Goal: Information Seeking & Learning: Learn about a topic

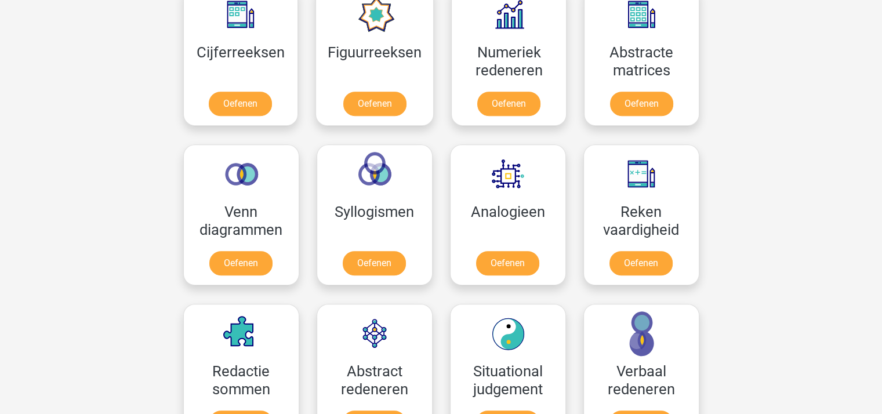
scroll to position [563, 0]
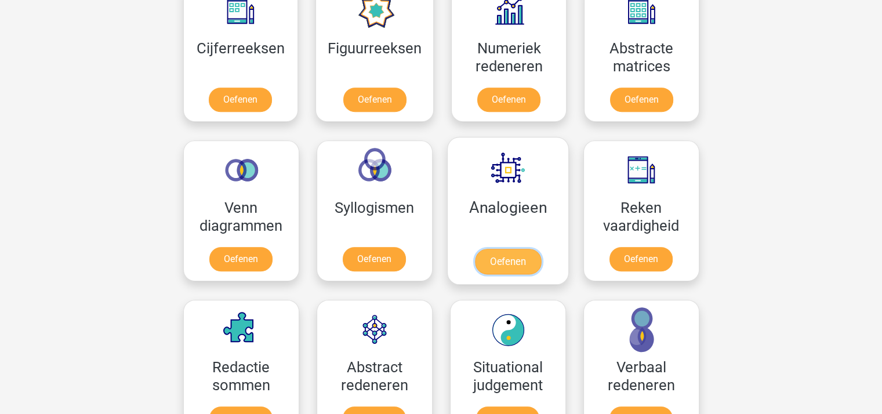
click at [515, 252] on link "Oefenen" at bounding box center [507, 262] width 66 height 26
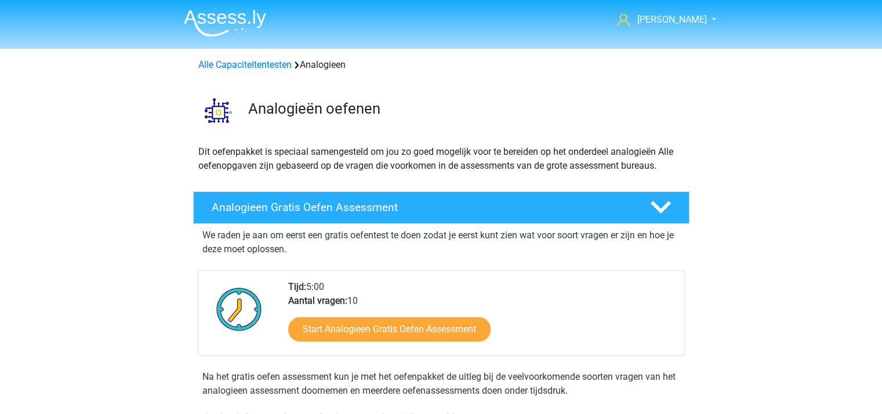
click at [215, 30] on img at bounding box center [225, 22] width 82 height 27
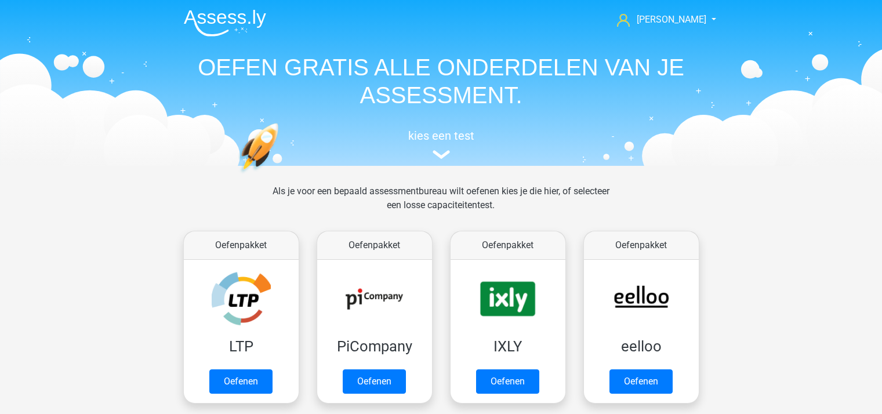
scroll to position [765, 0]
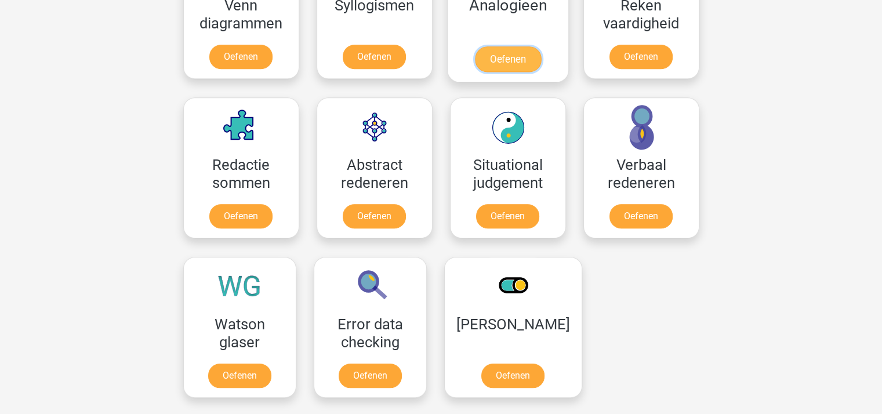
click at [503, 49] on link "Oefenen" at bounding box center [507, 59] width 66 height 26
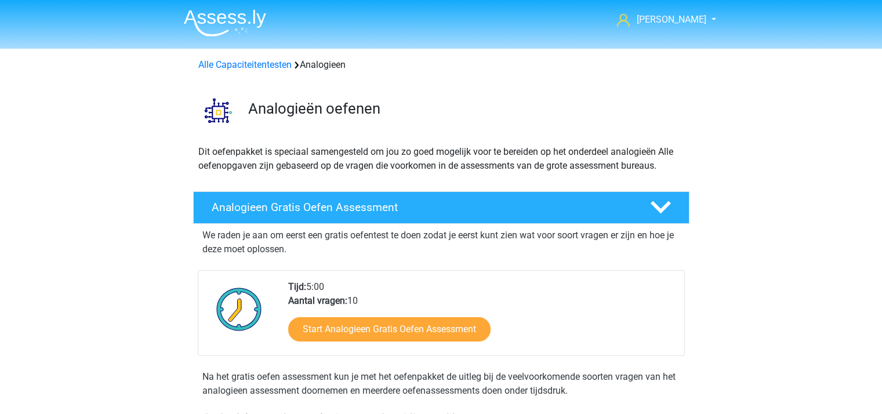
scroll to position [325, 0]
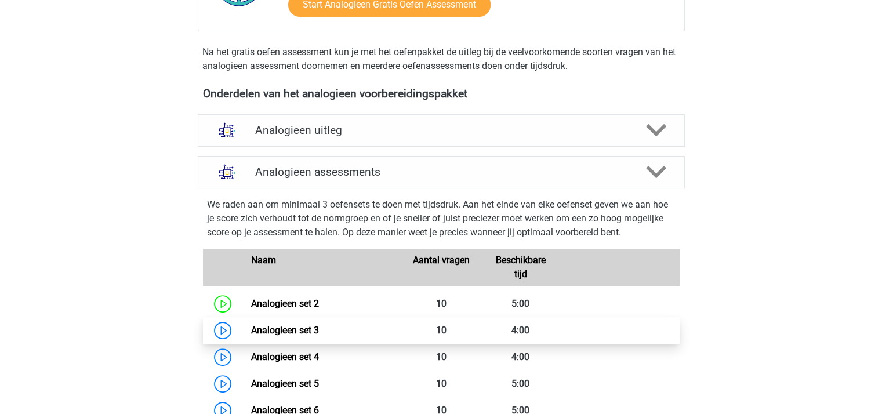
click at [296, 326] on link "Analogieen set 3" at bounding box center [285, 330] width 68 height 11
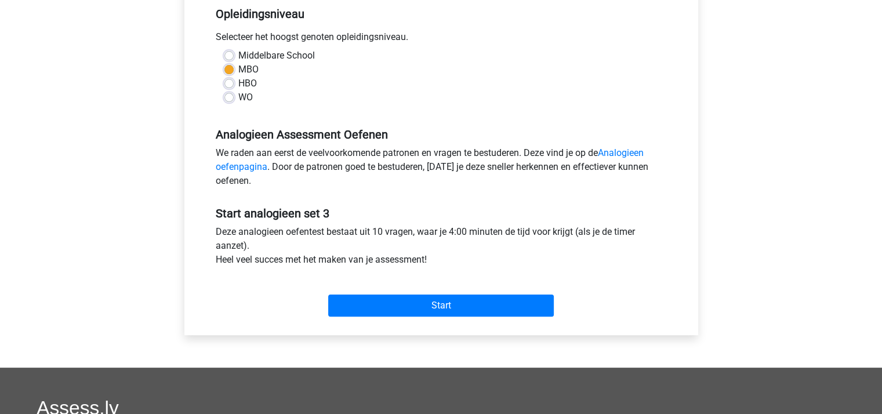
scroll to position [249, 0]
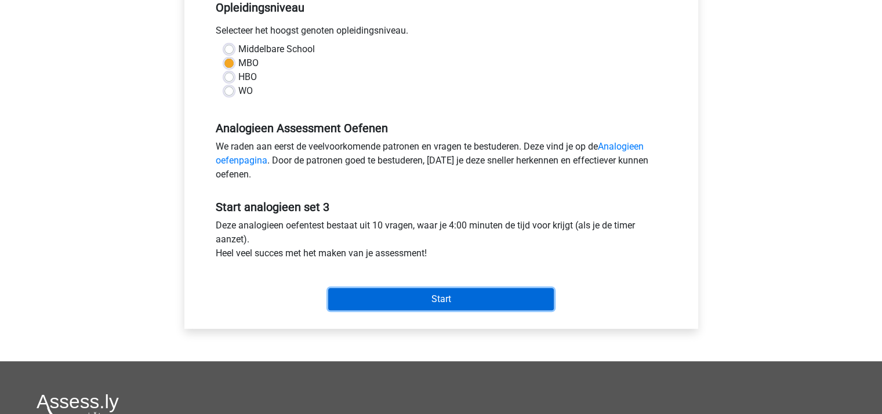
click at [472, 289] on input "Start" at bounding box center [441, 299] width 226 height 22
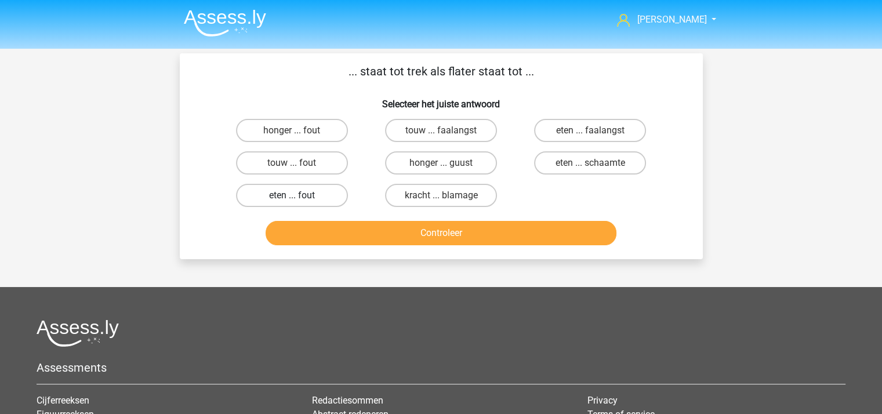
click at [299, 191] on label "eten ... fout" at bounding box center [292, 195] width 112 height 23
click at [299, 195] on input "eten ... fout" at bounding box center [296, 199] width 8 height 8
radio input "true"
click at [433, 190] on label "kracht ... blamage" at bounding box center [441, 195] width 112 height 23
click at [441, 195] on input "kracht ... blamage" at bounding box center [445, 199] width 8 height 8
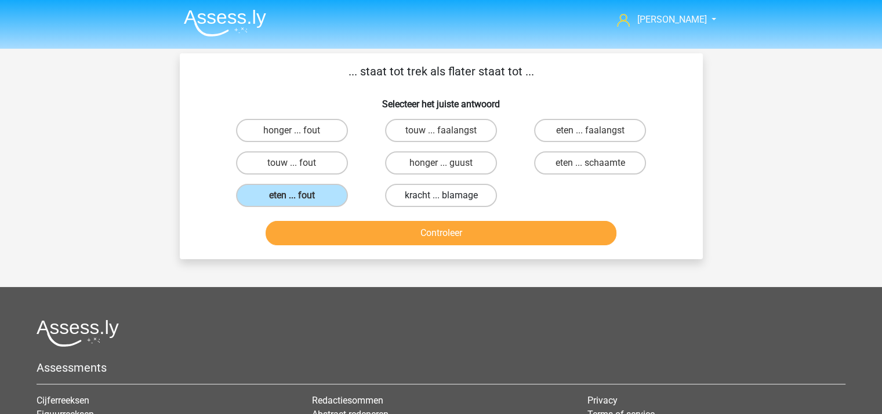
radio input "true"
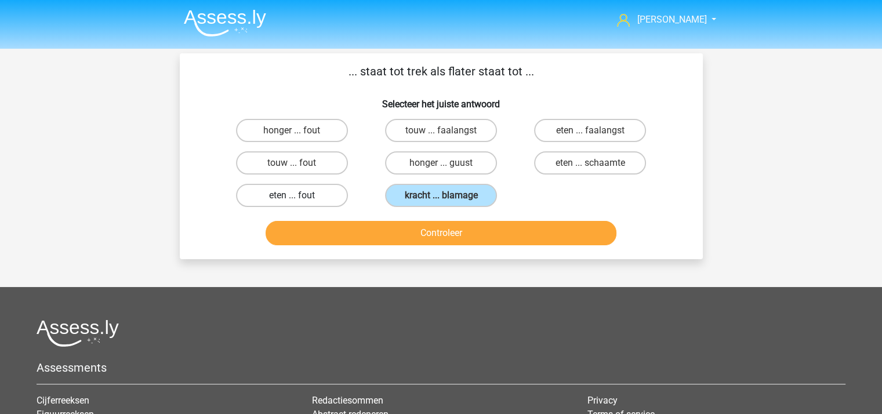
click at [316, 191] on label "eten ... fout" at bounding box center [292, 195] width 112 height 23
click at [299, 195] on input "eten ... fout" at bounding box center [296, 199] width 8 height 8
radio input "true"
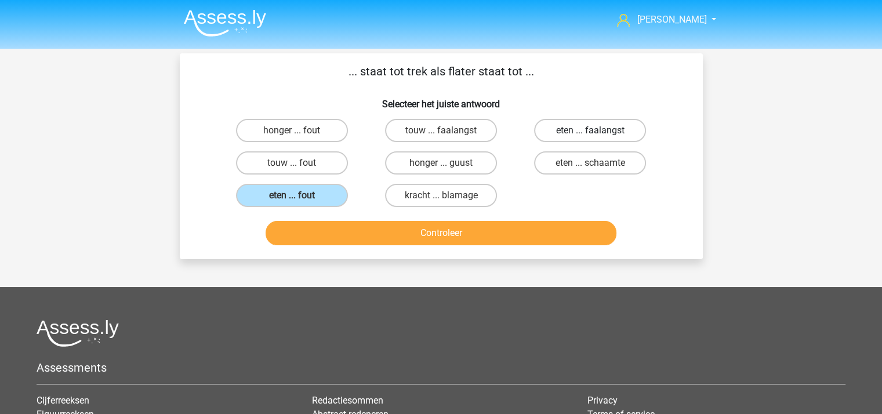
click at [587, 126] on label "eten ... faalangst" at bounding box center [590, 130] width 112 height 23
click at [590, 130] on input "eten ... faalangst" at bounding box center [594, 134] width 8 height 8
radio input "true"
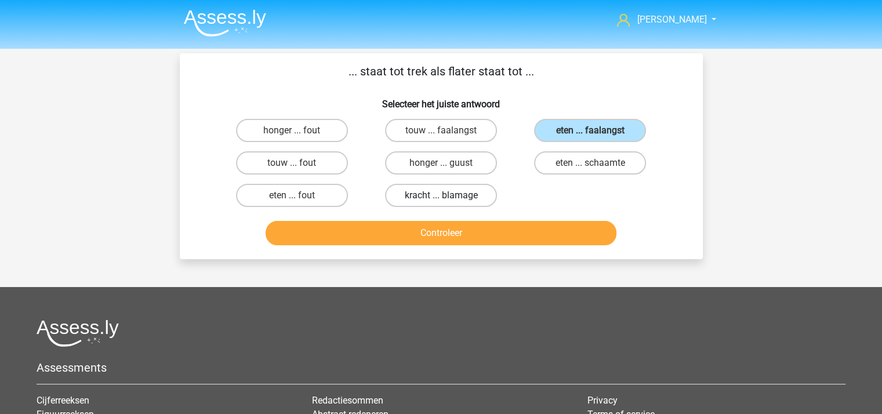
click at [449, 194] on label "kracht ... blamage" at bounding box center [441, 195] width 112 height 23
click at [448, 195] on input "kracht ... blamage" at bounding box center [445, 199] width 8 height 8
radio input "true"
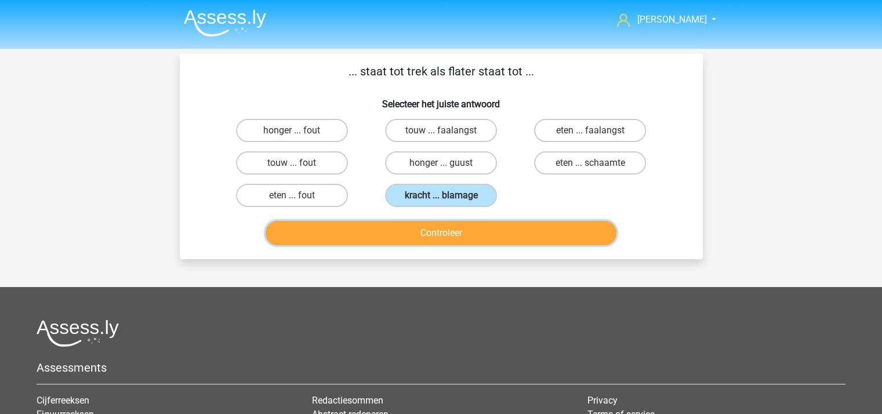
click at [443, 230] on button "Controleer" at bounding box center [441, 233] width 351 height 24
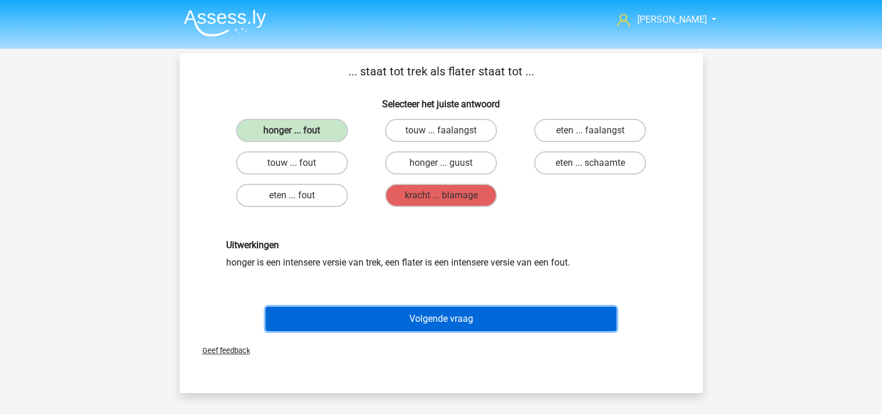
click at [435, 316] on button "Volgende vraag" at bounding box center [441, 319] width 351 height 24
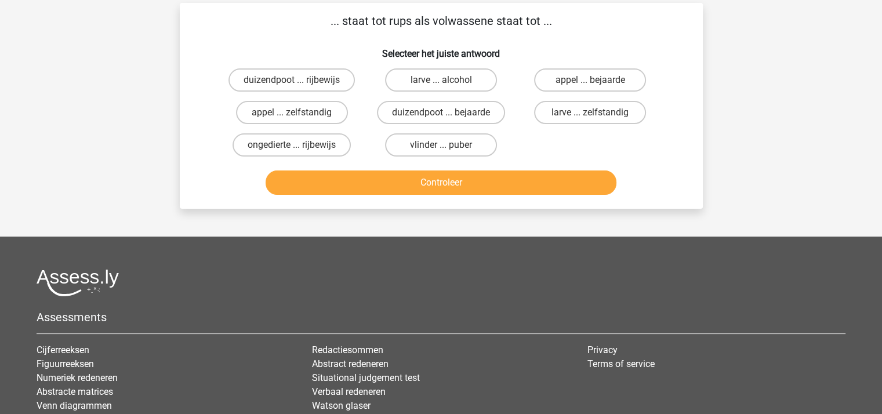
scroll to position [53, 0]
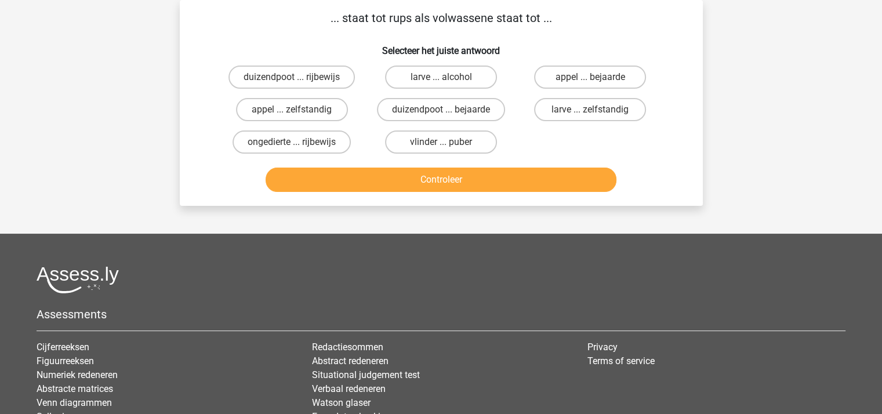
click at [444, 144] on input "vlinder ... puber" at bounding box center [445, 146] width 8 height 8
radio input "true"
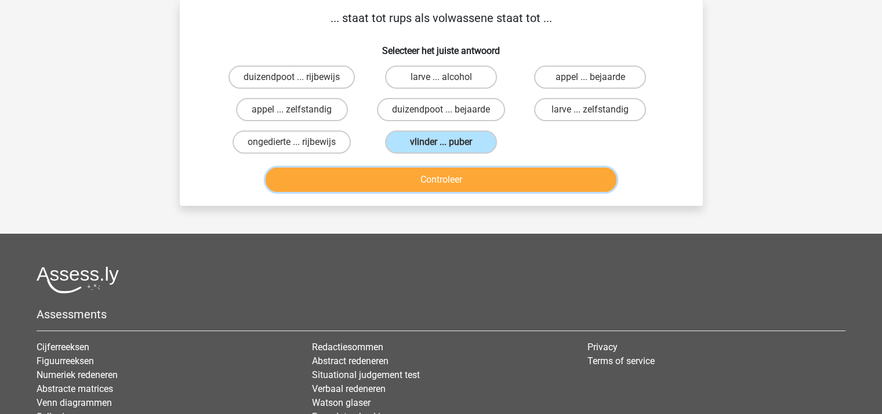
click at [449, 186] on button "Controleer" at bounding box center [441, 180] width 351 height 24
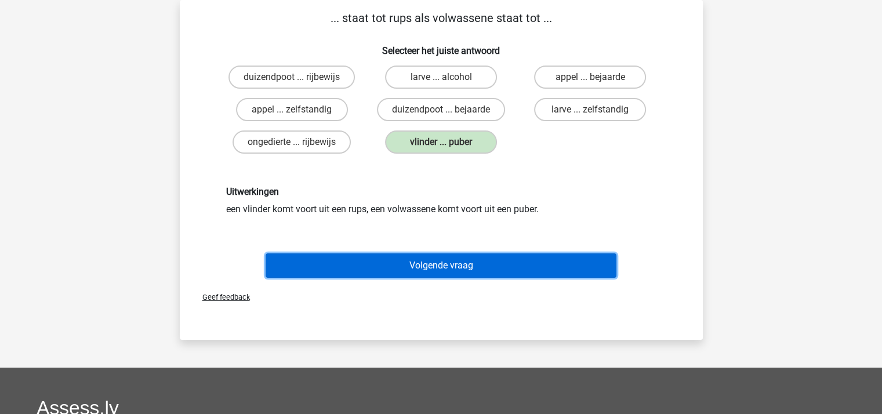
click at [458, 257] on button "Volgende vraag" at bounding box center [441, 265] width 351 height 24
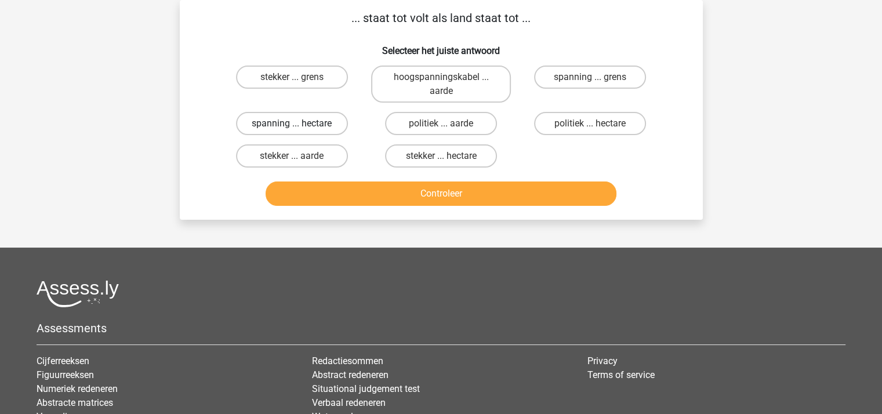
click at [317, 120] on label "spanning ... hectare" at bounding box center [292, 123] width 112 height 23
click at [299, 124] on input "spanning ... hectare" at bounding box center [296, 128] width 8 height 8
radio input "true"
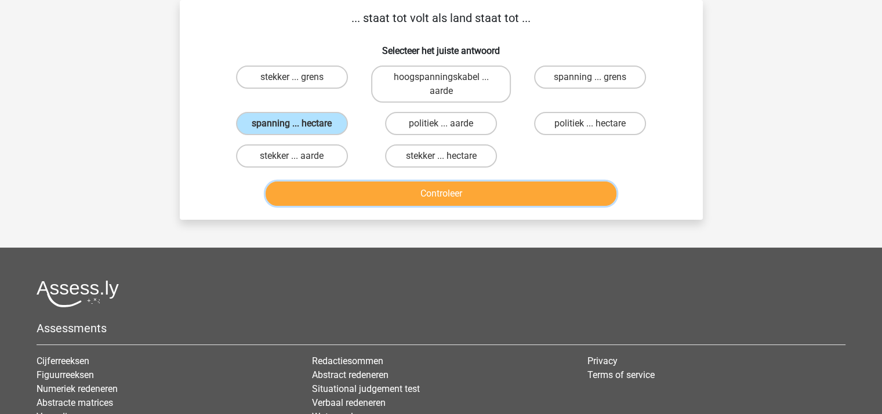
click at [402, 191] on button "Controleer" at bounding box center [441, 193] width 351 height 24
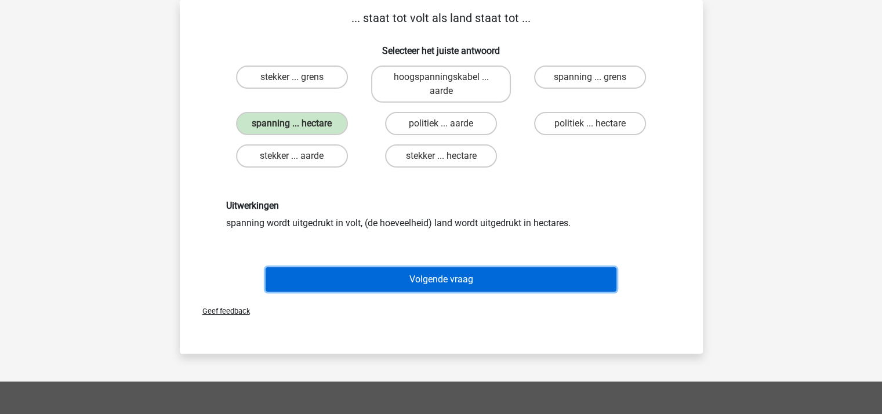
click at [412, 277] on button "Volgende vraag" at bounding box center [441, 279] width 351 height 24
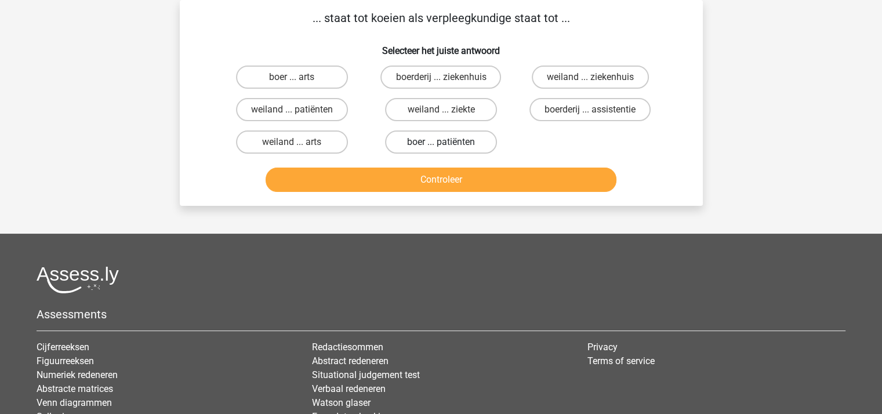
click at [431, 140] on label "boer ... patiënten" at bounding box center [441, 141] width 112 height 23
click at [441, 142] on input "boer ... patiënten" at bounding box center [445, 146] width 8 height 8
radio input "true"
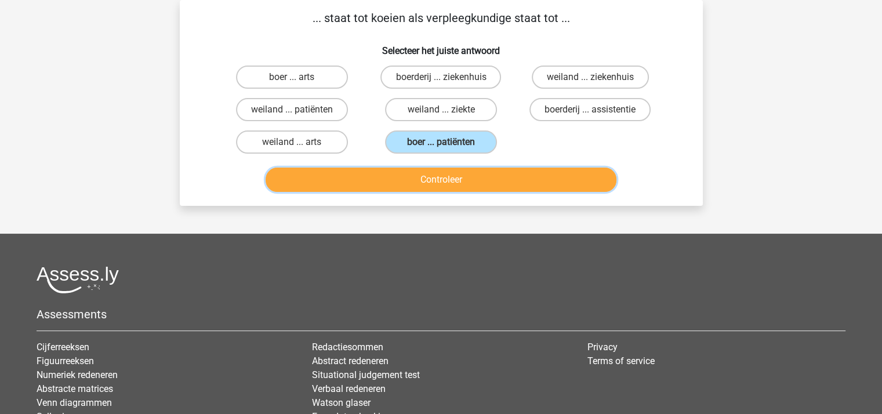
click at [438, 183] on button "Controleer" at bounding box center [441, 180] width 351 height 24
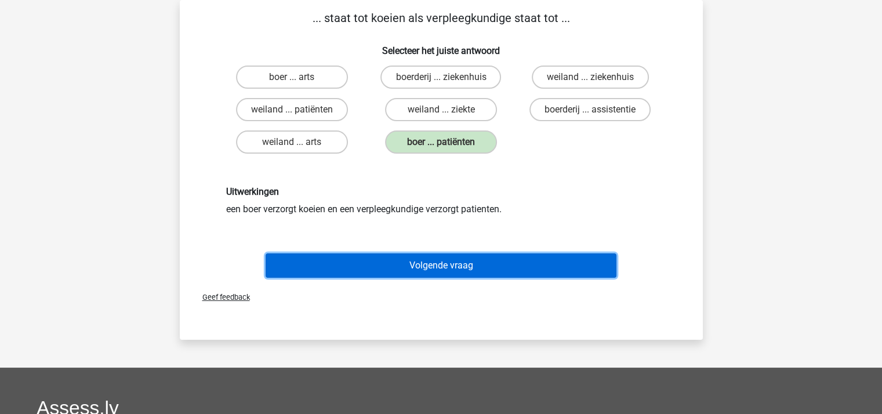
click at [451, 261] on button "Volgende vraag" at bounding box center [441, 265] width 351 height 24
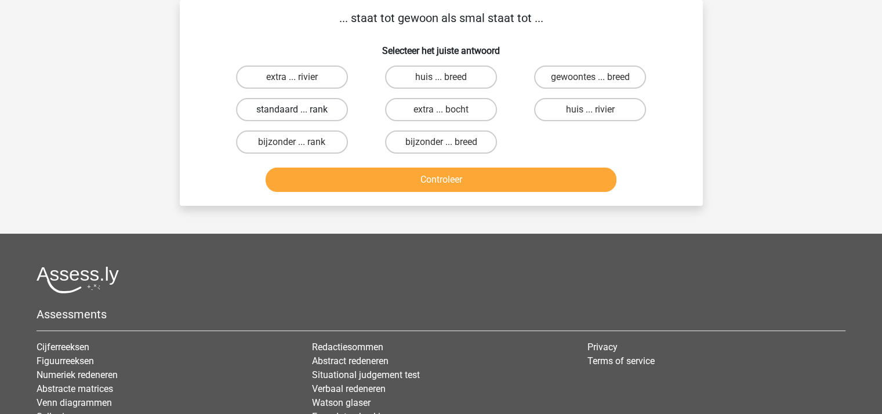
click at [311, 108] on label "standaard ... rank" at bounding box center [292, 109] width 112 height 23
click at [299, 110] on input "standaard ... rank" at bounding box center [296, 114] width 8 height 8
radio input "true"
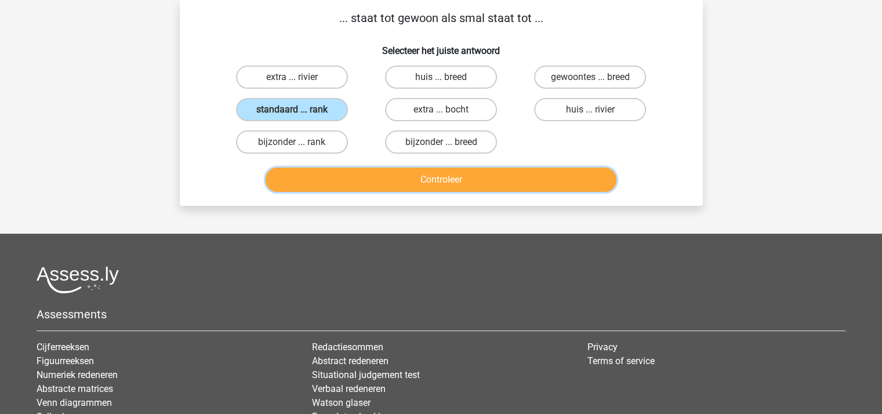
click at [418, 173] on button "Controleer" at bounding box center [441, 180] width 351 height 24
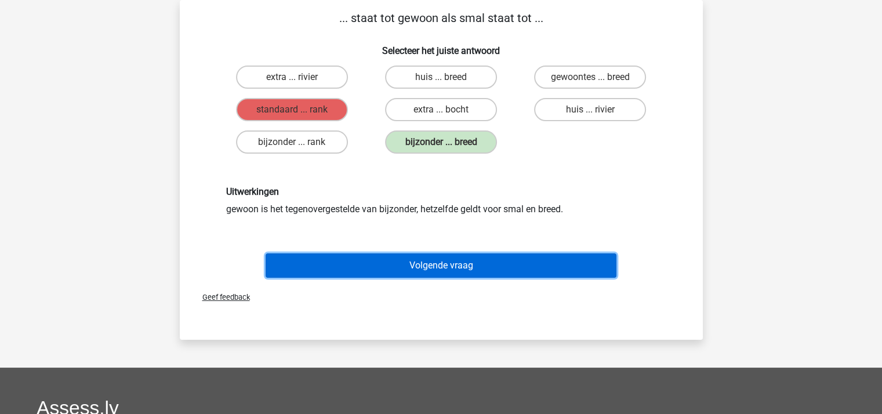
click at [433, 262] on button "Volgende vraag" at bounding box center [441, 265] width 351 height 24
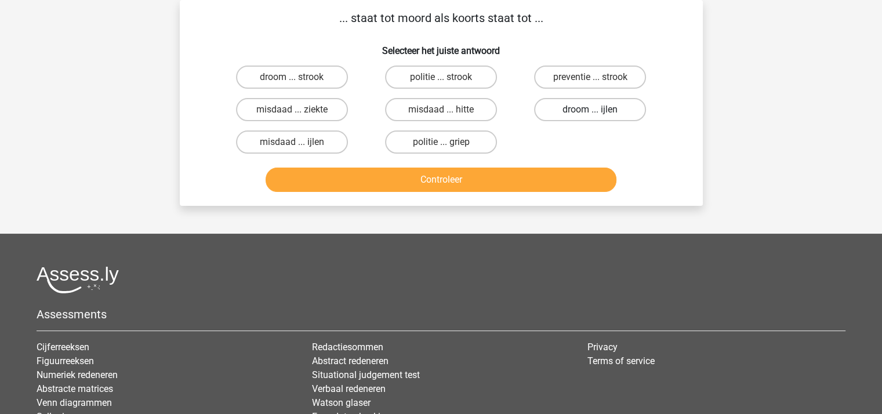
click at [583, 110] on label "droom ... ijlen" at bounding box center [590, 109] width 112 height 23
click at [590, 110] on input "droom ... ijlen" at bounding box center [594, 114] width 8 height 8
radio input "true"
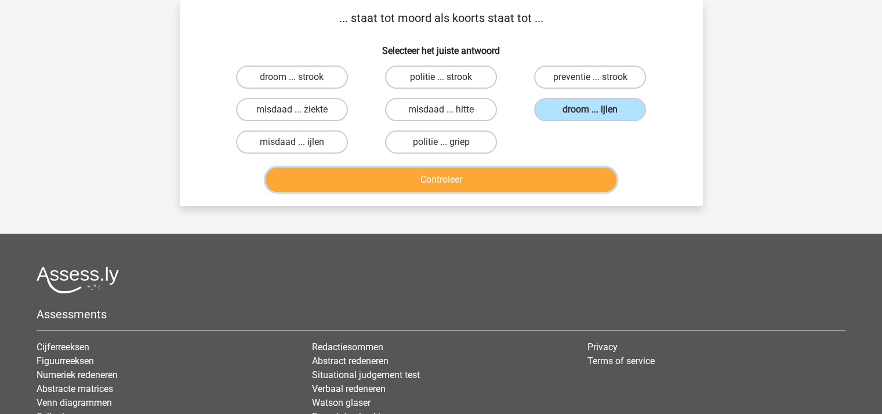
click at [516, 171] on button "Controleer" at bounding box center [441, 180] width 351 height 24
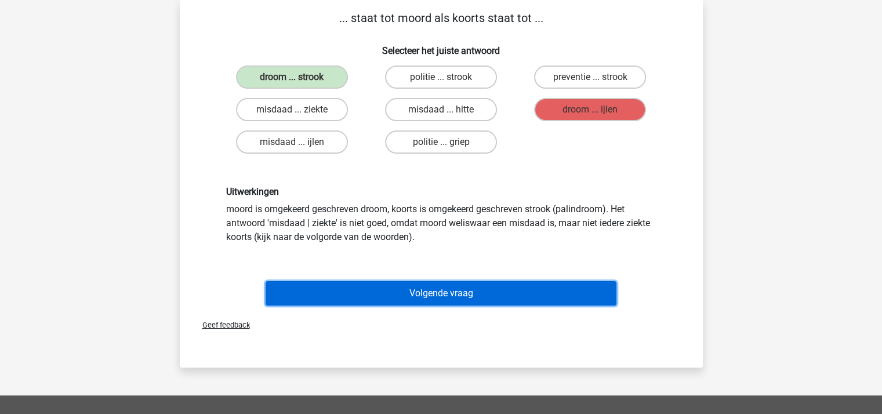
click at [435, 293] on button "Volgende vraag" at bounding box center [441, 293] width 351 height 24
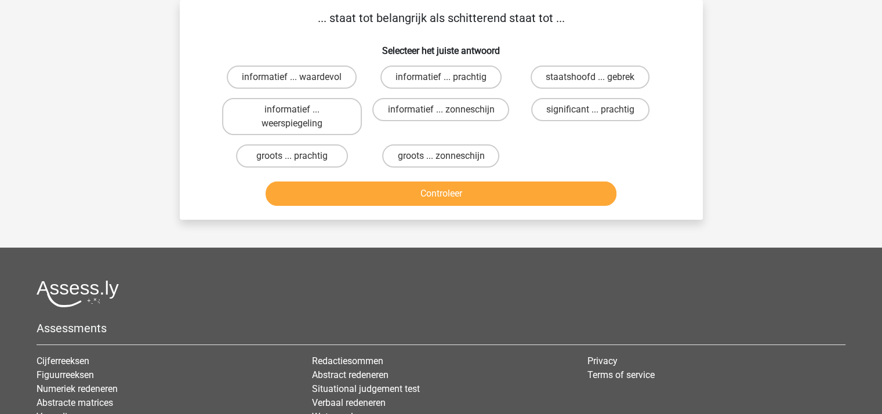
click at [441, 78] on input "informatief ... prachtig" at bounding box center [445, 81] width 8 height 8
radio input "true"
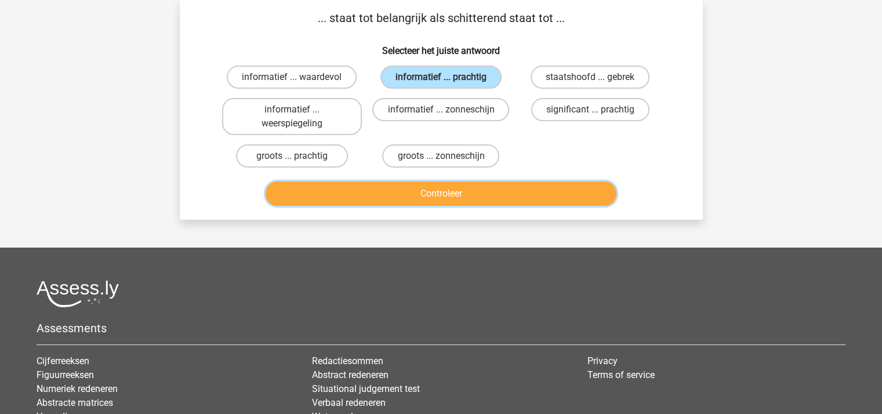
click at [456, 190] on button "Controleer" at bounding box center [441, 193] width 351 height 24
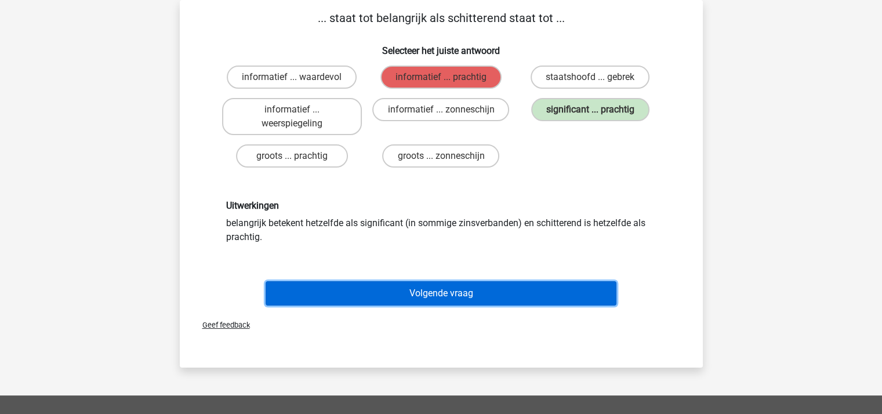
click at [455, 292] on button "Volgende vraag" at bounding box center [441, 293] width 351 height 24
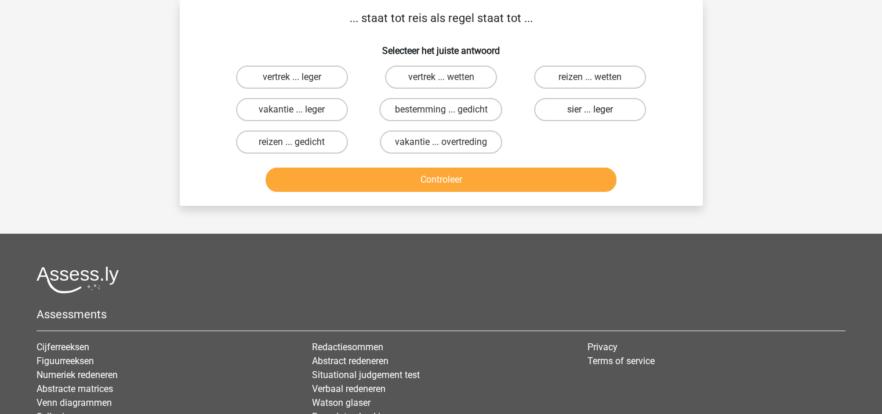
click at [587, 108] on label "sier ... leger" at bounding box center [590, 109] width 112 height 23
click at [590, 110] on input "sier ... leger" at bounding box center [594, 114] width 8 height 8
radio input "true"
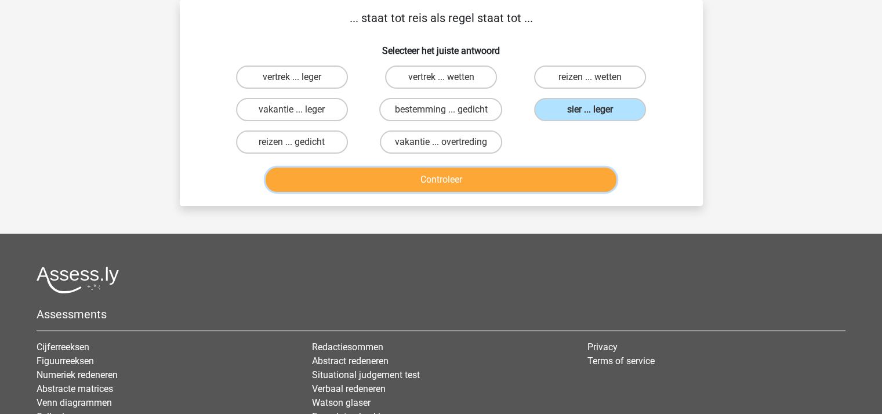
click at [492, 181] on button "Controleer" at bounding box center [441, 180] width 351 height 24
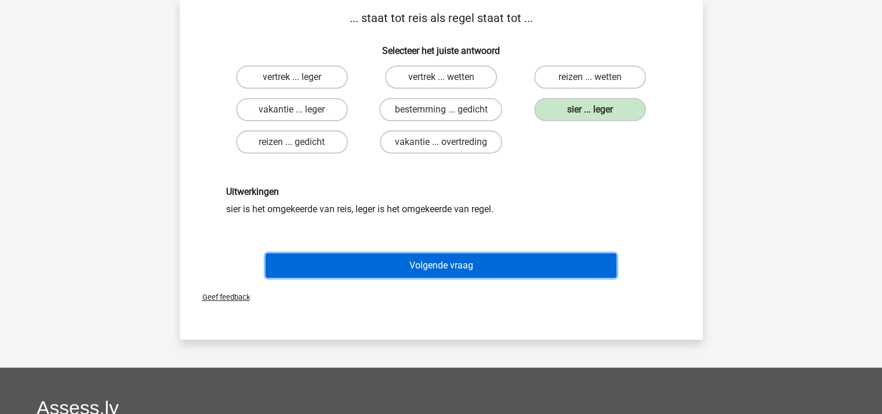
click at [438, 259] on button "Volgende vraag" at bounding box center [441, 265] width 351 height 24
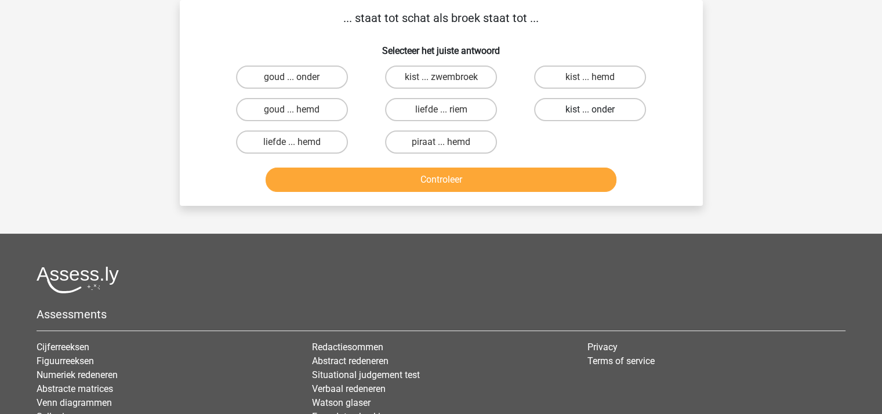
click at [577, 106] on label "kist ... onder" at bounding box center [590, 109] width 112 height 23
click at [590, 110] on input "kist ... onder" at bounding box center [594, 114] width 8 height 8
radio input "true"
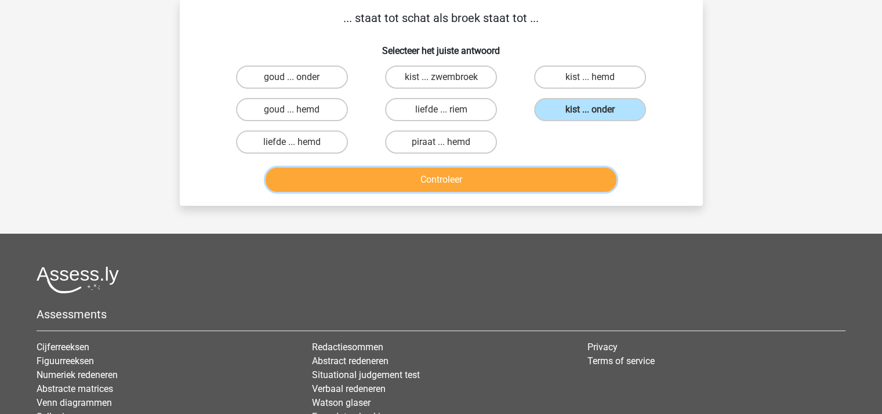
click at [496, 178] on button "Controleer" at bounding box center [441, 180] width 351 height 24
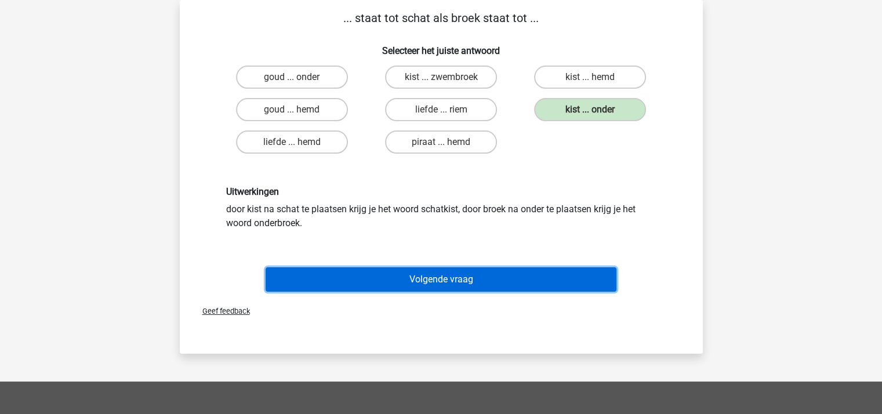
click at [455, 271] on button "Volgende vraag" at bounding box center [441, 279] width 351 height 24
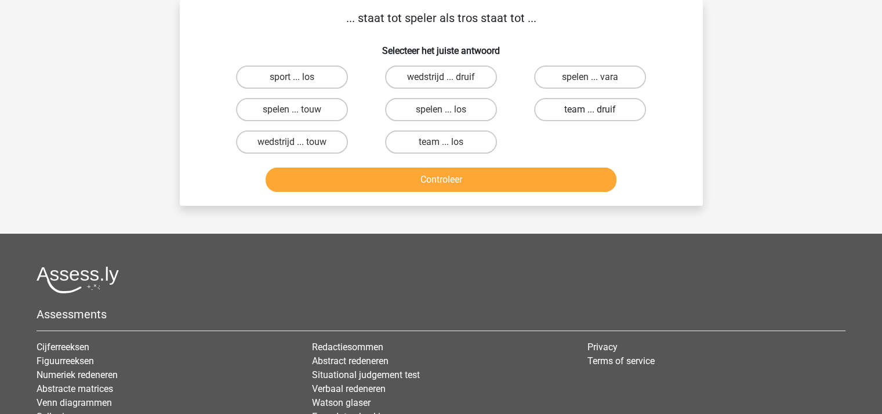
click at [589, 104] on label "team ... druif" at bounding box center [590, 109] width 112 height 23
click at [590, 110] on input "team ... druif" at bounding box center [594, 114] width 8 height 8
radio input "true"
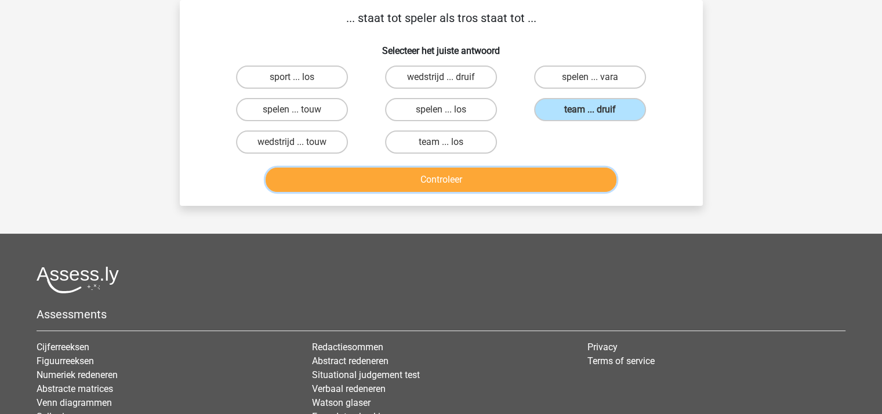
click at [483, 172] on button "Controleer" at bounding box center [441, 180] width 351 height 24
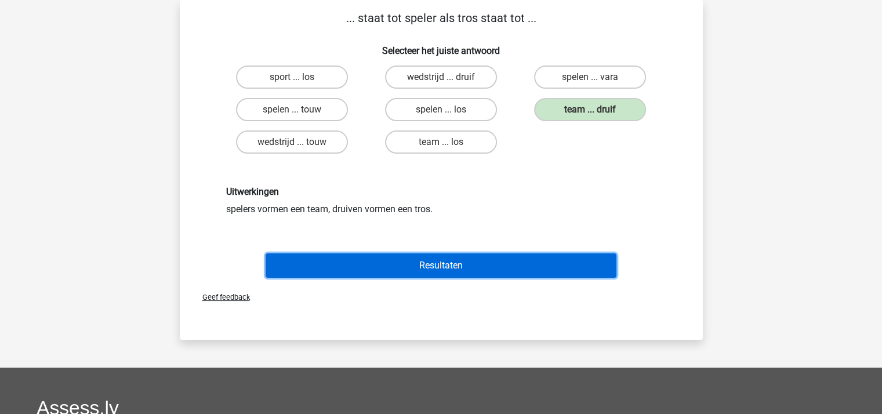
click at [467, 255] on button "Resultaten" at bounding box center [441, 265] width 351 height 24
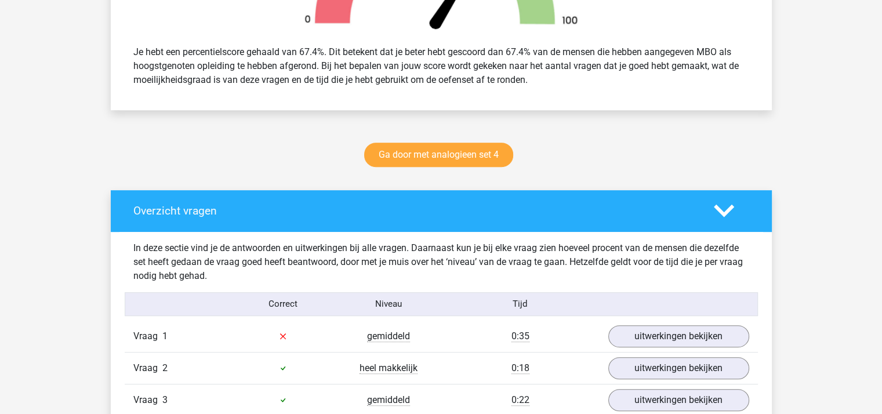
scroll to position [484, 0]
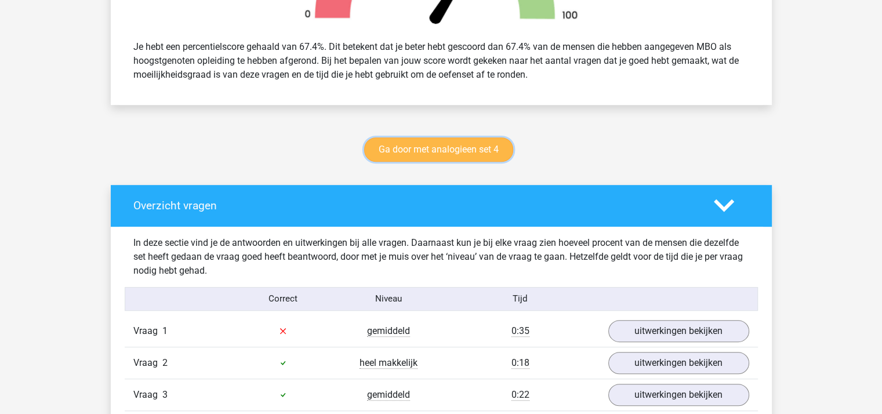
click at [464, 148] on link "Ga door met analogieen set 4" at bounding box center [438, 149] width 149 height 24
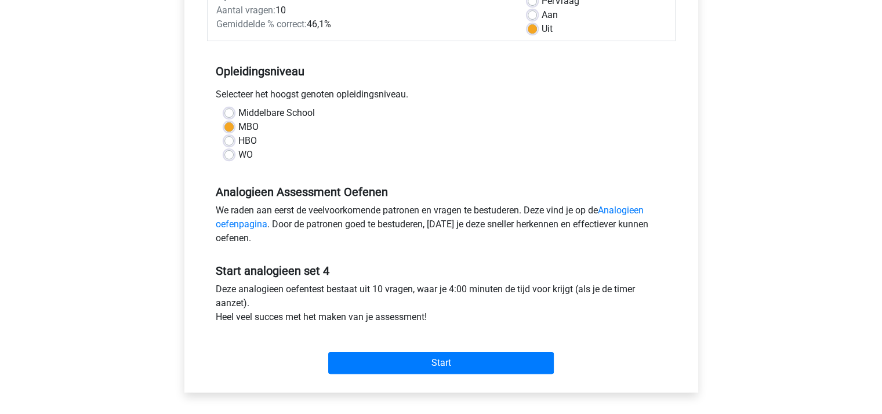
scroll to position [204, 0]
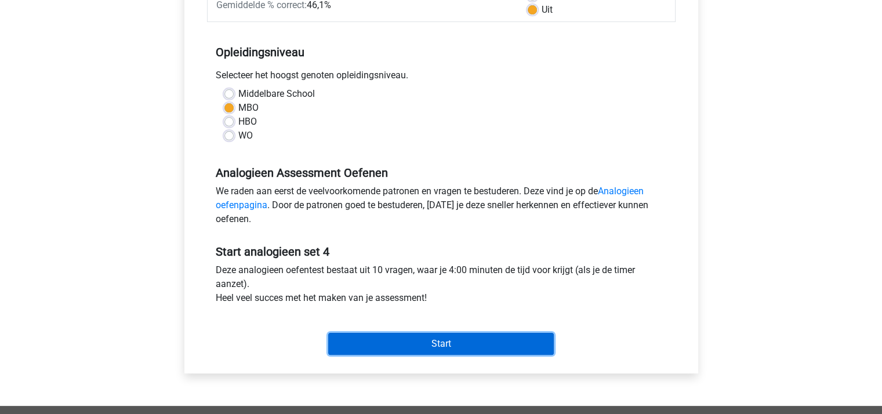
click at [439, 346] on input "Start" at bounding box center [441, 344] width 226 height 22
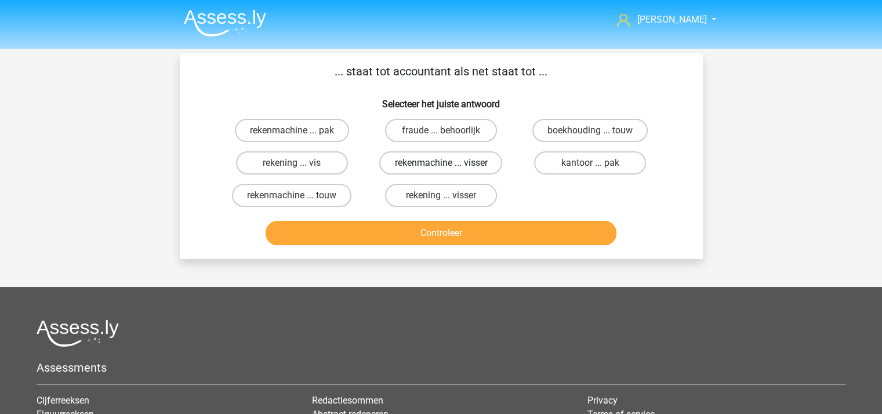
click at [442, 159] on label "rekenmachine ... visser" at bounding box center [440, 162] width 123 height 23
click at [442, 163] on input "rekenmachine ... visser" at bounding box center [445, 167] width 8 height 8
radio input "true"
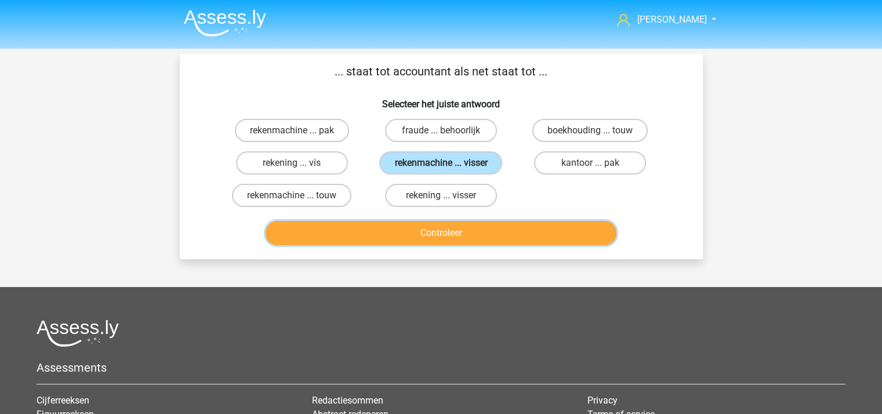
click at [460, 229] on button "Controleer" at bounding box center [441, 233] width 351 height 24
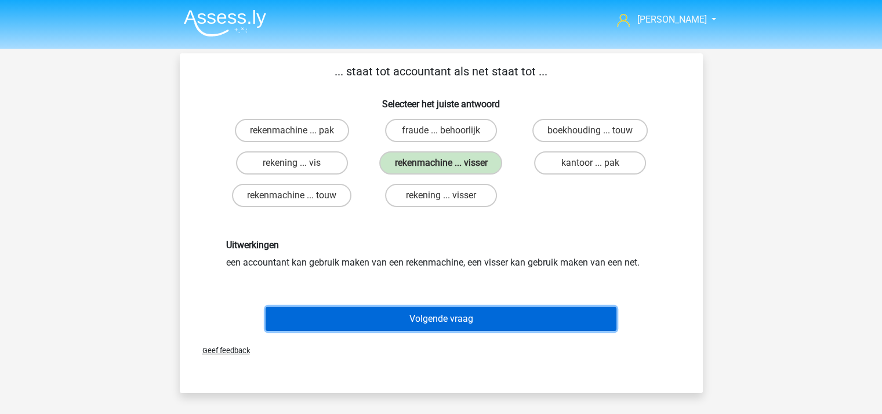
click at [469, 314] on button "Volgende vraag" at bounding box center [441, 319] width 351 height 24
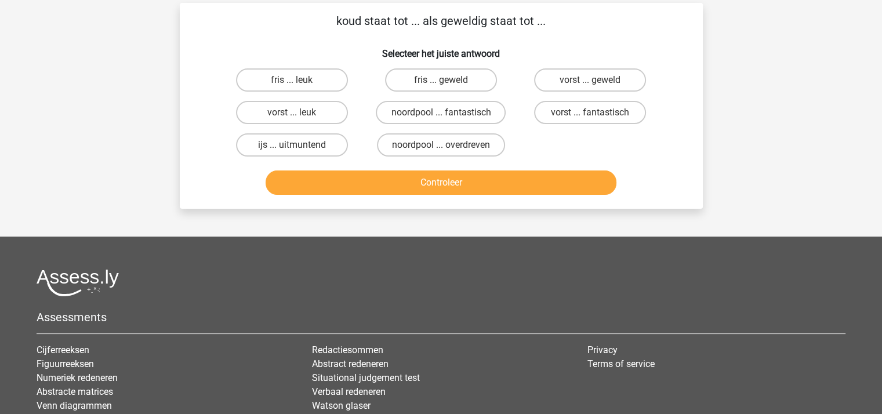
scroll to position [53, 0]
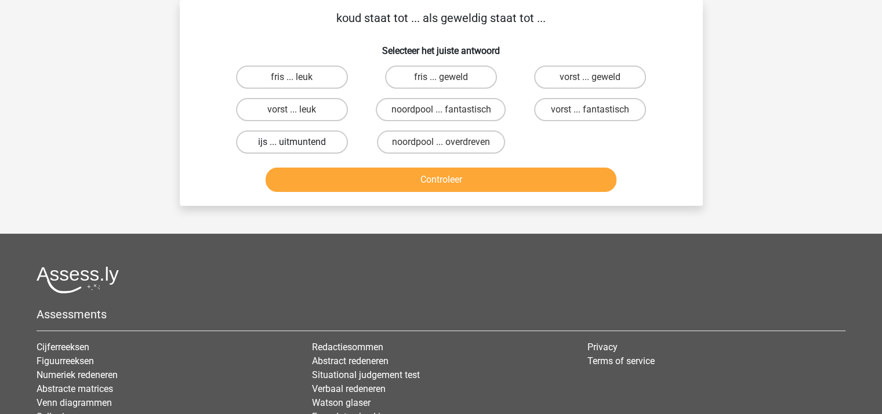
click at [297, 138] on label "ijs ... uitmuntend" at bounding box center [292, 141] width 112 height 23
click at [297, 142] on input "ijs ... uitmuntend" at bounding box center [296, 146] width 8 height 8
radio input "true"
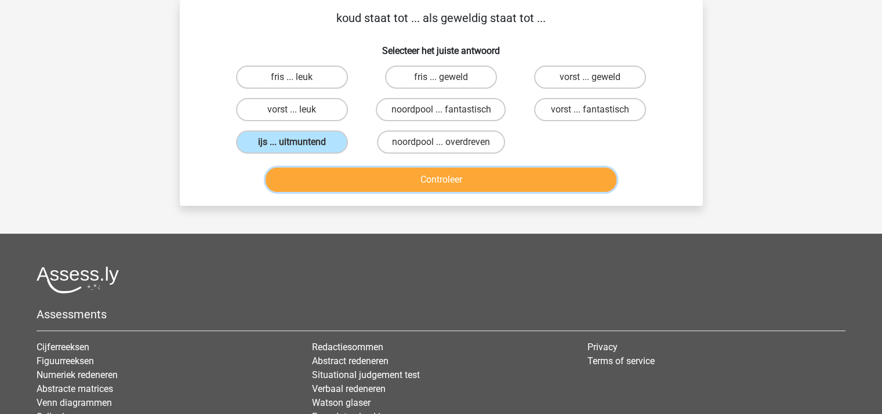
click at [397, 181] on button "Controleer" at bounding box center [441, 180] width 351 height 24
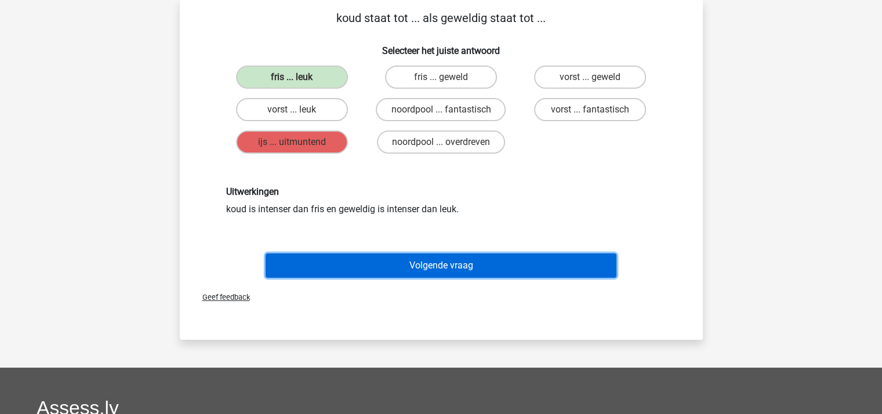
click at [404, 264] on button "Volgende vraag" at bounding box center [441, 265] width 351 height 24
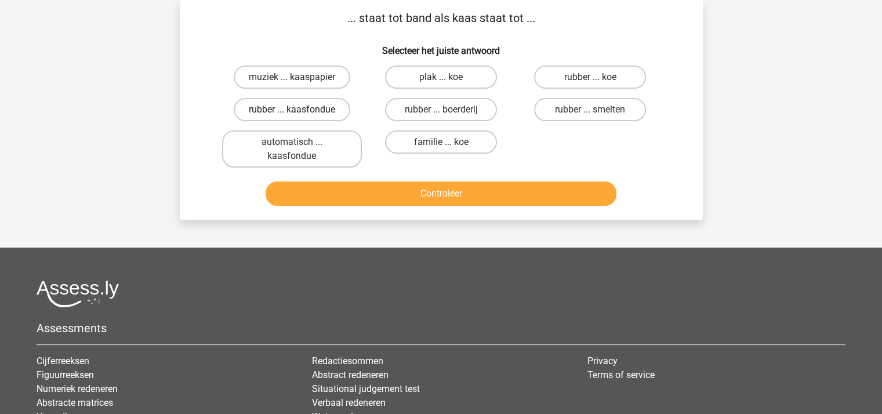
click at [291, 108] on label "rubber ... kaasfondue" at bounding box center [292, 109] width 117 height 23
click at [292, 110] on input "rubber ... kaasfondue" at bounding box center [296, 114] width 8 height 8
radio input "true"
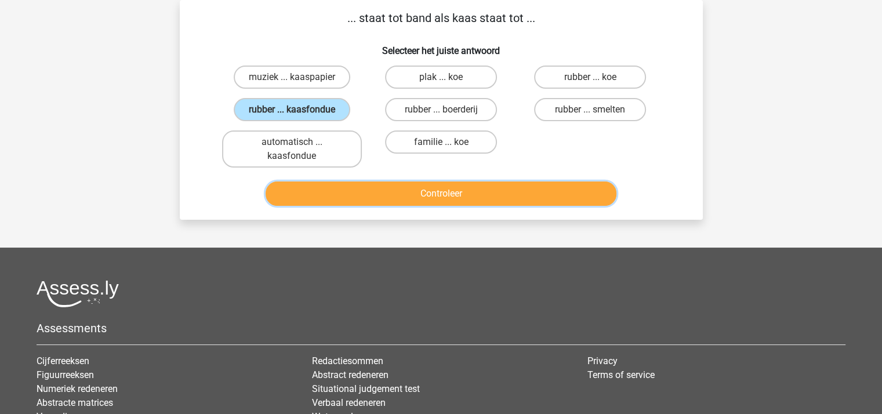
click at [366, 191] on button "Controleer" at bounding box center [441, 193] width 351 height 24
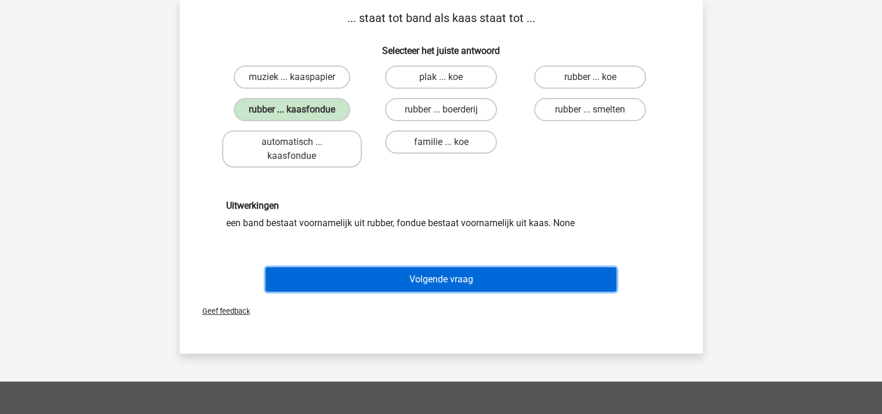
click at [423, 272] on button "Volgende vraag" at bounding box center [441, 279] width 351 height 24
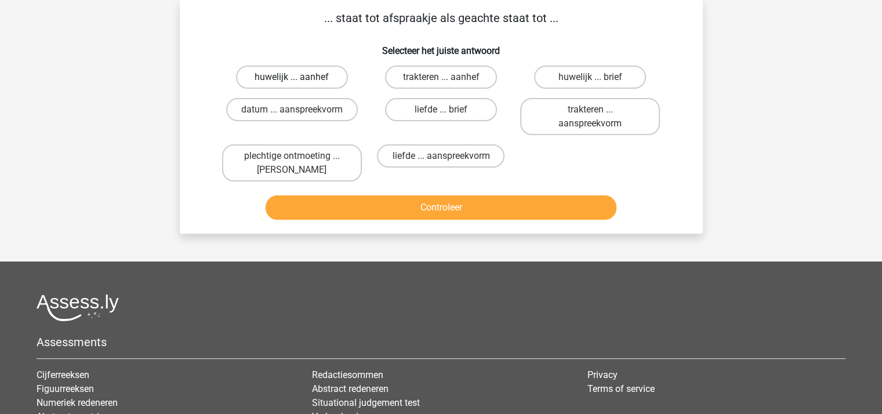
click at [300, 71] on label "huwelijk ... aanhef" at bounding box center [292, 77] width 112 height 23
click at [299, 77] on input "huwelijk ... aanhef" at bounding box center [296, 81] width 8 height 8
radio input "true"
click at [312, 107] on label "datum ... aanspreekvorm" at bounding box center [292, 109] width 132 height 23
click at [299, 110] on input "datum ... aanspreekvorm" at bounding box center [296, 114] width 8 height 8
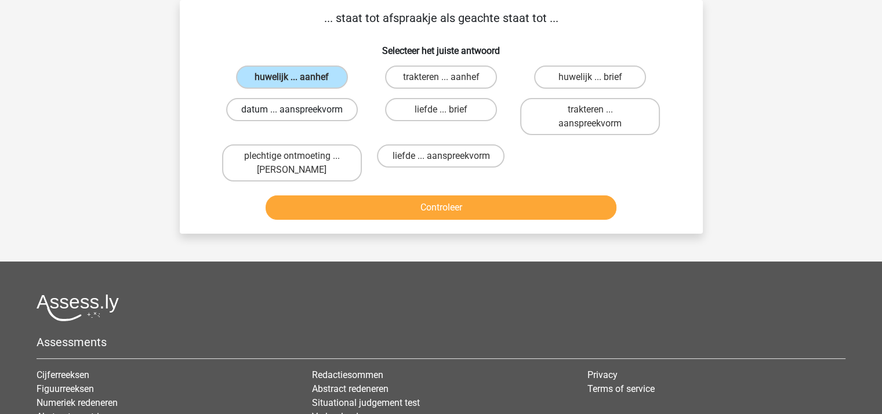
radio input "true"
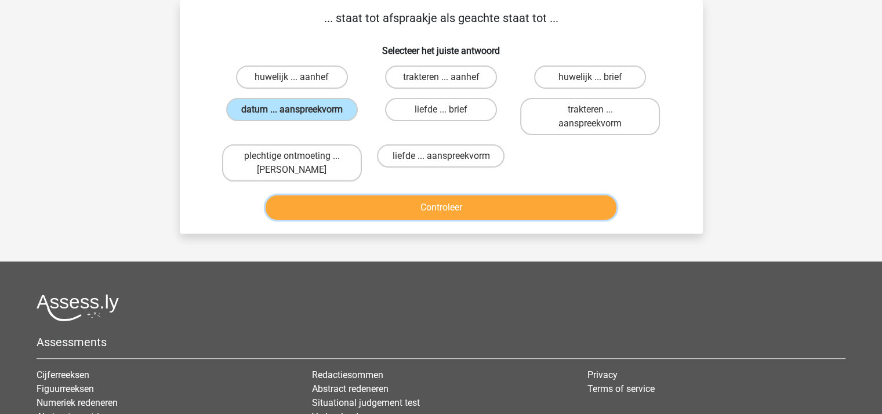
click at [380, 201] on button "Controleer" at bounding box center [441, 207] width 351 height 24
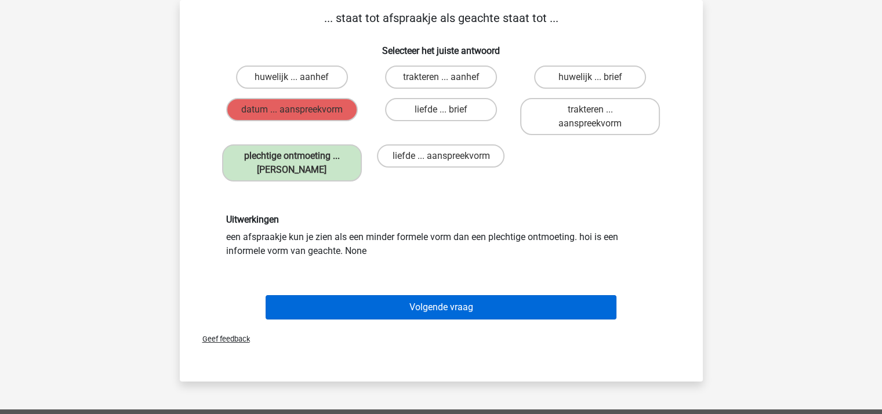
drag, startPoint x: 420, startPoint y: 292, endPoint x: 430, endPoint y: 303, distance: 15.2
click at [430, 303] on div "Volgende vraag" at bounding box center [441, 305] width 486 height 38
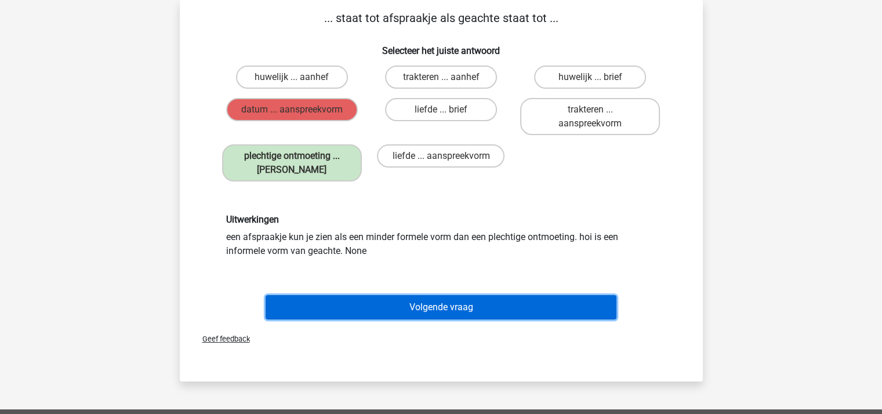
click at [430, 303] on button "Volgende vraag" at bounding box center [441, 307] width 351 height 24
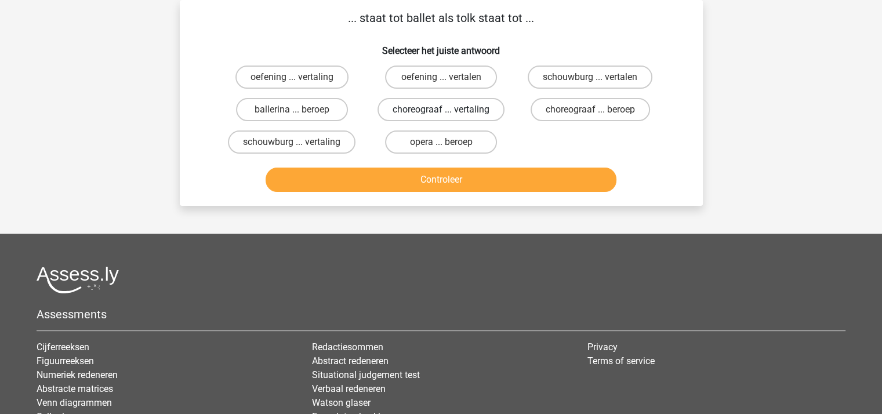
click at [440, 105] on label "choreograaf ... vertaling" at bounding box center [440, 109] width 127 height 23
click at [441, 110] on input "choreograaf ... vertaling" at bounding box center [445, 114] width 8 height 8
radio input "true"
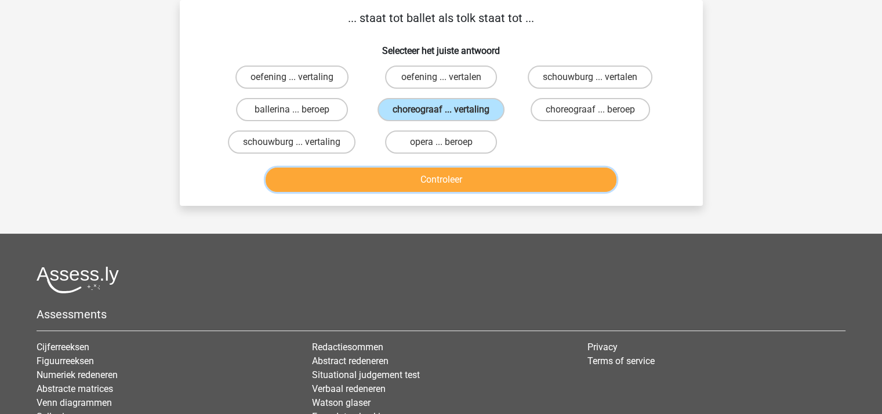
click at [438, 173] on button "Controleer" at bounding box center [441, 180] width 351 height 24
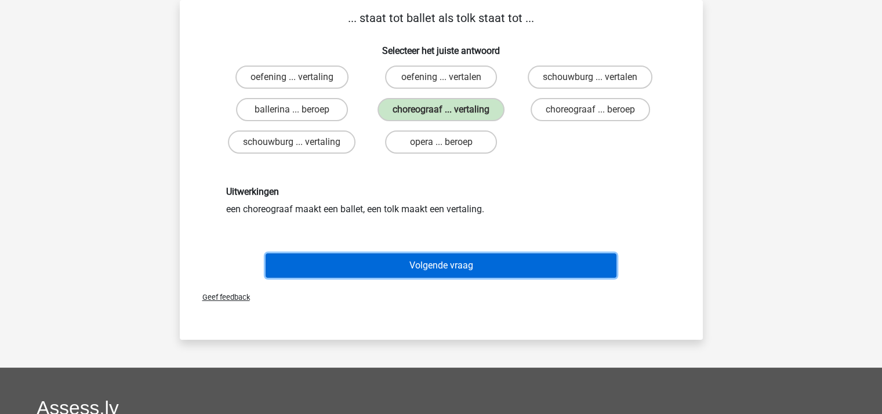
click at [447, 257] on button "Volgende vraag" at bounding box center [441, 265] width 351 height 24
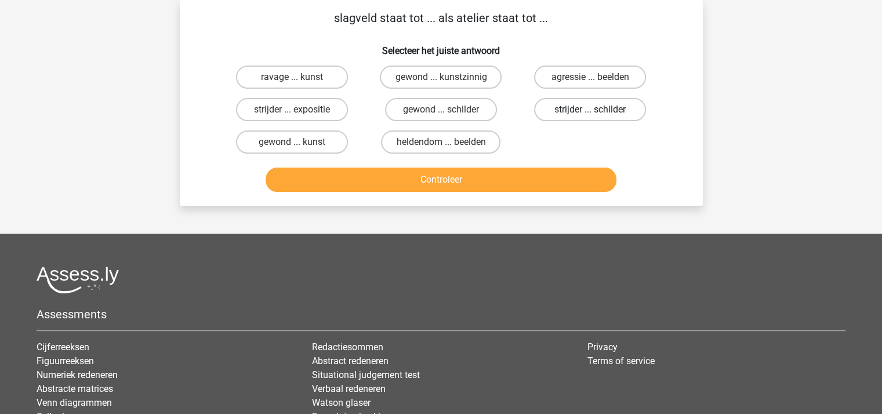
click at [567, 108] on label "strijder ... schilder" at bounding box center [590, 109] width 112 height 23
click at [590, 110] on input "strijder ... schilder" at bounding box center [594, 114] width 8 height 8
radio input "true"
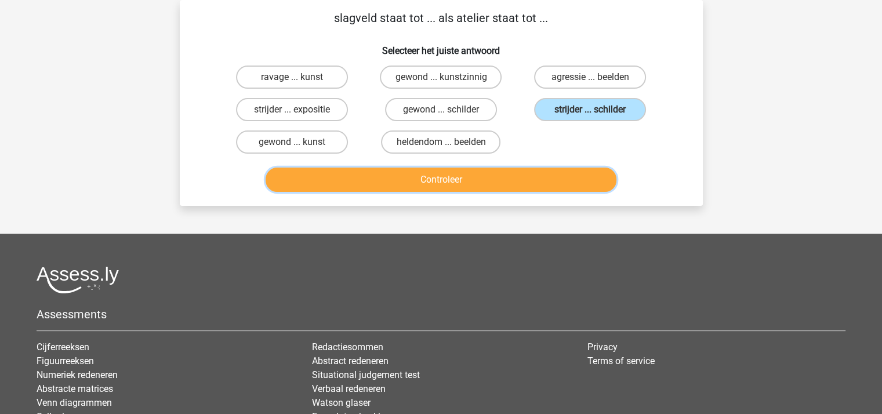
click at [493, 179] on button "Controleer" at bounding box center [441, 180] width 351 height 24
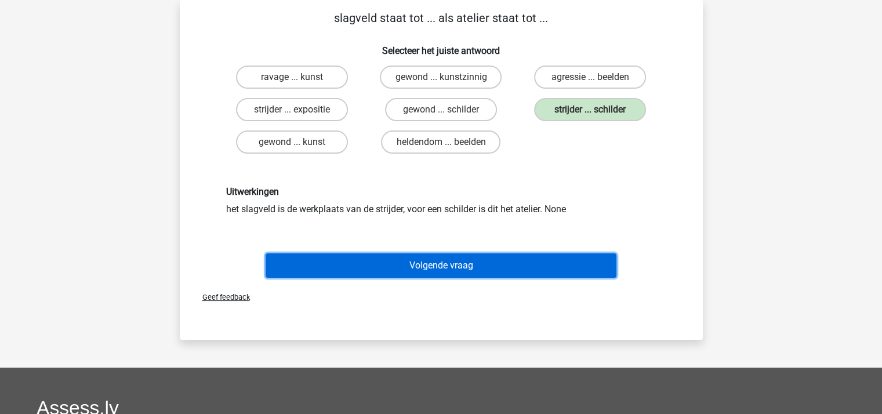
click at [452, 264] on button "Volgende vraag" at bounding box center [441, 265] width 351 height 24
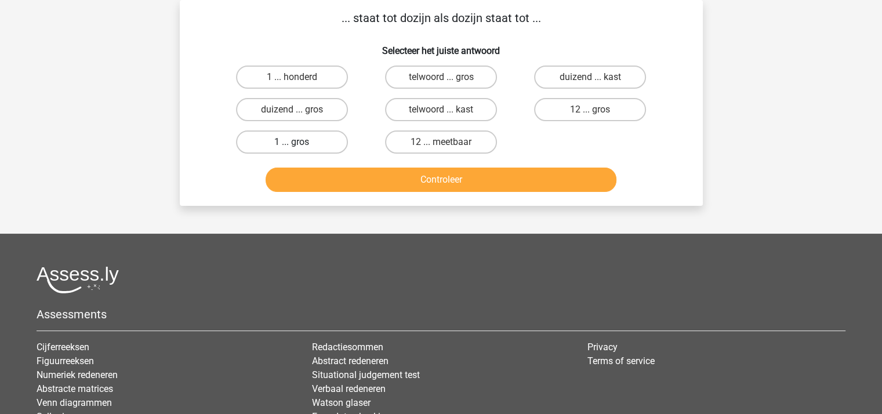
click at [291, 139] on label "1 ... gros" at bounding box center [292, 141] width 112 height 23
click at [292, 142] on input "1 ... gros" at bounding box center [296, 146] width 8 height 8
radio input "true"
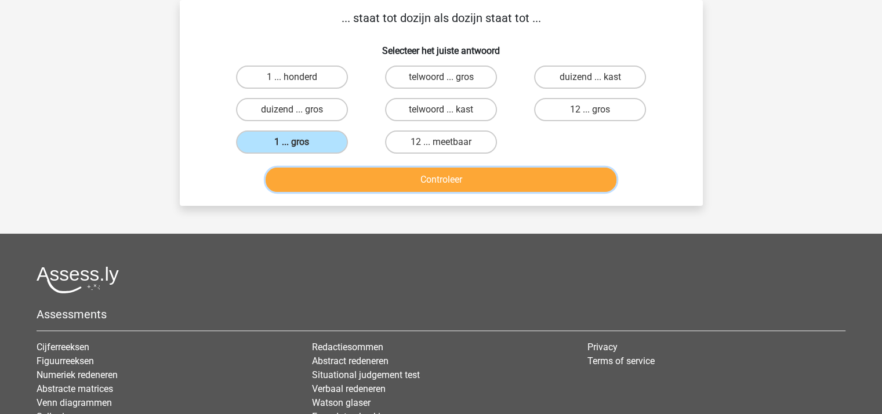
click at [405, 183] on button "Controleer" at bounding box center [441, 180] width 351 height 24
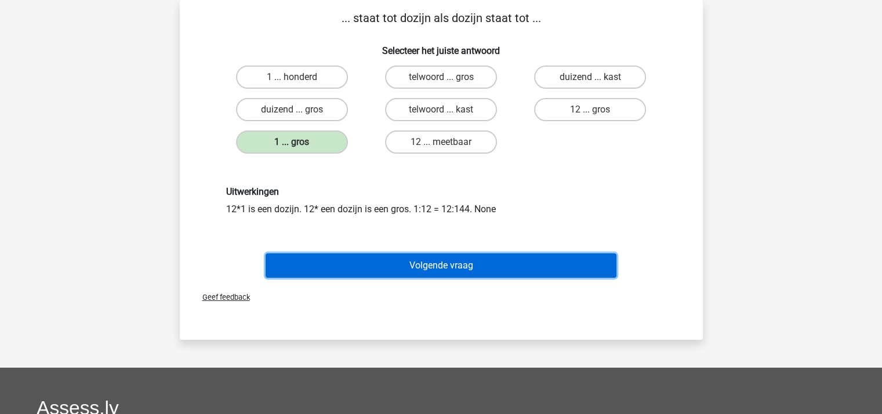
click at [422, 270] on button "Volgende vraag" at bounding box center [441, 265] width 351 height 24
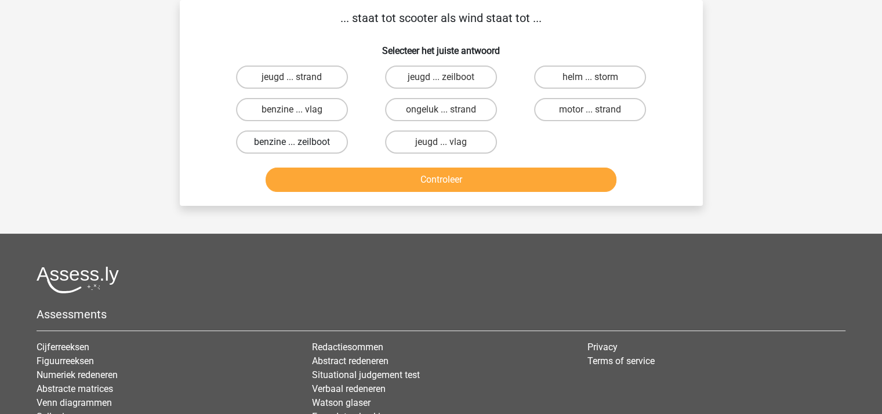
click at [306, 139] on label "benzine ... zeilboot" at bounding box center [292, 141] width 112 height 23
click at [299, 142] on input "benzine ... zeilboot" at bounding box center [296, 146] width 8 height 8
radio input "true"
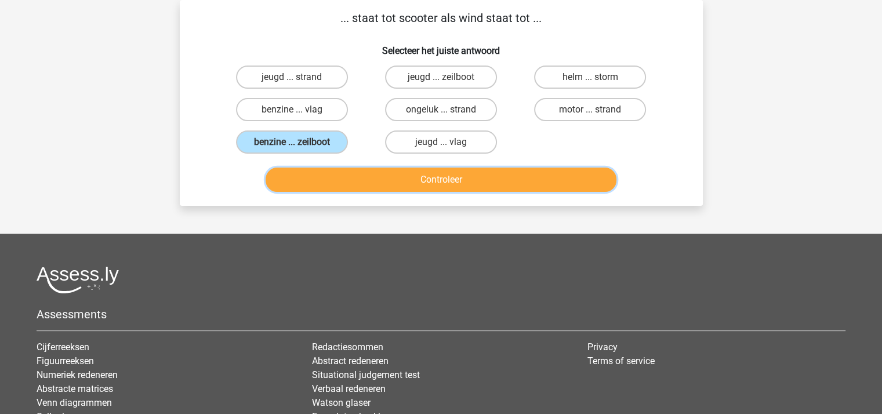
click at [399, 176] on button "Controleer" at bounding box center [441, 180] width 351 height 24
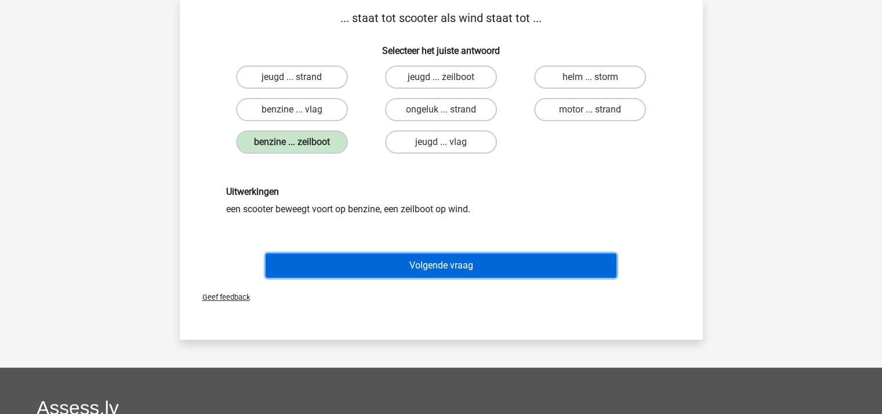
click at [433, 261] on button "Volgende vraag" at bounding box center [441, 265] width 351 height 24
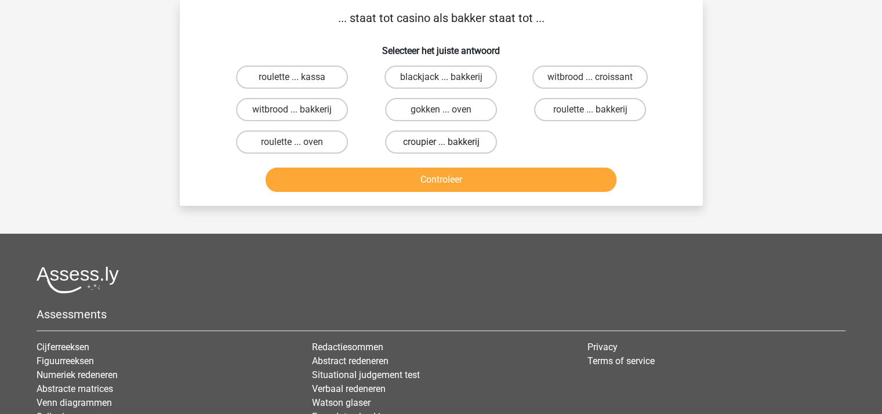
click at [433, 138] on label "croupier ... bakkerij" at bounding box center [441, 141] width 112 height 23
click at [441, 142] on input "croupier ... bakkerij" at bounding box center [445, 146] width 8 height 8
radio input "true"
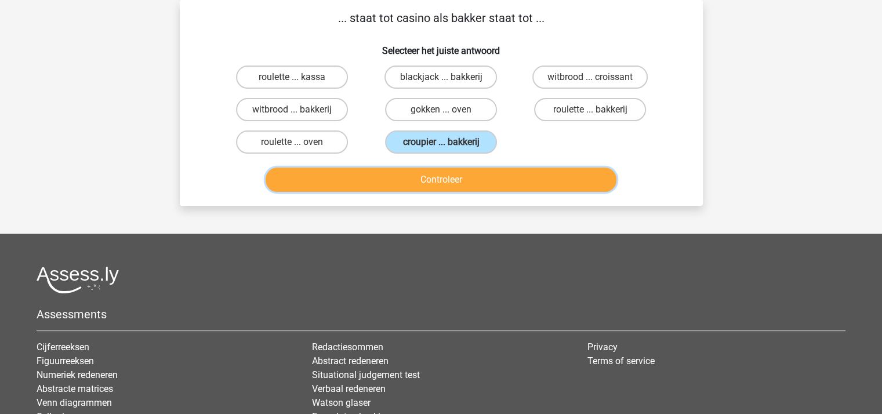
click at [445, 180] on button "Controleer" at bounding box center [441, 180] width 351 height 24
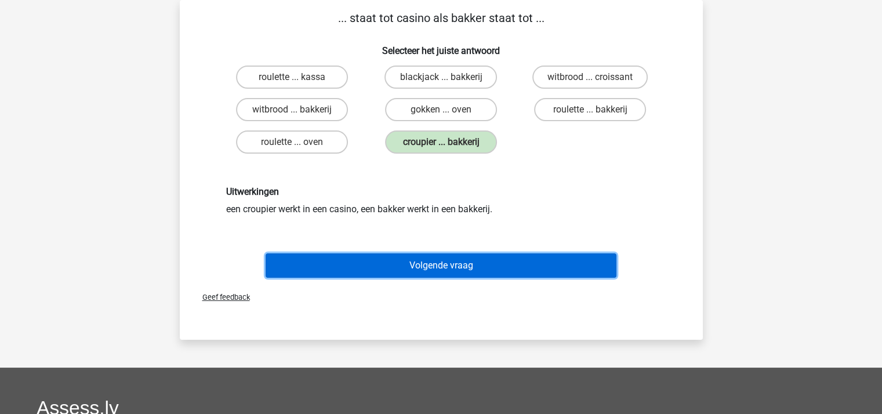
click at [448, 253] on button "Volgende vraag" at bounding box center [441, 265] width 351 height 24
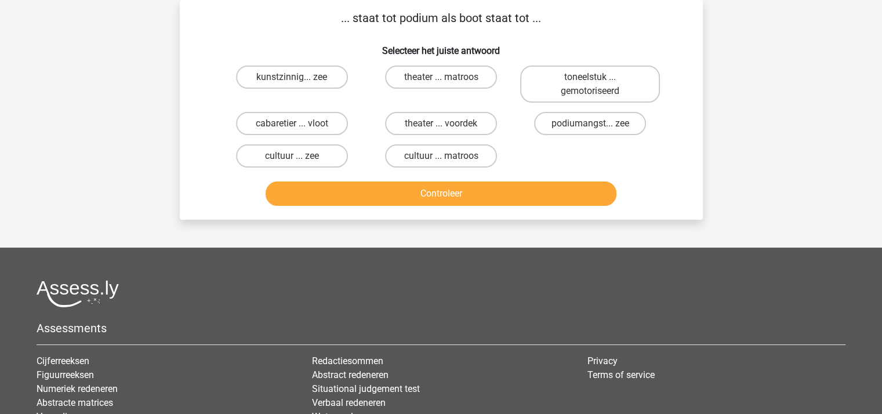
drag, startPoint x: 415, startPoint y: 108, endPoint x: 324, endPoint y: 105, distance: 91.1
click at [324, 105] on div "kunstzinnig... zee theater ... matroos toneelstuk ... gemotoriseerd cabaretier …" at bounding box center [441, 116] width 448 height 111
click at [429, 126] on label "theater ... voordek" at bounding box center [441, 123] width 112 height 23
click at [441, 126] on input "theater ... voordek" at bounding box center [445, 128] width 8 height 8
radio input "true"
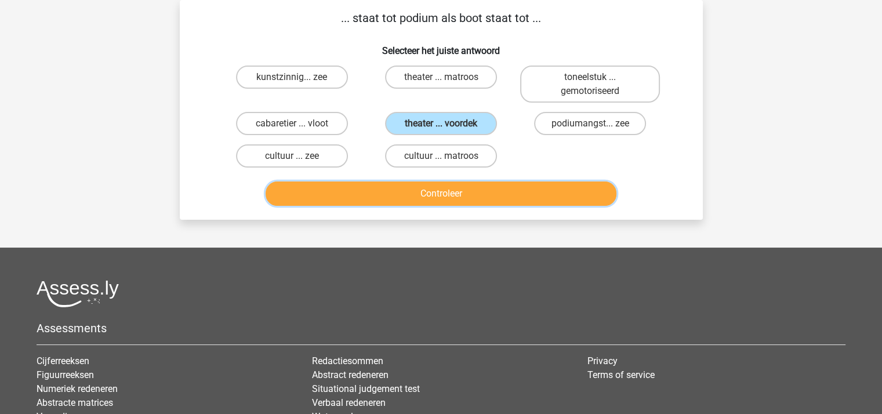
click at [435, 188] on button "Controleer" at bounding box center [441, 193] width 351 height 24
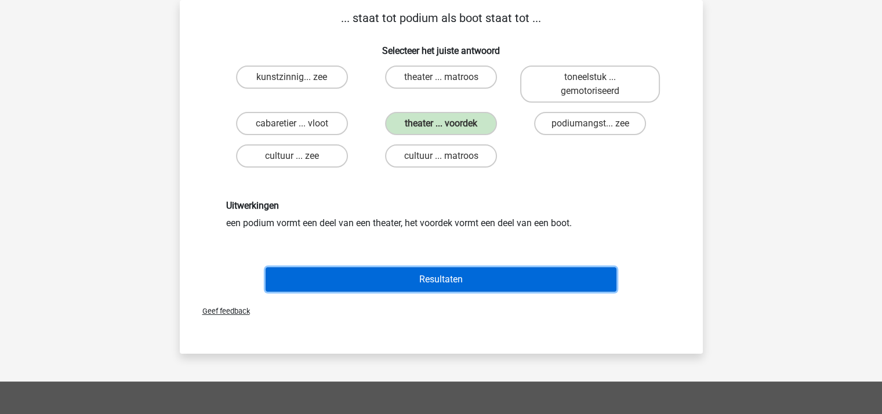
click at [441, 271] on button "Resultaten" at bounding box center [441, 279] width 351 height 24
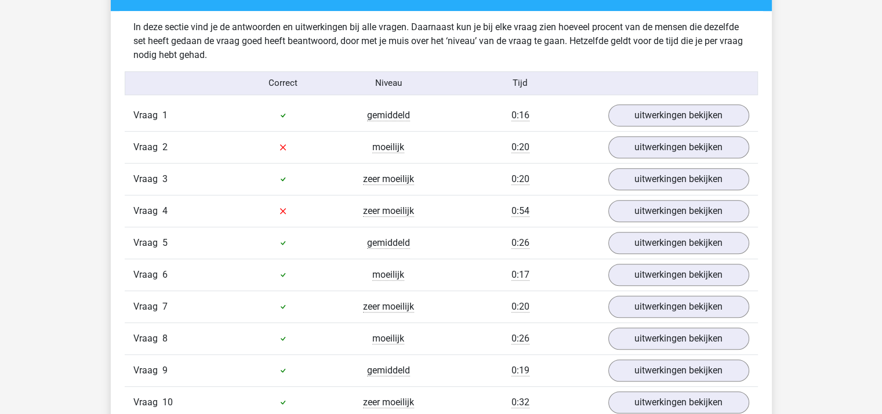
scroll to position [702, 0]
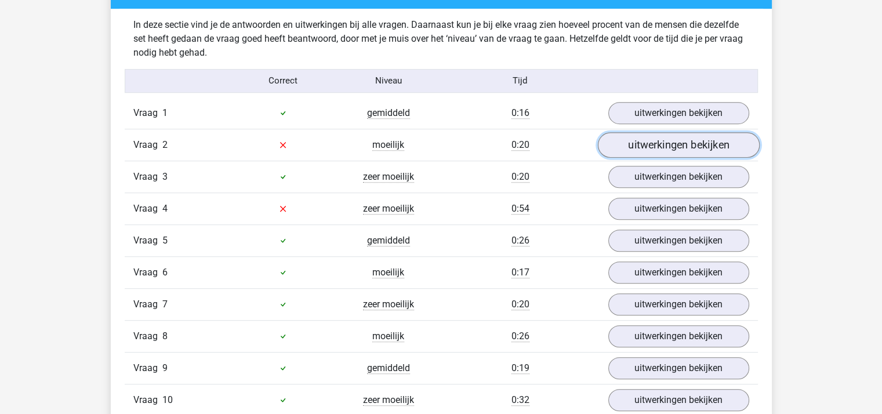
click at [675, 148] on link "uitwerkingen bekijken" at bounding box center [678, 145] width 162 height 26
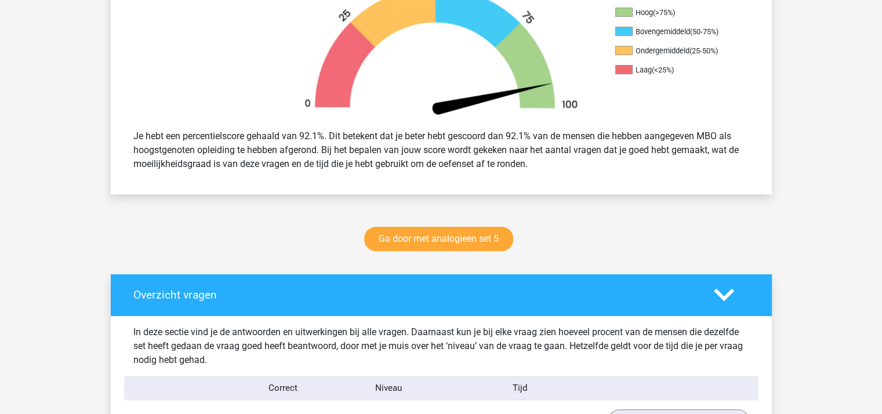
scroll to position [401, 0]
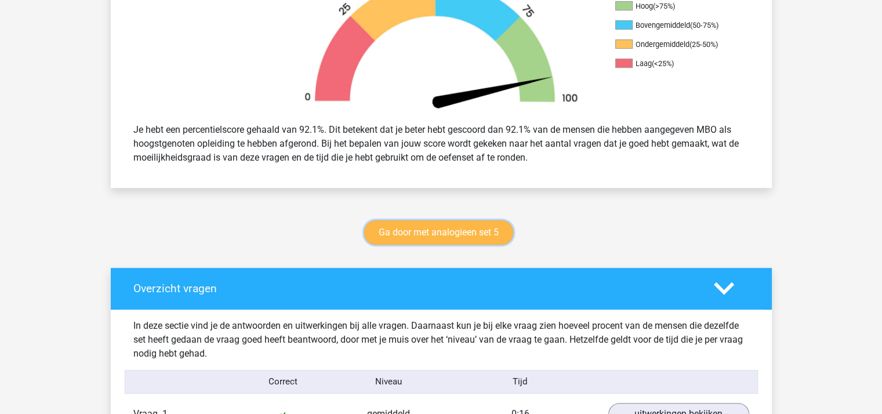
click at [431, 227] on link "Ga door met analogieen set 5" at bounding box center [438, 232] width 149 height 24
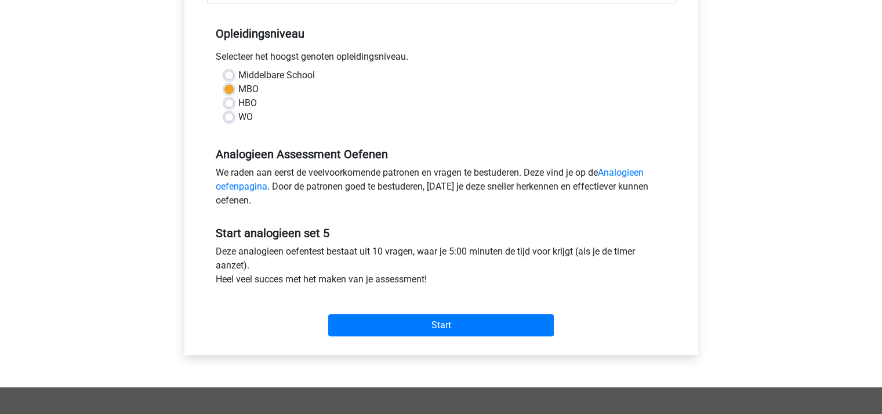
scroll to position [228, 0]
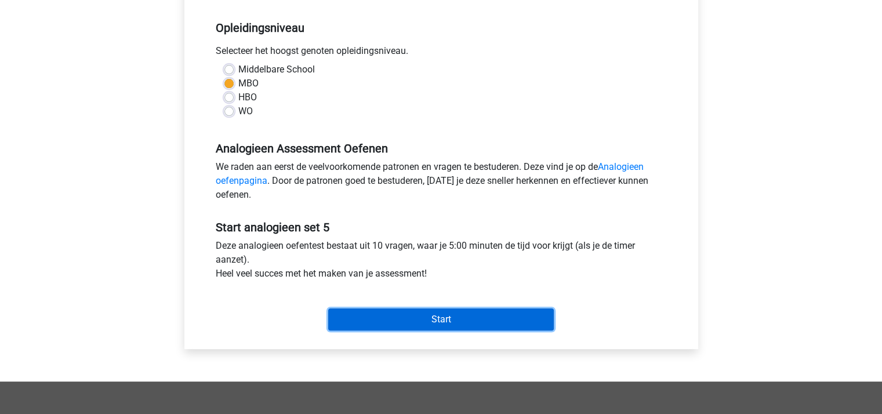
click at [438, 320] on input "Start" at bounding box center [441, 319] width 226 height 22
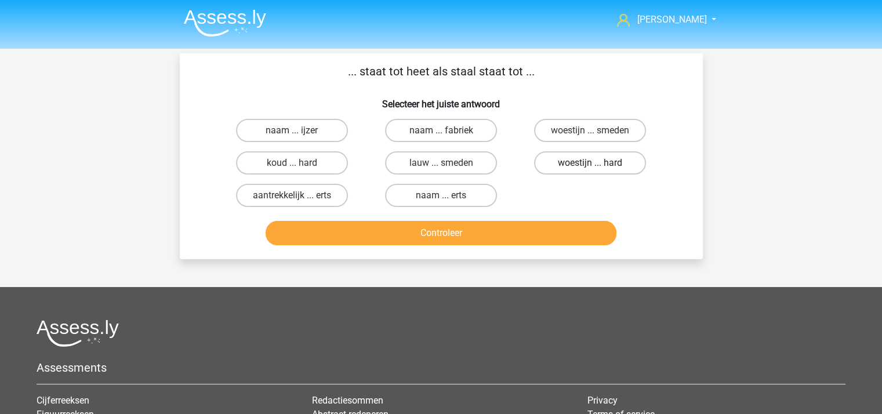
click at [579, 159] on label "woestijn ... hard" at bounding box center [590, 162] width 112 height 23
click at [590, 163] on input "woestijn ... hard" at bounding box center [594, 167] width 8 height 8
radio input "true"
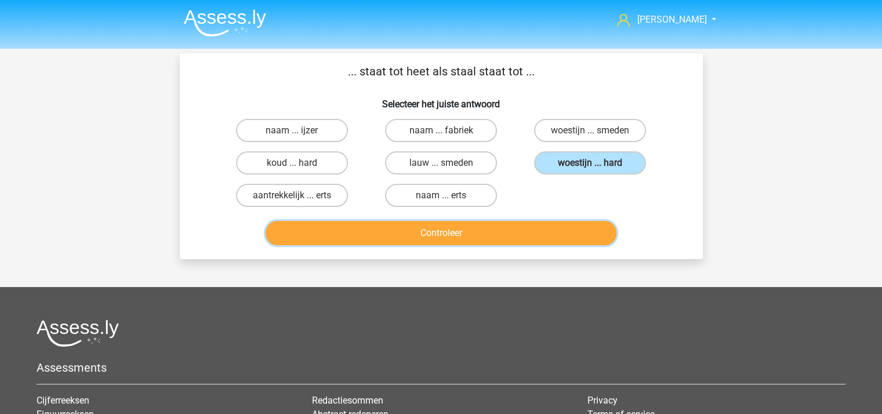
click at [455, 224] on button "Controleer" at bounding box center [441, 233] width 351 height 24
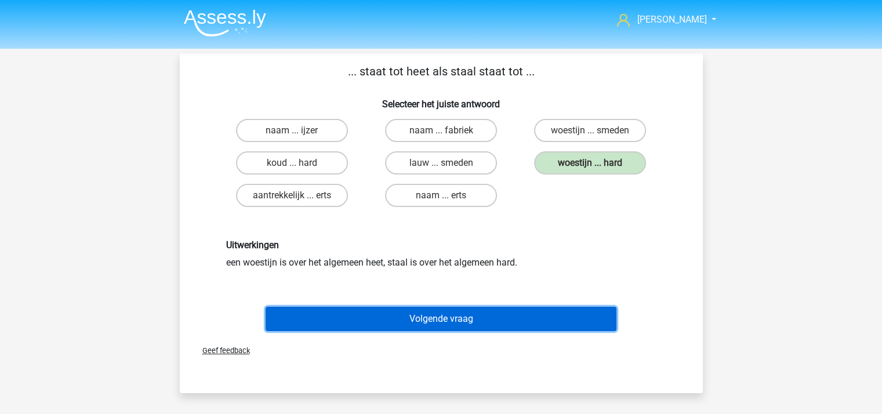
click at [444, 311] on button "Volgende vraag" at bounding box center [441, 319] width 351 height 24
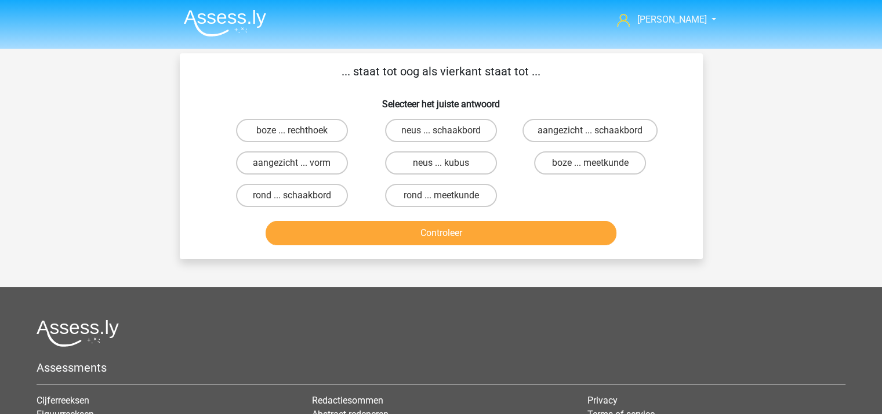
scroll to position [53, 0]
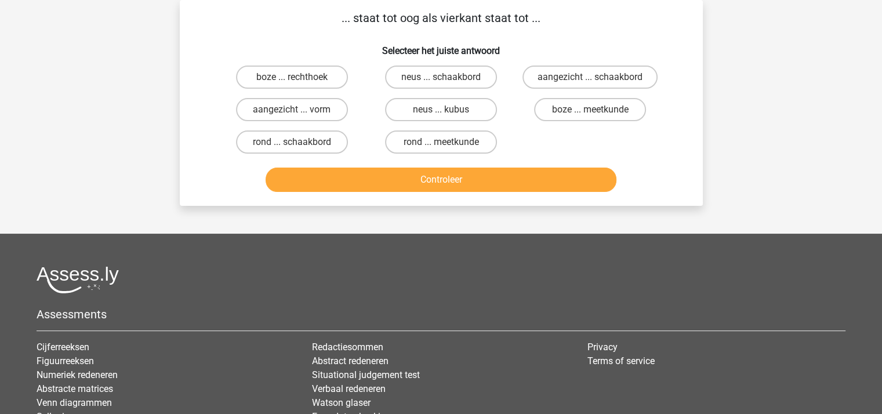
click at [292, 142] on input "rond ... schaakbord" at bounding box center [296, 146] width 8 height 8
radio input "true"
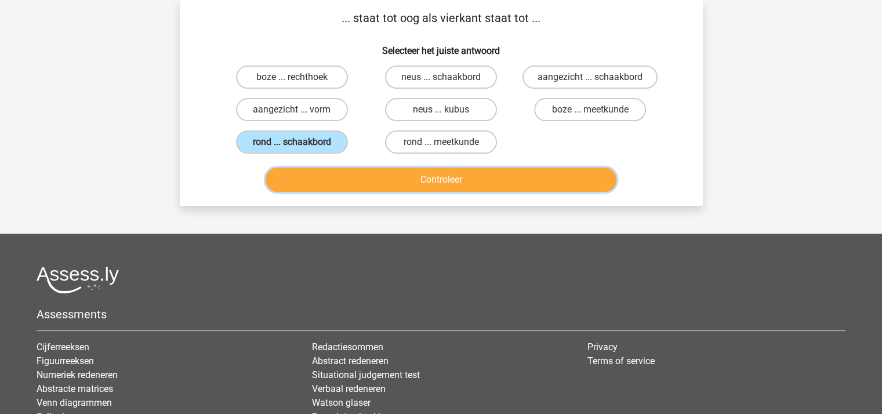
click at [395, 179] on button "Controleer" at bounding box center [441, 180] width 351 height 24
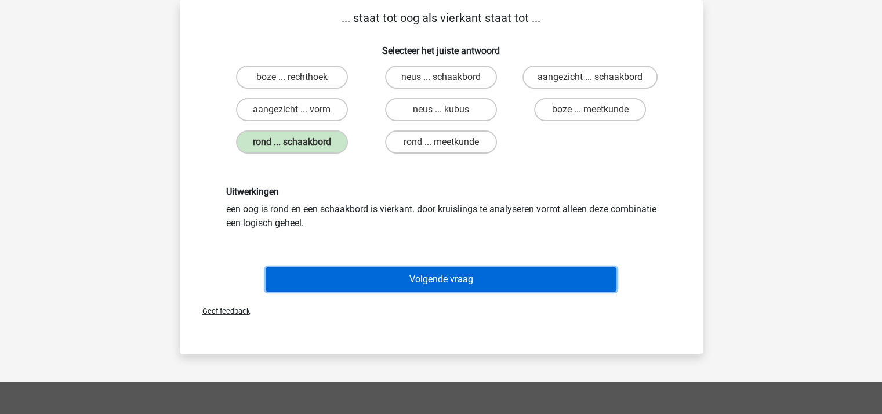
click at [441, 273] on button "Volgende vraag" at bounding box center [441, 279] width 351 height 24
click at [441, 277] on button "Volgende vraag" at bounding box center [441, 279] width 351 height 24
click at [377, 267] on button "Volgende vraag" at bounding box center [441, 279] width 351 height 24
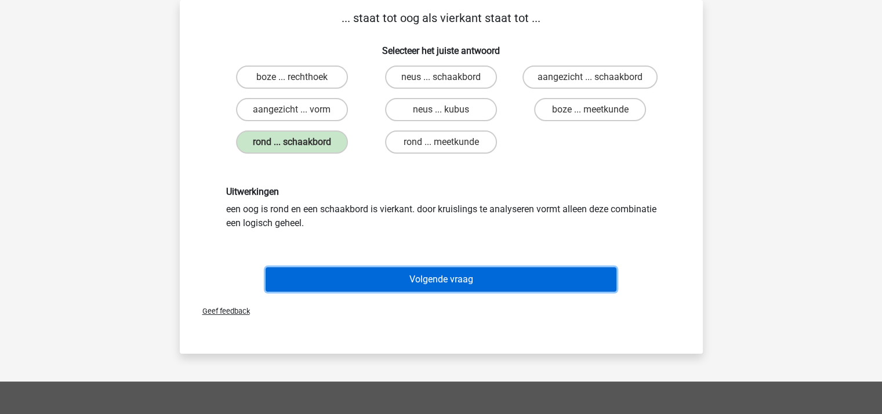
click at [497, 283] on button "Volgende vraag" at bounding box center [441, 279] width 351 height 24
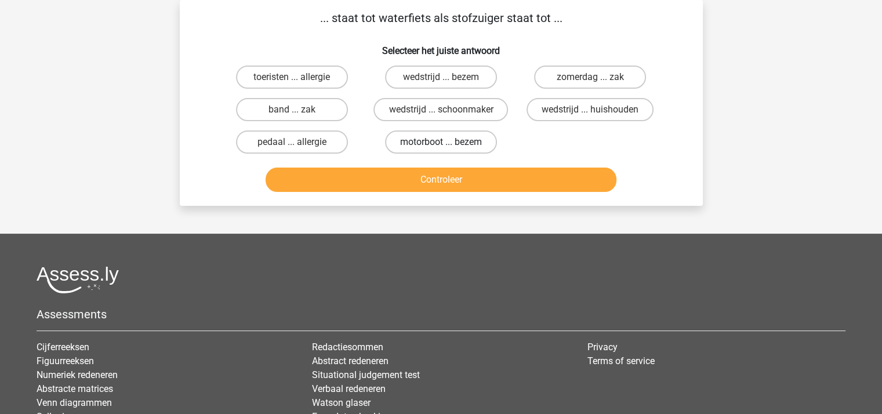
click at [455, 141] on label "motorboot ... bezem" at bounding box center [441, 141] width 112 height 23
click at [448, 142] on input "motorboot ... bezem" at bounding box center [445, 146] width 8 height 8
radio input "true"
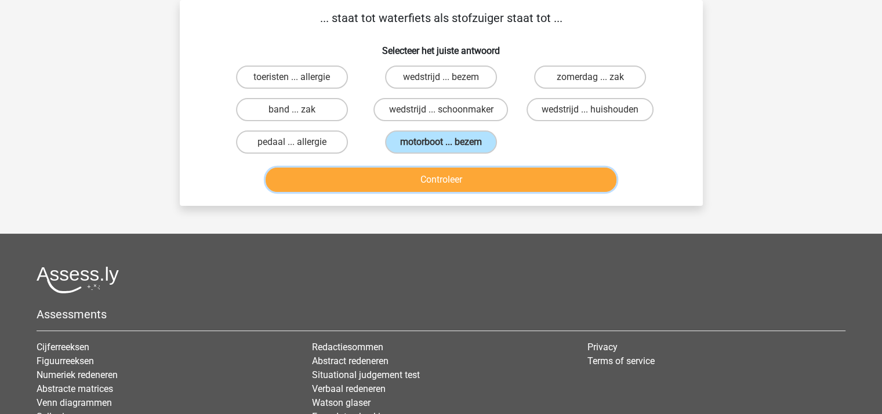
click at [460, 183] on button "Controleer" at bounding box center [441, 180] width 351 height 24
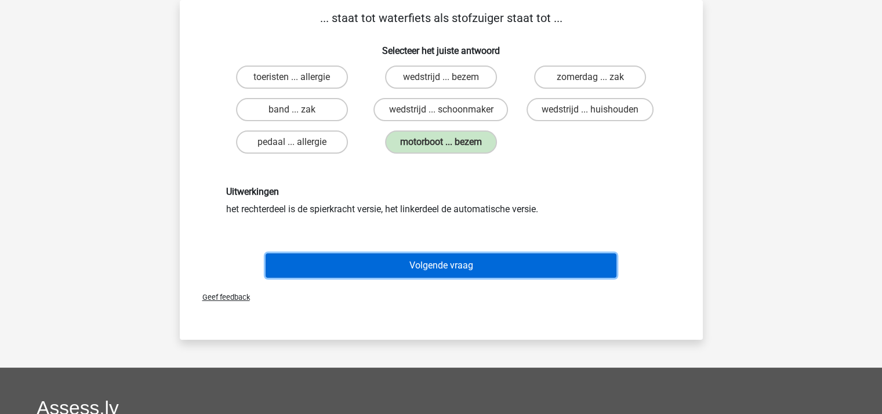
click at [462, 257] on button "Volgende vraag" at bounding box center [441, 265] width 351 height 24
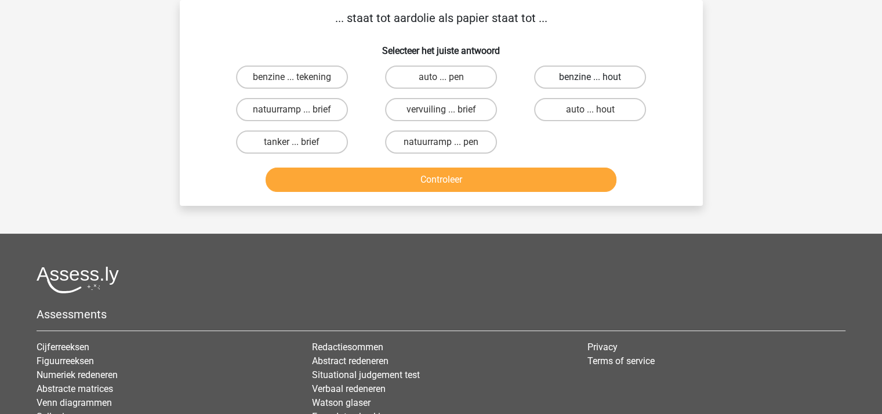
click at [591, 74] on label "benzine ... hout" at bounding box center [590, 77] width 112 height 23
click at [591, 77] on input "benzine ... hout" at bounding box center [594, 81] width 8 height 8
radio input "true"
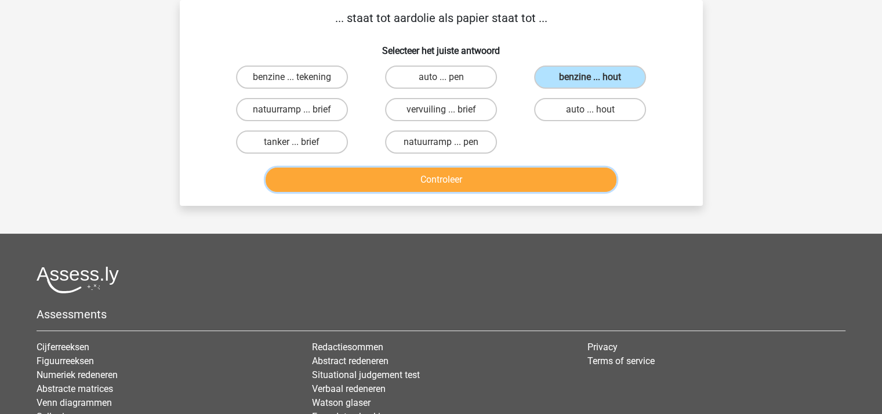
click at [452, 180] on button "Controleer" at bounding box center [441, 180] width 351 height 24
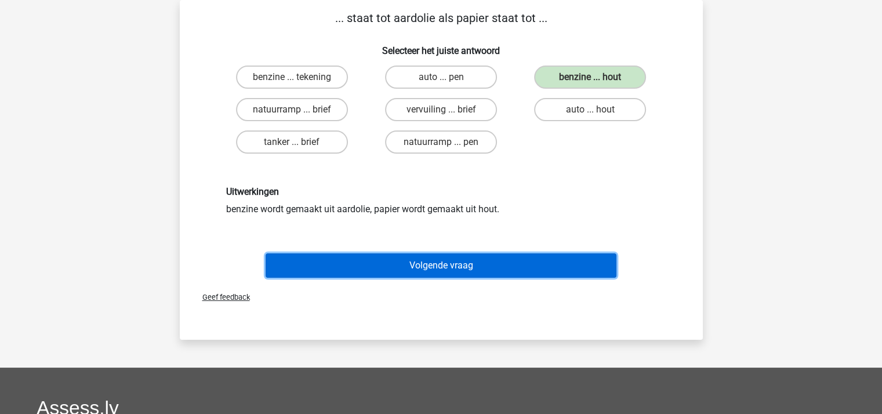
click at [458, 255] on button "Volgende vraag" at bounding box center [441, 265] width 351 height 24
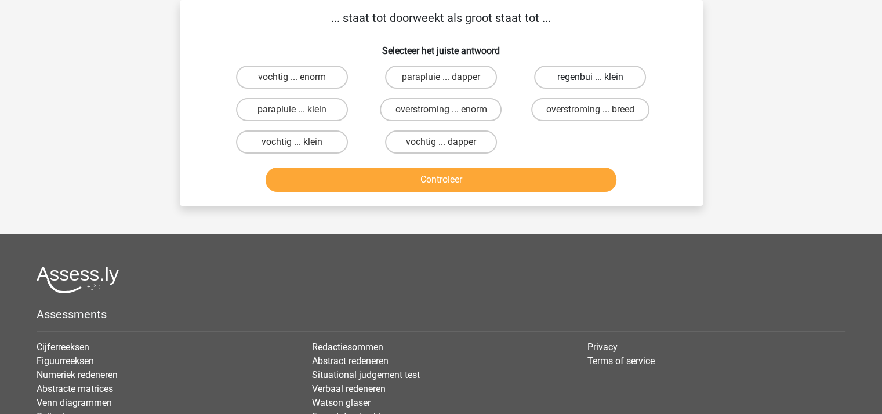
click at [584, 78] on label "regenbui ... klein" at bounding box center [590, 77] width 112 height 23
click at [590, 78] on input "regenbui ... klein" at bounding box center [594, 81] width 8 height 8
radio input "true"
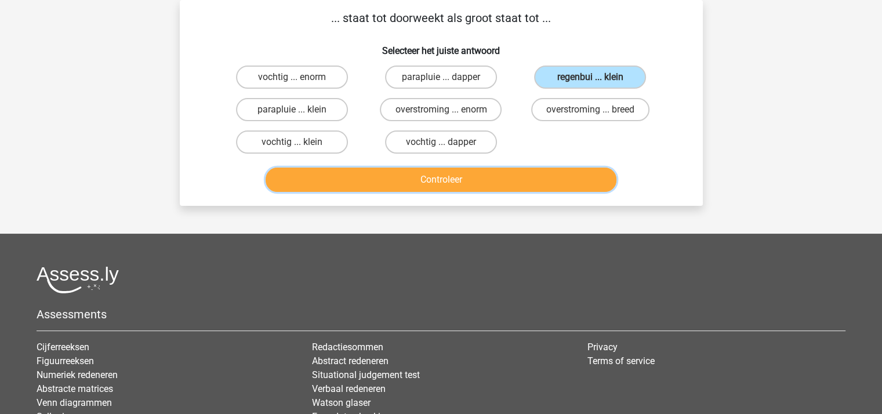
click at [475, 173] on button "Controleer" at bounding box center [441, 180] width 351 height 24
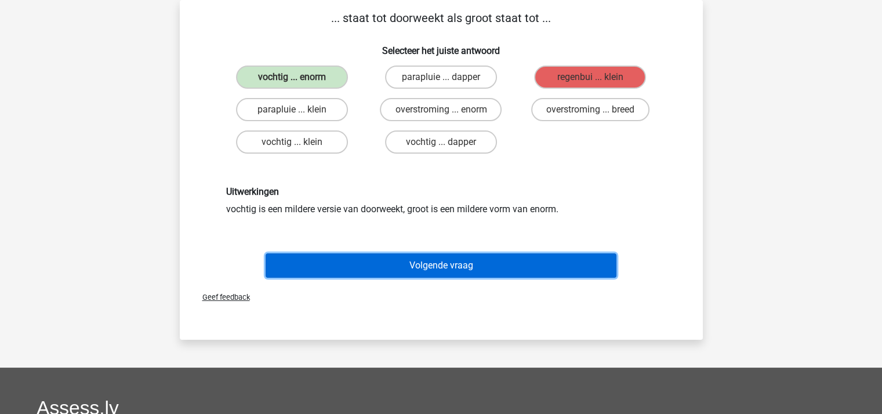
click at [429, 261] on button "Volgende vraag" at bounding box center [441, 265] width 351 height 24
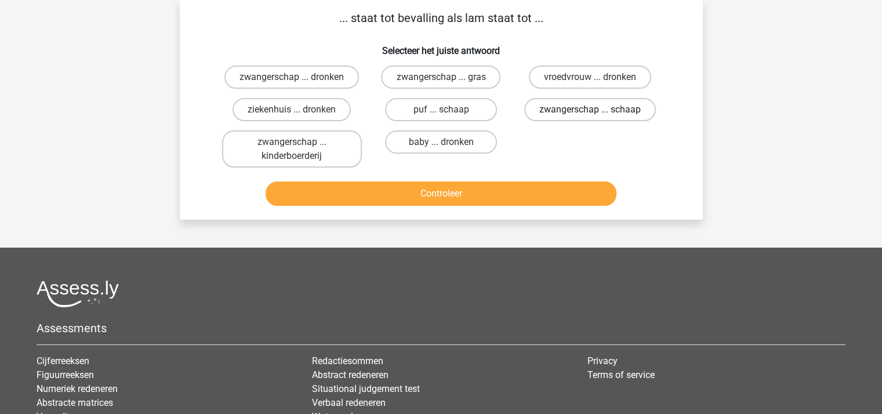
click at [589, 106] on label "zwangerschap ... schaap" at bounding box center [590, 109] width 132 height 23
click at [590, 110] on input "zwangerschap ... schaap" at bounding box center [594, 114] width 8 height 8
radio input "true"
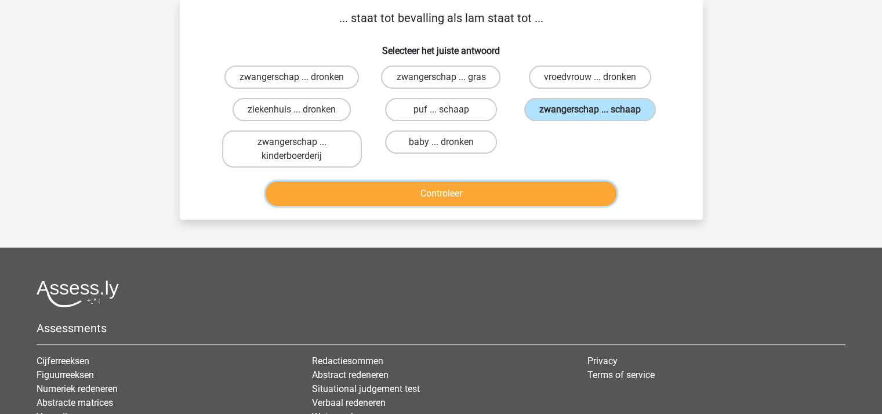
click at [448, 190] on button "Controleer" at bounding box center [441, 193] width 351 height 24
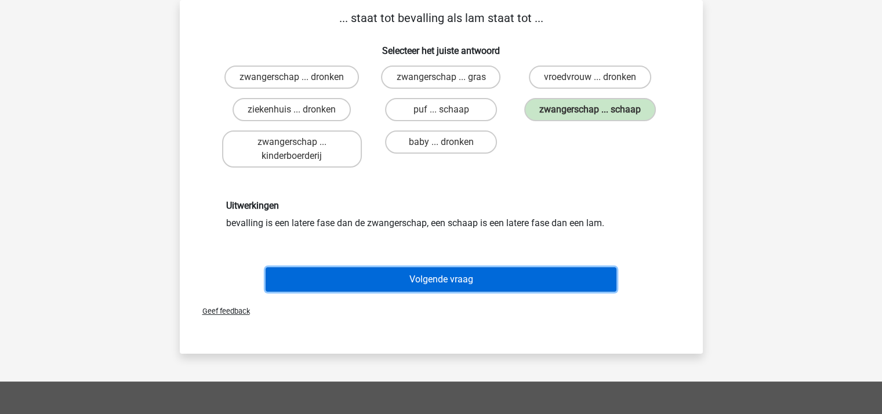
click at [447, 268] on button "Volgende vraag" at bounding box center [441, 279] width 351 height 24
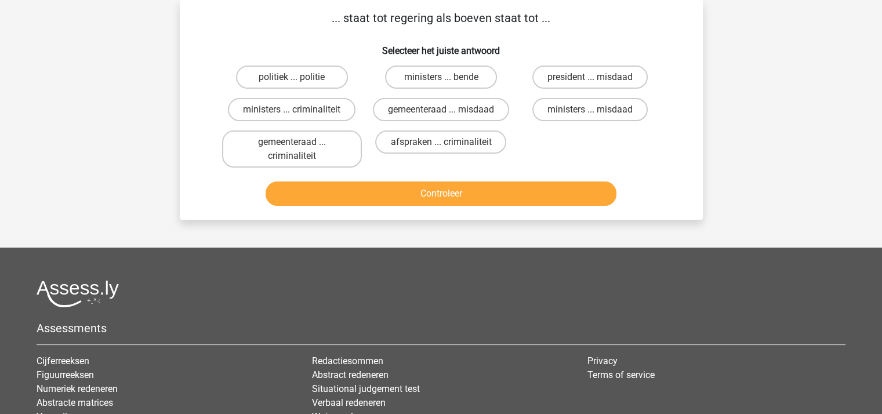
click at [448, 79] on input "ministers ... bende" at bounding box center [445, 81] width 8 height 8
radio input "true"
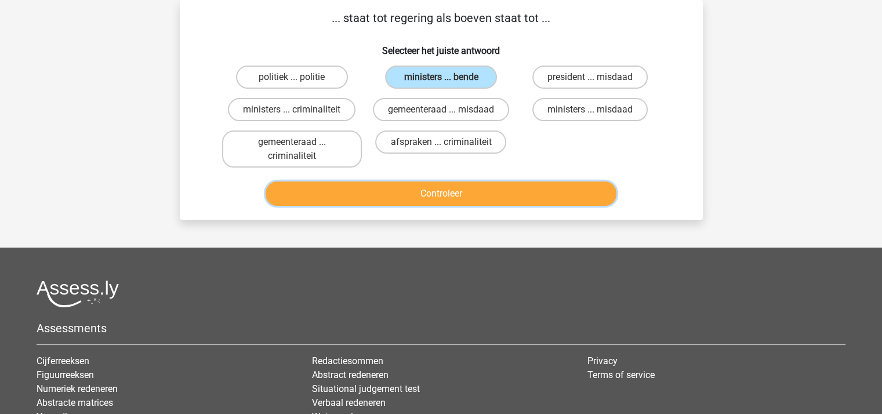
click at [448, 187] on button "Controleer" at bounding box center [441, 193] width 351 height 24
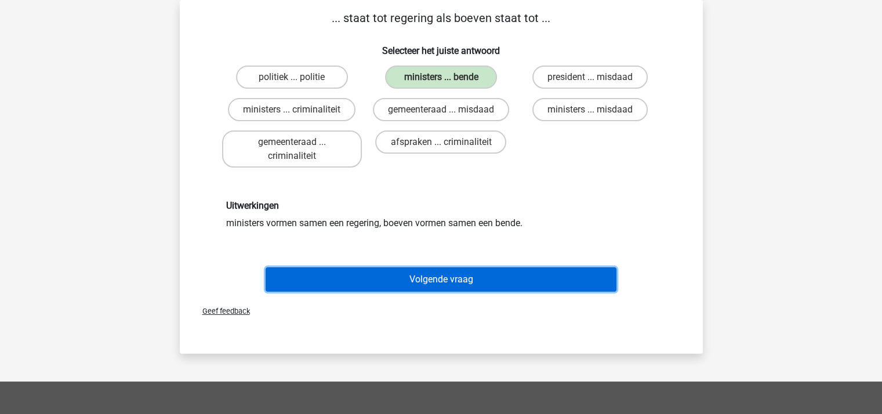
click at [445, 268] on button "Volgende vraag" at bounding box center [441, 279] width 351 height 24
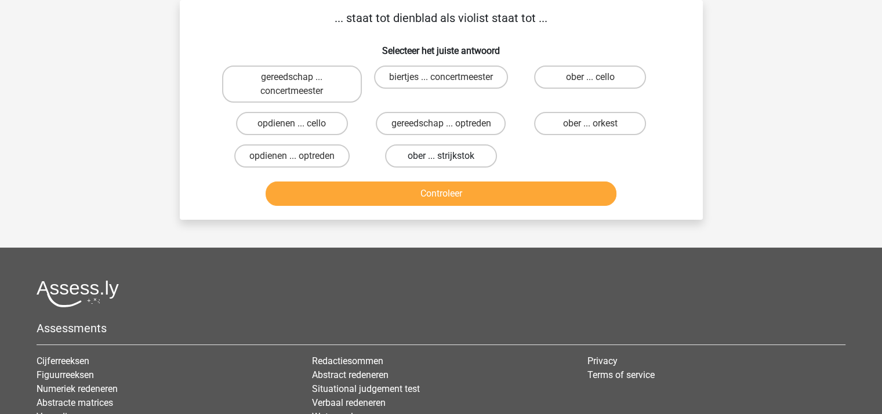
click at [452, 152] on label "ober ... strijkstok" at bounding box center [441, 155] width 112 height 23
click at [448, 156] on input "ober ... strijkstok" at bounding box center [445, 160] width 8 height 8
radio input "true"
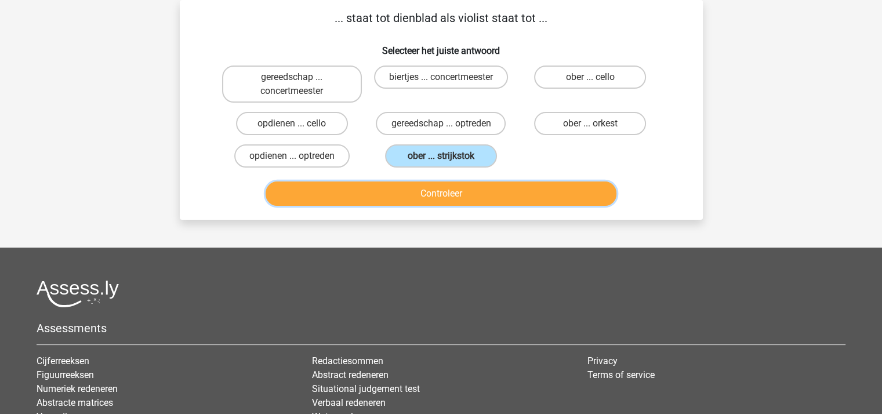
click at [465, 192] on button "Controleer" at bounding box center [441, 193] width 351 height 24
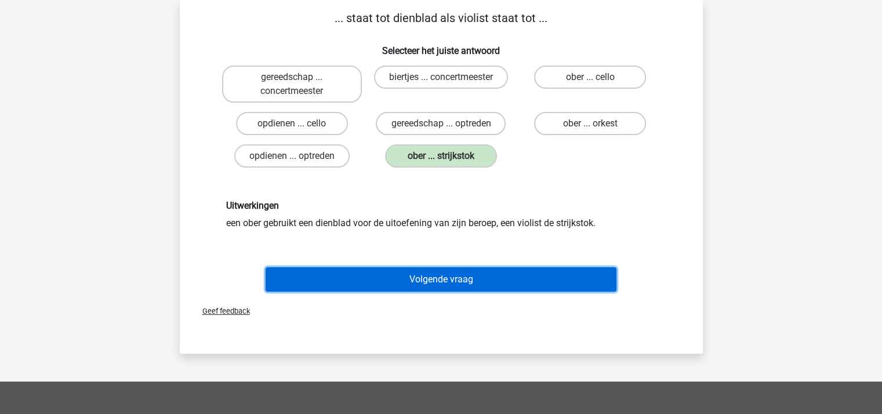
click at [467, 280] on button "Volgende vraag" at bounding box center [441, 279] width 351 height 24
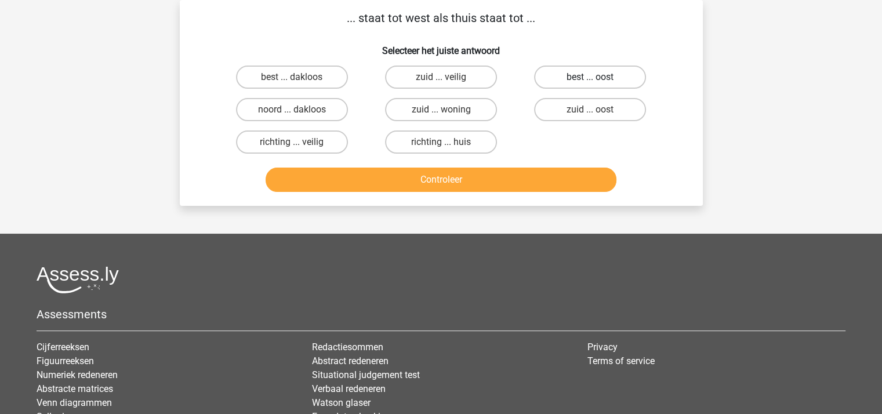
click at [565, 72] on label "best ... oost" at bounding box center [590, 77] width 112 height 23
click at [590, 77] on input "best ... oost" at bounding box center [594, 81] width 8 height 8
radio input "true"
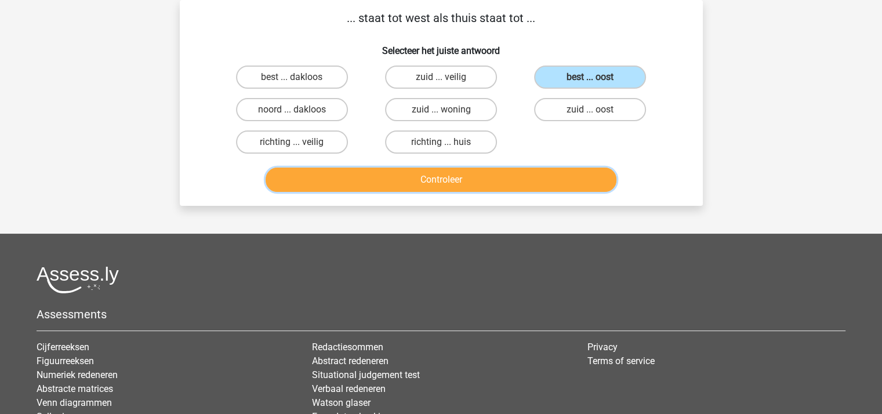
click at [459, 172] on button "Controleer" at bounding box center [441, 180] width 351 height 24
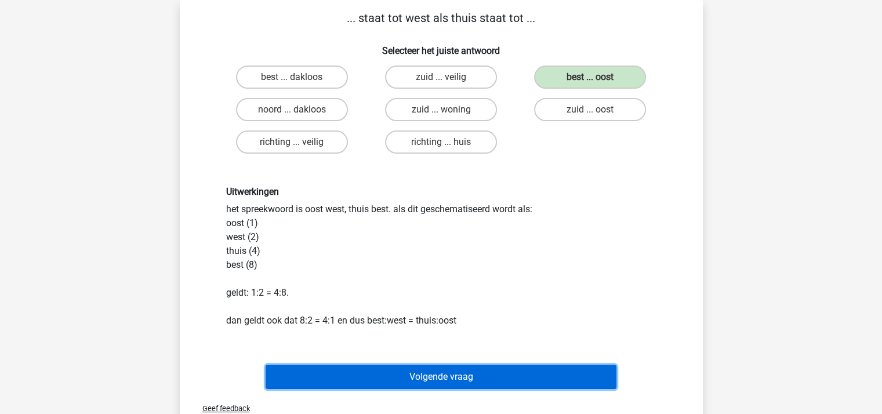
click at [471, 372] on button "Volgende vraag" at bounding box center [441, 377] width 351 height 24
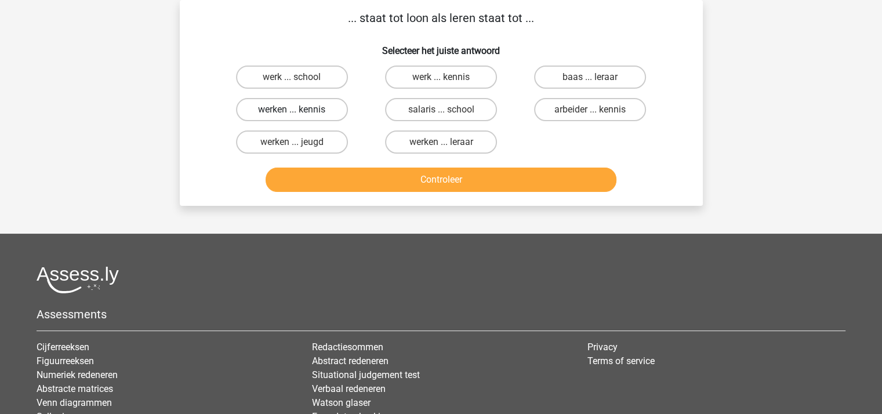
click at [313, 106] on label "werken ... kennis" at bounding box center [292, 109] width 112 height 23
click at [299, 110] on input "werken ... kennis" at bounding box center [296, 114] width 8 height 8
radio input "true"
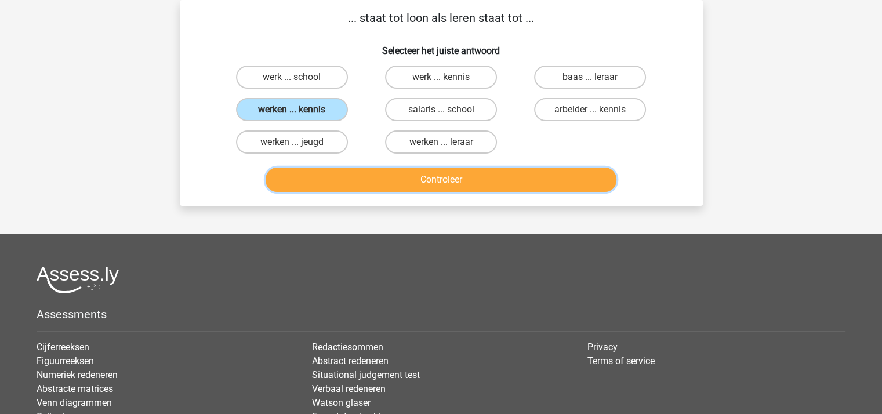
click at [423, 173] on button "Controleer" at bounding box center [441, 180] width 351 height 24
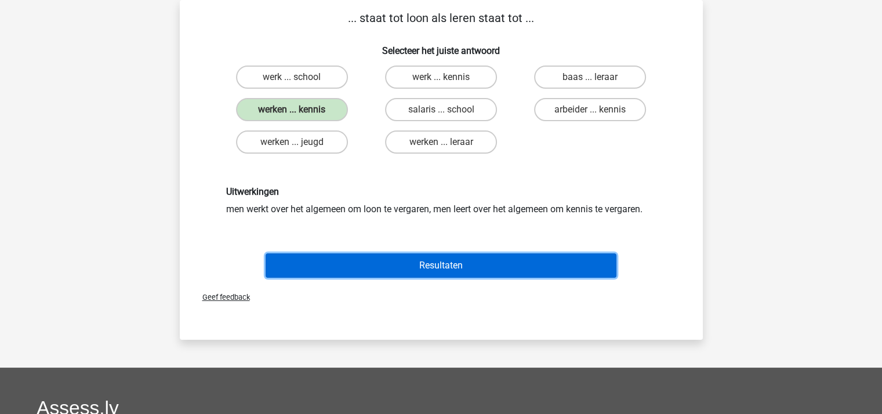
click at [449, 263] on button "Resultaten" at bounding box center [441, 265] width 351 height 24
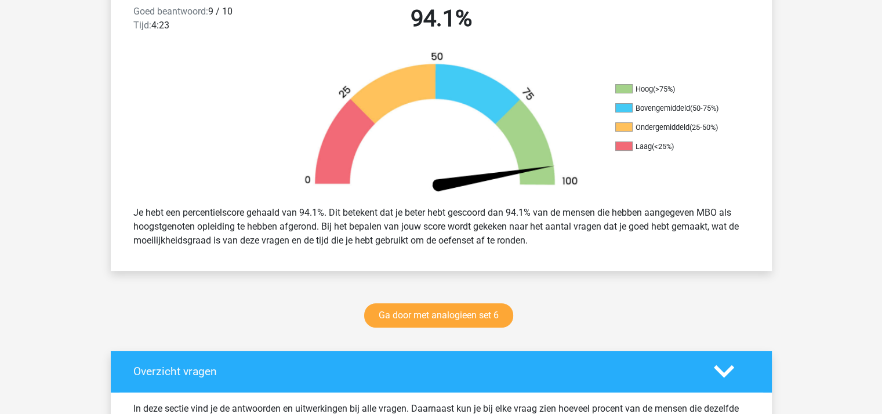
scroll to position [323, 0]
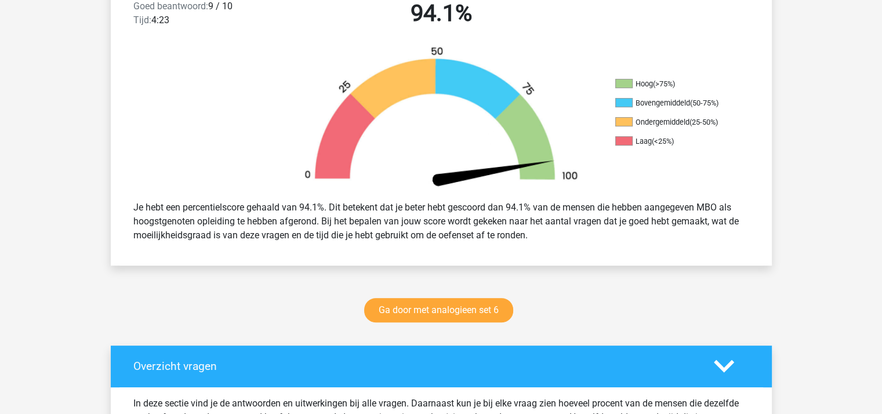
click at [456, 305] on link "Ga door met analogieen set 6" at bounding box center [438, 310] width 149 height 24
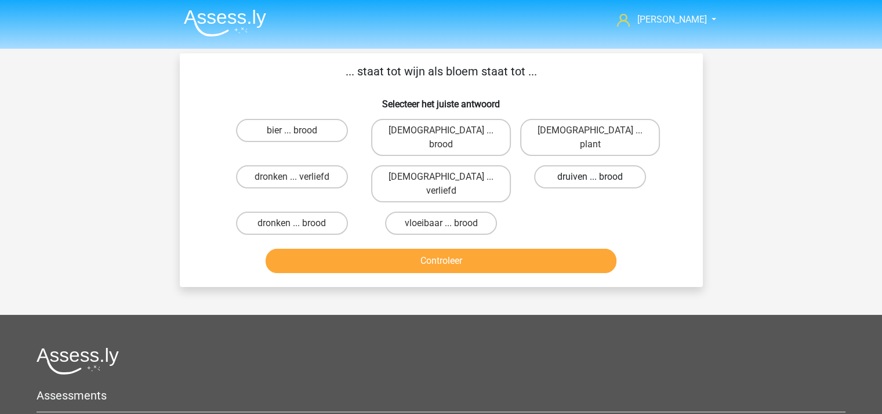
click at [589, 165] on label "druiven ... brood" at bounding box center [590, 176] width 112 height 23
click at [590, 177] on input "druiven ... brood" at bounding box center [594, 181] width 8 height 8
radio input "true"
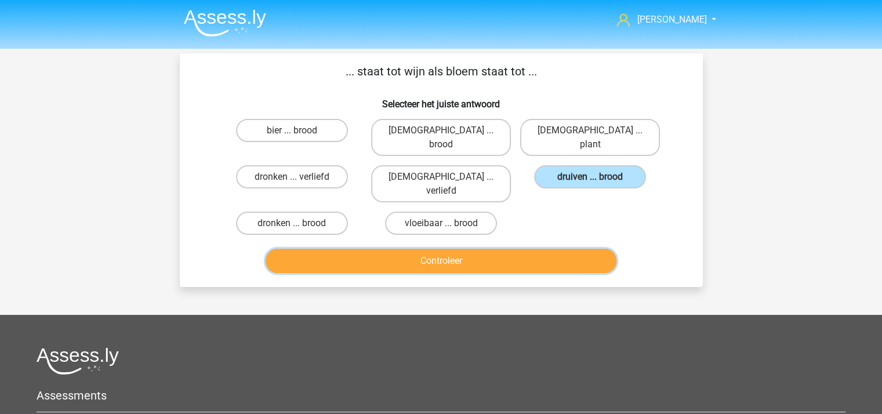
click at [471, 249] on button "Controleer" at bounding box center [441, 261] width 351 height 24
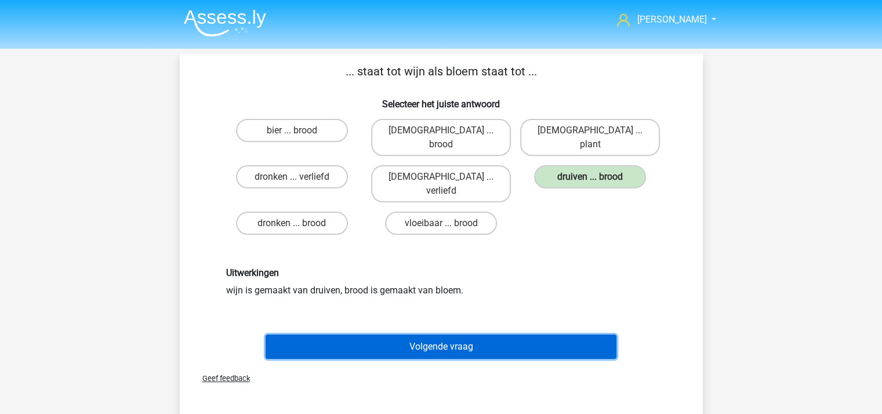
click at [439, 335] on button "Volgende vraag" at bounding box center [441, 347] width 351 height 24
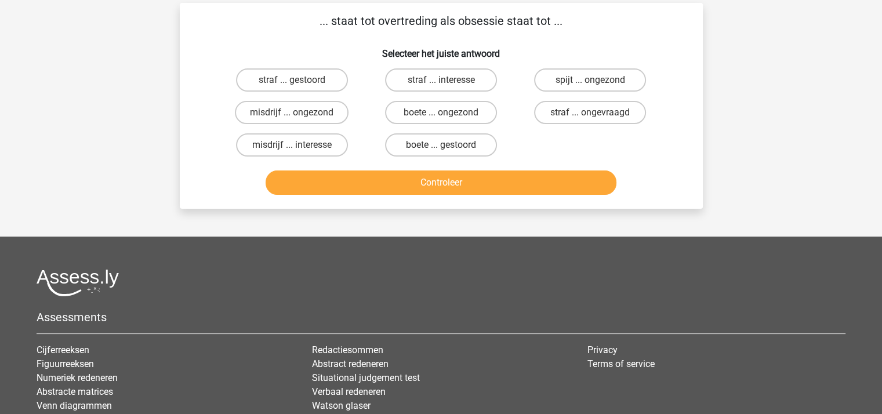
scroll to position [53, 0]
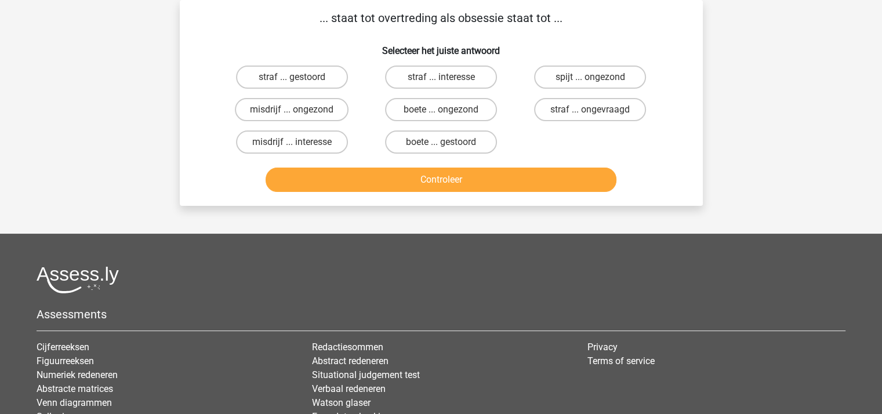
click at [441, 81] on input "straf ... interesse" at bounding box center [445, 81] width 8 height 8
radio input "true"
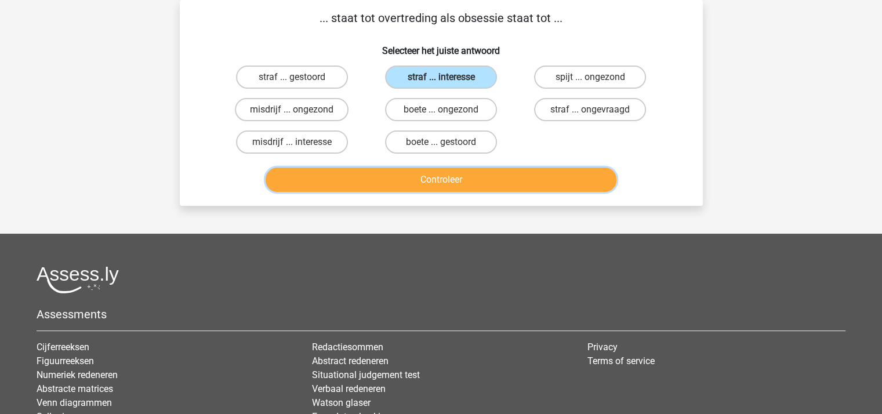
click at [401, 172] on button "Controleer" at bounding box center [441, 180] width 351 height 24
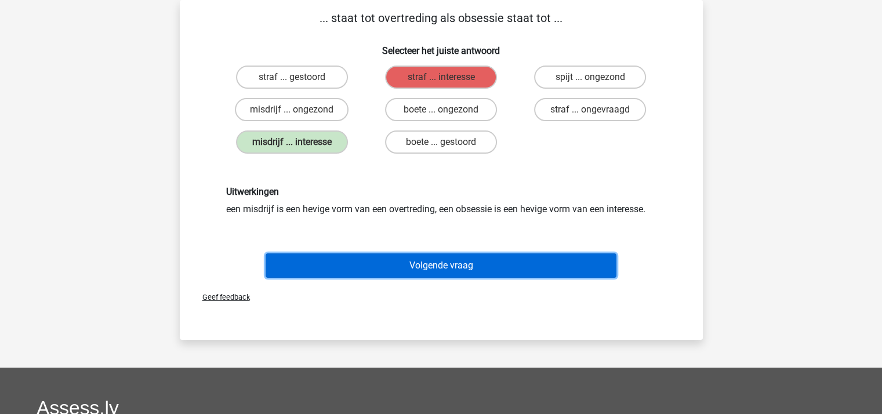
click at [441, 270] on button "Volgende vraag" at bounding box center [441, 265] width 351 height 24
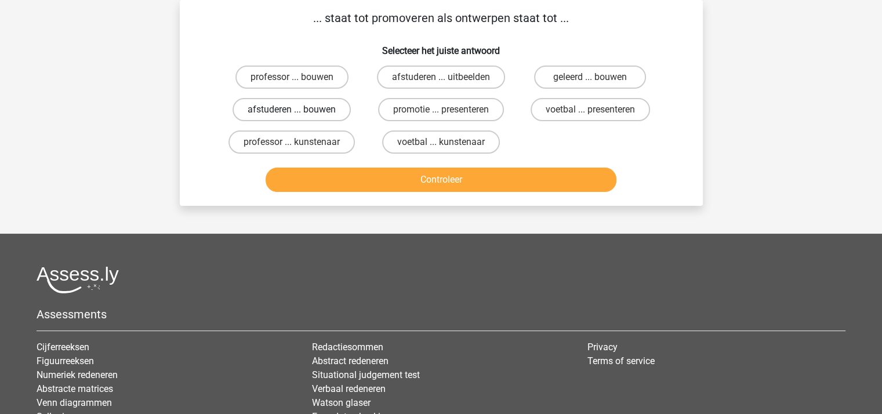
click at [279, 108] on label "afstuderen ... bouwen" at bounding box center [292, 109] width 118 height 23
click at [292, 110] on input "afstuderen ... bouwen" at bounding box center [296, 114] width 8 height 8
radio input "true"
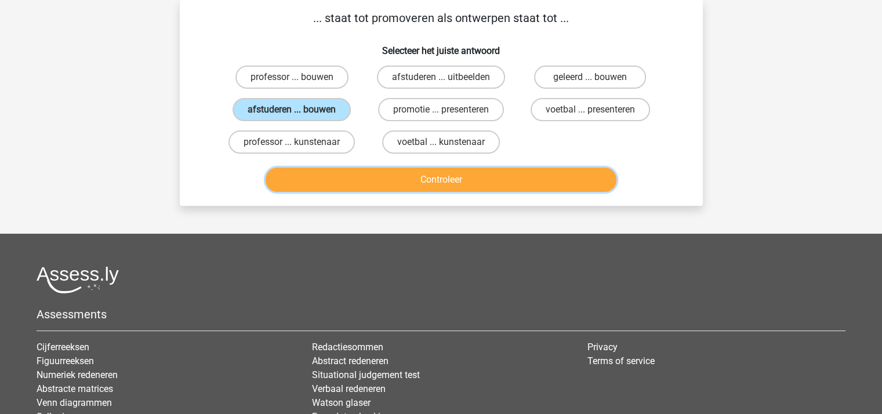
click at [412, 171] on button "Controleer" at bounding box center [441, 180] width 351 height 24
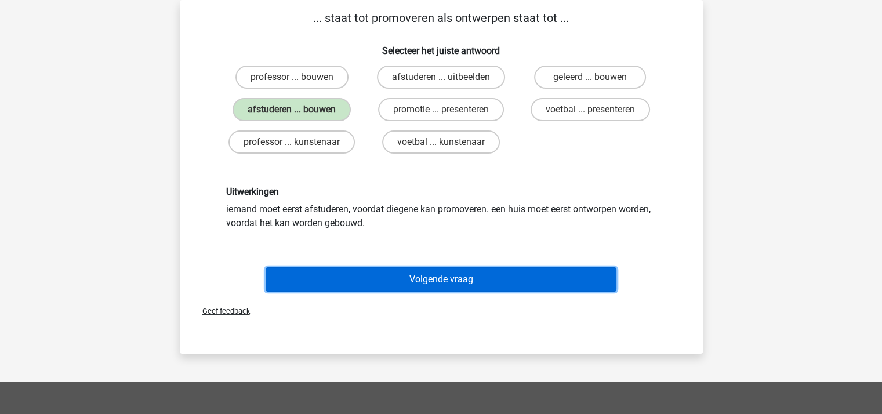
click at [452, 272] on button "Volgende vraag" at bounding box center [441, 279] width 351 height 24
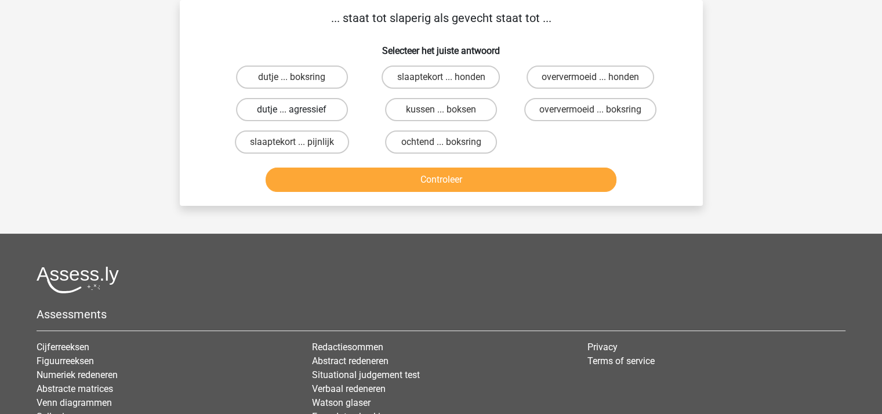
click at [300, 104] on label "dutje ... agressief" at bounding box center [292, 109] width 112 height 23
click at [299, 110] on input "dutje ... agressief" at bounding box center [296, 114] width 8 height 8
radio input "true"
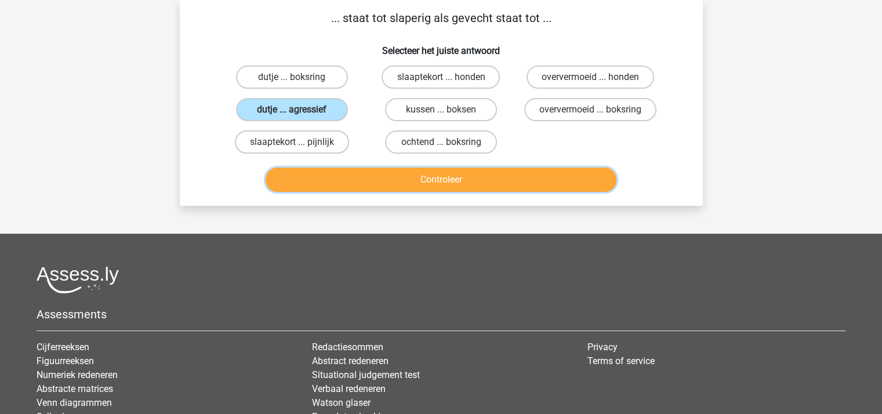
click at [399, 173] on button "Controleer" at bounding box center [441, 180] width 351 height 24
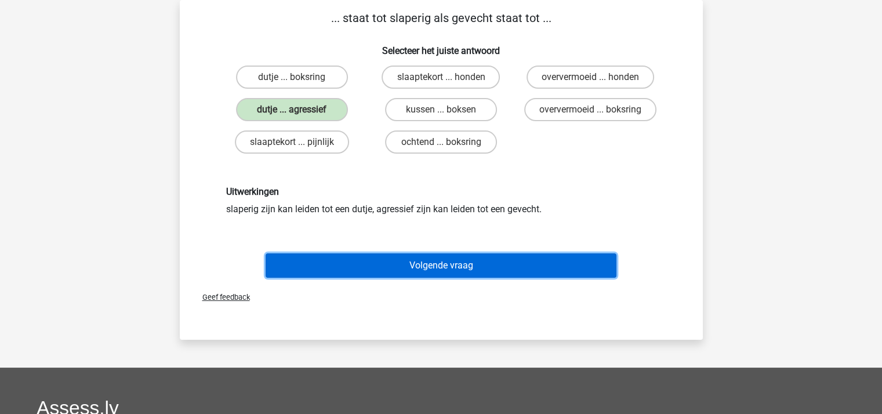
click at [443, 257] on button "Volgende vraag" at bounding box center [441, 265] width 351 height 24
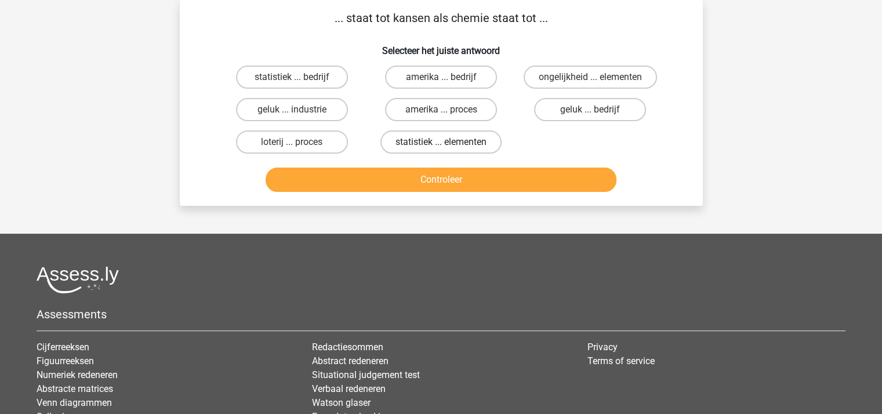
click at [429, 139] on label "statistiek ... elementen" at bounding box center [440, 141] width 121 height 23
click at [441, 142] on input "statistiek ... elementen" at bounding box center [445, 146] width 8 height 8
radio input "true"
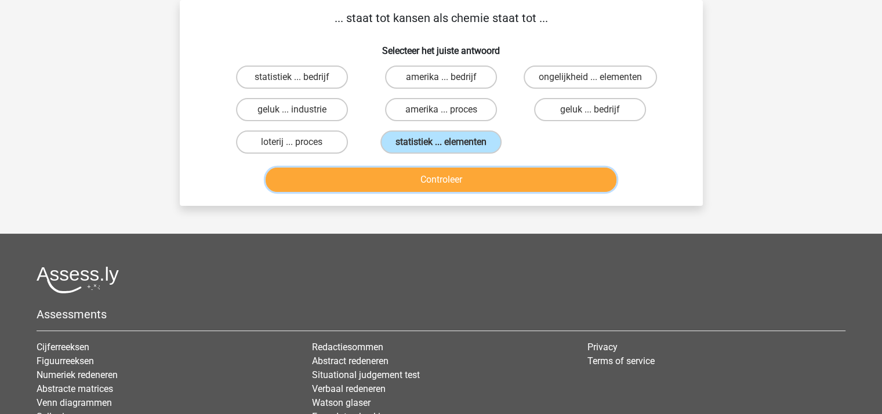
click at [443, 176] on button "Controleer" at bounding box center [441, 180] width 351 height 24
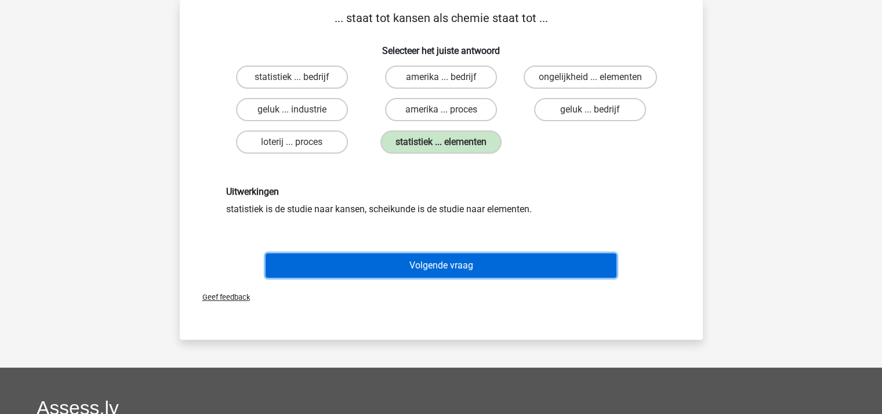
click at [448, 257] on button "Volgende vraag" at bounding box center [441, 265] width 351 height 24
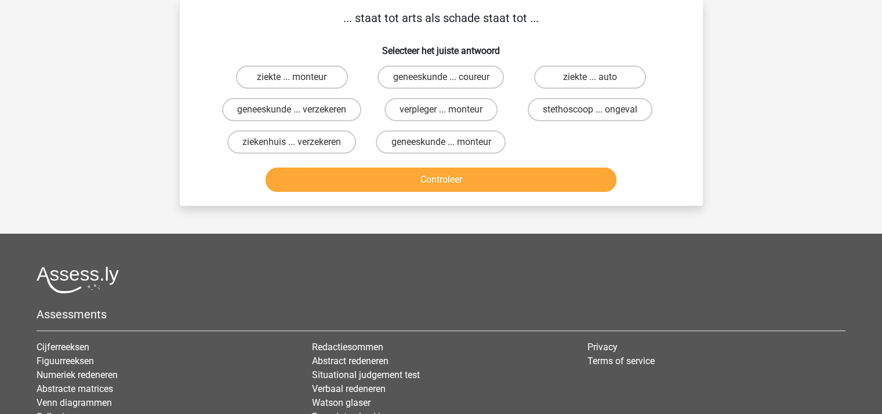
click at [299, 77] on input "ziekte ... monteur" at bounding box center [296, 81] width 8 height 8
radio input "true"
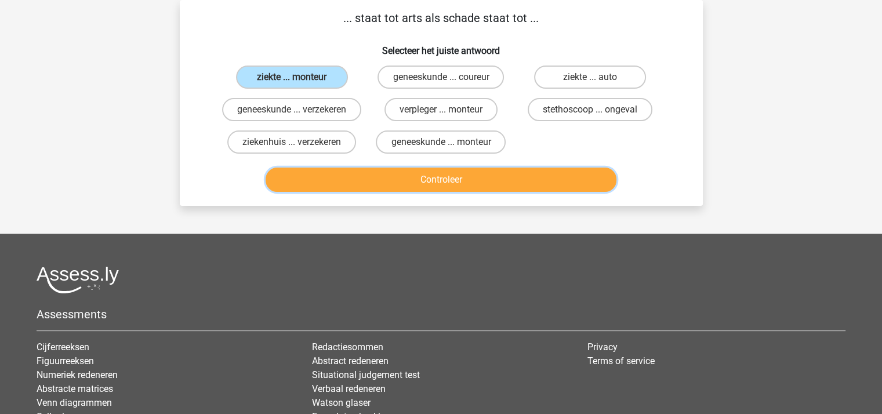
click at [411, 189] on button "Controleer" at bounding box center [441, 180] width 351 height 24
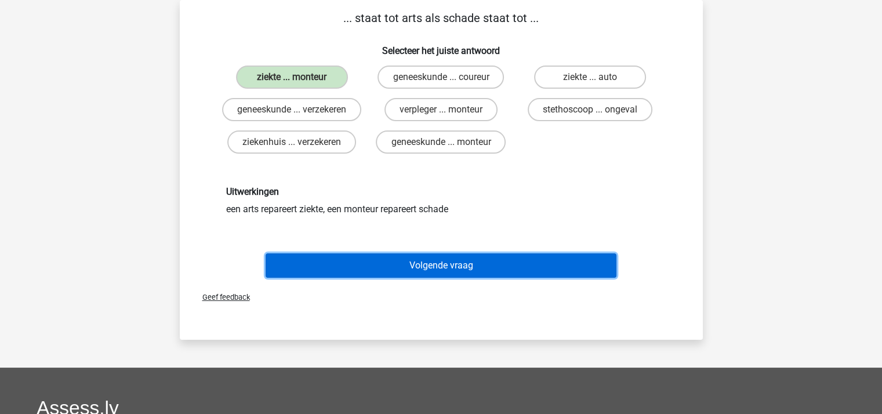
click at [440, 268] on button "Volgende vraag" at bounding box center [441, 265] width 351 height 24
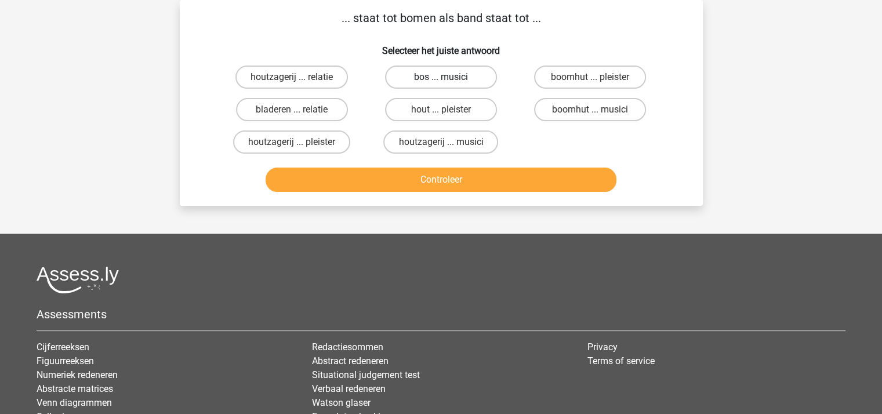
click at [445, 76] on label "bos ... musici" at bounding box center [441, 77] width 112 height 23
click at [445, 77] on input "bos ... musici" at bounding box center [445, 81] width 8 height 8
radio input "true"
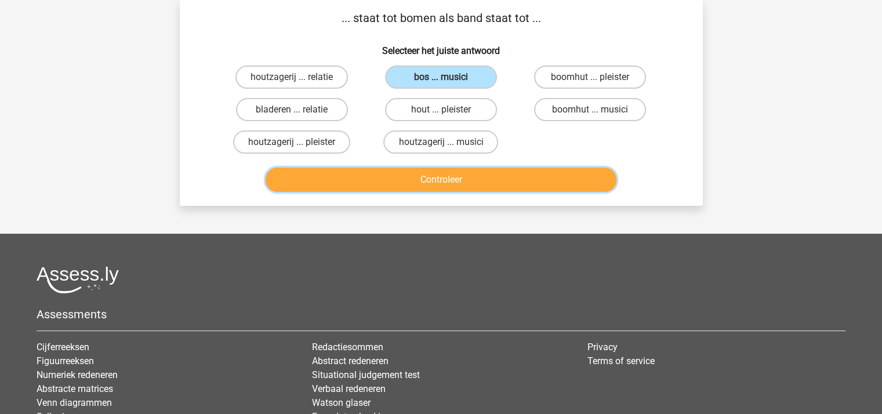
click at [446, 170] on button "Controleer" at bounding box center [441, 180] width 351 height 24
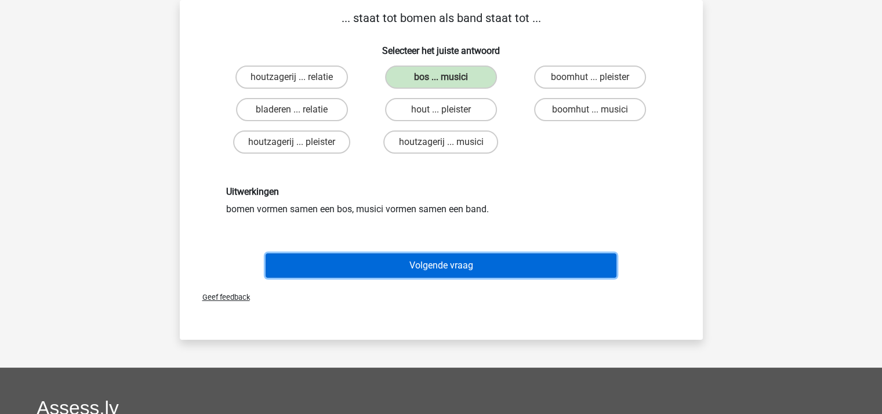
click at [447, 253] on button "Volgende vraag" at bounding box center [441, 265] width 351 height 24
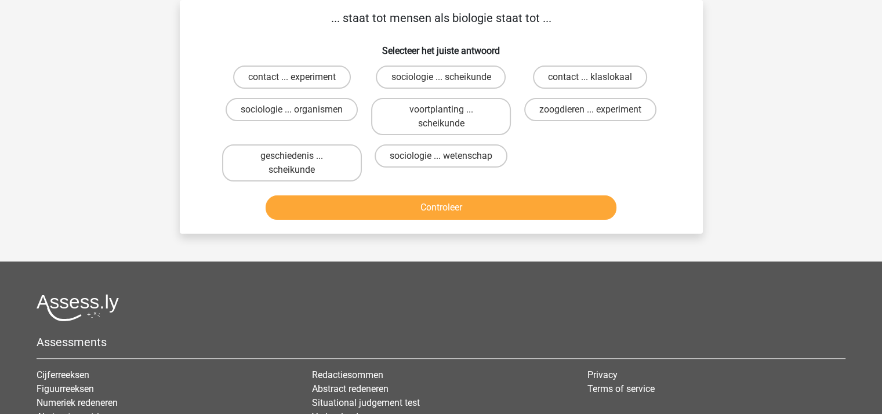
click at [296, 110] on input "sociologie ... organismen" at bounding box center [296, 114] width 8 height 8
radio input "true"
click at [422, 212] on button "Controleer" at bounding box center [441, 207] width 351 height 24
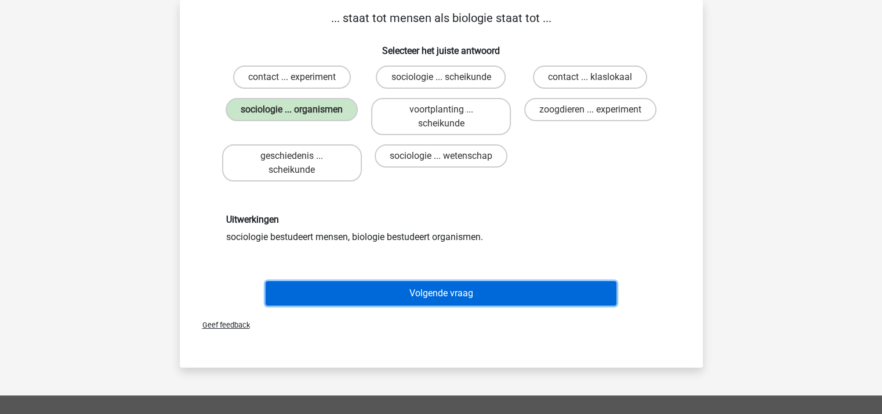
click at [434, 294] on button "Volgende vraag" at bounding box center [441, 293] width 351 height 24
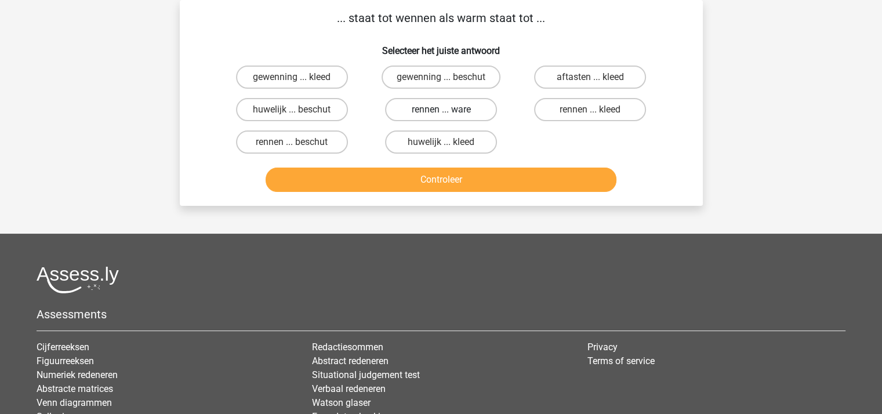
click at [433, 108] on label "rennen ... ware" at bounding box center [441, 109] width 112 height 23
click at [441, 110] on input "rennen ... ware" at bounding box center [445, 114] width 8 height 8
radio input "true"
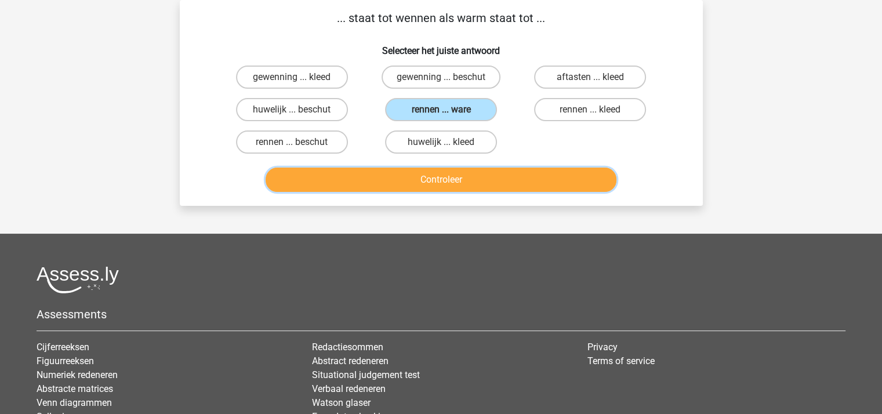
click at [452, 173] on button "Controleer" at bounding box center [441, 180] width 351 height 24
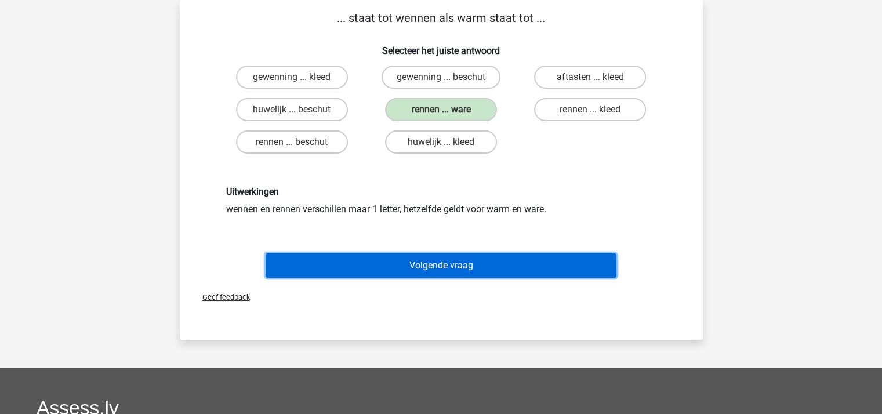
click at [452, 259] on button "Volgende vraag" at bounding box center [441, 265] width 351 height 24
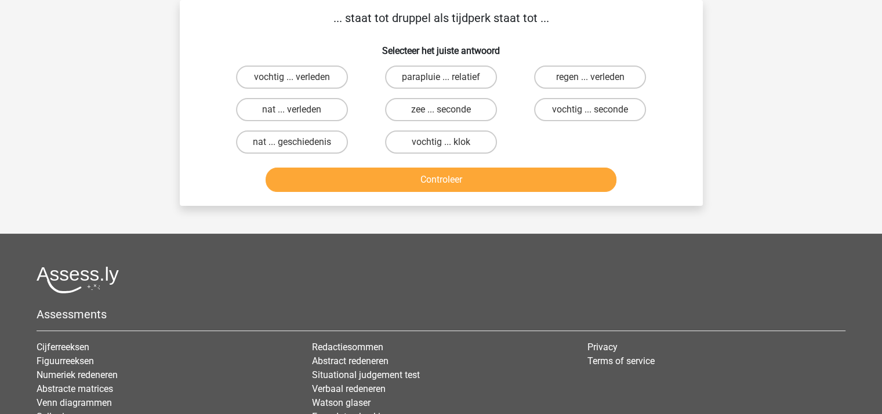
click at [441, 110] on input "zee ... seconde" at bounding box center [445, 114] width 8 height 8
radio input "true"
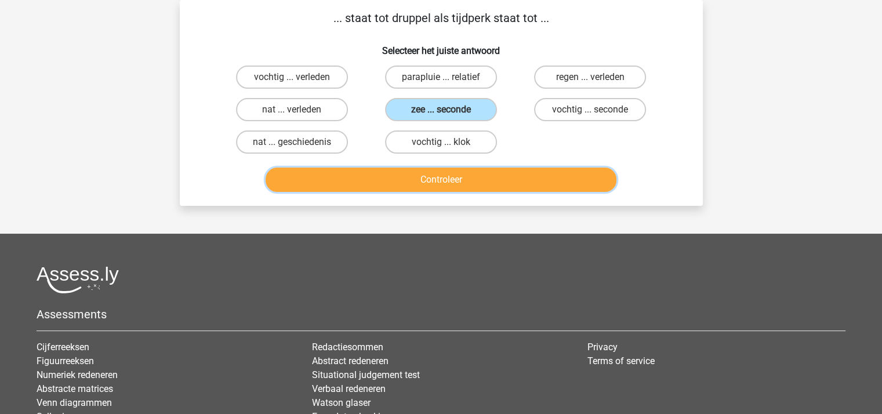
click at [449, 176] on button "Controleer" at bounding box center [441, 180] width 351 height 24
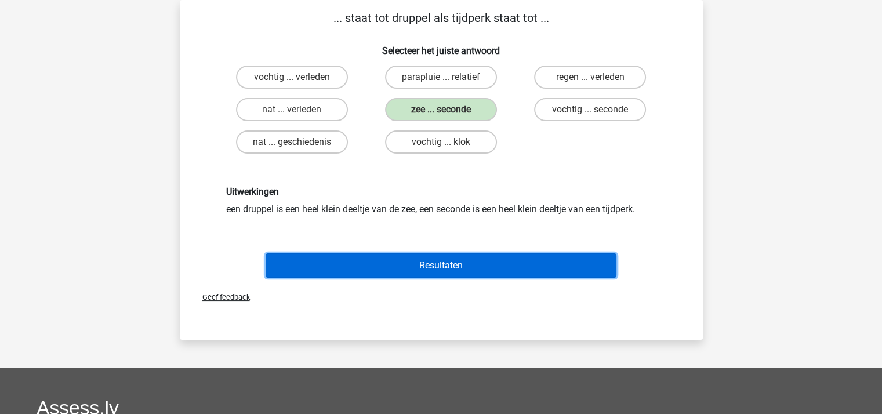
click at [444, 259] on button "Resultaten" at bounding box center [441, 265] width 351 height 24
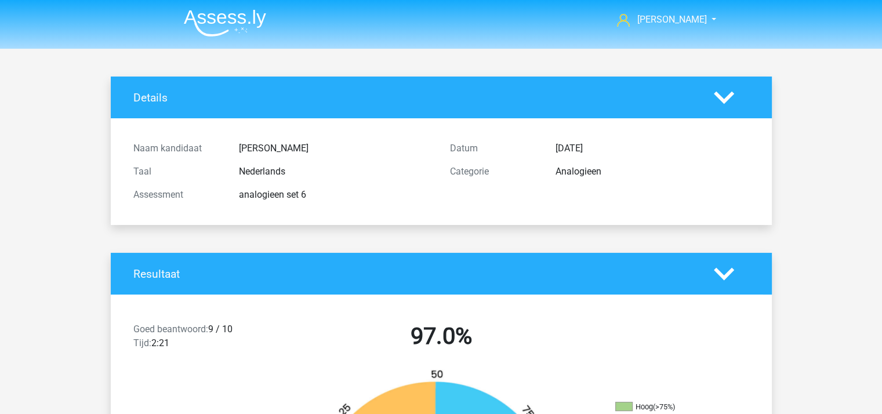
drag, startPoint x: 704, startPoint y: 185, endPoint x: 772, endPoint y: 153, distance: 75.7
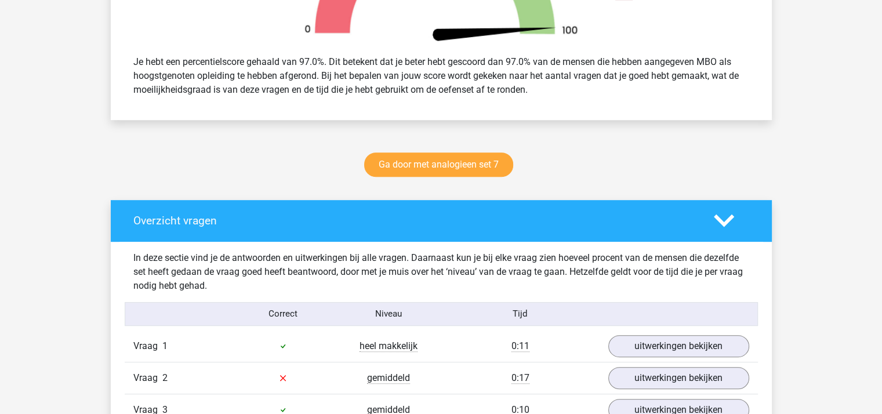
scroll to position [484, 0]
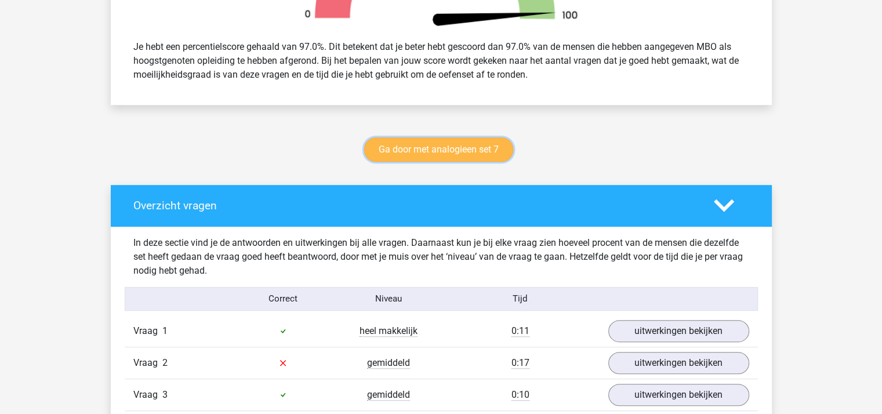
click at [455, 144] on link "Ga door met analogieen set 7" at bounding box center [438, 149] width 149 height 24
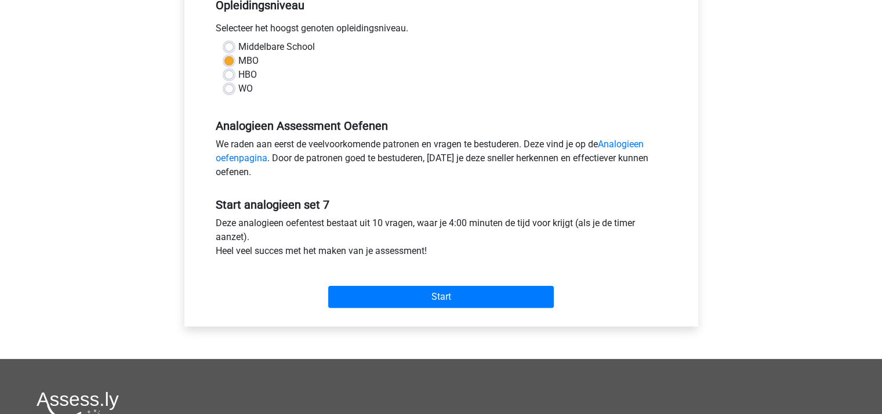
scroll to position [252, 0]
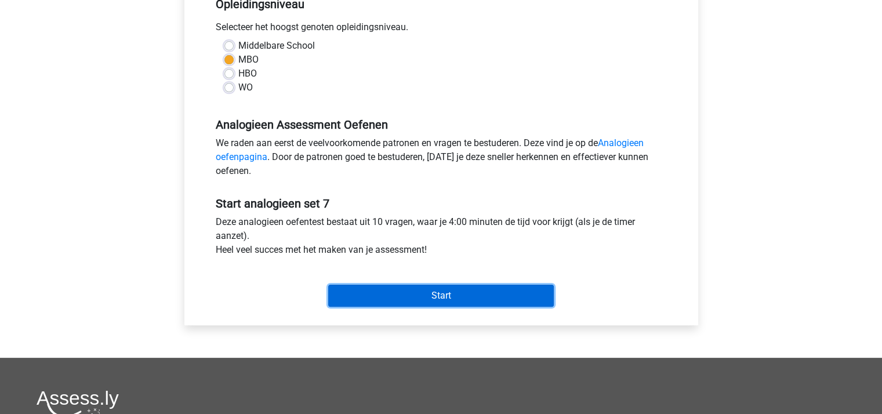
click at [469, 296] on input "Start" at bounding box center [441, 296] width 226 height 22
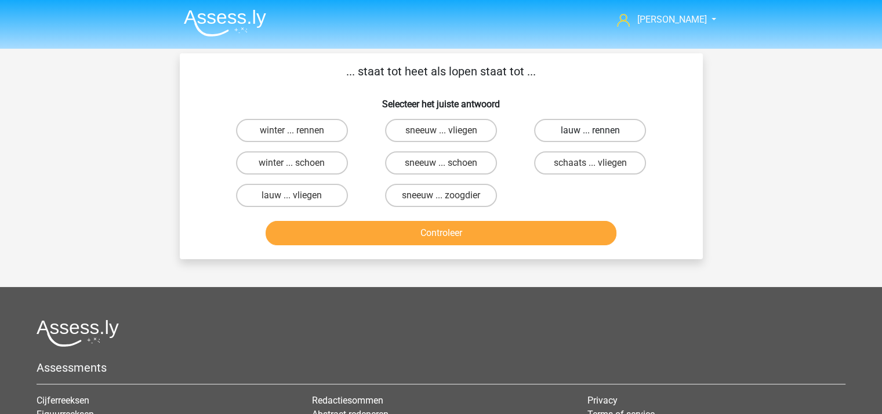
click at [572, 127] on label "lauw ... rennen" at bounding box center [590, 130] width 112 height 23
click at [590, 130] on input "lauw ... rennen" at bounding box center [594, 134] width 8 height 8
radio input "true"
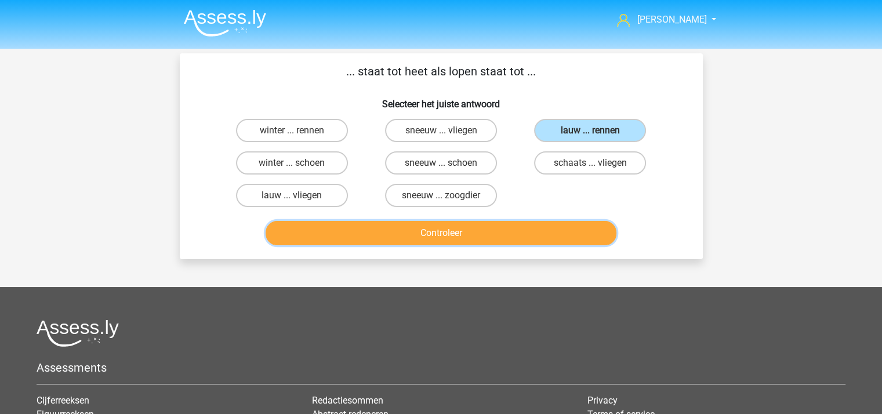
click at [496, 227] on button "Controleer" at bounding box center [441, 233] width 351 height 24
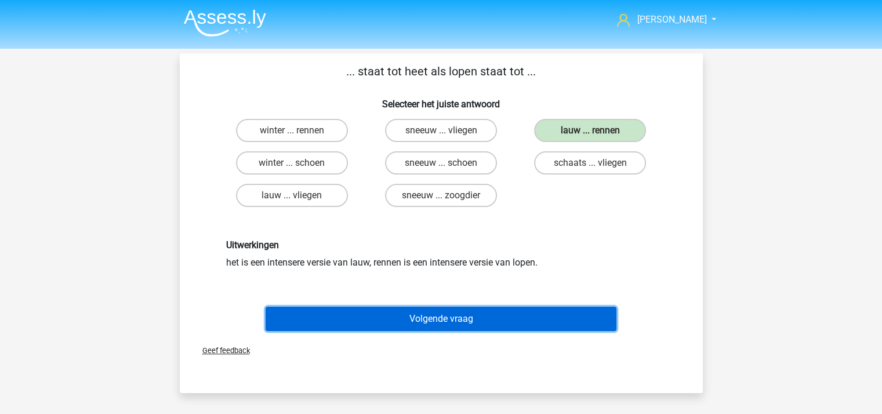
click at [474, 311] on button "Volgende vraag" at bounding box center [441, 319] width 351 height 24
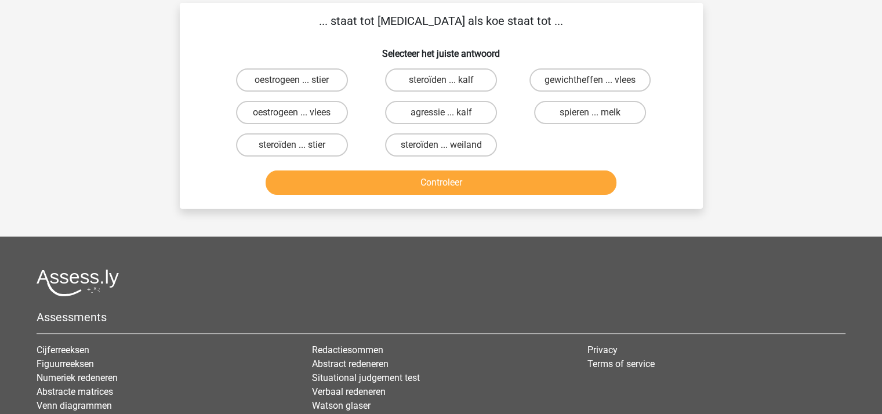
scroll to position [53, 0]
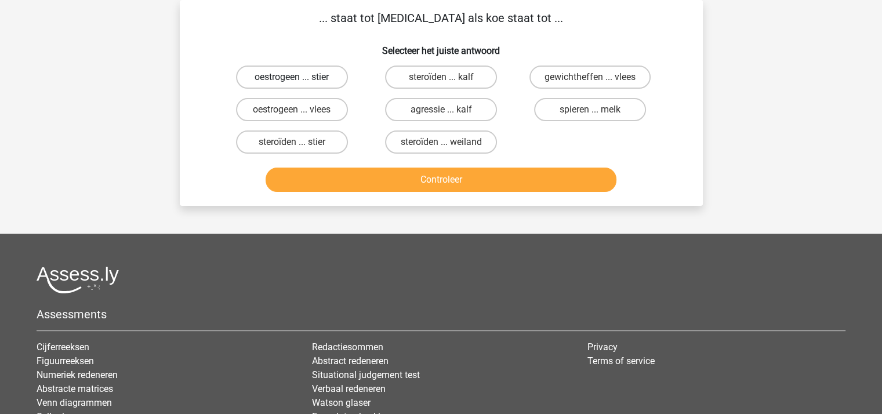
click at [286, 77] on label "oestrogeen ... stier" at bounding box center [292, 77] width 112 height 23
click at [292, 77] on input "oestrogeen ... stier" at bounding box center [296, 81] width 8 height 8
radio input "true"
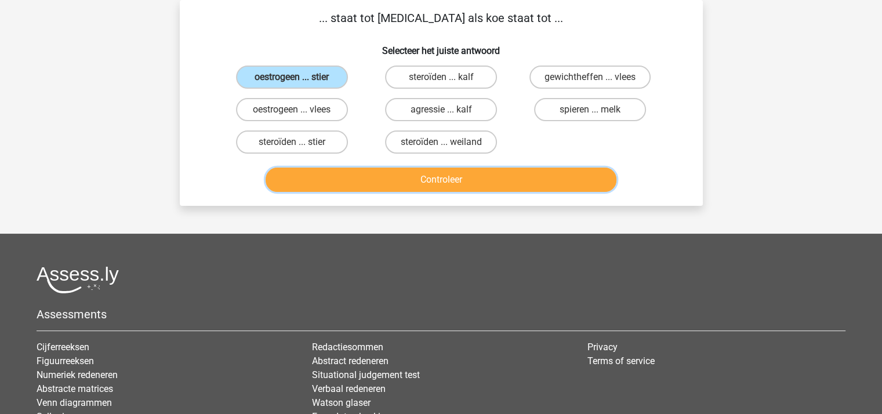
click at [382, 178] on button "Controleer" at bounding box center [441, 180] width 351 height 24
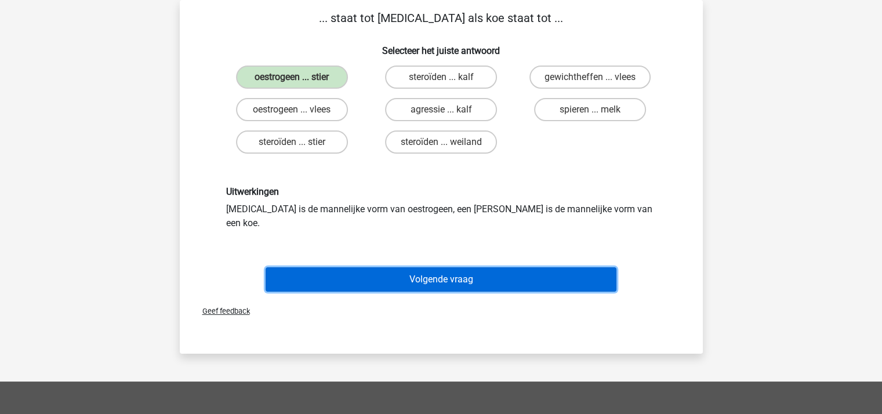
click at [411, 267] on button "Volgende vraag" at bounding box center [441, 279] width 351 height 24
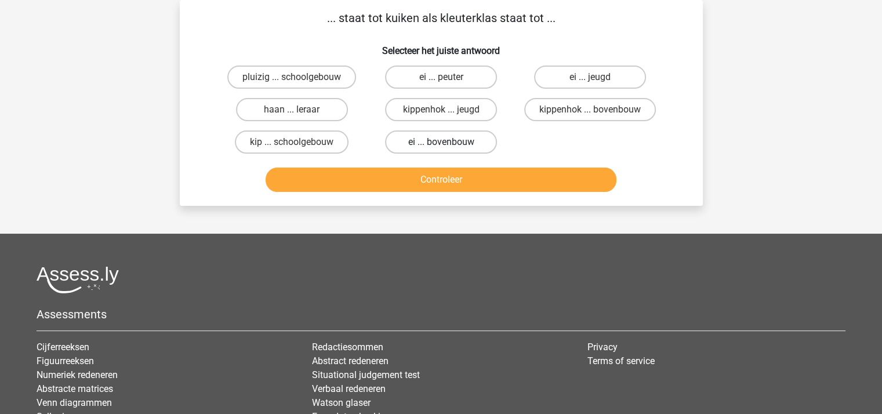
click at [431, 136] on label "ei ... bovenbouw" at bounding box center [441, 141] width 112 height 23
click at [441, 142] on input "ei ... bovenbouw" at bounding box center [445, 146] width 8 height 8
radio input "true"
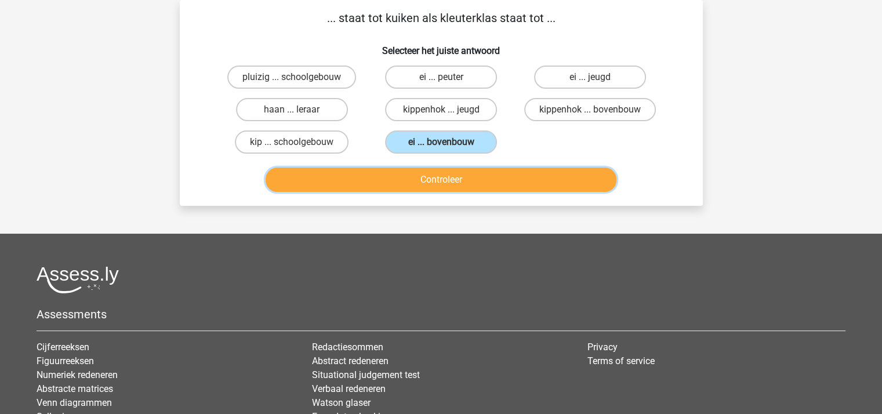
click at [443, 178] on button "Controleer" at bounding box center [441, 180] width 351 height 24
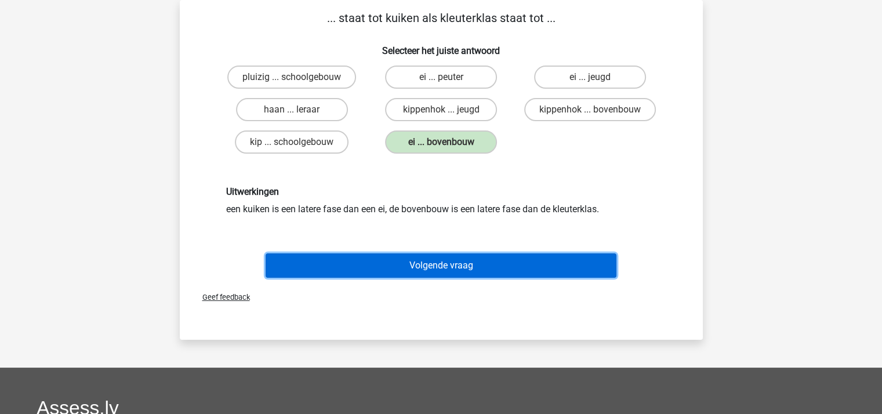
click at [446, 255] on button "Volgende vraag" at bounding box center [441, 265] width 351 height 24
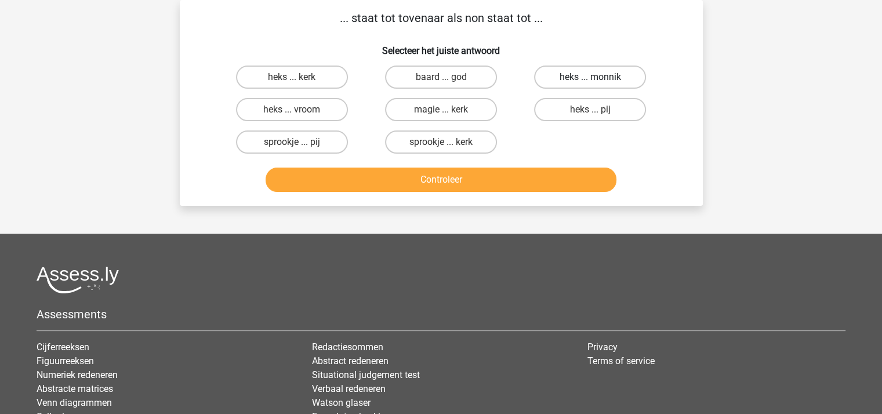
click at [579, 72] on label "heks ... monnik" at bounding box center [590, 77] width 112 height 23
click at [590, 77] on input "heks ... monnik" at bounding box center [594, 81] width 8 height 8
radio input "true"
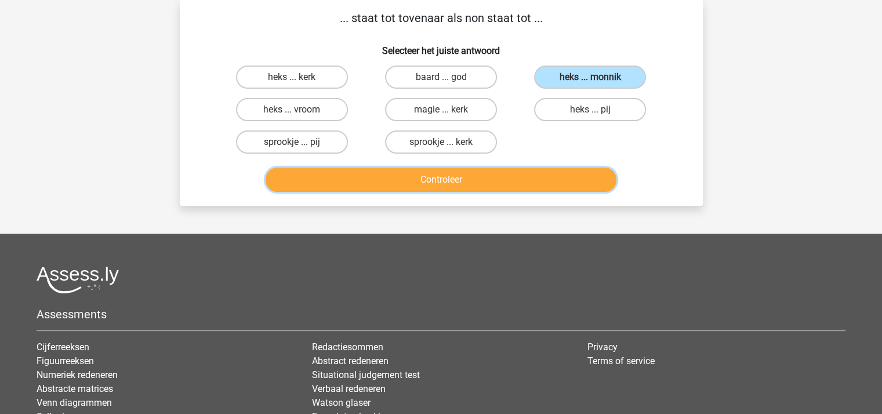
click at [453, 175] on button "Controleer" at bounding box center [441, 180] width 351 height 24
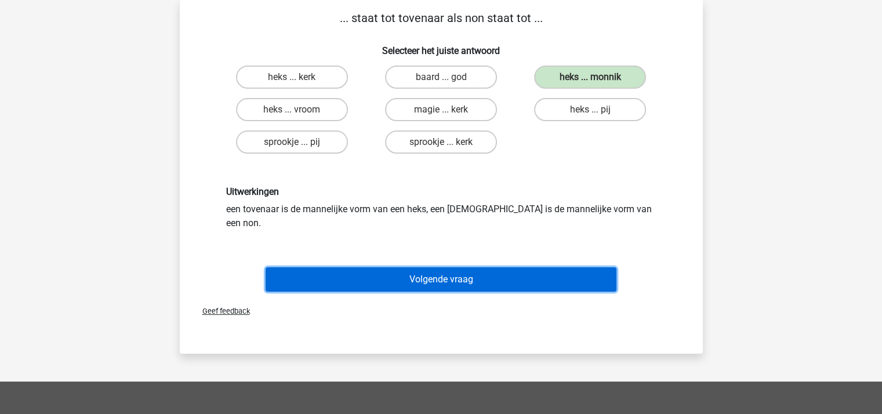
click at [449, 267] on button "Volgende vraag" at bounding box center [441, 279] width 351 height 24
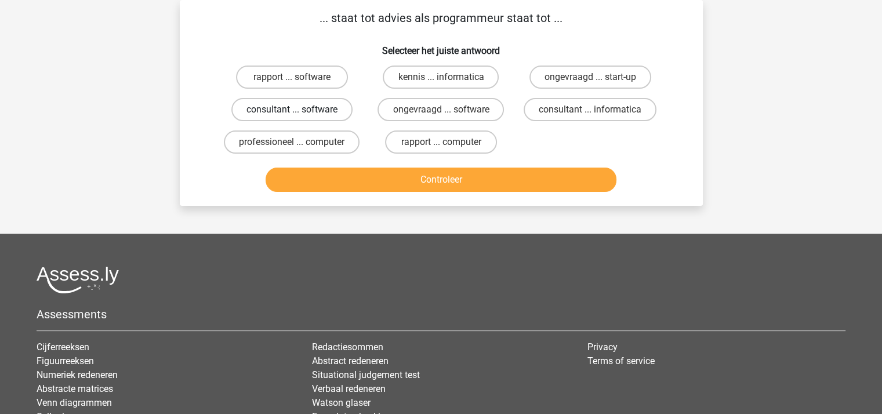
click at [305, 110] on label "consultant ... software" at bounding box center [291, 109] width 121 height 23
click at [299, 110] on input "consultant ... software" at bounding box center [296, 114] width 8 height 8
radio input "true"
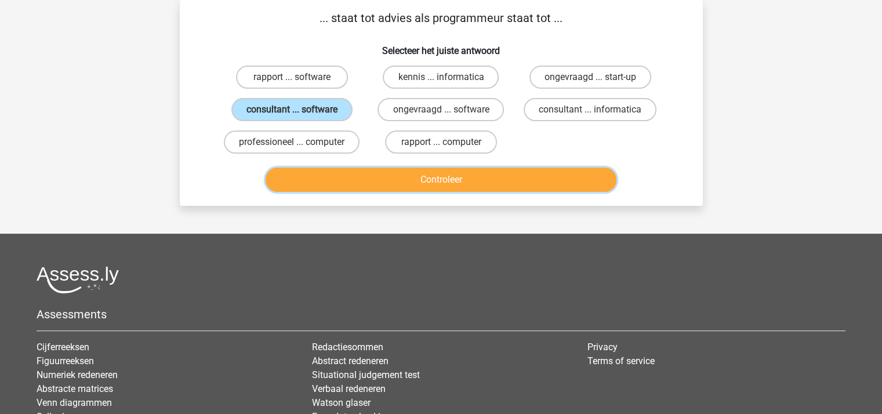
click at [366, 183] on button "Controleer" at bounding box center [441, 180] width 351 height 24
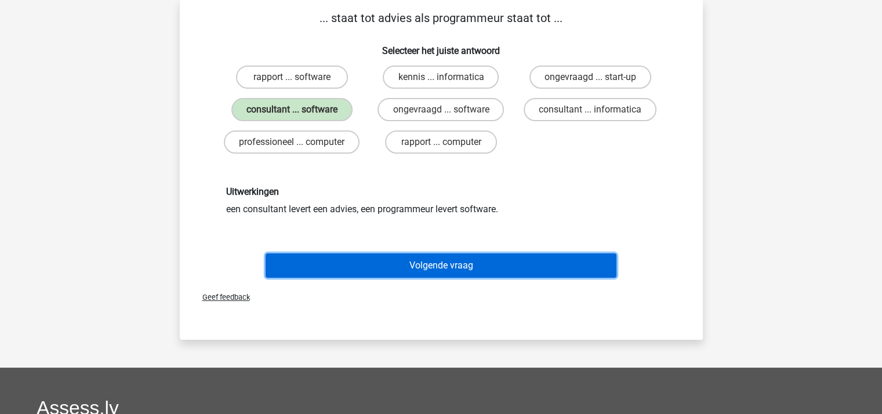
click at [407, 256] on button "Volgende vraag" at bounding box center [441, 265] width 351 height 24
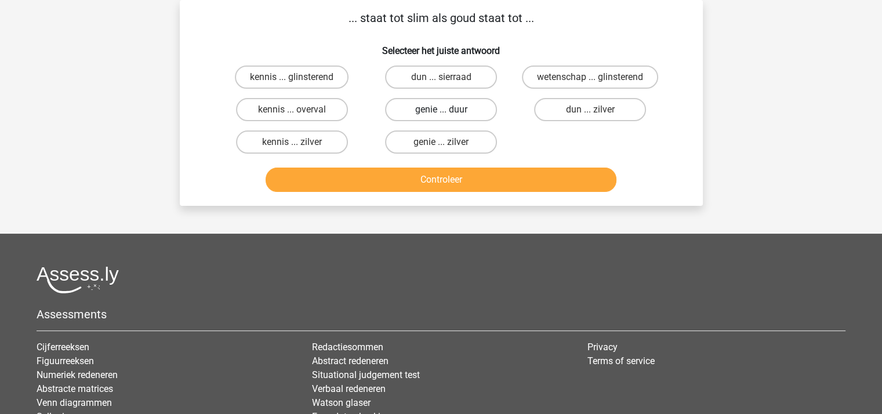
click at [448, 105] on label "genie ... duur" at bounding box center [441, 109] width 112 height 23
click at [448, 110] on input "genie ... duur" at bounding box center [445, 114] width 8 height 8
radio input "true"
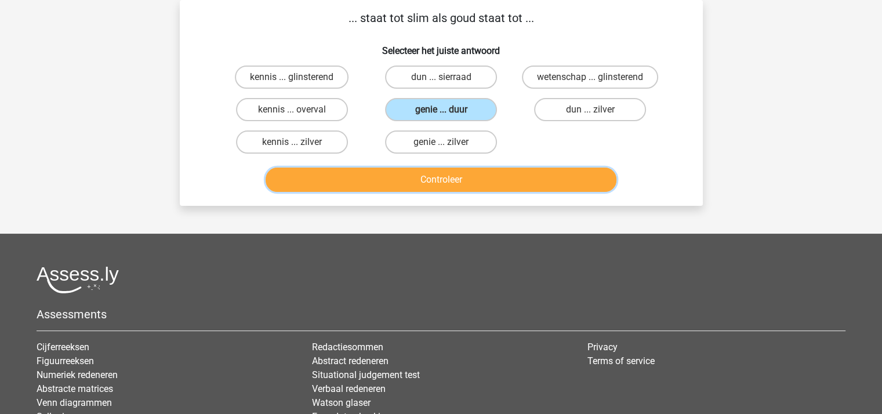
click at [450, 171] on button "Controleer" at bounding box center [441, 180] width 351 height 24
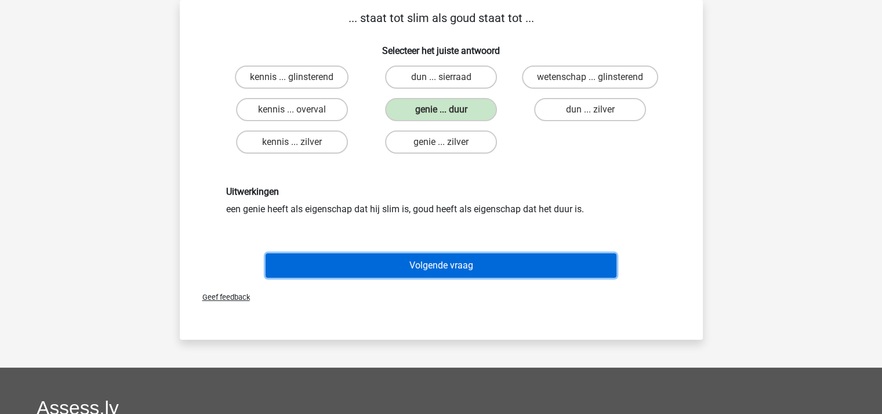
click at [448, 259] on button "Volgende vraag" at bounding box center [441, 265] width 351 height 24
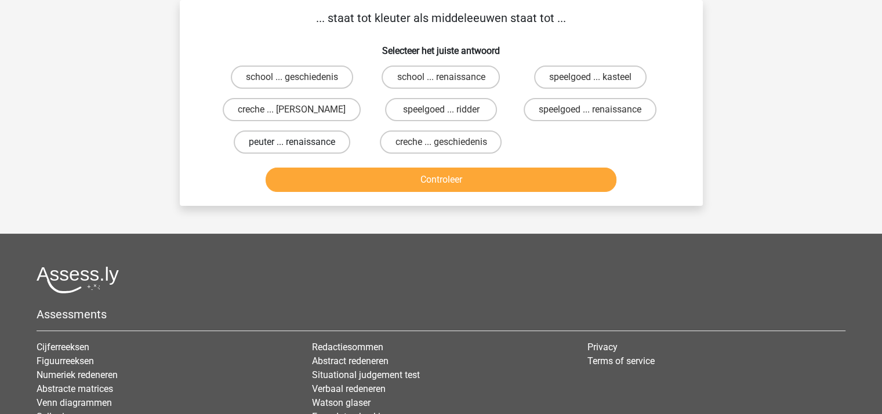
click at [295, 137] on label "peuter ... renaissance" at bounding box center [292, 141] width 117 height 23
click at [295, 142] on input "peuter ... renaissance" at bounding box center [296, 146] width 8 height 8
radio input "true"
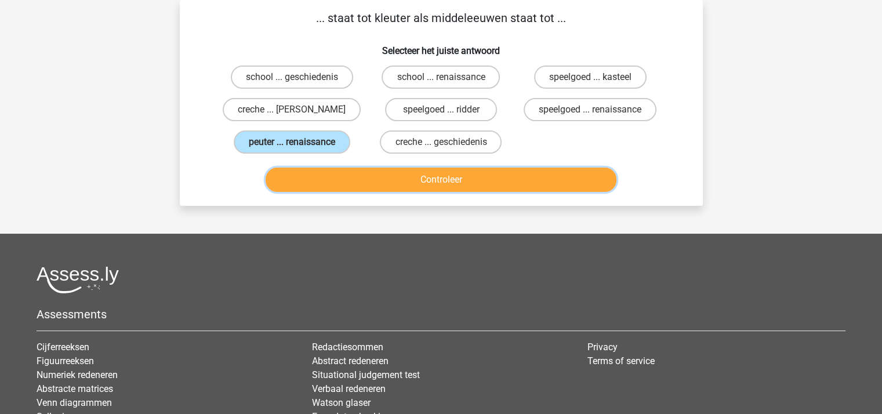
click at [371, 174] on button "Controleer" at bounding box center [441, 180] width 351 height 24
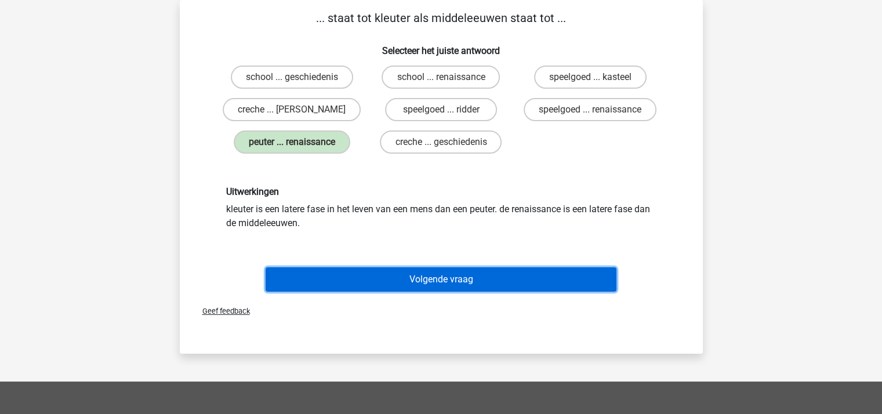
click at [437, 279] on button "Volgende vraag" at bounding box center [441, 279] width 351 height 24
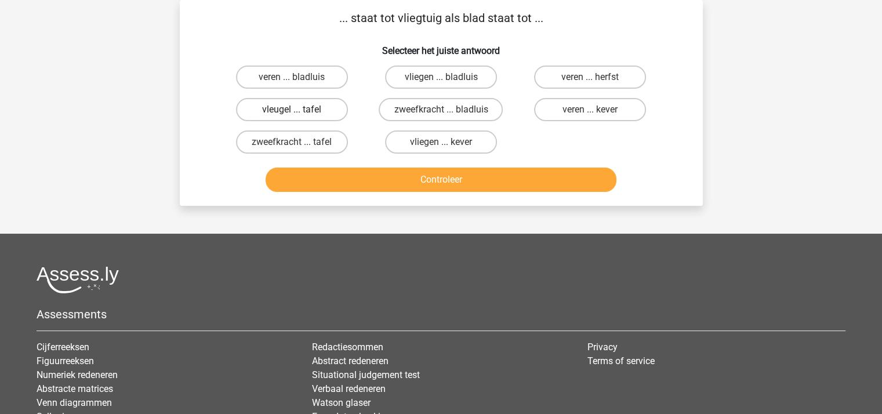
click at [284, 110] on label "vleugel ... tafel" at bounding box center [292, 109] width 112 height 23
click at [292, 110] on input "vleugel ... tafel" at bounding box center [296, 114] width 8 height 8
radio input "true"
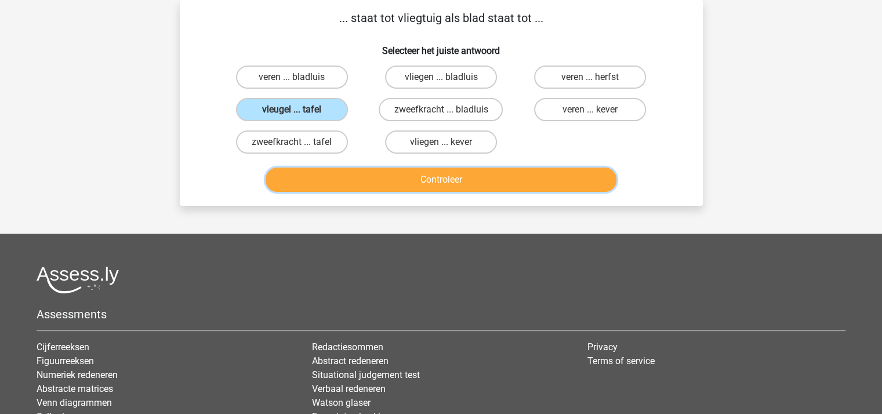
click at [378, 178] on button "Controleer" at bounding box center [441, 180] width 351 height 24
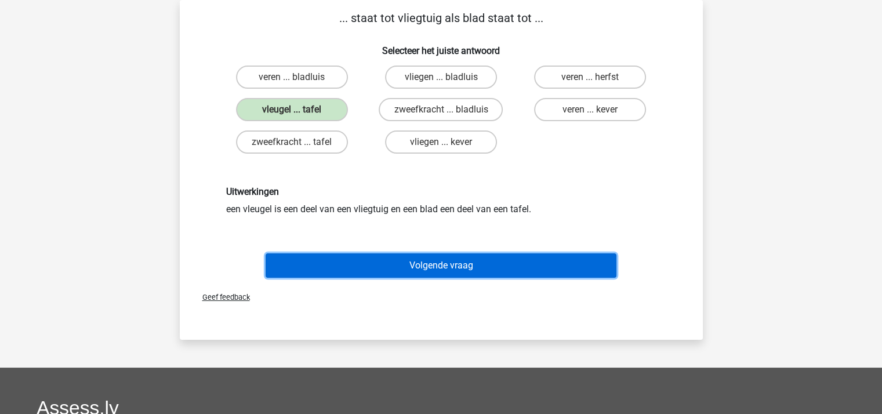
click at [423, 255] on button "Volgende vraag" at bounding box center [441, 265] width 351 height 24
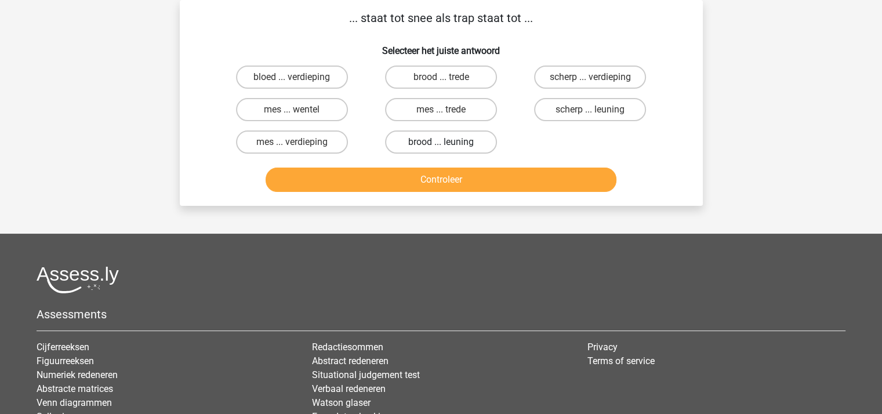
click at [443, 136] on label "brood ... leuning" at bounding box center [441, 141] width 112 height 23
click at [443, 142] on input "brood ... leuning" at bounding box center [445, 146] width 8 height 8
radio input "true"
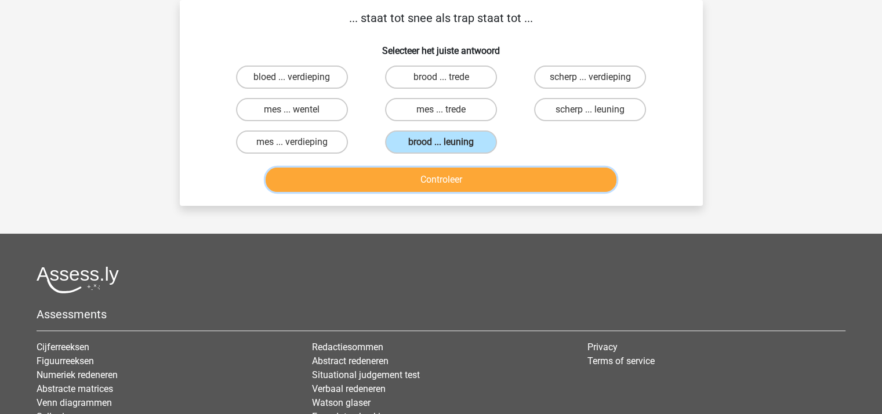
click at [451, 177] on button "Controleer" at bounding box center [441, 180] width 351 height 24
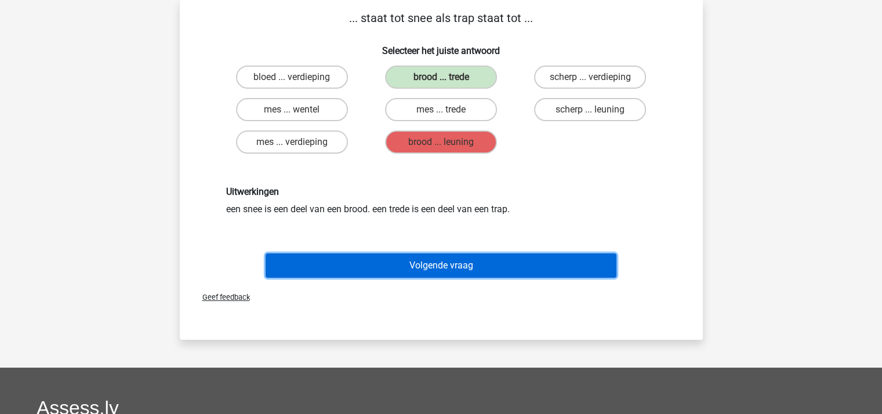
click at [448, 257] on button "Volgende vraag" at bounding box center [441, 265] width 351 height 24
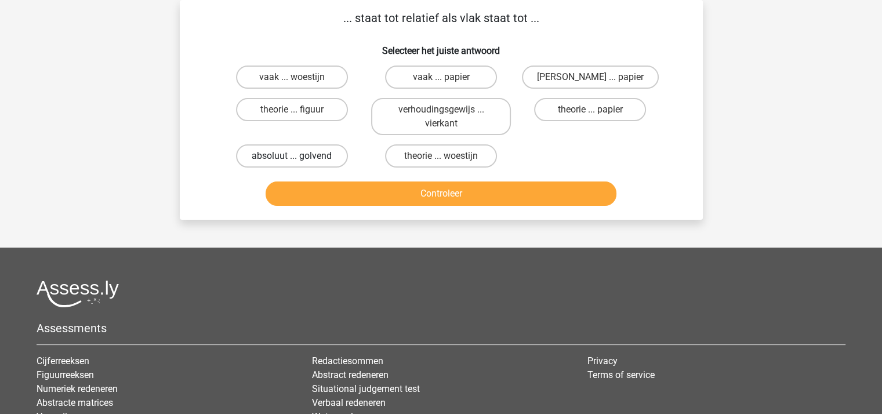
click at [299, 153] on label "absoluut ... golvend" at bounding box center [292, 155] width 112 height 23
click at [299, 156] on input "absoluut ... golvend" at bounding box center [296, 160] width 8 height 8
radio input "true"
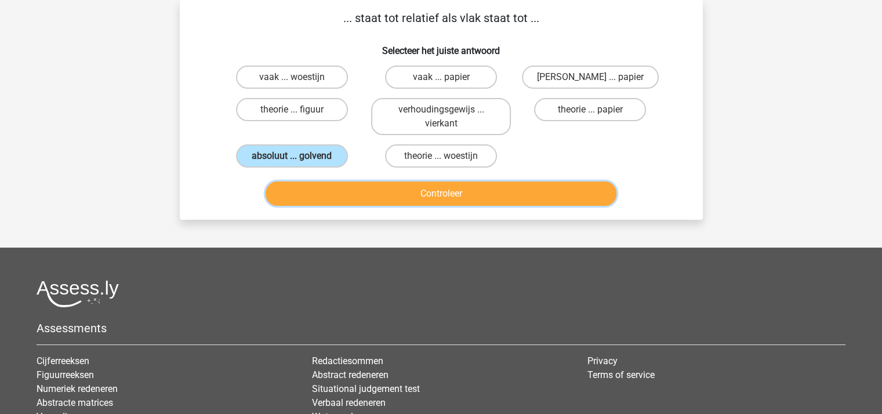
click at [347, 194] on button "Controleer" at bounding box center [441, 193] width 351 height 24
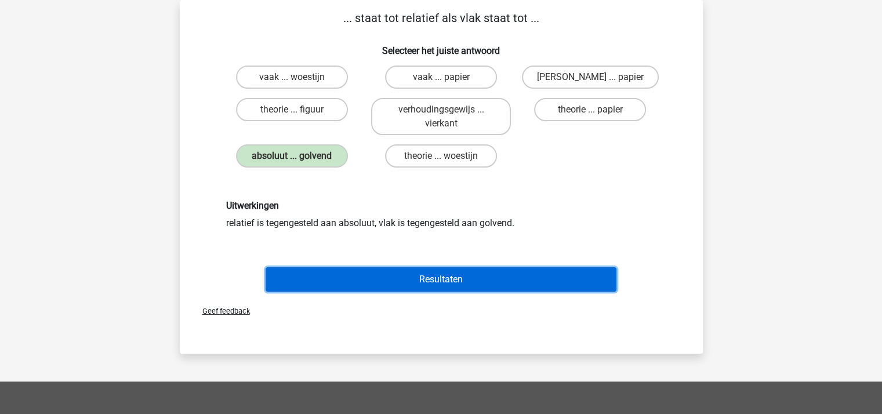
click at [389, 278] on button "Resultaten" at bounding box center [441, 279] width 351 height 24
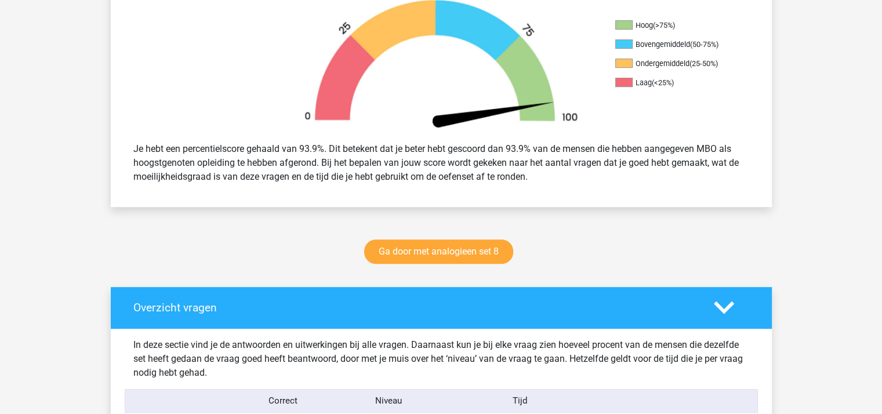
scroll to position [387, 0]
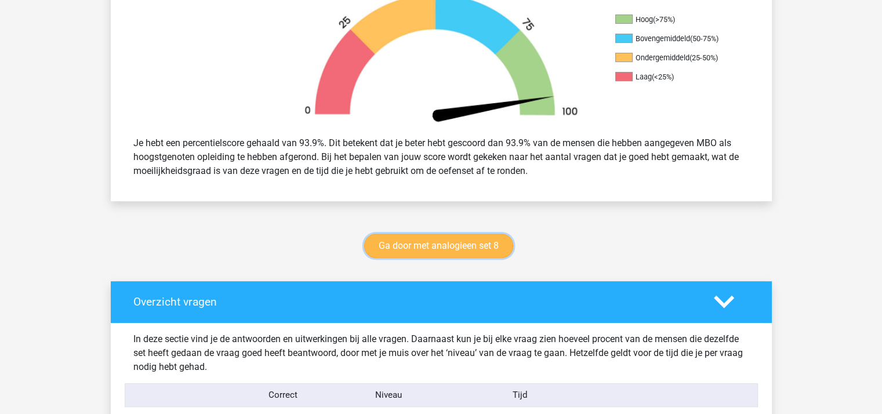
click at [445, 241] on link "Ga door met analogieen set 8" at bounding box center [438, 246] width 149 height 24
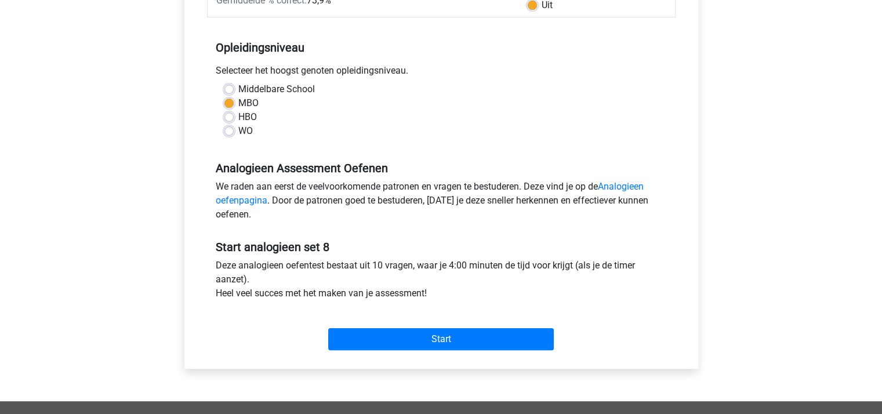
scroll to position [241, 0]
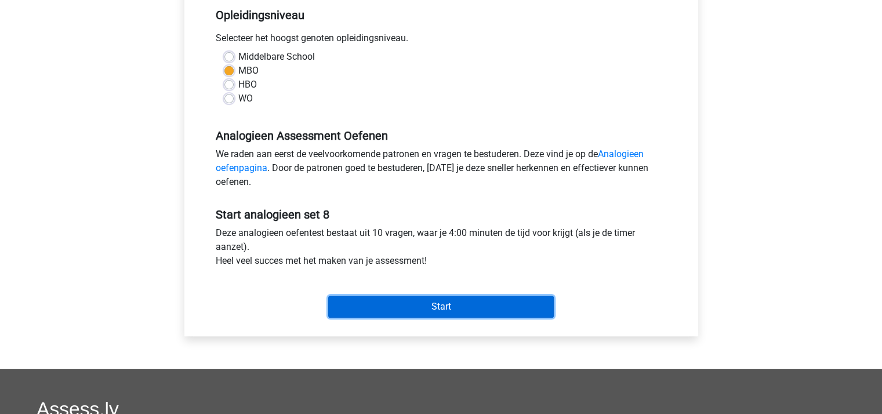
click at [503, 306] on input "Start" at bounding box center [441, 307] width 226 height 22
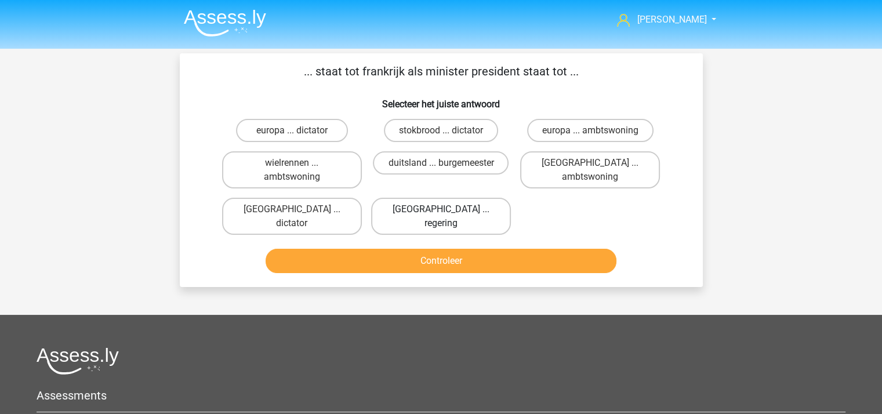
click at [445, 208] on label "[GEOGRAPHIC_DATA] ... regering" at bounding box center [441, 216] width 140 height 37
click at [445, 209] on input "[GEOGRAPHIC_DATA] ... regering" at bounding box center [445, 213] width 8 height 8
radio input "true"
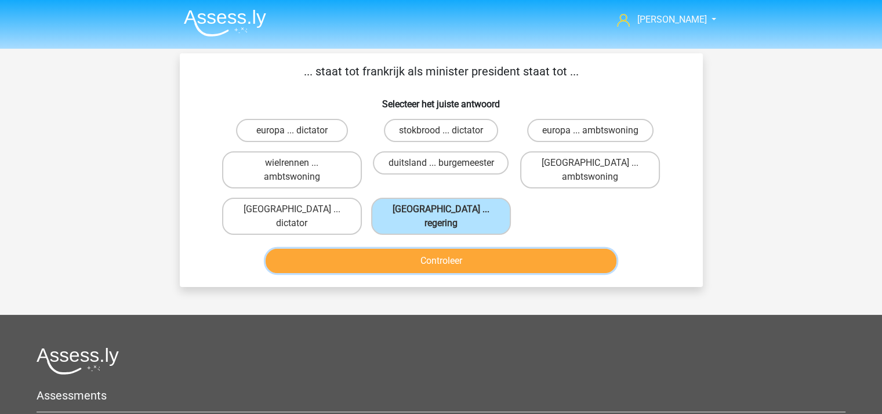
click at [448, 249] on button "Controleer" at bounding box center [441, 261] width 351 height 24
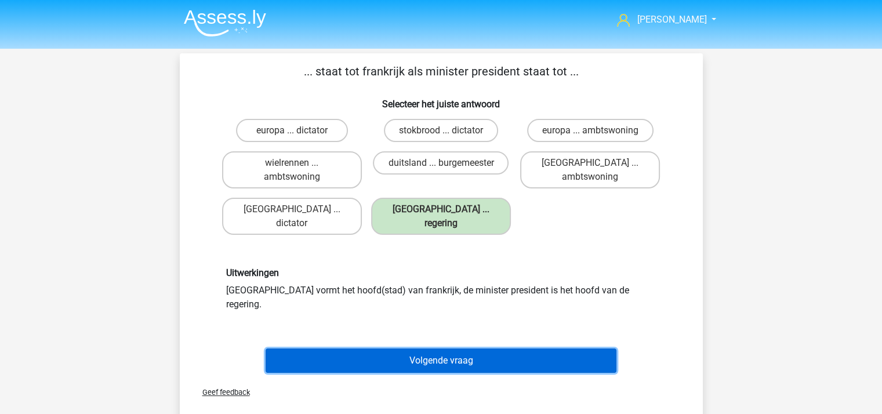
click at [448, 349] on button "Volgende vraag" at bounding box center [441, 361] width 351 height 24
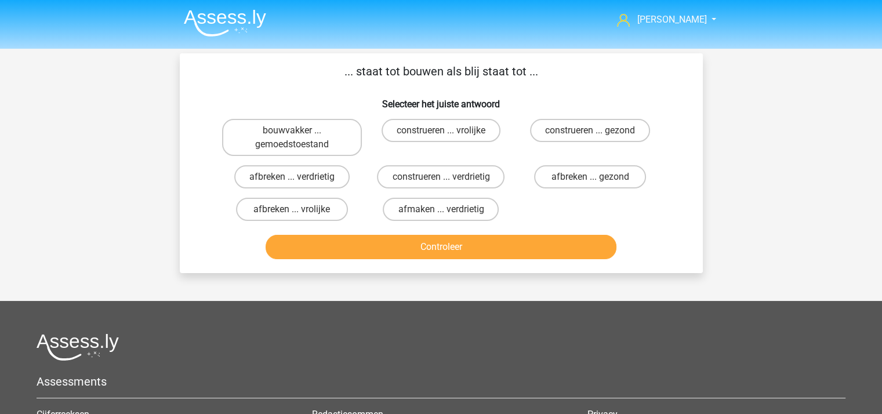
scroll to position [53, 0]
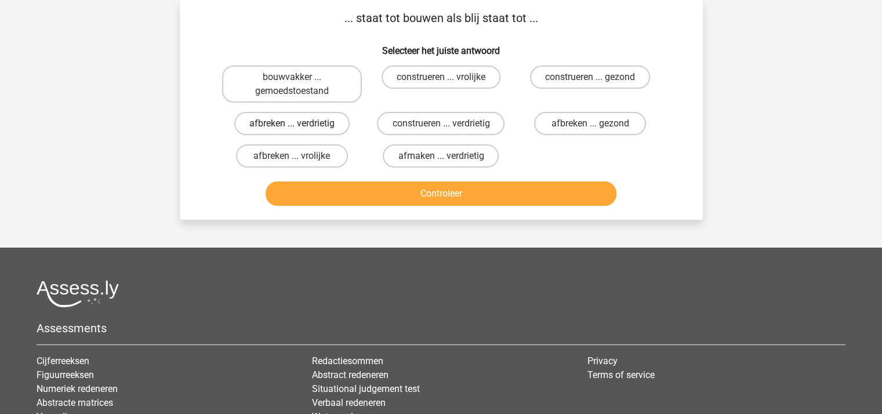
click at [293, 119] on label "afbreken ... verdrietig" at bounding box center [291, 123] width 115 height 23
click at [293, 124] on input "afbreken ... verdrietig" at bounding box center [296, 128] width 8 height 8
radio input "true"
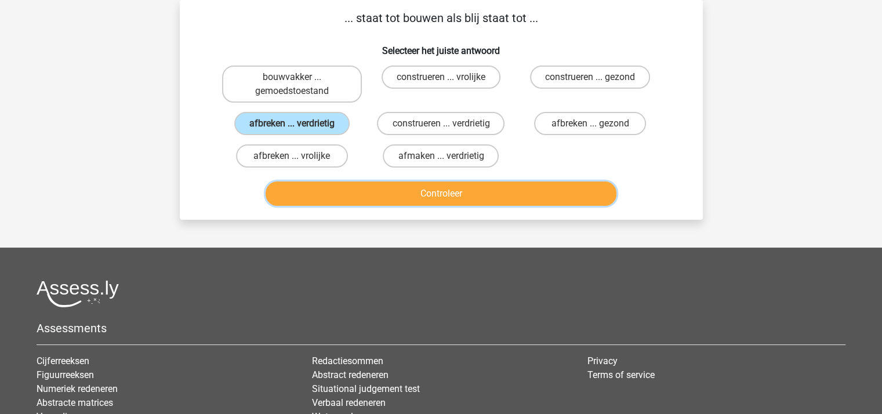
click at [406, 195] on button "Controleer" at bounding box center [441, 193] width 351 height 24
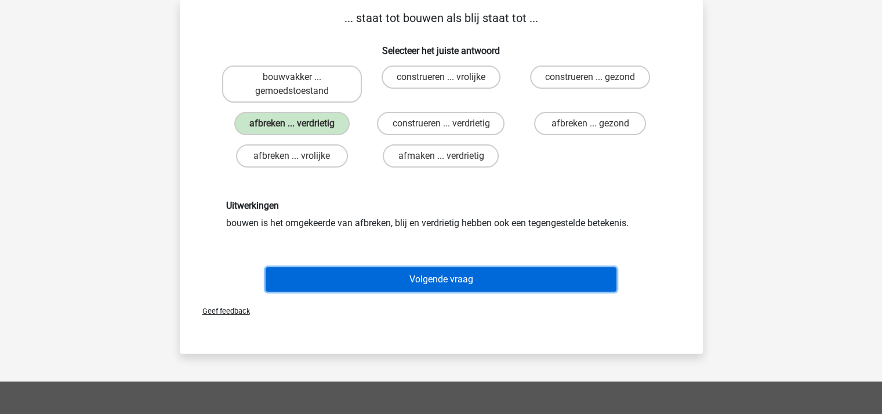
click at [429, 273] on button "Volgende vraag" at bounding box center [441, 279] width 351 height 24
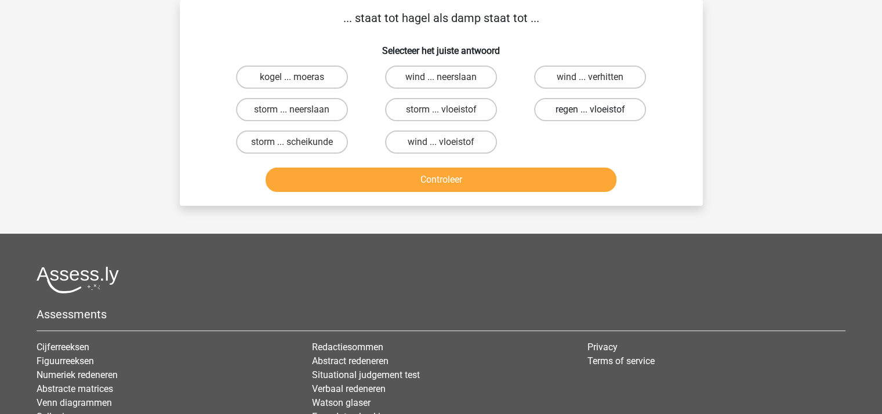
click at [570, 107] on label "regen ... vloeistof" at bounding box center [590, 109] width 112 height 23
click at [590, 110] on input "regen ... vloeistof" at bounding box center [594, 114] width 8 height 8
radio input "true"
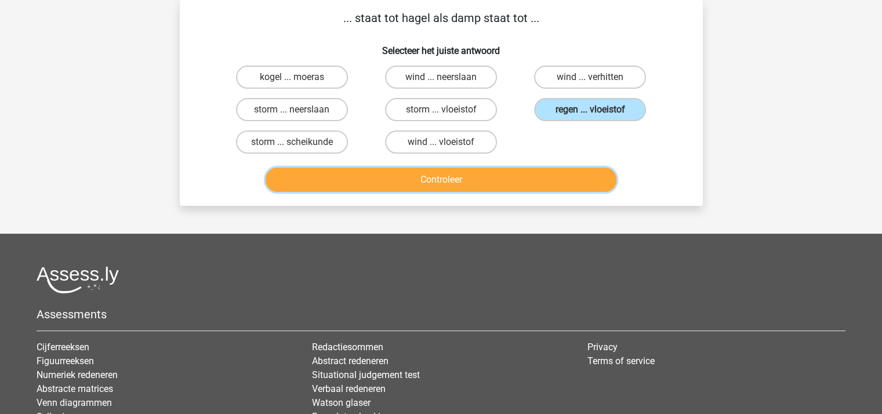
click at [459, 180] on button "Controleer" at bounding box center [441, 180] width 351 height 24
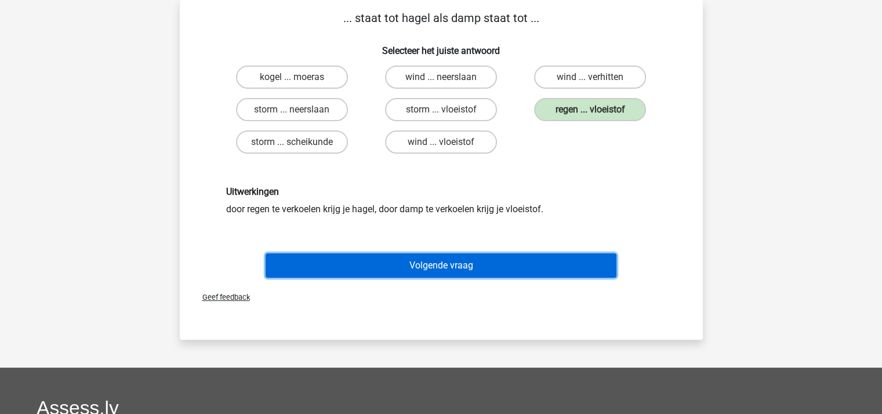
click at [447, 257] on button "Volgende vraag" at bounding box center [441, 265] width 351 height 24
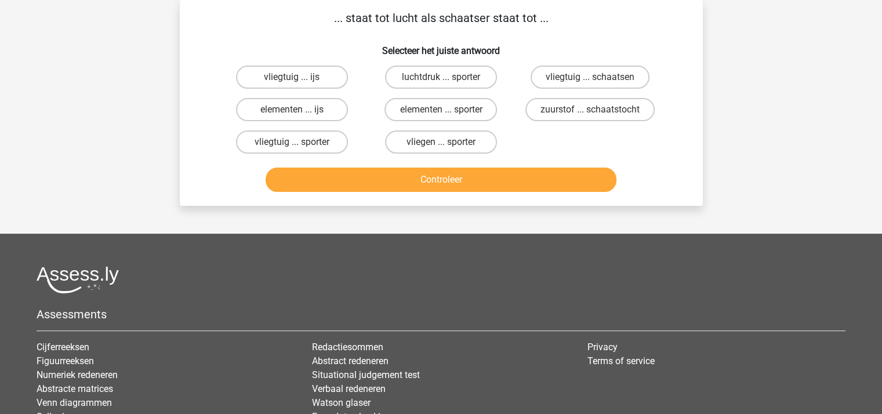
click at [292, 78] on input "vliegtuig ... ijs" at bounding box center [296, 81] width 8 height 8
radio input "true"
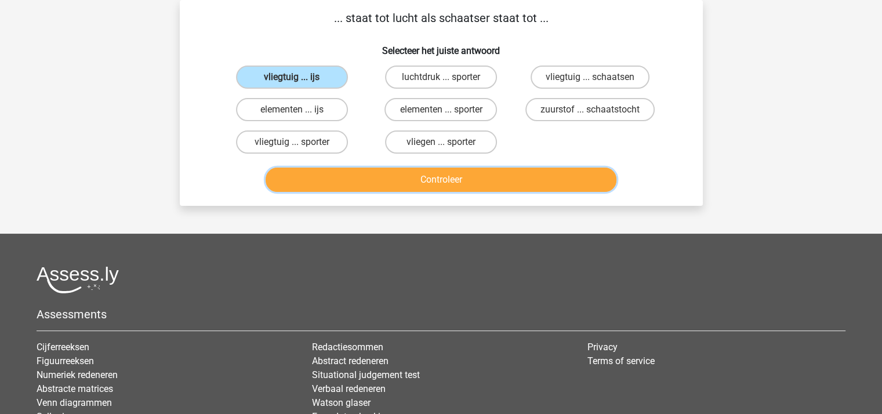
click at [410, 177] on button "Controleer" at bounding box center [441, 180] width 351 height 24
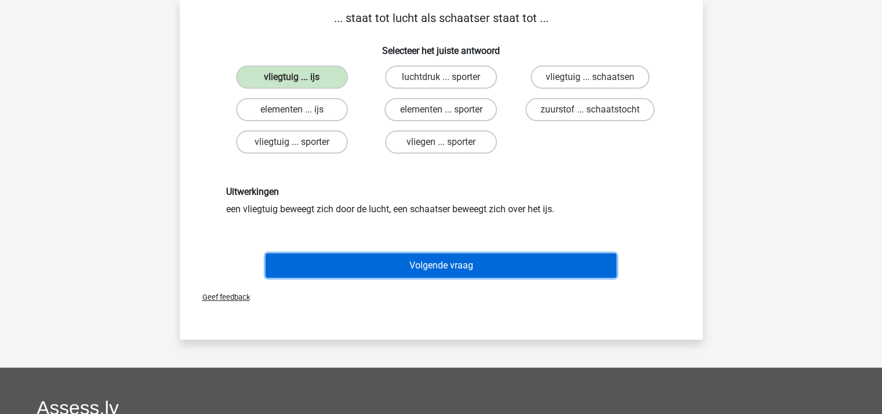
click at [436, 262] on button "Volgende vraag" at bounding box center [441, 265] width 351 height 24
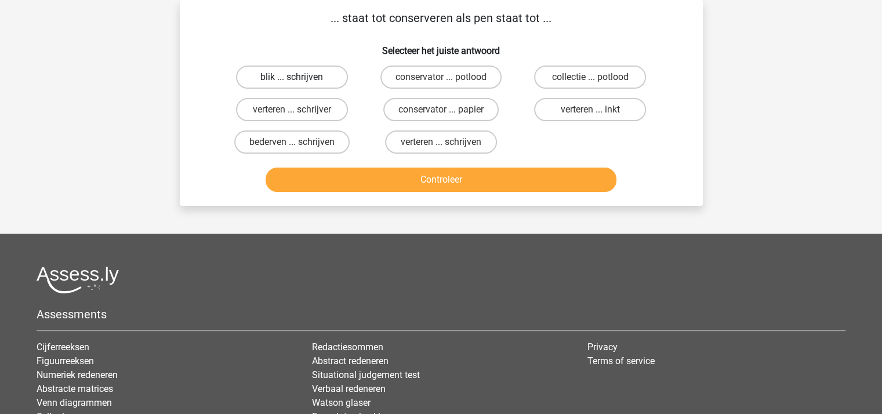
click at [278, 75] on label "blik ... schrijven" at bounding box center [292, 77] width 112 height 23
click at [292, 77] on input "blik ... schrijven" at bounding box center [296, 81] width 8 height 8
radio input "true"
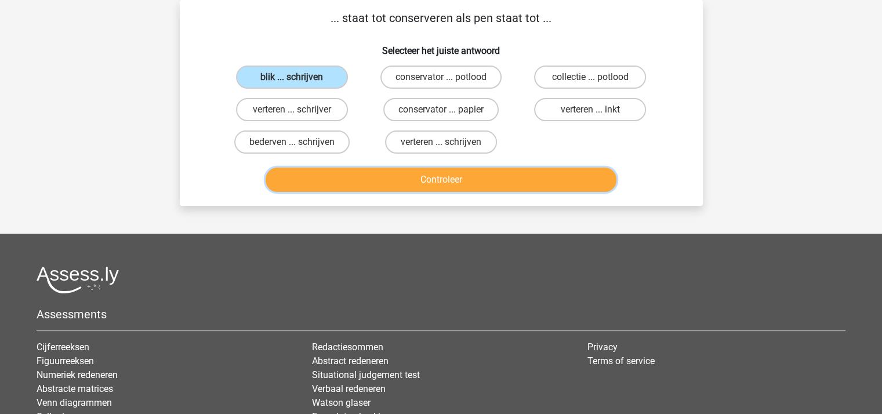
click at [408, 179] on button "Controleer" at bounding box center [441, 180] width 351 height 24
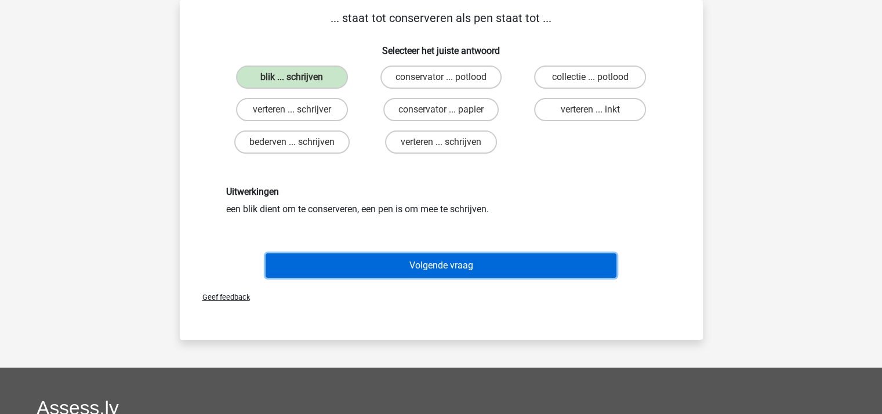
click at [431, 256] on button "Volgende vraag" at bounding box center [441, 265] width 351 height 24
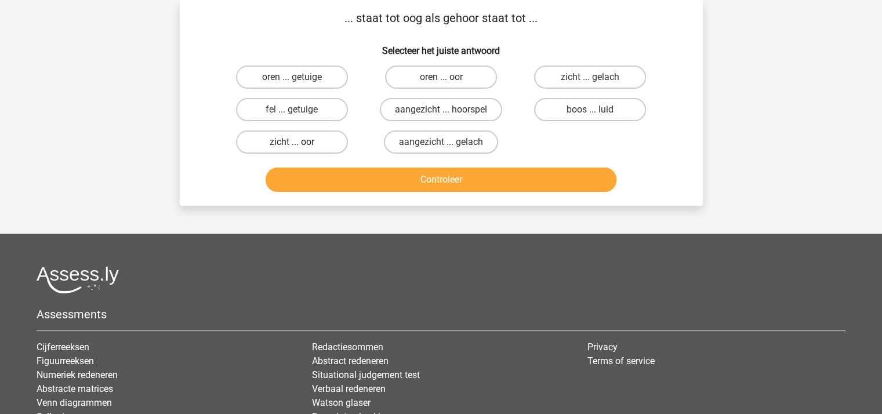
click at [291, 139] on label "zicht ... oor" at bounding box center [292, 141] width 112 height 23
click at [292, 142] on input "zicht ... oor" at bounding box center [296, 146] width 8 height 8
radio input "true"
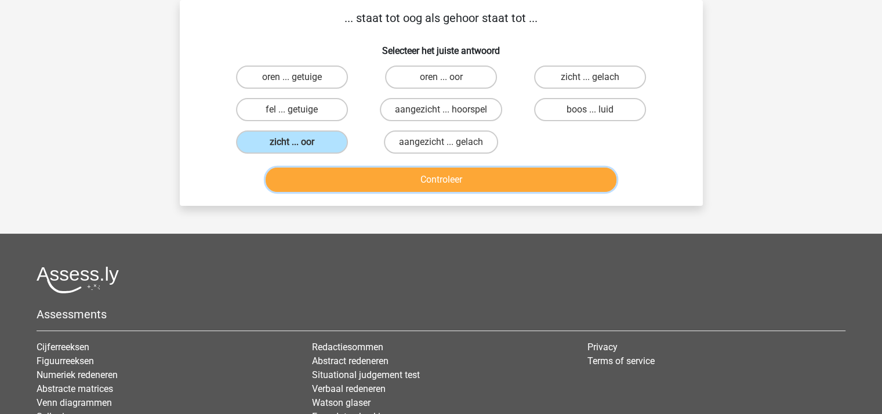
click at [379, 179] on button "Controleer" at bounding box center [441, 180] width 351 height 24
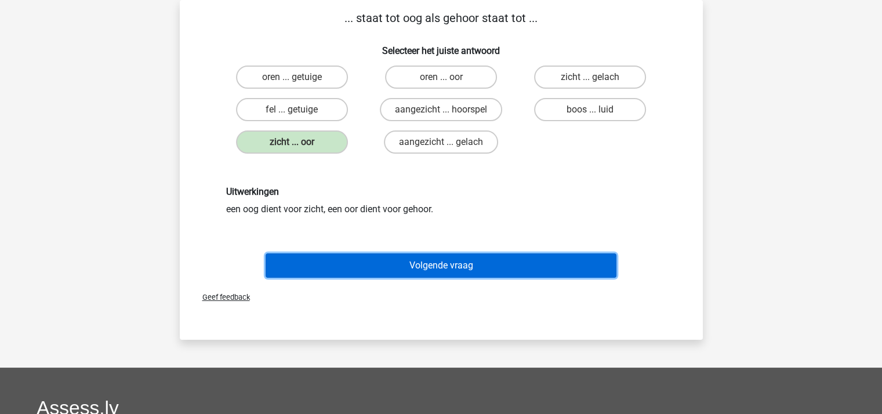
click at [415, 253] on button "Volgende vraag" at bounding box center [441, 265] width 351 height 24
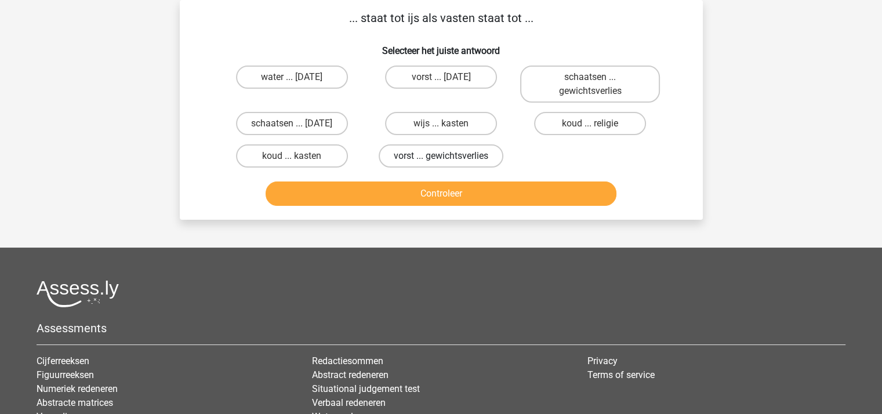
click at [444, 148] on label "vorst ... gewichtsverlies" at bounding box center [441, 155] width 125 height 23
click at [444, 156] on input "vorst ... gewichtsverlies" at bounding box center [445, 160] width 8 height 8
radio input "true"
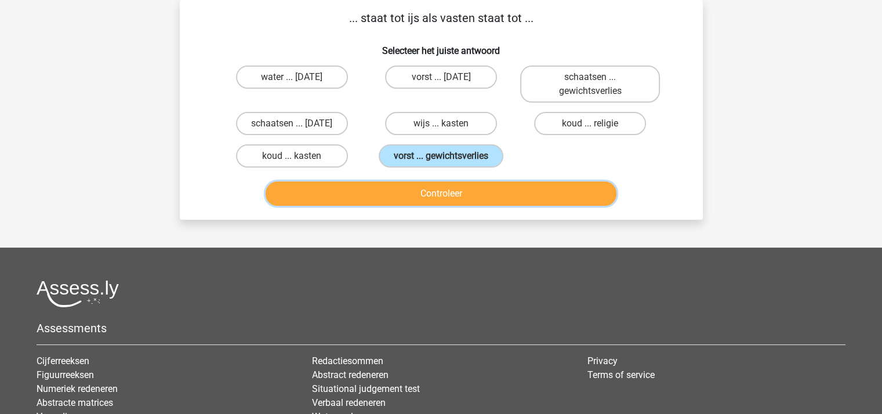
click at [447, 192] on button "Controleer" at bounding box center [441, 193] width 351 height 24
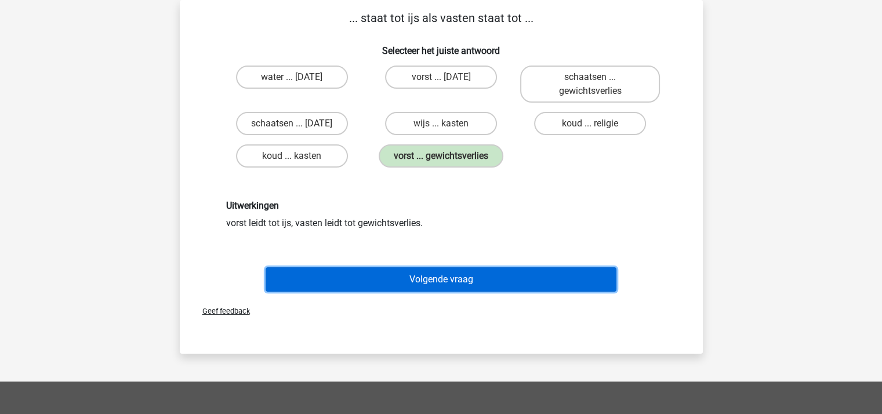
click at [450, 281] on button "Volgende vraag" at bounding box center [441, 279] width 351 height 24
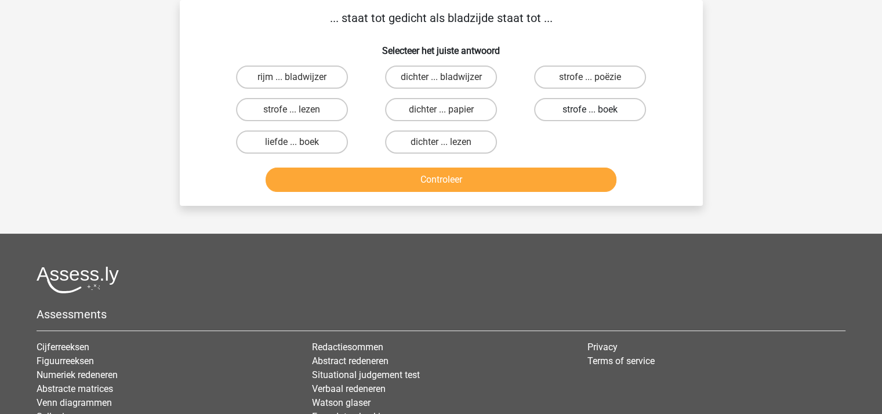
click at [594, 104] on label "strofe ... boek" at bounding box center [590, 109] width 112 height 23
click at [594, 110] on input "strofe ... boek" at bounding box center [594, 114] width 8 height 8
radio input "true"
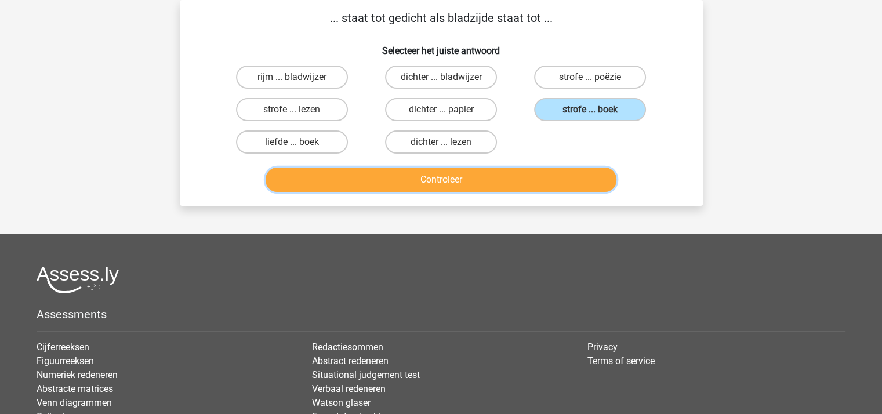
click at [462, 178] on button "Controleer" at bounding box center [441, 180] width 351 height 24
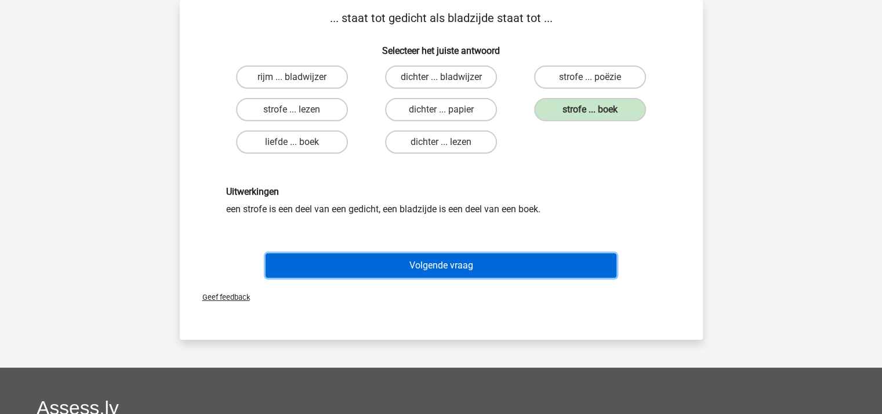
click at [459, 258] on button "Volgende vraag" at bounding box center [441, 265] width 351 height 24
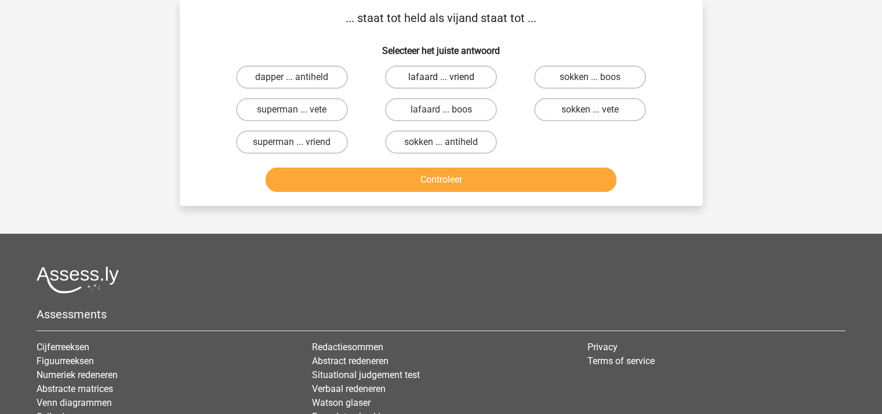
click at [436, 72] on label "lafaard ... vriend" at bounding box center [441, 77] width 112 height 23
click at [441, 77] on input "lafaard ... vriend" at bounding box center [445, 81] width 8 height 8
radio input "true"
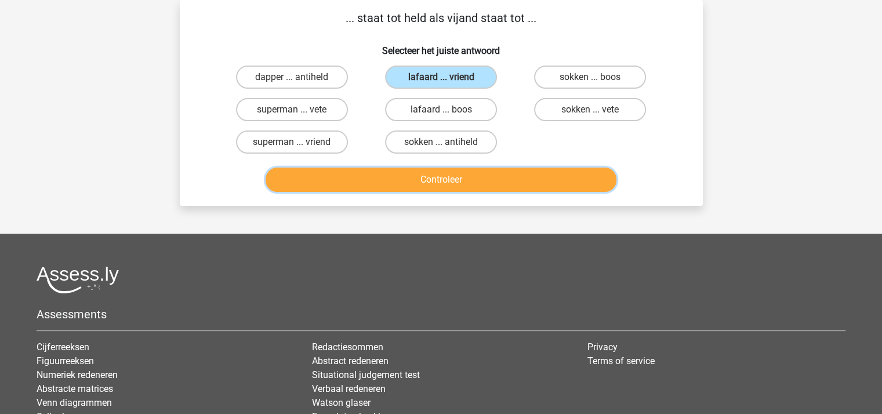
click at [448, 177] on button "Controleer" at bounding box center [441, 180] width 351 height 24
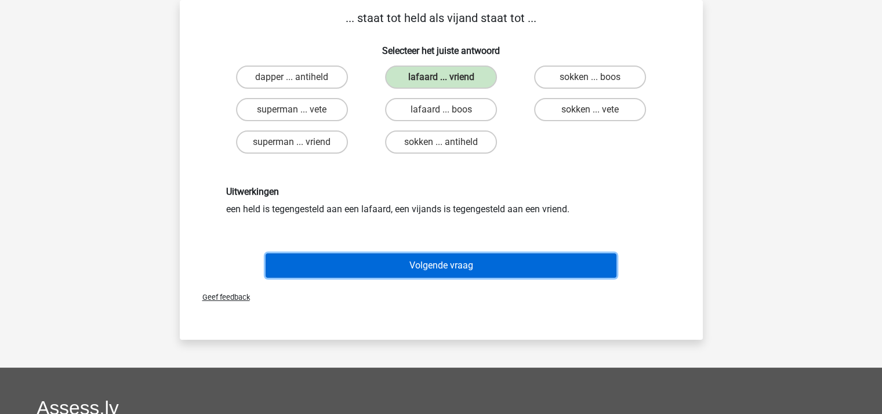
click at [464, 260] on button "Volgende vraag" at bounding box center [441, 265] width 351 height 24
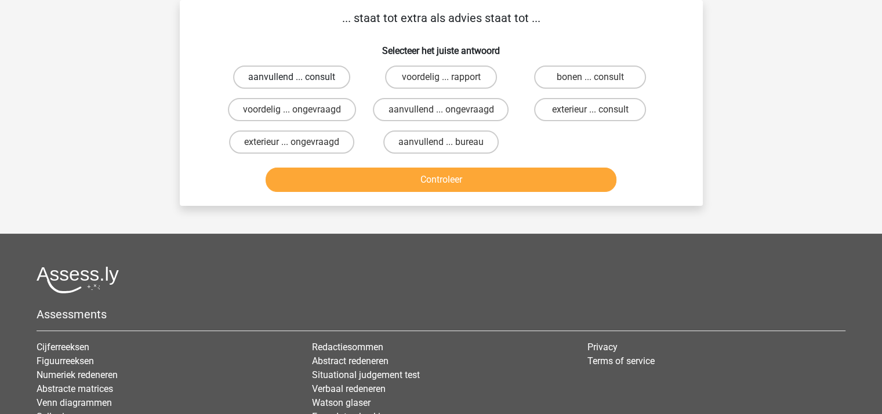
click at [314, 74] on label "aanvullend ... consult" at bounding box center [291, 77] width 117 height 23
click at [299, 77] on input "aanvullend ... consult" at bounding box center [296, 81] width 8 height 8
radio input "true"
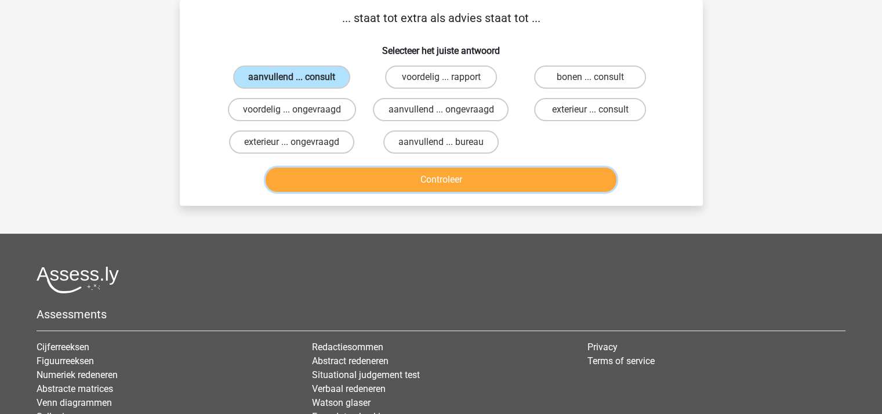
click at [375, 170] on button "Controleer" at bounding box center [441, 180] width 351 height 24
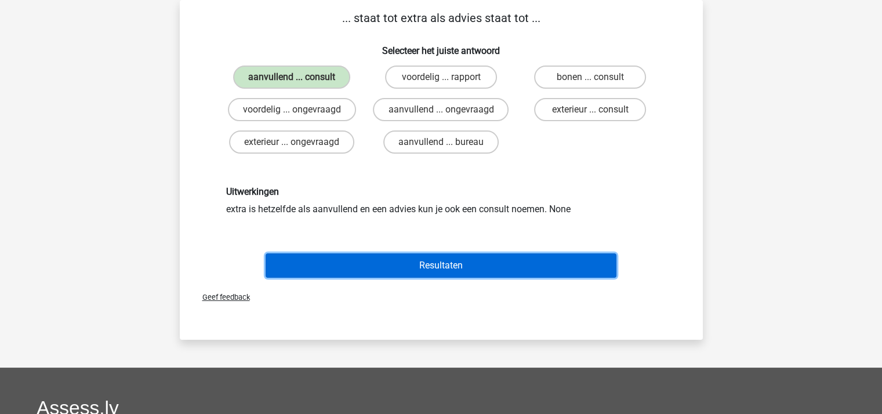
click at [399, 255] on button "Resultaten" at bounding box center [441, 265] width 351 height 24
click at [412, 264] on button "Resultaten" at bounding box center [441, 265] width 351 height 24
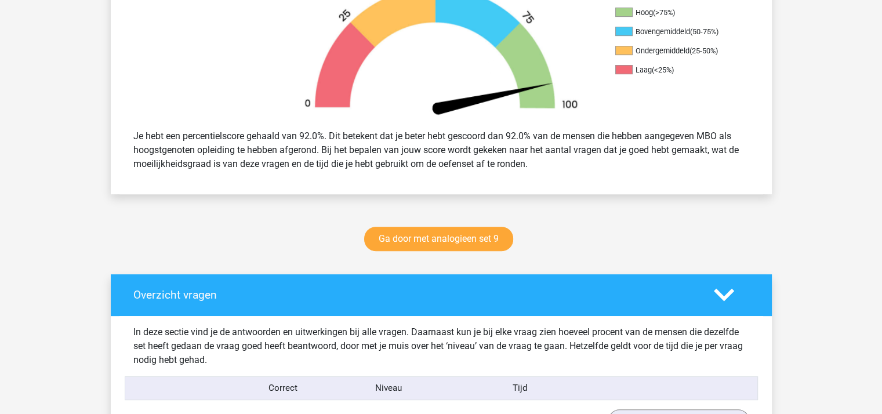
scroll to position [402, 0]
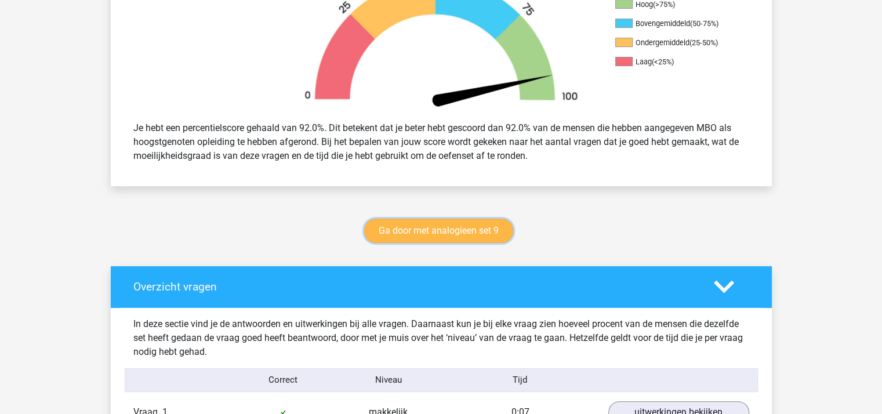
click at [455, 231] on link "Ga door met analogieen set 9" at bounding box center [438, 231] width 149 height 24
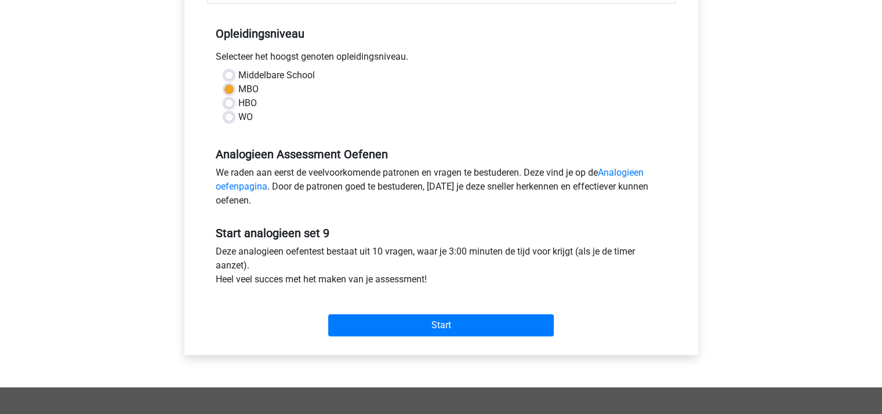
scroll to position [224, 0]
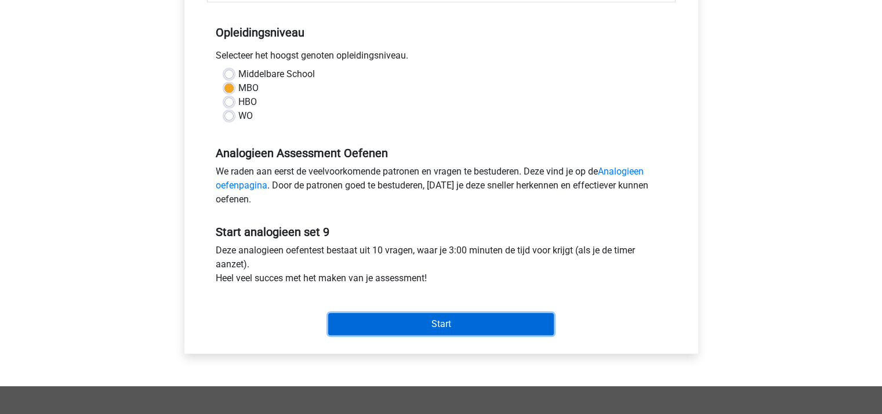
click at [406, 320] on input "Start" at bounding box center [441, 324] width 226 height 22
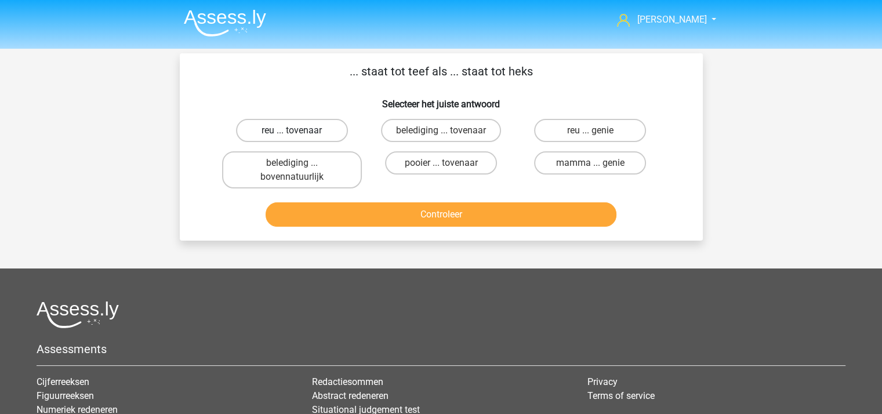
click at [305, 126] on label "reu ... tovenaar" at bounding box center [292, 130] width 112 height 23
click at [299, 130] on input "reu ... tovenaar" at bounding box center [296, 134] width 8 height 8
radio input "true"
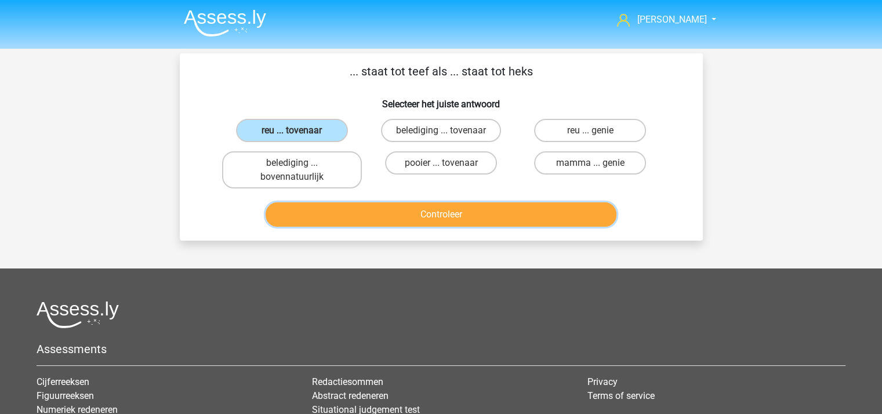
click at [413, 213] on button "Controleer" at bounding box center [441, 214] width 351 height 24
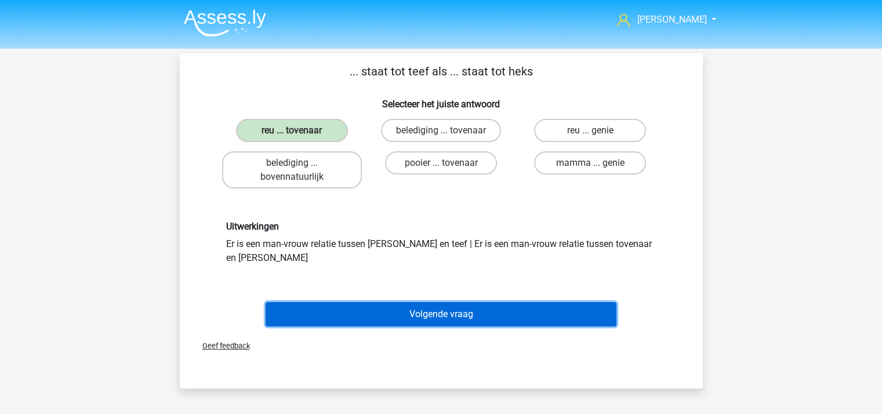
click at [446, 302] on button "Volgende vraag" at bounding box center [441, 314] width 351 height 24
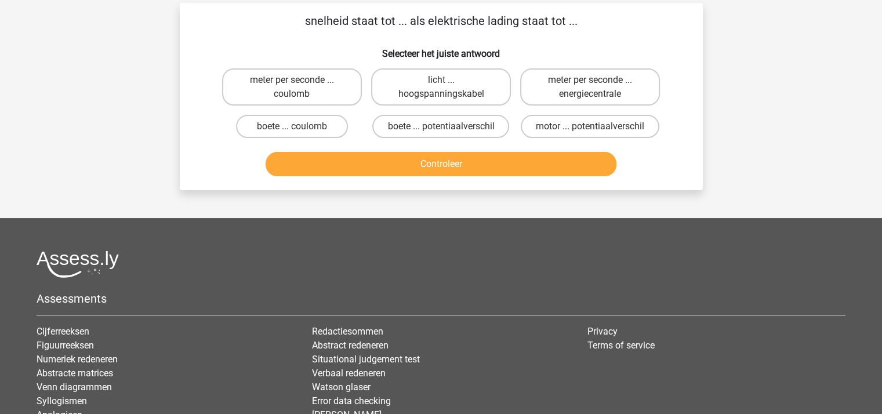
scroll to position [53, 0]
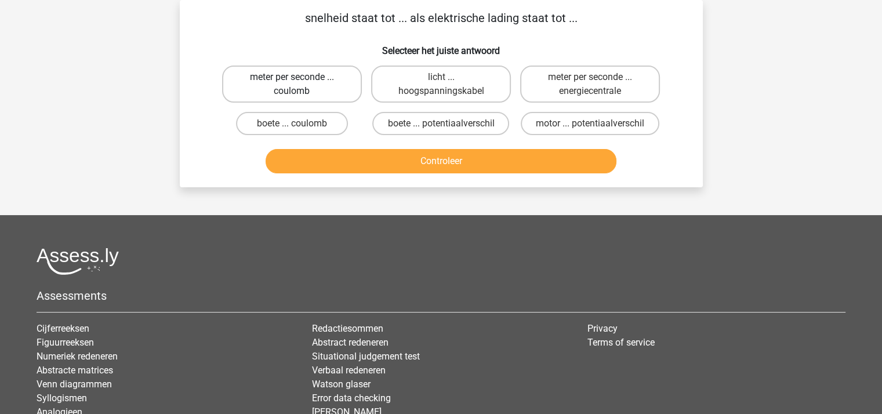
click at [302, 82] on label "meter per seconde ... coulomb" at bounding box center [292, 84] width 140 height 37
click at [299, 82] on input "meter per seconde ... coulomb" at bounding box center [296, 81] width 8 height 8
radio input "true"
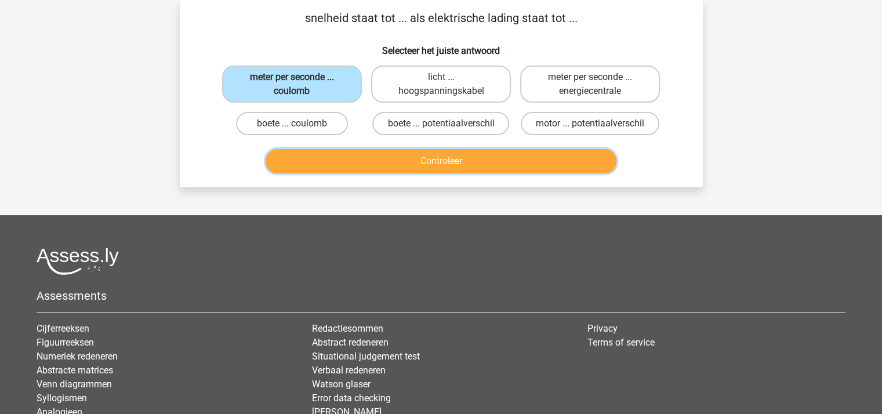
click at [380, 157] on button "Controleer" at bounding box center [441, 161] width 351 height 24
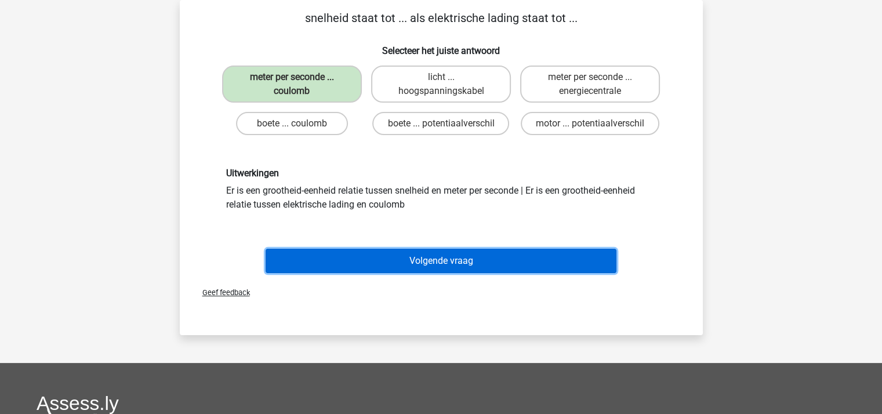
click at [462, 255] on button "Volgende vraag" at bounding box center [441, 261] width 351 height 24
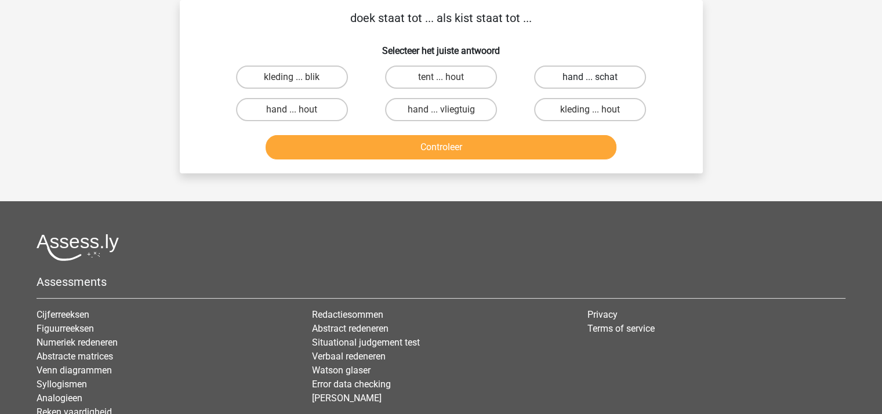
click at [569, 71] on label "hand ... schat" at bounding box center [590, 77] width 112 height 23
click at [590, 77] on input "hand ... schat" at bounding box center [594, 81] width 8 height 8
radio input "true"
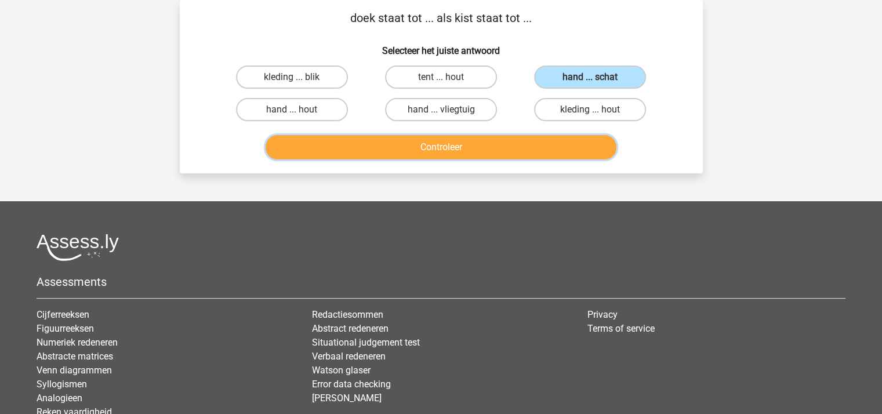
click at [450, 146] on button "Controleer" at bounding box center [441, 147] width 351 height 24
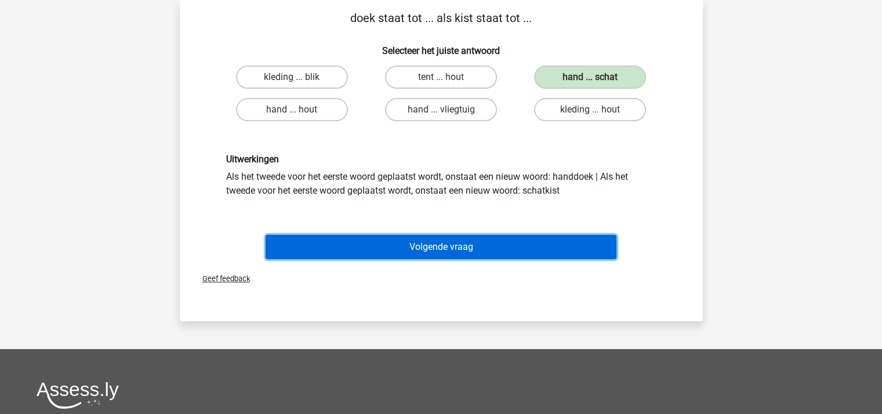
click at [443, 249] on button "Volgende vraag" at bounding box center [441, 247] width 351 height 24
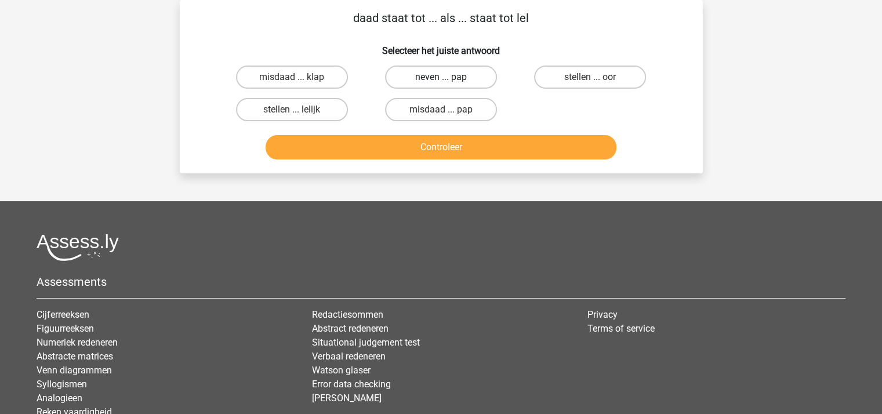
click at [431, 74] on label "neven ... pap" at bounding box center [441, 77] width 112 height 23
click at [441, 77] on input "neven ... pap" at bounding box center [445, 81] width 8 height 8
radio input "true"
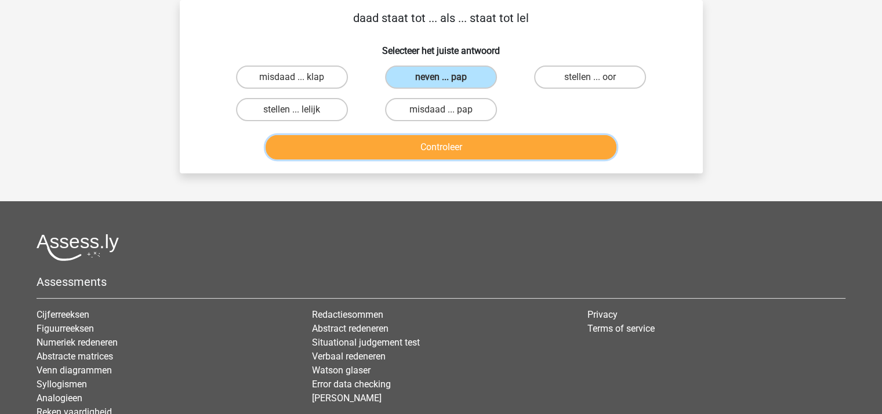
click at [455, 139] on button "Controleer" at bounding box center [441, 147] width 351 height 24
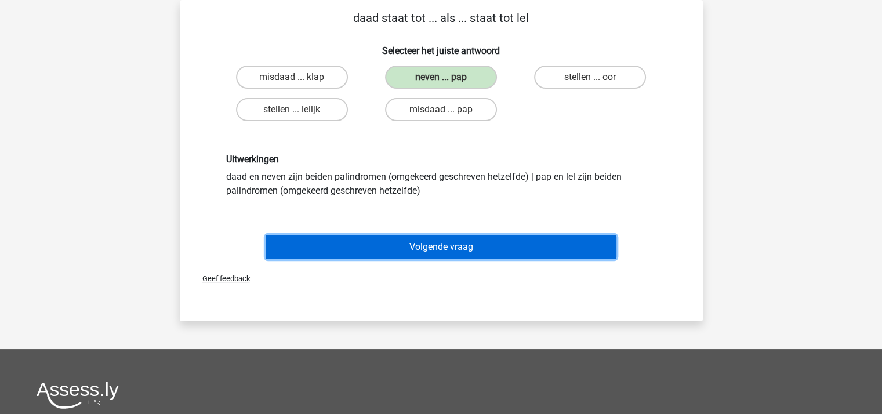
click at [473, 245] on button "Volgende vraag" at bounding box center [441, 247] width 351 height 24
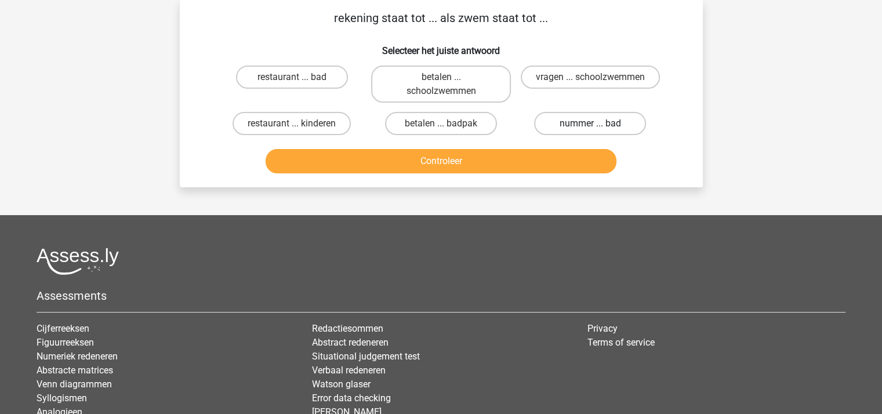
click at [575, 121] on label "nummer ... bad" at bounding box center [590, 123] width 112 height 23
click at [590, 124] on input "nummer ... bad" at bounding box center [594, 128] width 8 height 8
radio input "true"
click at [472, 155] on button "Controleer" at bounding box center [441, 161] width 351 height 24
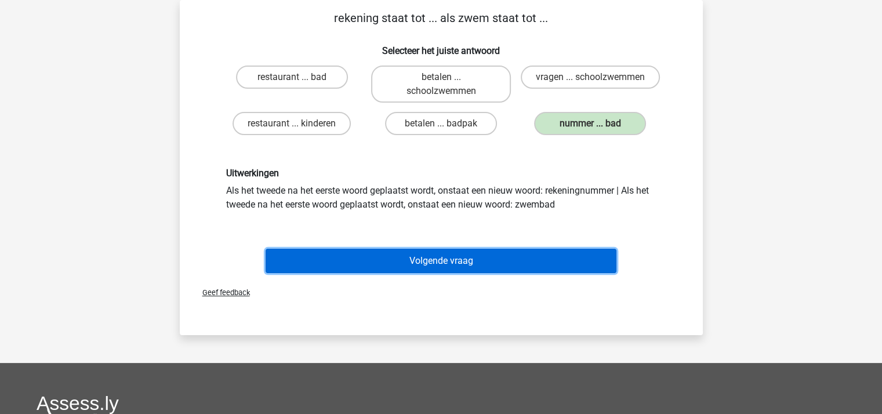
click at [440, 251] on button "Volgende vraag" at bounding box center [441, 261] width 351 height 24
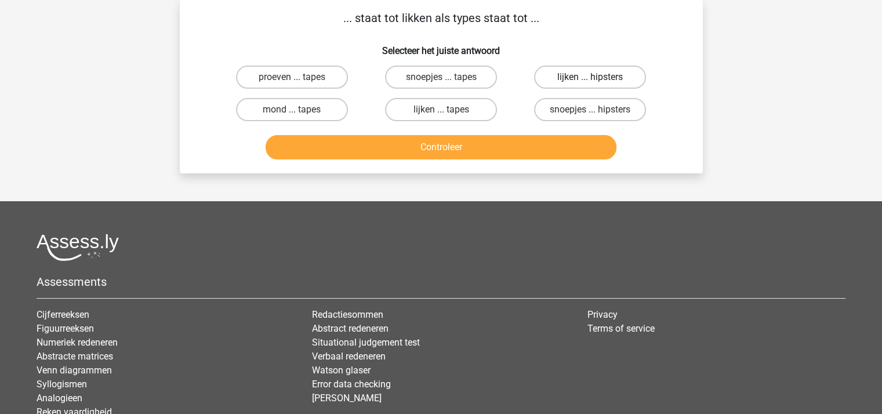
click at [584, 74] on label "lijken ... hipsters" at bounding box center [590, 77] width 112 height 23
click at [590, 77] on input "lijken ... hipsters" at bounding box center [594, 81] width 8 height 8
radio input "true"
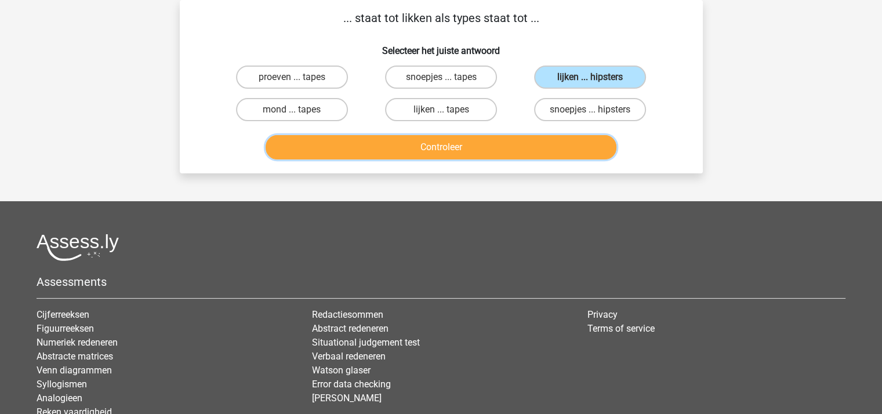
click at [494, 141] on button "Controleer" at bounding box center [441, 147] width 351 height 24
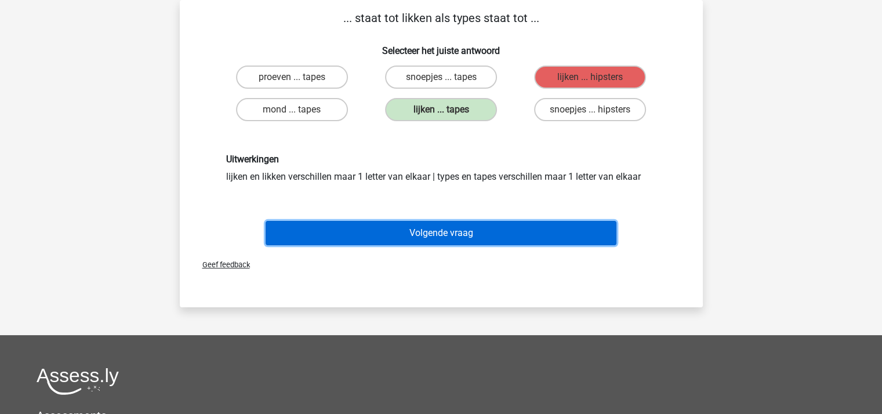
click at [427, 229] on button "Volgende vraag" at bounding box center [441, 233] width 351 height 24
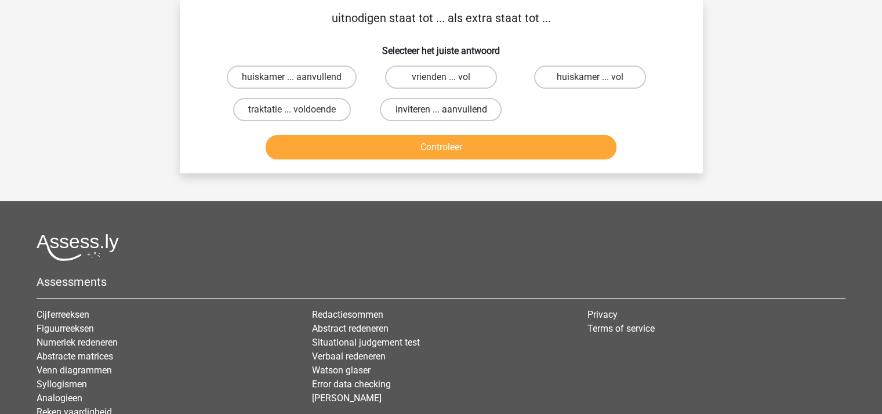
click at [423, 107] on label "inviteren ... aanvullend" at bounding box center [441, 109] width 122 height 23
click at [441, 110] on input "inviteren ... aanvullend" at bounding box center [445, 114] width 8 height 8
radio input "true"
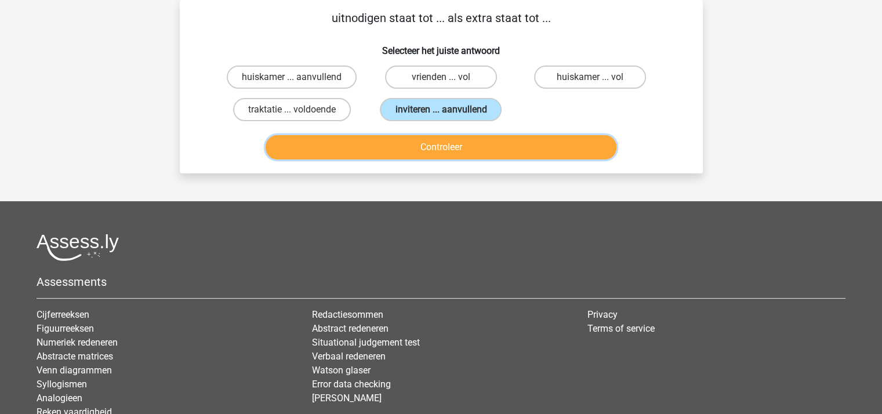
click at [429, 146] on button "Controleer" at bounding box center [441, 147] width 351 height 24
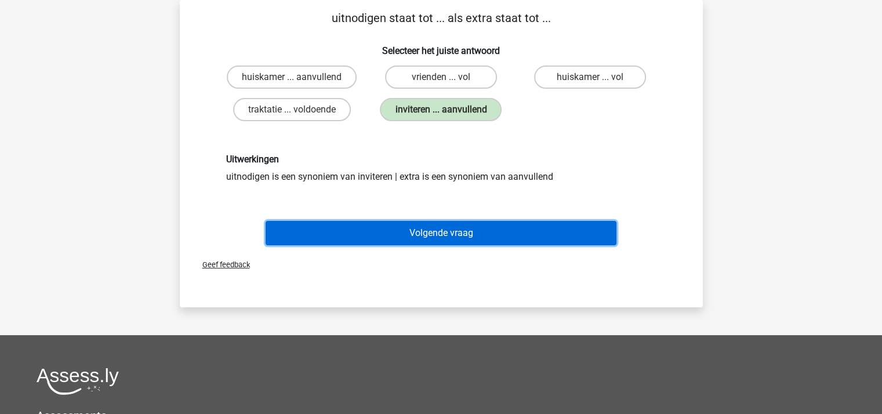
click at [431, 224] on button "Volgende vraag" at bounding box center [441, 233] width 351 height 24
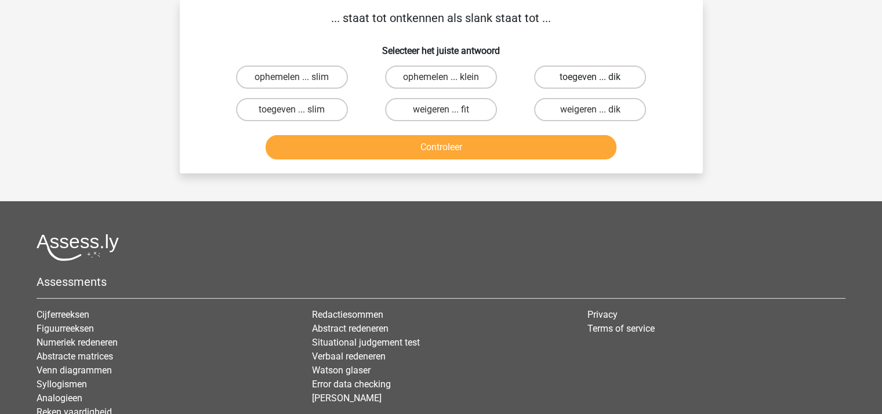
click at [573, 76] on label "toegeven ... dik" at bounding box center [590, 77] width 112 height 23
click at [590, 77] on input "toegeven ... dik" at bounding box center [594, 81] width 8 height 8
radio input "true"
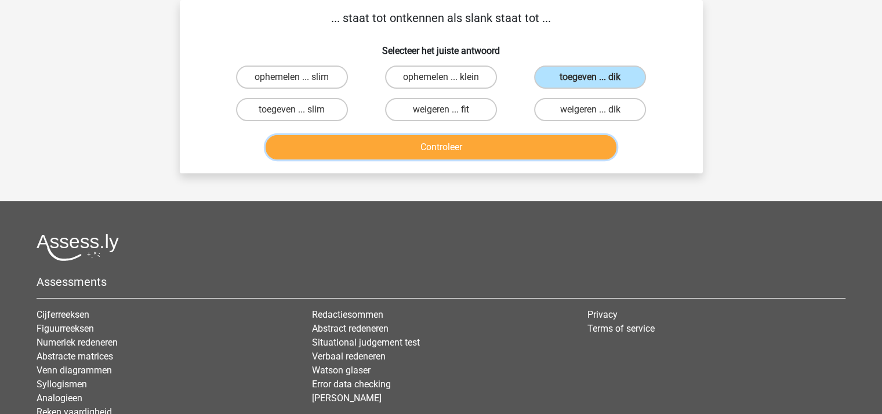
click at [521, 139] on button "Controleer" at bounding box center [441, 147] width 351 height 24
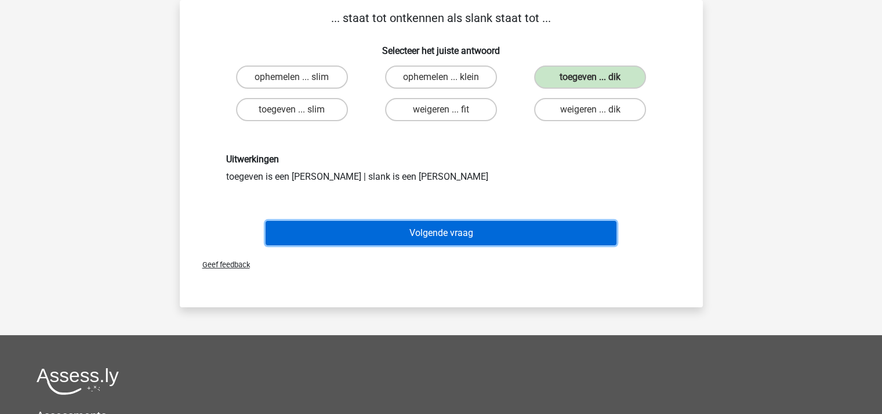
click at [447, 224] on button "Volgende vraag" at bounding box center [441, 233] width 351 height 24
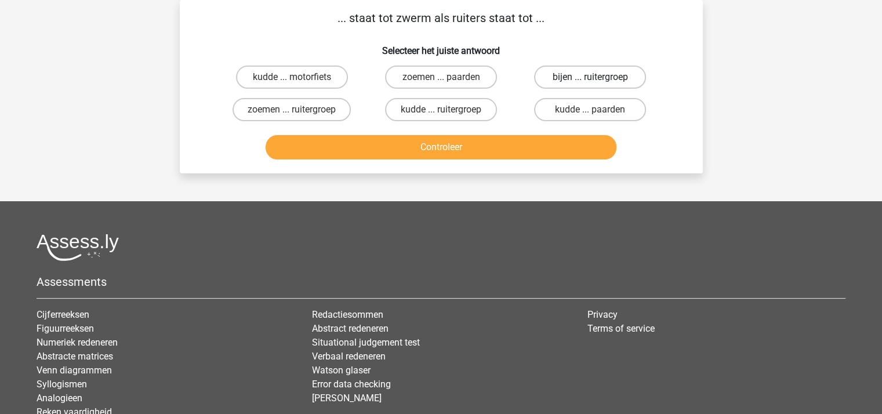
click at [565, 81] on label "bijen ... ruitergroep" at bounding box center [590, 77] width 112 height 23
click at [590, 81] on input "bijen ... ruitergroep" at bounding box center [594, 81] width 8 height 8
radio input "true"
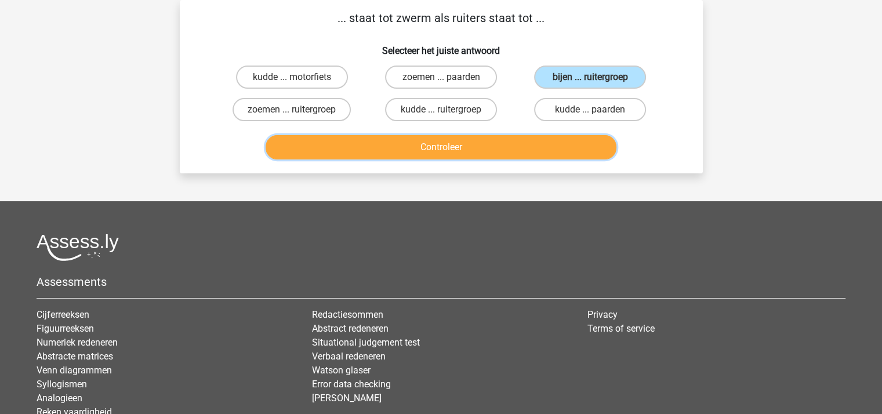
click at [481, 143] on button "Controleer" at bounding box center [441, 147] width 351 height 24
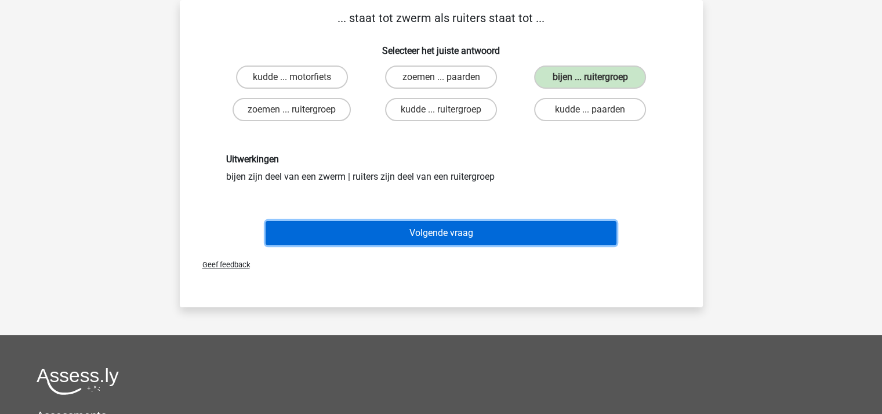
click at [434, 225] on button "Volgende vraag" at bounding box center [441, 233] width 351 height 24
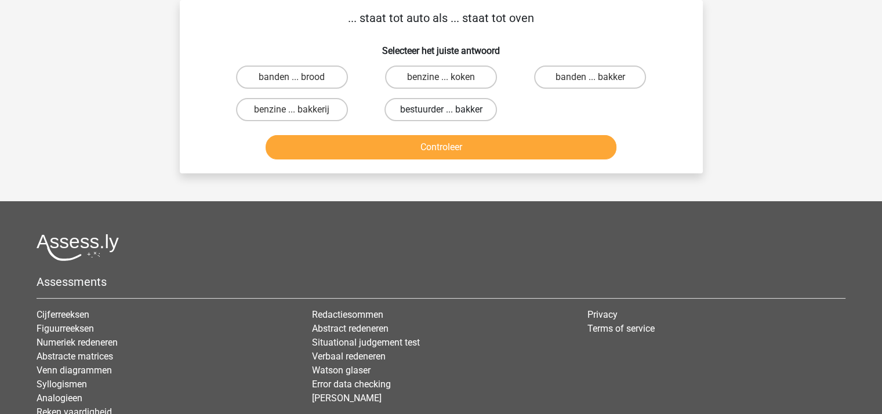
click at [429, 103] on label "bestuurder ... bakker" at bounding box center [440, 109] width 112 height 23
click at [441, 110] on input "bestuurder ... bakker" at bounding box center [445, 114] width 8 height 8
radio input "true"
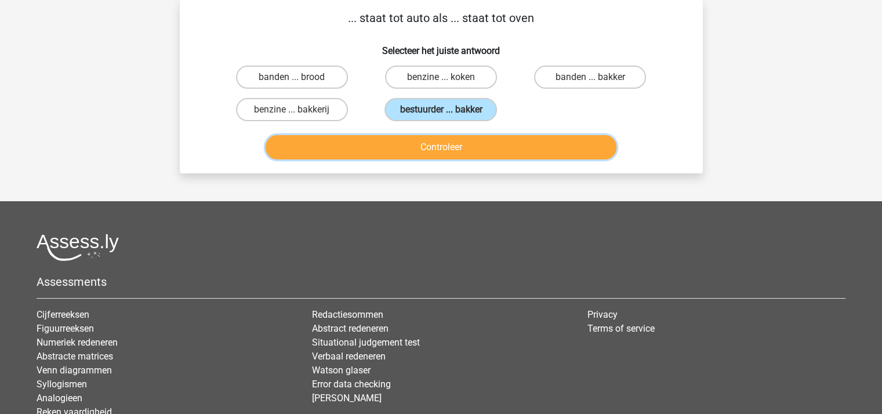
click at [430, 145] on button "Controleer" at bounding box center [441, 147] width 351 height 24
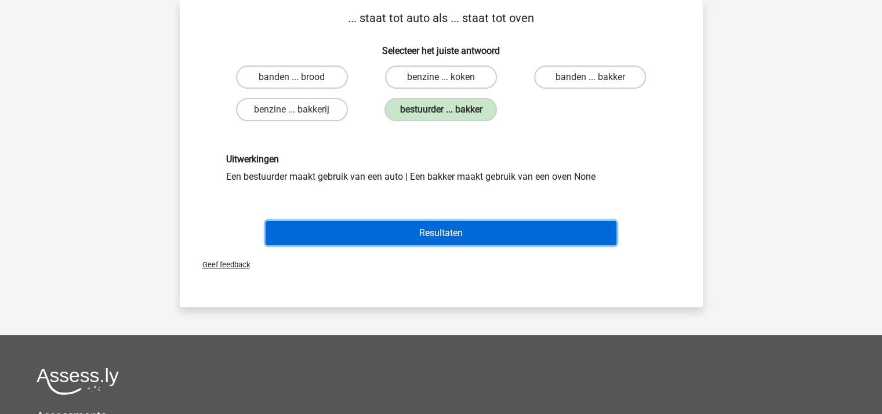
click at [431, 222] on button "Resultaten" at bounding box center [441, 233] width 351 height 24
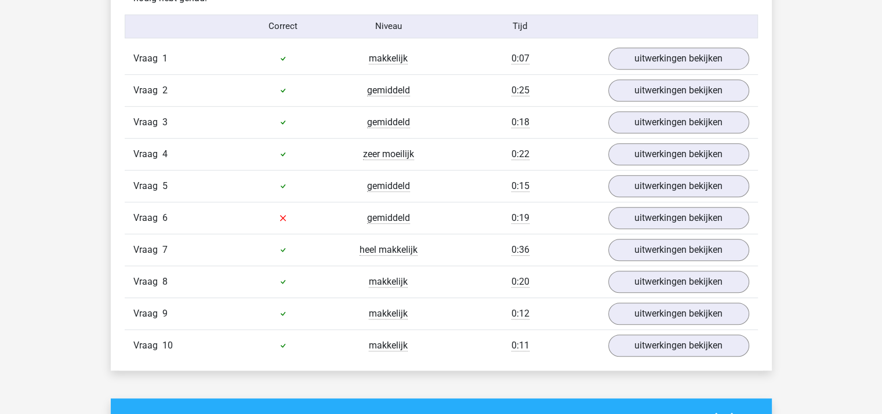
scroll to position [761, 0]
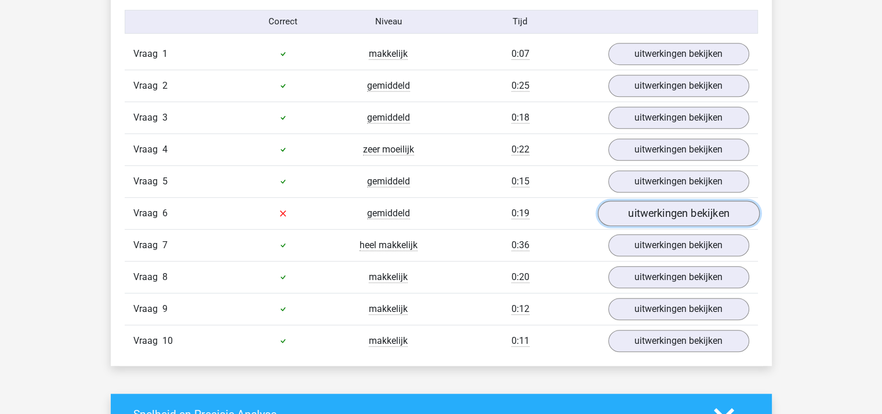
click at [699, 210] on link "uitwerkingen bekijken" at bounding box center [678, 214] width 162 height 26
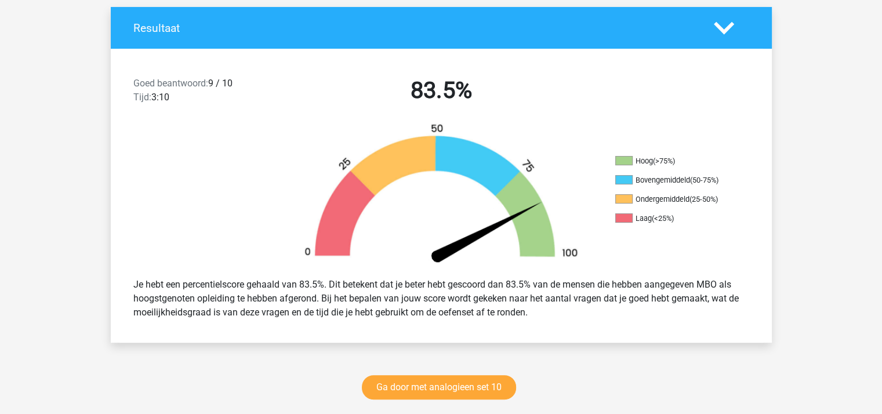
scroll to position [252, 0]
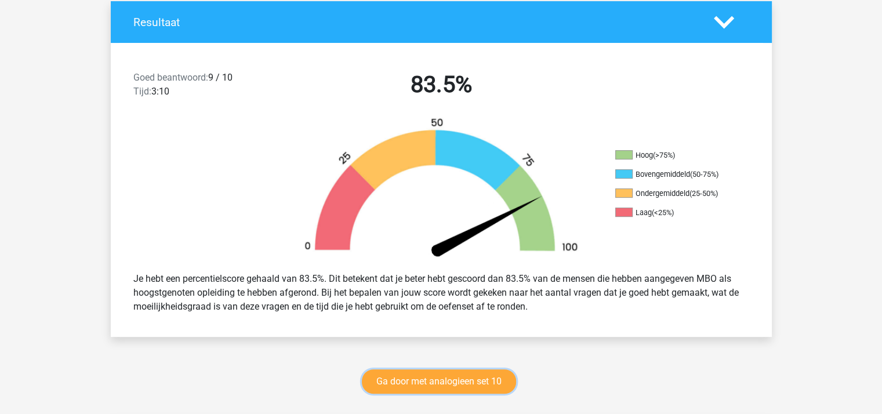
drag, startPoint x: 501, startPoint y: 380, endPoint x: 516, endPoint y: 384, distance: 15.2
drag, startPoint x: 516, startPoint y: 384, endPoint x: 453, endPoint y: 387, distance: 62.7
click at [453, 387] on link "Ga door met analogieen set 10" at bounding box center [439, 381] width 154 height 24
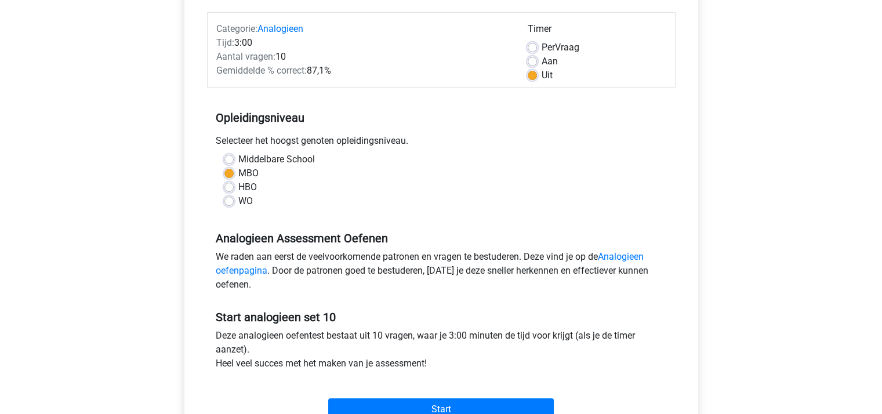
scroll to position [181, 0]
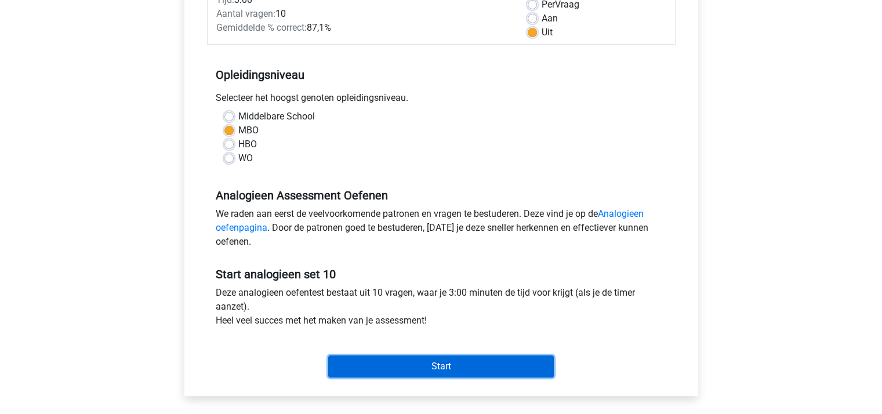
click at [507, 358] on input "Start" at bounding box center [441, 366] width 226 height 22
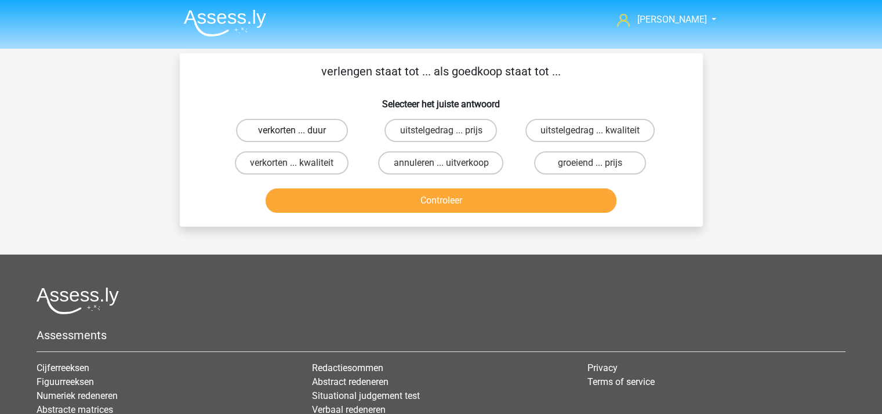
click at [299, 130] on label "verkorten ... duur" at bounding box center [292, 130] width 112 height 23
click at [299, 130] on input "verkorten ... duur" at bounding box center [296, 134] width 8 height 8
radio input "true"
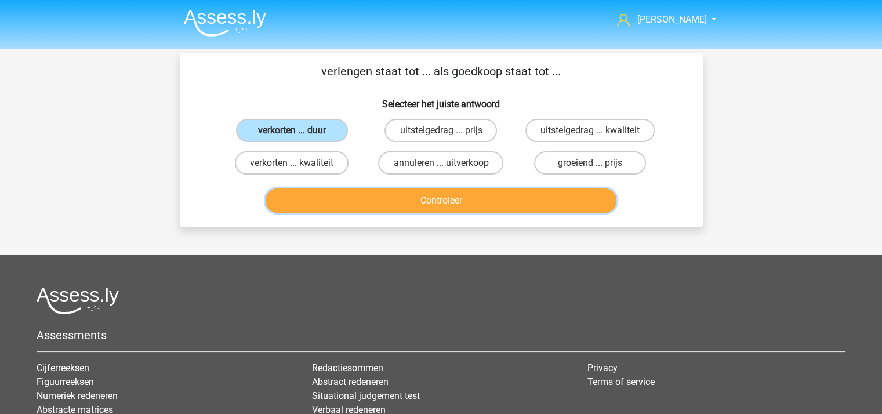
click at [383, 195] on button "Controleer" at bounding box center [441, 200] width 351 height 24
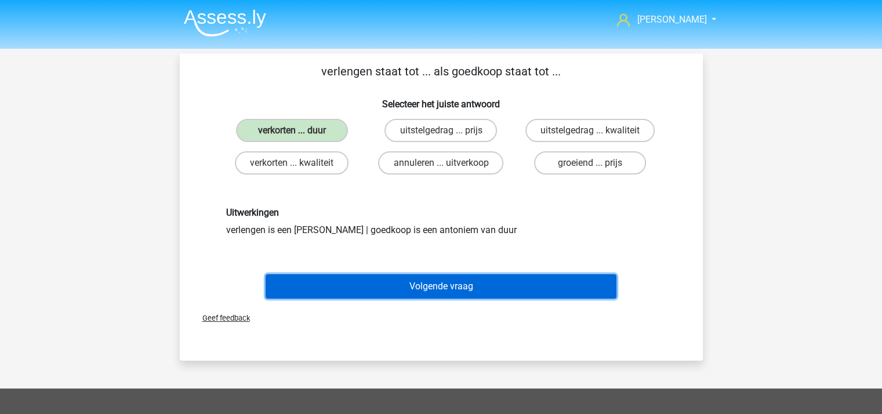
click at [419, 284] on button "Volgende vraag" at bounding box center [441, 286] width 351 height 24
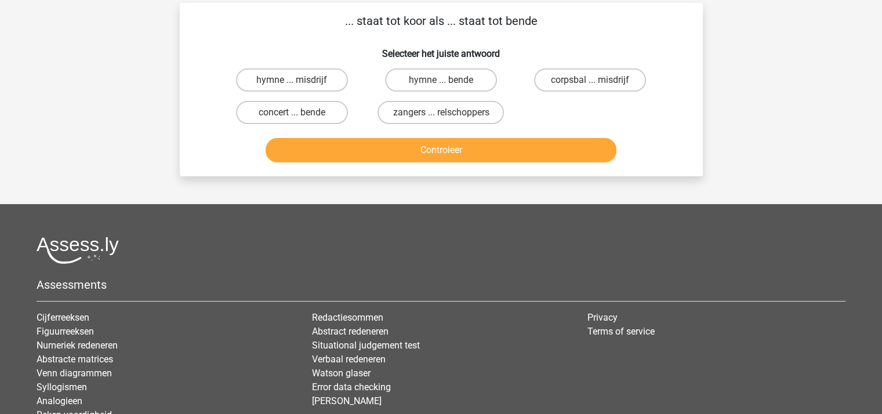
scroll to position [53, 0]
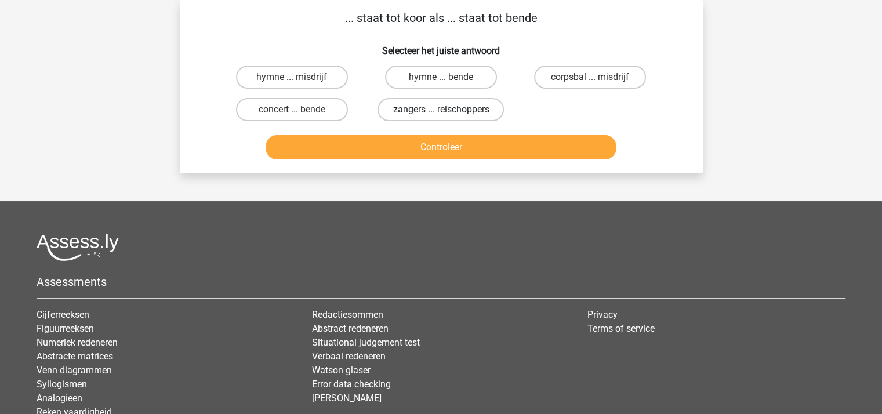
click at [437, 108] on label "zangers ... relschoppers" at bounding box center [440, 109] width 126 height 23
click at [441, 110] on input "zangers ... relschoppers" at bounding box center [445, 114] width 8 height 8
radio input "true"
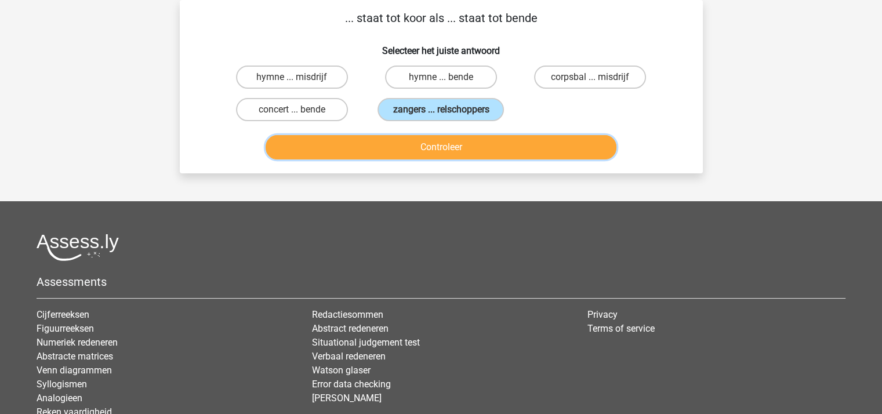
click at [449, 148] on button "Controleer" at bounding box center [441, 147] width 351 height 24
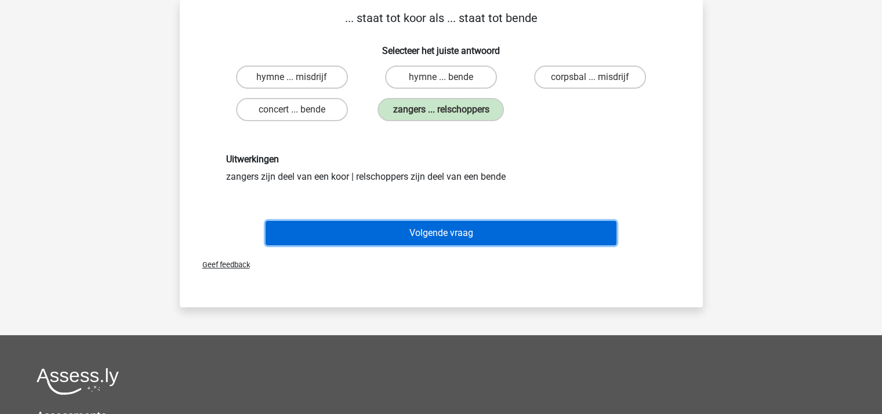
click at [450, 222] on button "Volgende vraag" at bounding box center [441, 233] width 351 height 24
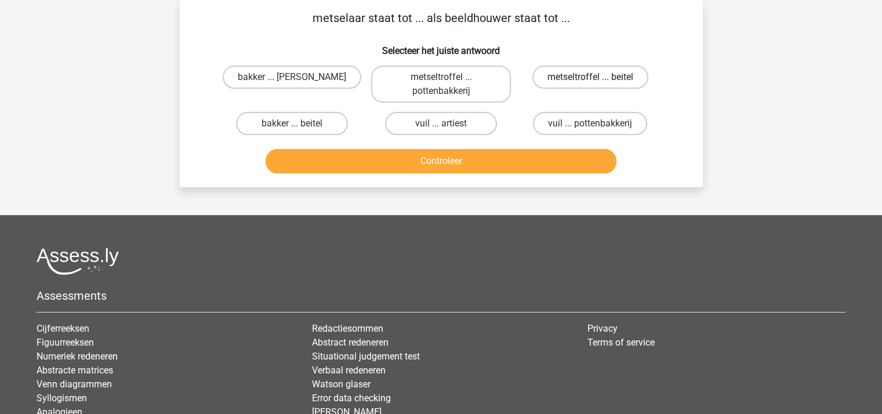
click at [557, 72] on label "metseltroffel ... beitel" at bounding box center [590, 77] width 116 height 23
click at [590, 77] on input "metseltroffel ... beitel" at bounding box center [594, 81] width 8 height 8
radio input "true"
click at [463, 158] on button "Controleer" at bounding box center [441, 161] width 351 height 24
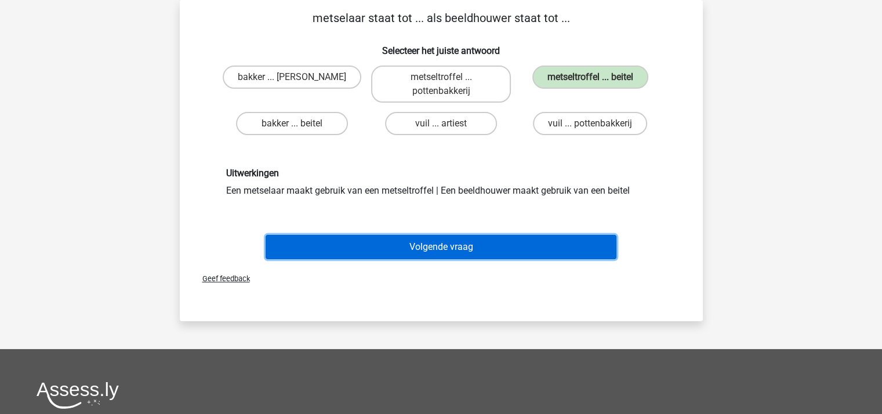
click at [461, 246] on button "Volgende vraag" at bounding box center [441, 247] width 351 height 24
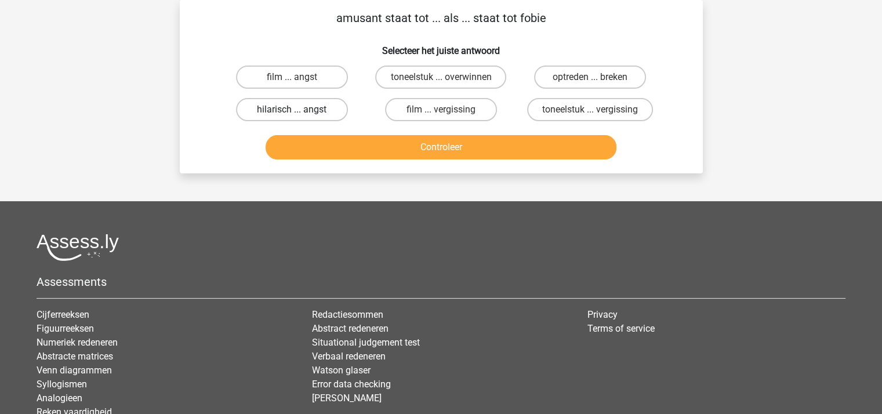
click at [293, 108] on label "hilarisch ... angst" at bounding box center [292, 109] width 112 height 23
click at [293, 110] on input "hilarisch ... angst" at bounding box center [296, 114] width 8 height 8
radio input "true"
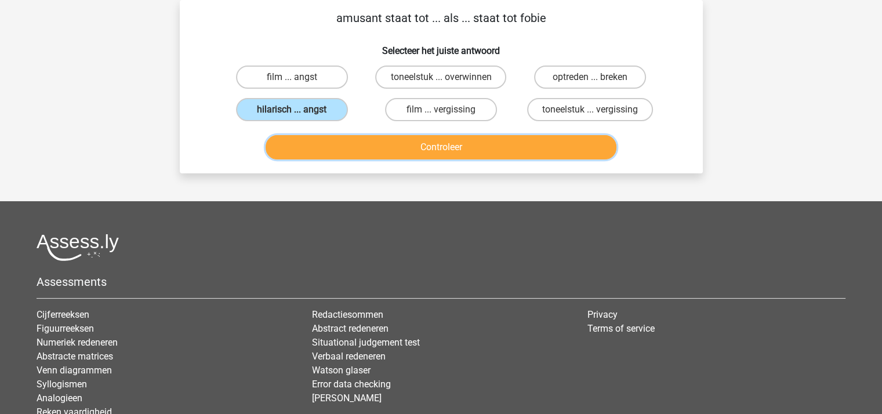
click at [355, 148] on button "Controleer" at bounding box center [441, 147] width 351 height 24
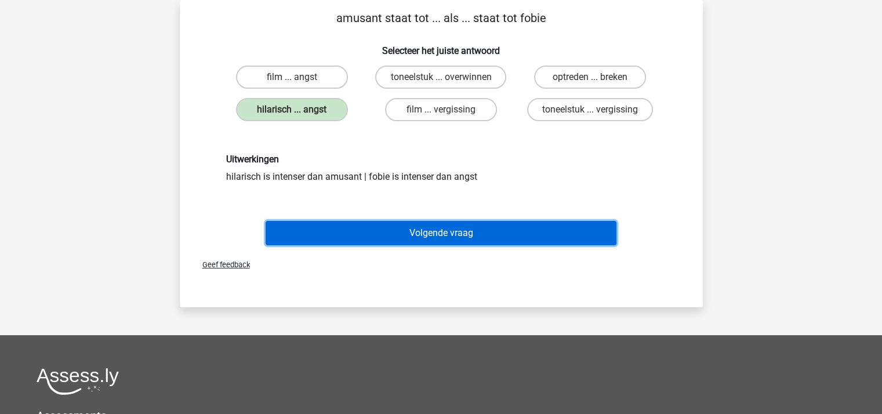
click at [397, 236] on button "Volgende vraag" at bounding box center [441, 233] width 351 height 24
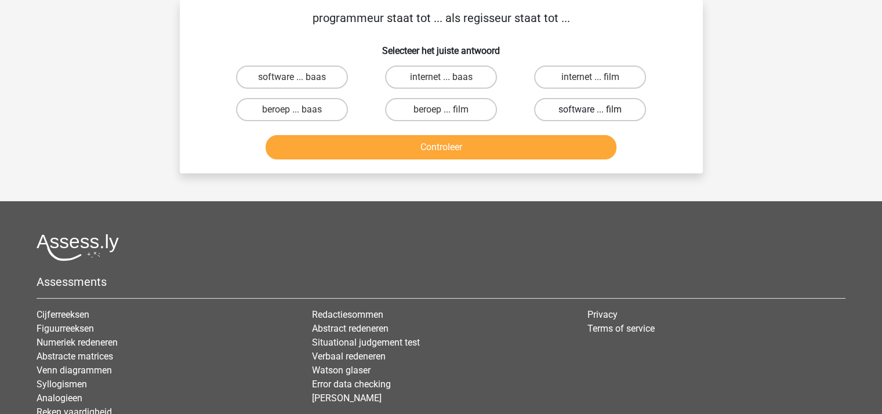
click at [585, 101] on label "software ... film" at bounding box center [590, 109] width 112 height 23
click at [590, 110] on input "software ... film" at bounding box center [594, 114] width 8 height 8
radio input "true"
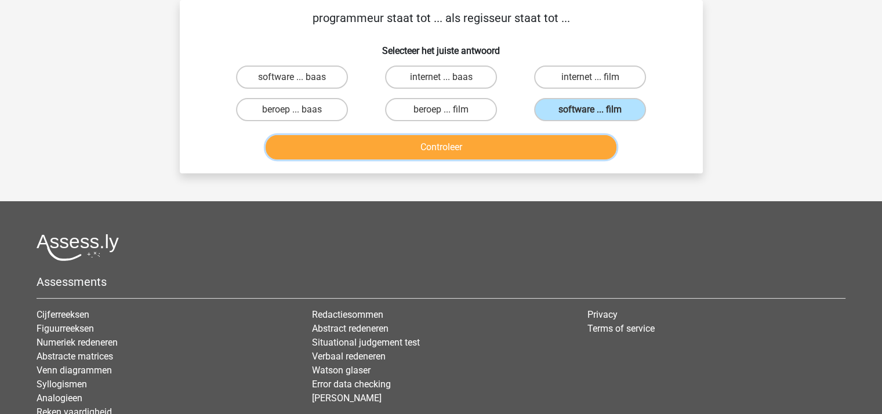
click at [495, 139] on button "Controleer" at bounding box center [441, 147] width 351 height 24
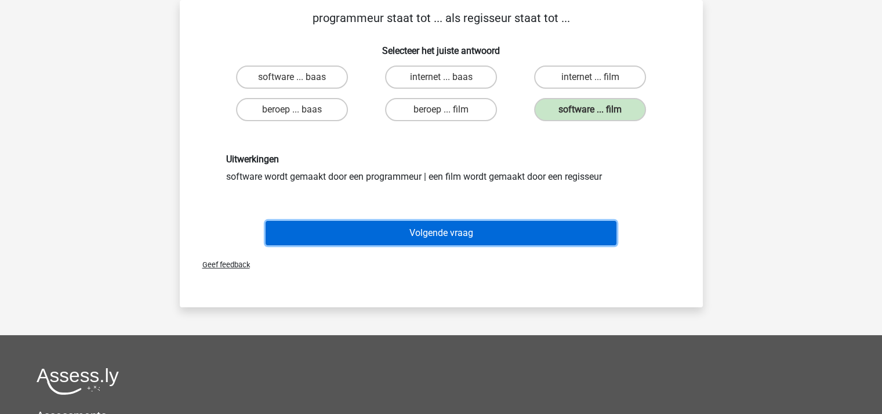
click at [475, 223] on button "Volgende vraag" at bounding box center [441, 233] width 351 height 24
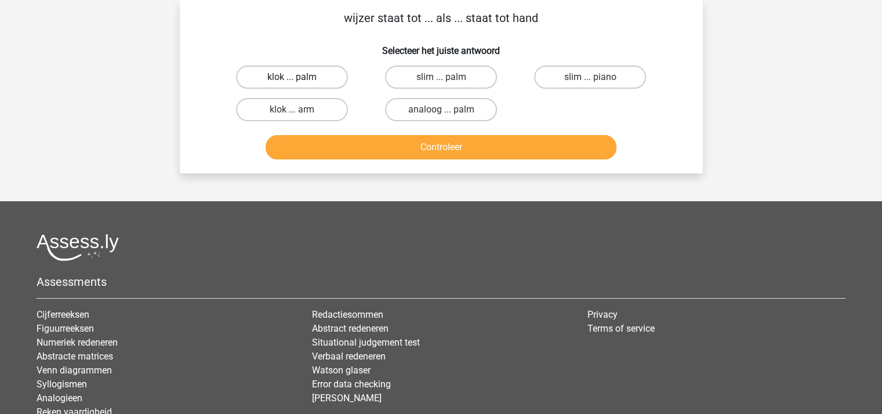
click at [306, 78] on label "klok ... palm" at bounding box center [292, 77] width 112 height 23
click at [299, 78] on input "klok ... palm" at bounding box center [296, 81] width 8 height 8
radio input "true"
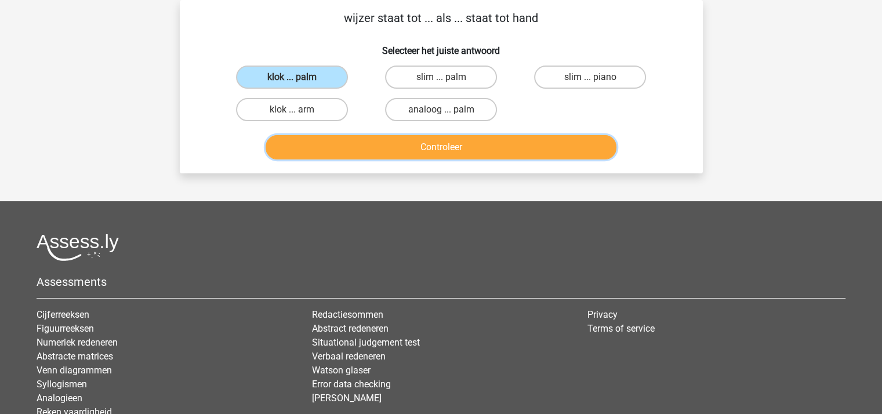
click at [370, 136] on button "Controleer" at bounding box center [441, 147] width 351 height 24
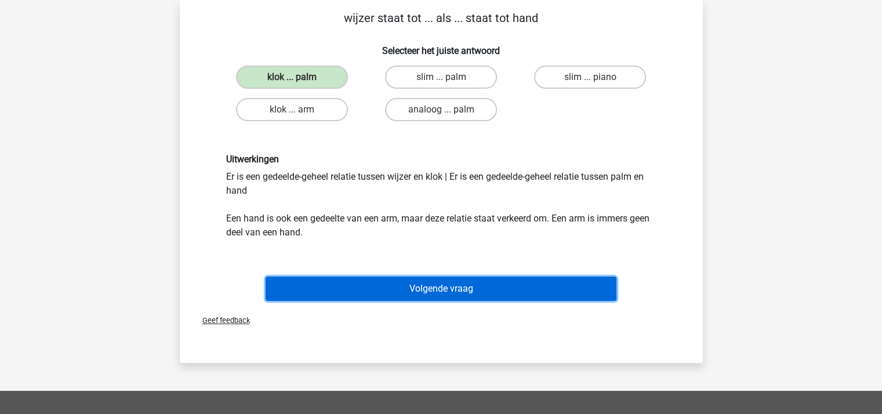
click at [431, 279] on button "Volgende vraag" at bounding box center [441, 289] width 351 height 24
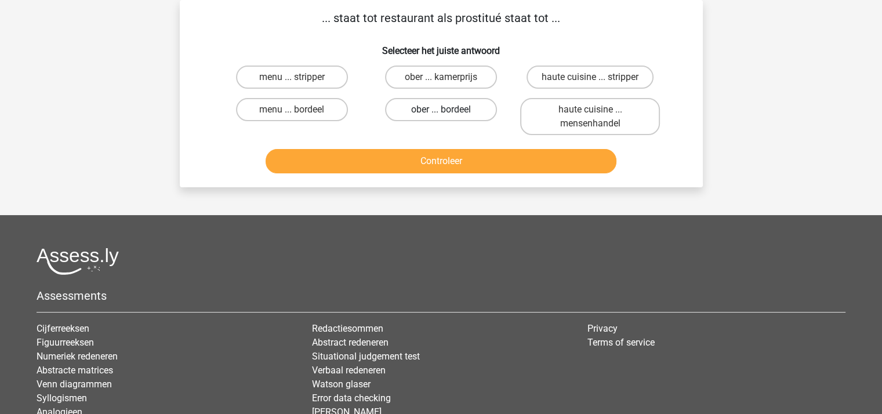
click at [436, 106] on label "ober ... bordeel" at bounding box center [441, 109] width 112 height 23
click at [441, 110] on input "ober ... bordeel" at bounding box center [445, 114] width 8 height 8
radio input "true"
click at [436, 162] on button "Controleer" at bounding box center [441, 161] width 351 height 24
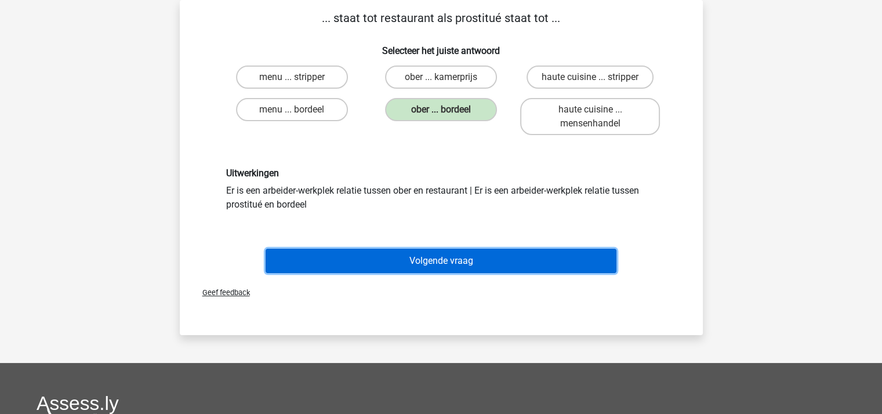
click at [443, 255] on button "Volgende vraag" at bounding box center [441, 261] width 351 height 24
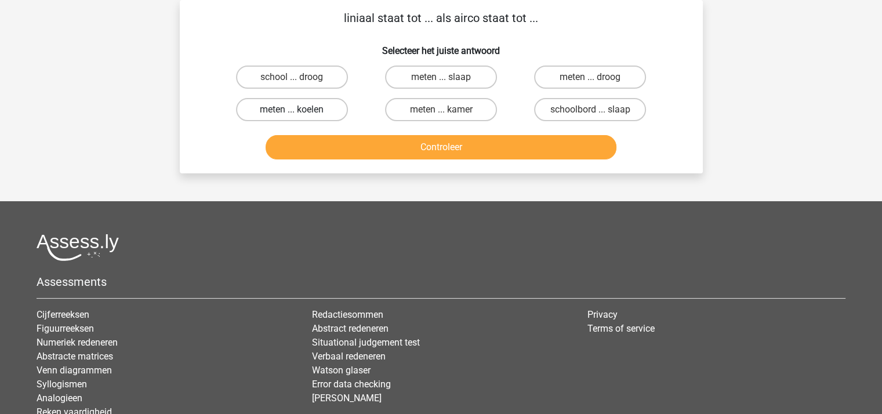
click at [299, 107] on label "meten ... koelen" at bounding box center [292, 109] width 112 height 23
click at [299, 110] on input "meten ... koelen" at bounding box center [296, 114] width 8 height 8
radio input "true"
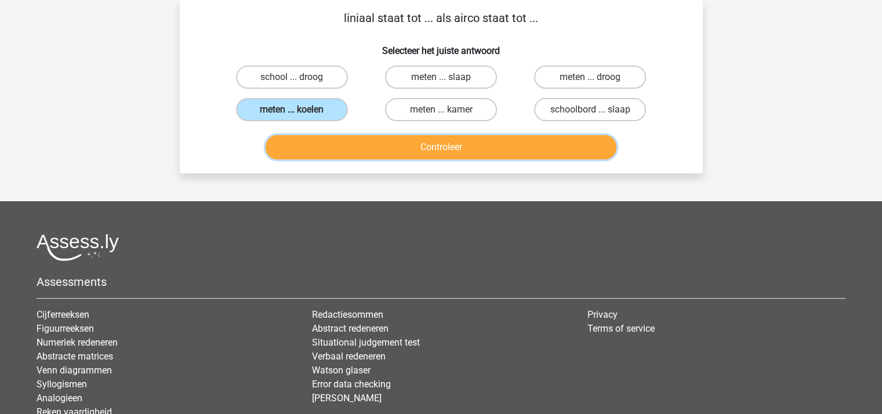
click at [350, 151] on button "Controleer" at bounding box center [441, 147] width 351 height 24
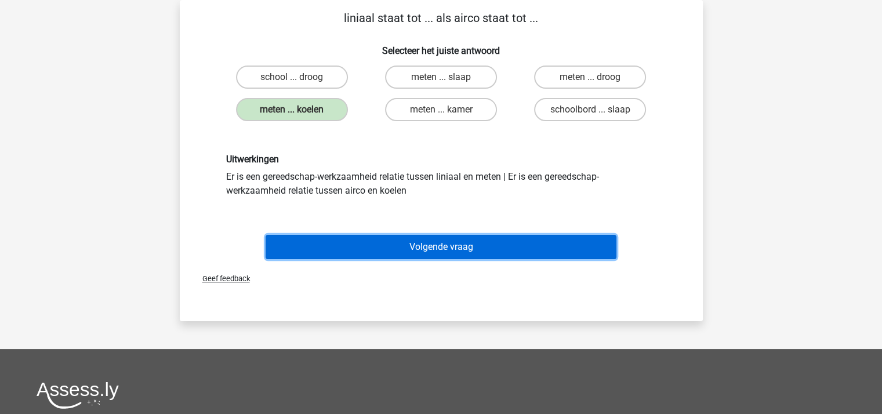
click at [406, 241] on button "Volgende vraag" at bounding box center [441, 247] width 351 height 24
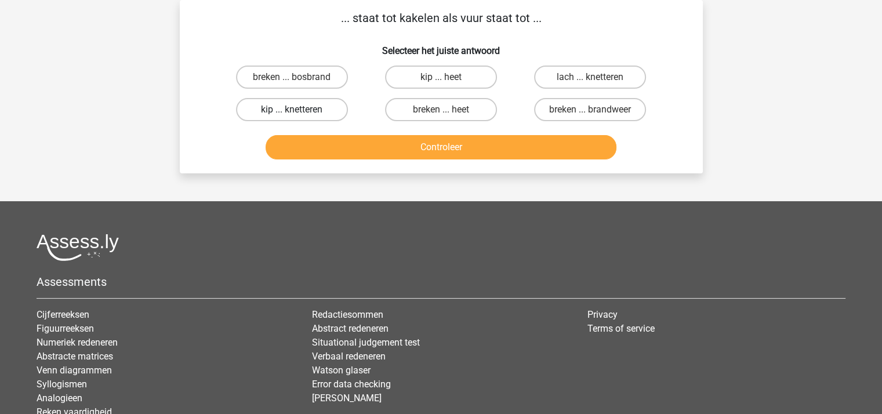
click at [302, 109] on label "kip ... knetteren" at bounding box center [292, 109] width 112 height 23
click at [299, 110] on input "kip ... knetteren" at bounding box center [296, 114] width 8 height 8
radio input "true"
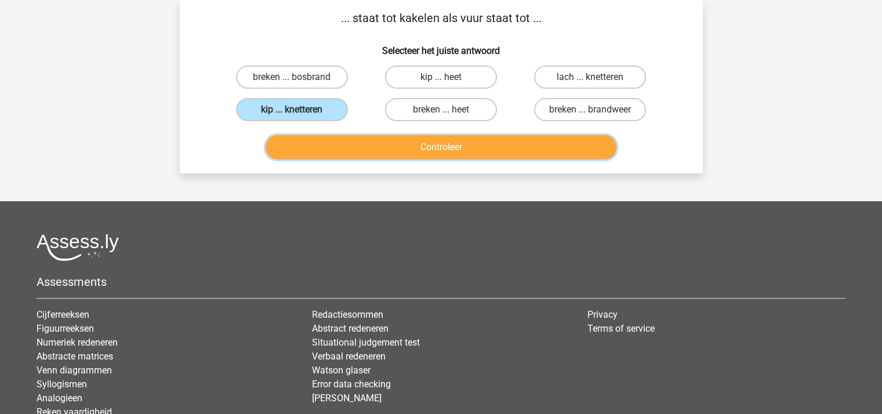
click at [351, 143] on button "Controleer" at bounding box center [441, 147] width 351 height 24
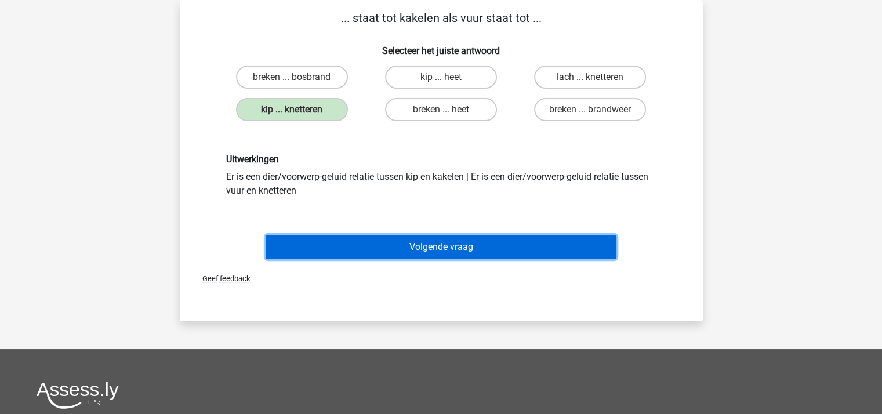
click at [440, 251] on button "Volgende vraag" at bounding box center [441, 247] width 351 height 24
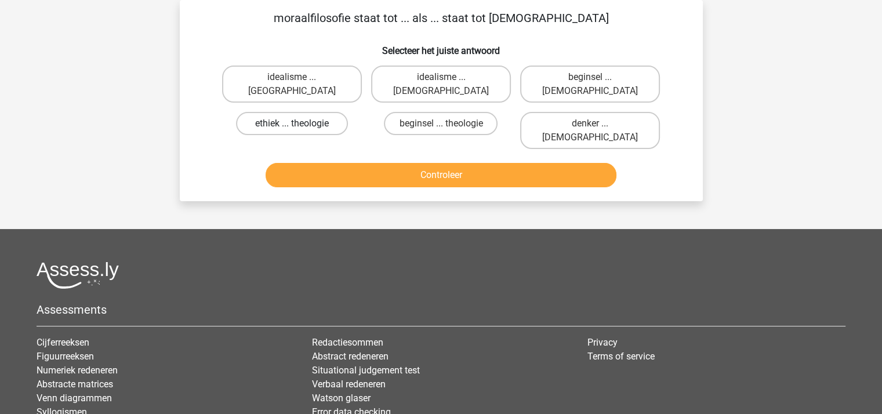
click at [296, 112] on label "ethiek ... theologie" at bounding box center [292, 123] width 112 height 23
click at [296, 124] on input "ethiek ... theologie" at bounding box center [296, 128] width 8 height 8
radio input "true"
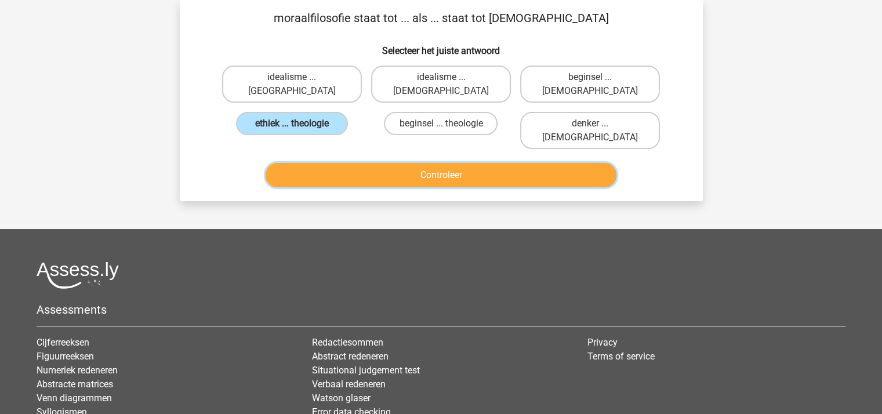
click at [391, 163] on button "Controleer" at bounding box center [441, 175] width 351 height 24
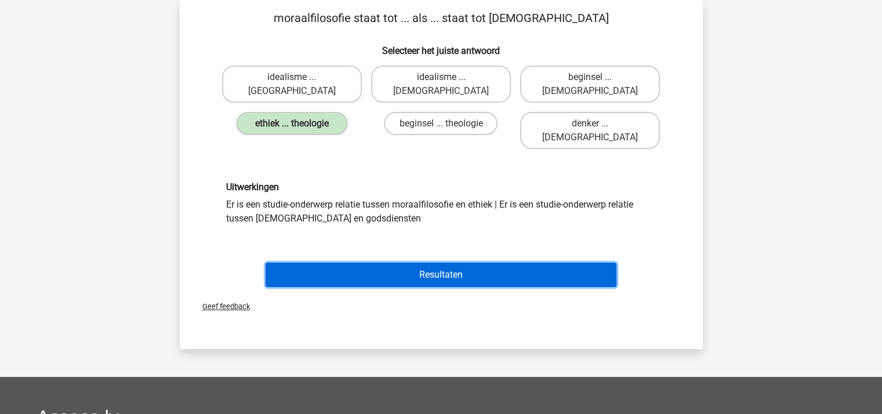
click at [433, 263] on button "Resultaten" at bounding box center [441, 275] width 351 height 24
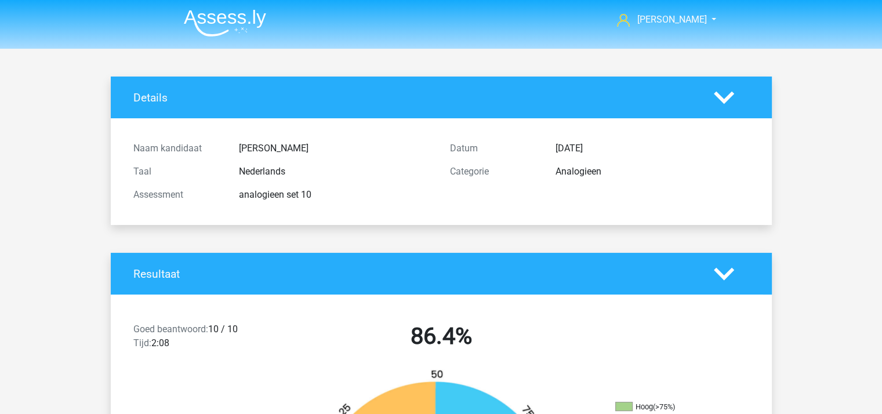
drag, startPoint x: 0, startPoint y: 0, endPoint x: 642, endPoint y: 192, distance: 670.0
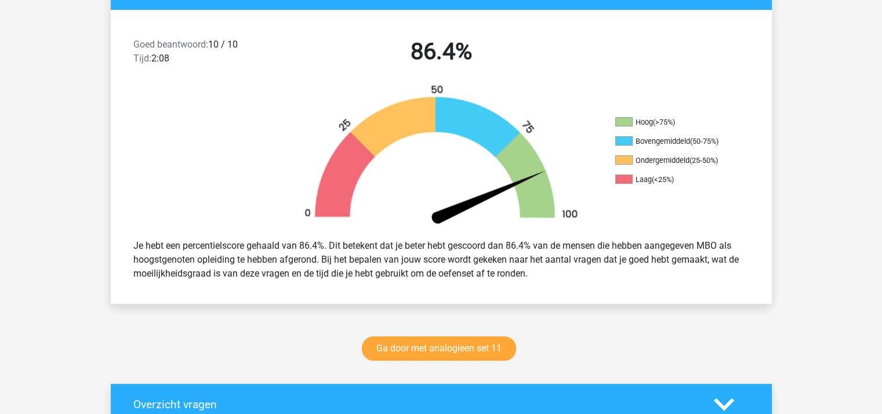
scroll to position [310, 0]
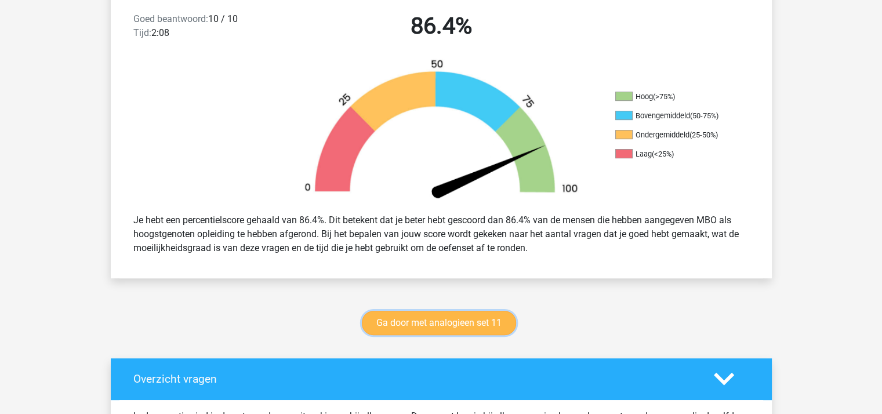
click at [474, 322] on link "Ga door met analogieen set 11" at bounding box center [439, 323] width 154 height 24
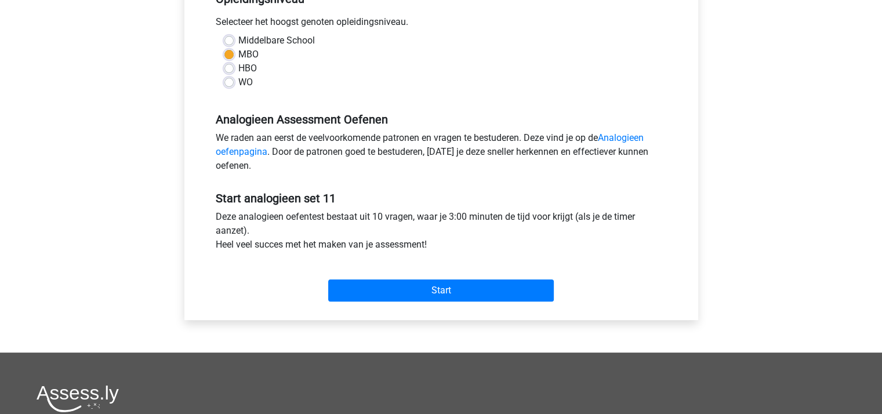
scroll to position [271, 0]
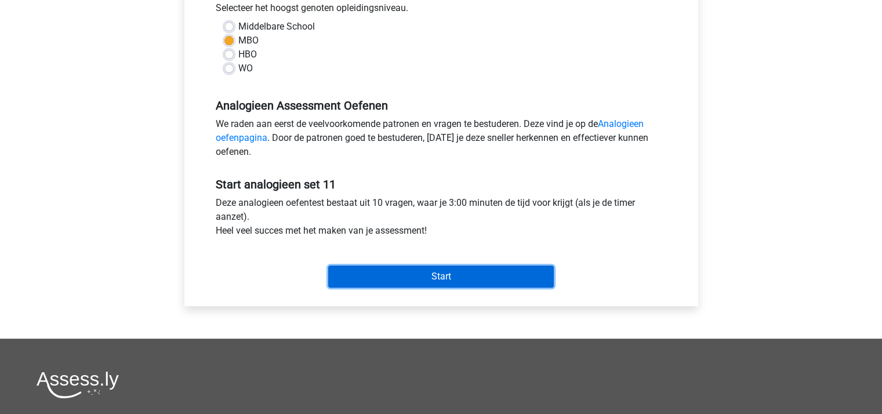
click at [459, 281] on input "Start" at bounding box center [441, 277] width 226 height 22
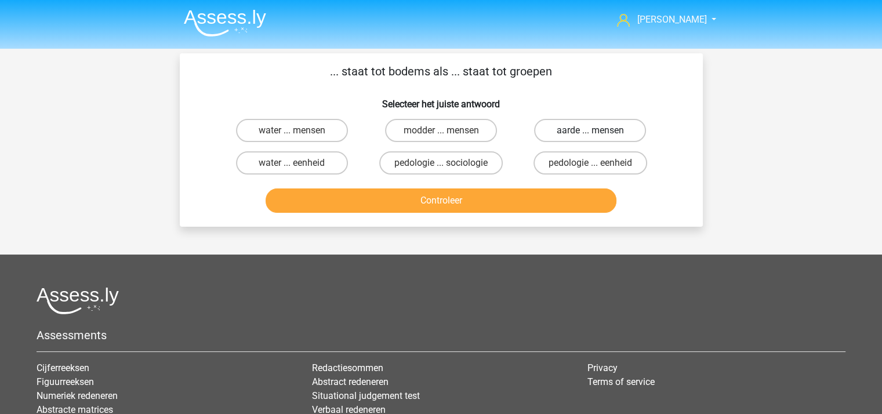
click at [564, 129] on label "aarde ... mensen" at bounding box center [590, 130] width 112 height 23
click at [590, 130] on input "aarde ... mensen" at bounding box center [594, 134] width 8 height 8
radio input "true"
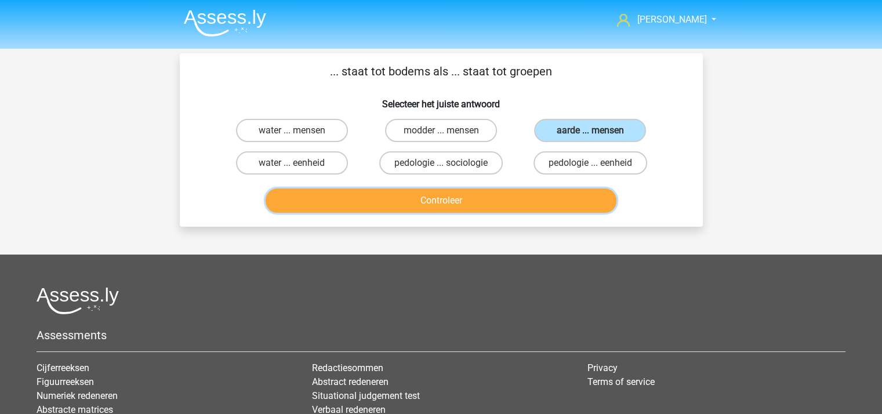
click at [445, 198] on button "Controleer" at bounding box center [441, 200] width 351 height 24
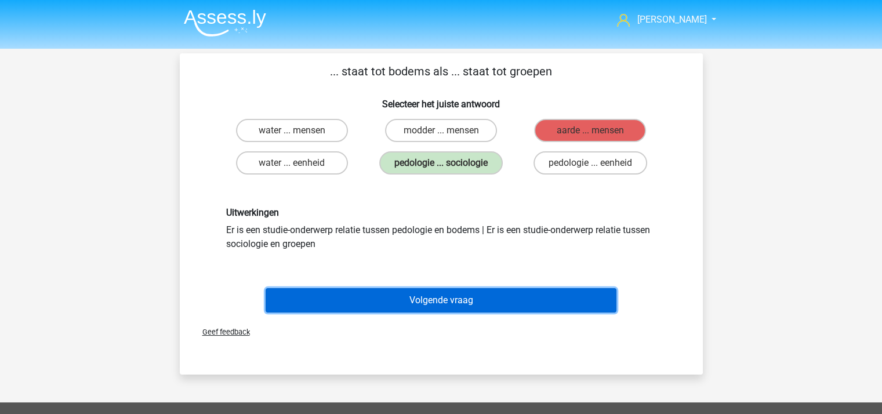
click at [446, 293] on button "Volgende vraag" at bounding box center [441, 300] width 351 height 24
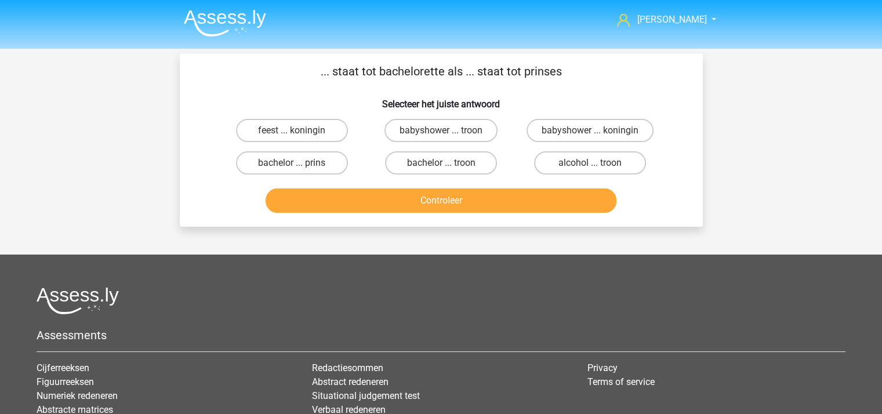
scroll to position [53, 0]
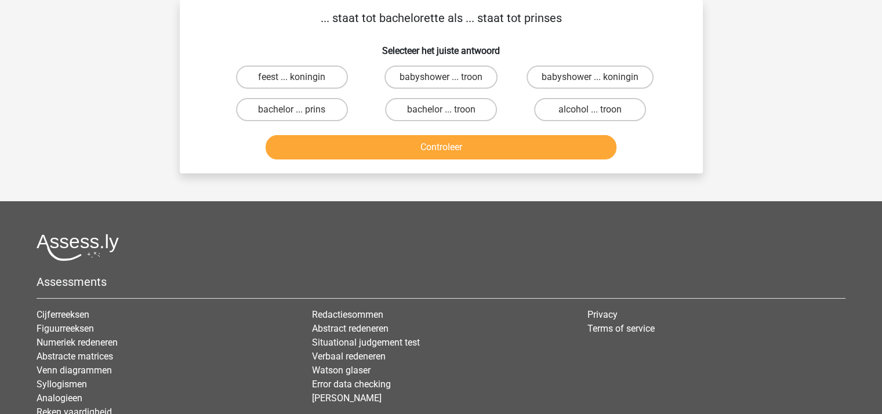
click at [293, 112] on input "bachelor ... prins" at bounding box center [296, 114] width 8 height 8
radio input "true"
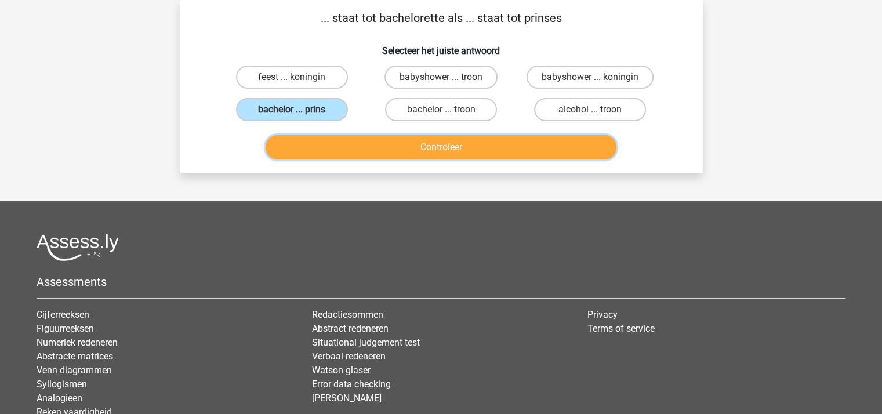
click at [390, 137] on button "Controleer" at bounding box center [441, 147] width 351 height 24
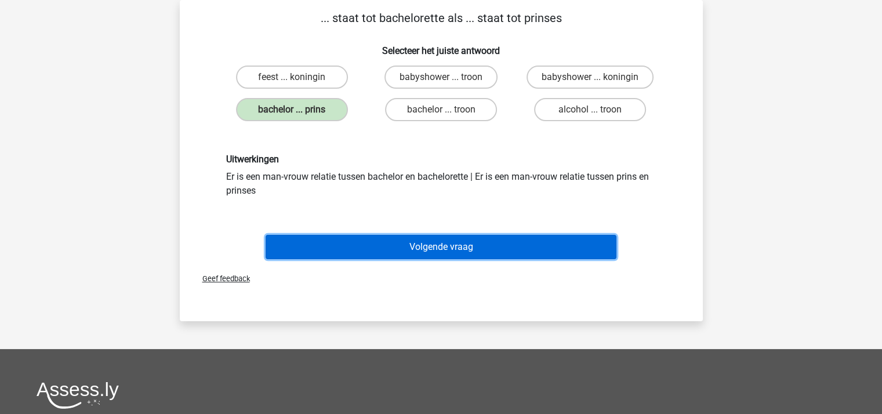
click at [430, 243] on button "Volgende vraag" at bounding box center [441, 247] width 351 height 24
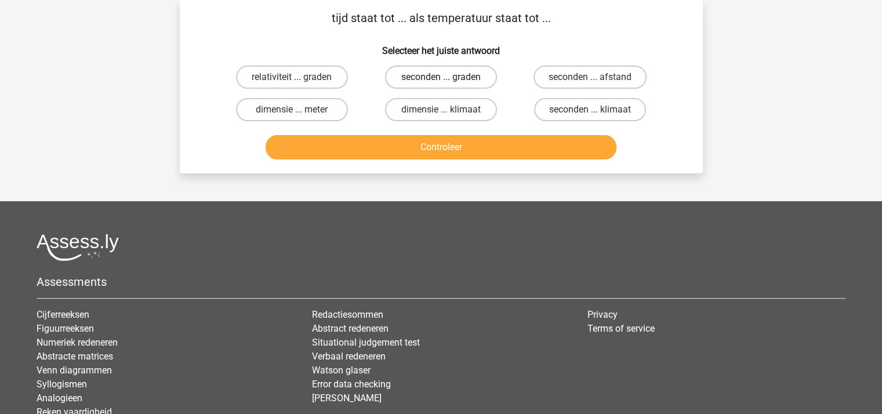
click at [432, 74] on label "seconden ... graden" at bounding box center [441, 77] width 112 height 23
click at [441, 77] on input "seconden ... graden" at bounding box center [445, 81] width 8 height 8
radio input "true"
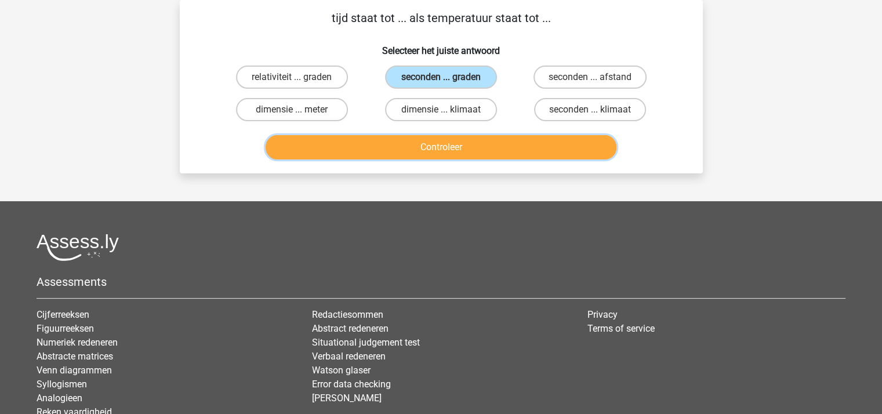
click at [439, 146] on button "Controleer" at bounding box center [441, 147] width 351 height 24
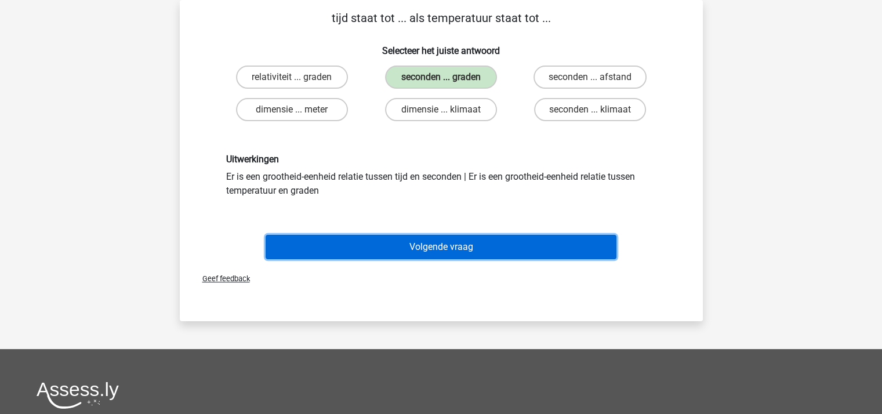
click at [449, 238] on button "Volgende vraag" at bounding box center [441, 247] width 351 height 24
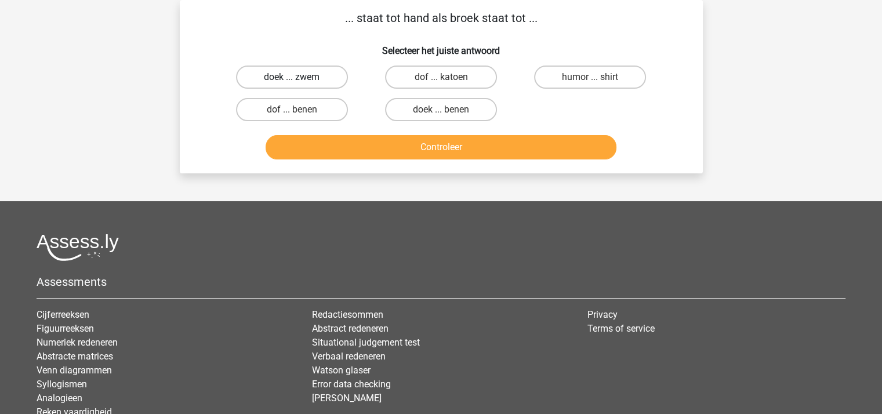
click at [311, 75] on label "doek ... zwem" at bounding box center [292, 77] width 112 height 23
click at [299, 77] on input "doek ... zwem" at bounding box center [296, 81] width 8 height 8
radio input "true"
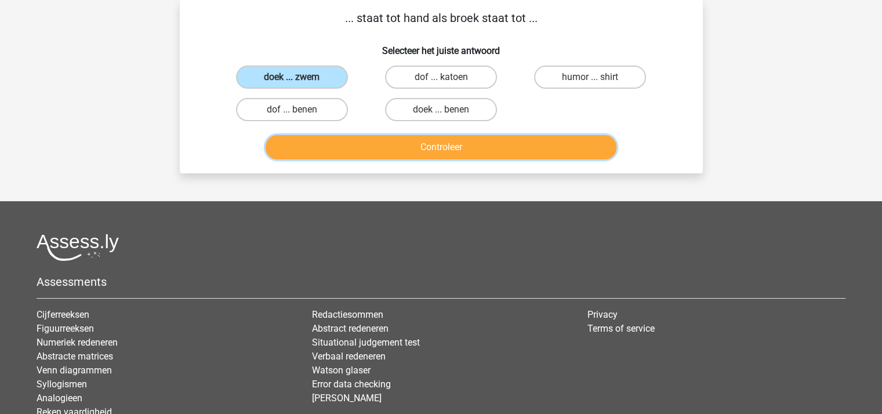
click at [383, 141] on button "Controleer" at bounding box center [441, 147] width 351 height 24
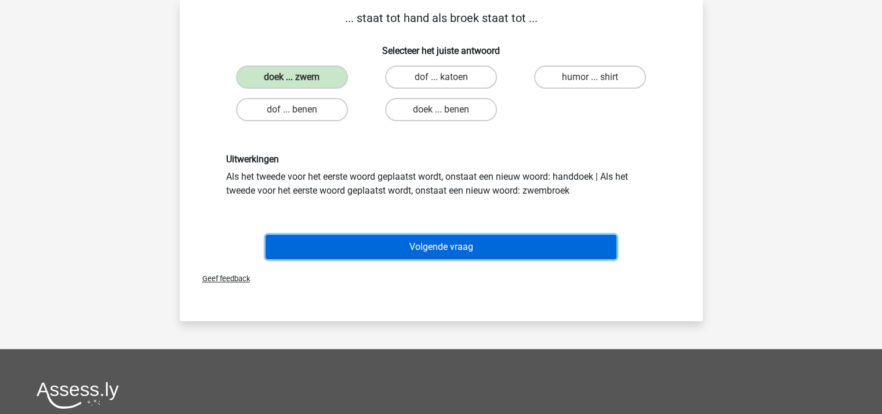
click at [422, 238] on button "Volgende vraag" at bounding box center [441, 247] width 351 height 24
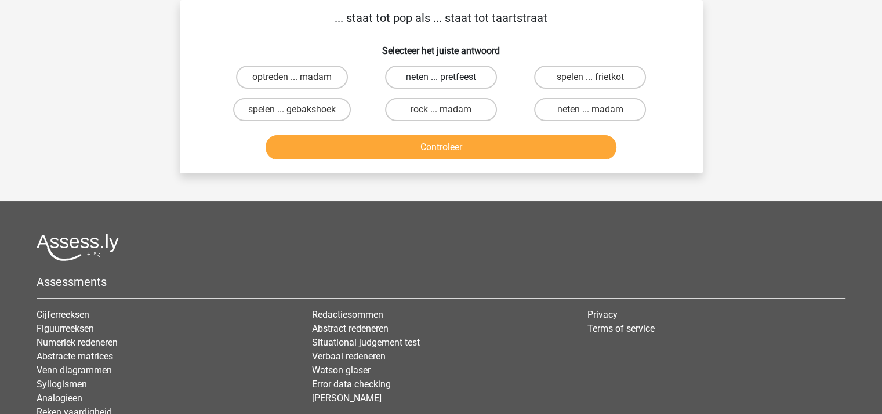
click at [453, 72] on label "neten ... pretfeest" at bounding box center [441, 77] width 112 height 23
click at [448, 77] on input "neten ... pretfeest" at bounding box center [445, 81] width 8 height 8
radio input "true"
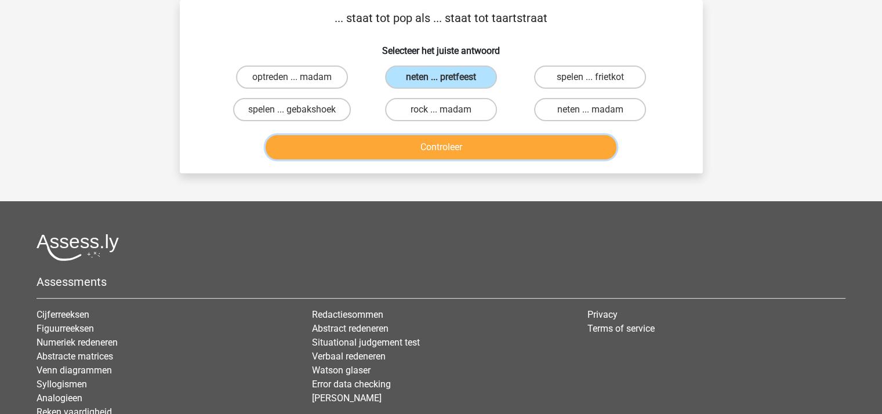
click at [457, 147] on button "Controleer" at bounding box center [441, 147] width 351 height 24
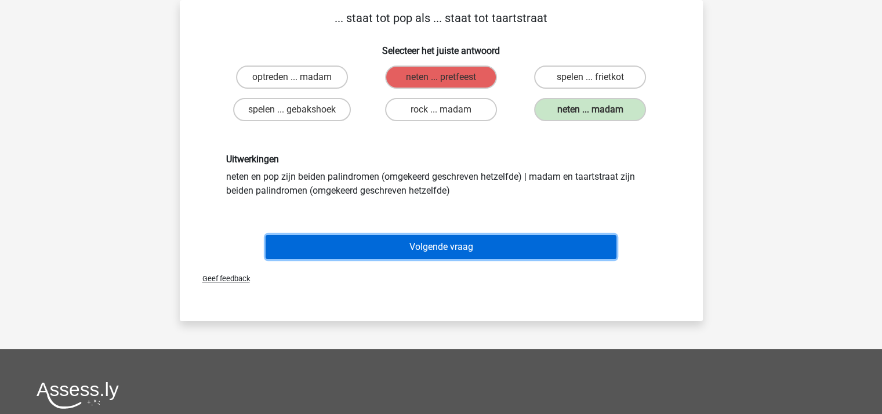
click at [468, 240] on button "Volgende vraag" at bounding box center [441, 247] width 351 height 24
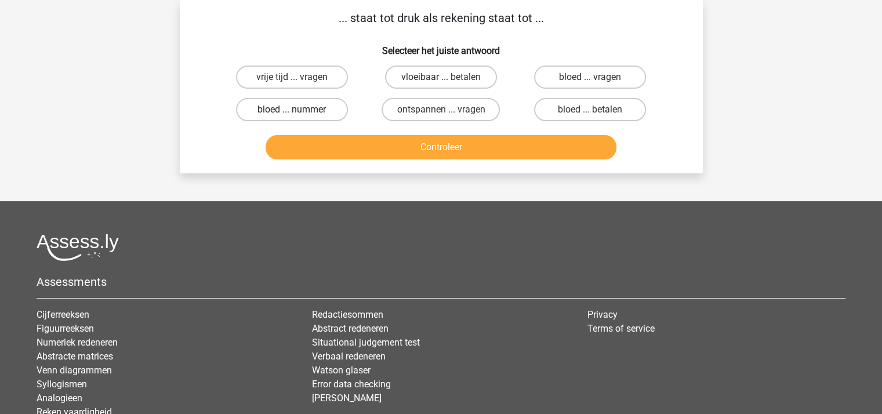
click at [318, 107] on label "bloed ... nummer" at bounding box center [292, 109] width 112 height 23
click at [299, 110] on input "bloed ... nummer" at bounding box center [296, 114] width 8 height 8
radio input "true"
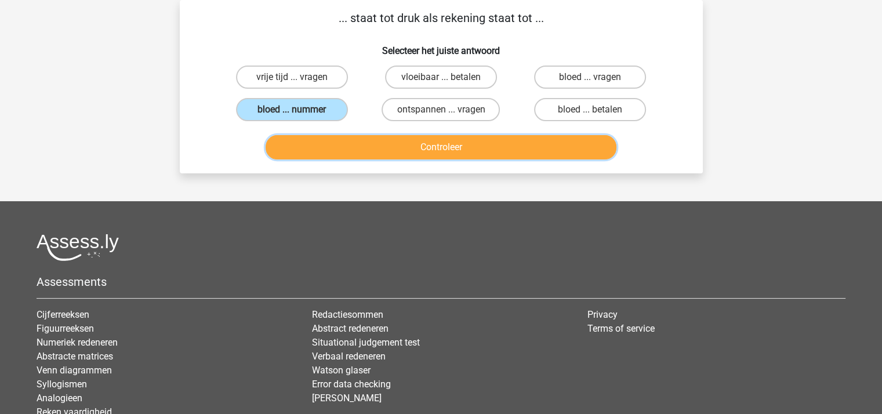
click at [413, 141] on button "Controleer" at bounding box center [441, 147] width 351 height 24
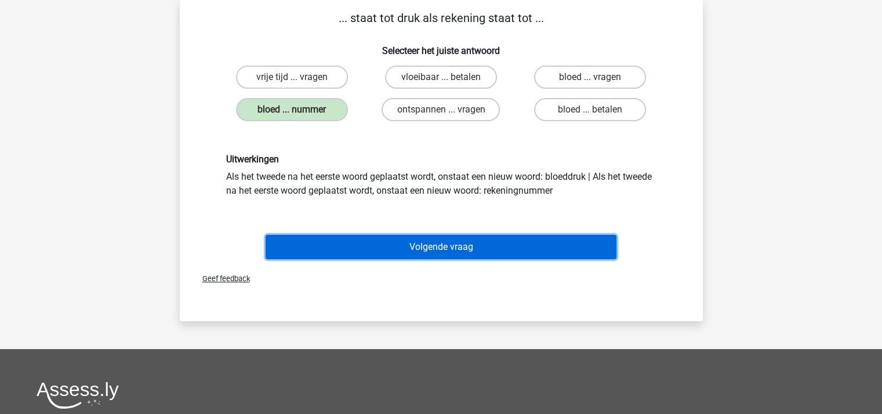
click at [438, 241] on button "Volgende vraag" at bounding box center [441, 247] width 351 height 24
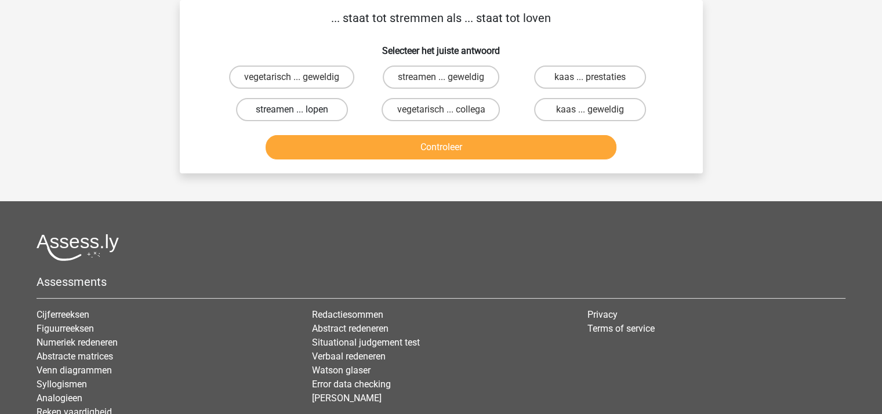
click at [284, 108] on label "streamen ... lopen" at bounding box center [292, 109] width 112 height 23
click at [292, 110] on input "streamen ... lopen" at bounding box center [296, 114] width 8 height 8
radio input "true"
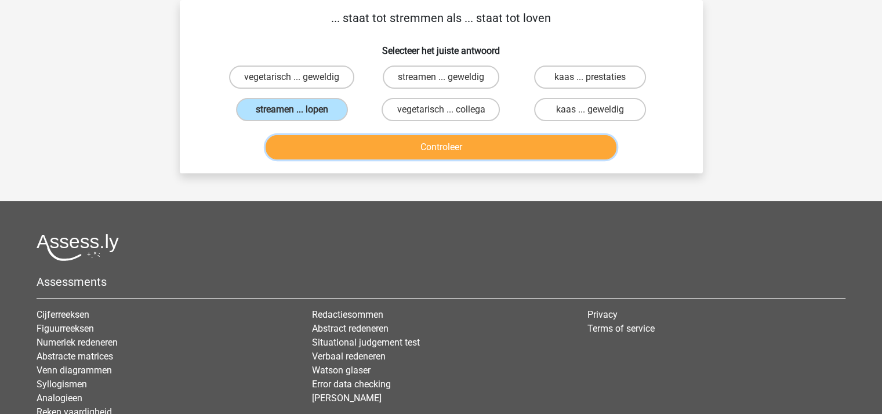
click at [360, 143] on button "Controleer" at bounding box center [441, 147] width 351 height 24
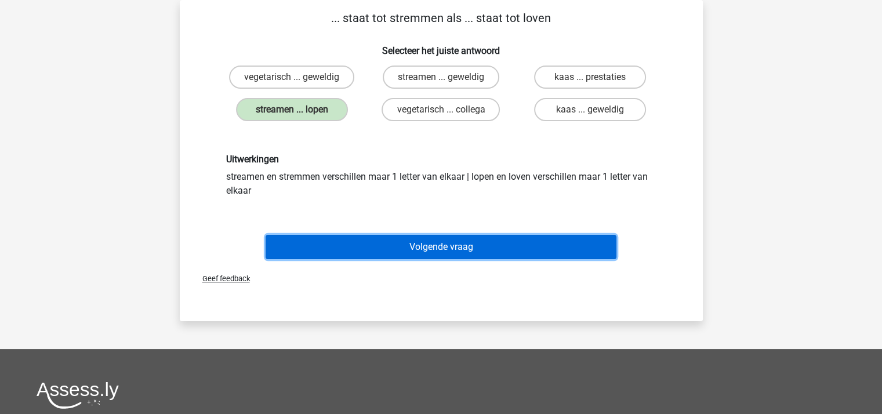
click at [418, 241] on button "Volgende vraag" at bounding box center [441, 247] width 351 height 24
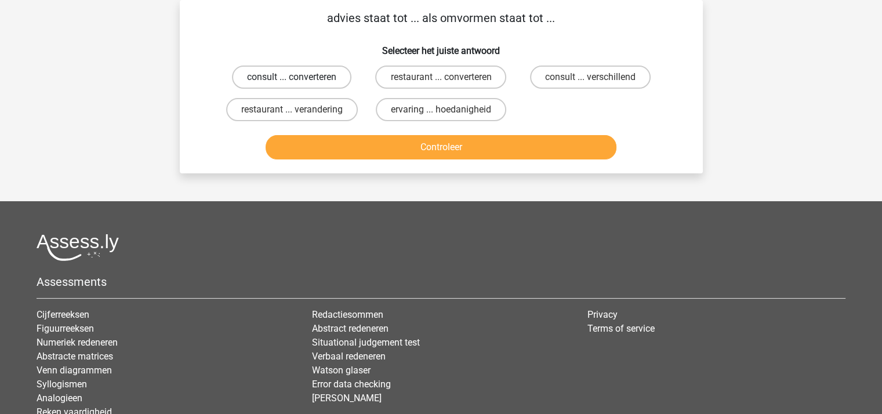
click at [316, 76] on label "consult ... converteren" at bounding box center [291, 77] width 119 height 23
click at [299, 77] on input "consult ... converteren" at bounding box center [296, 81] width 8 height 8
radio input "true"
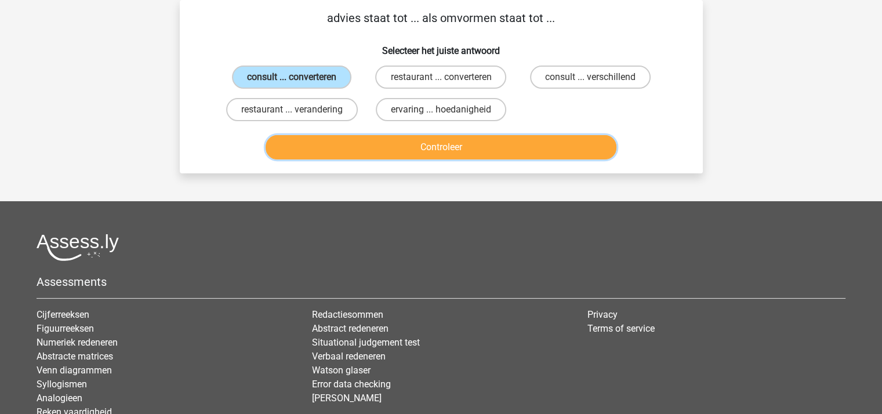
click at [404, 147] on button "Controleer" at bounding box center [441, 147] width 351 height 24
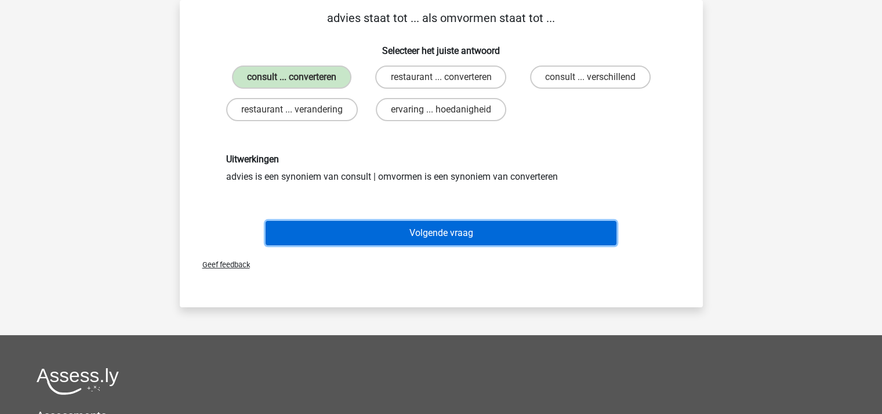
click at [444, 224] on button "Volgende vraag" at bounding box center [441, 233] width 351 height 24
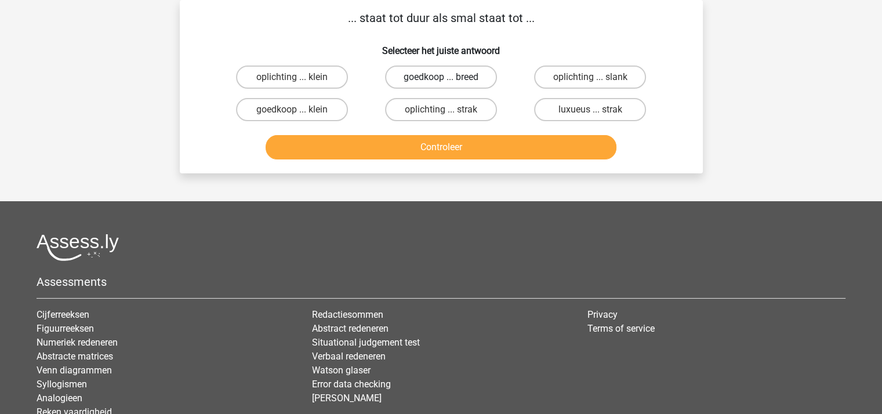
click at [413, 75] on label "goedkoop ... breed" at bounding box center [441, 77] width 112 height 23
click at [441, 77] on input "goedkoop ... breed" at bounding box center [445, 81] width 8 height 8
radio input "true"
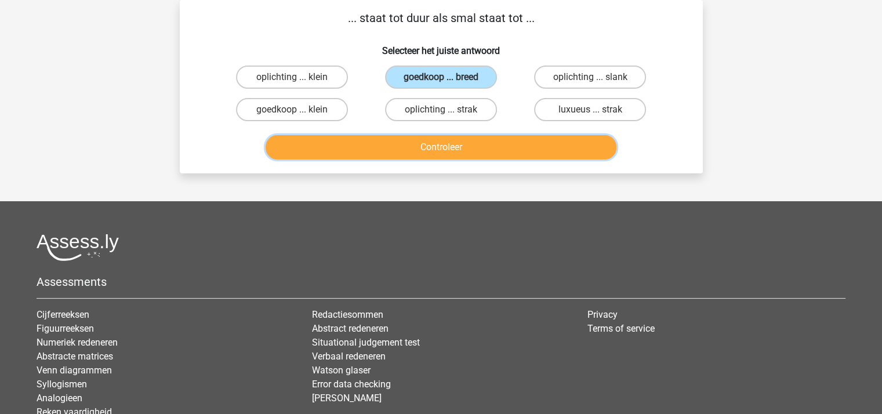
click at [424, 137] on button "Controleer" at bounding box center [441, 147] width 351 height 24
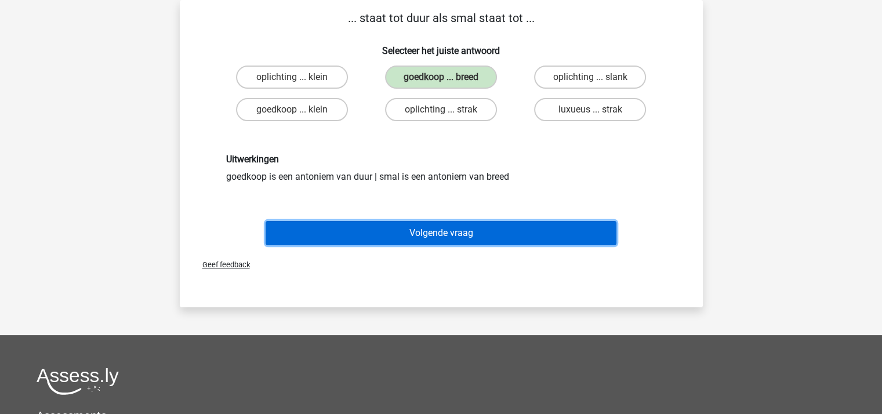
click at [434, 237] on button "Volgende vraag" at bounding box center [441, 233] width 351 height 24
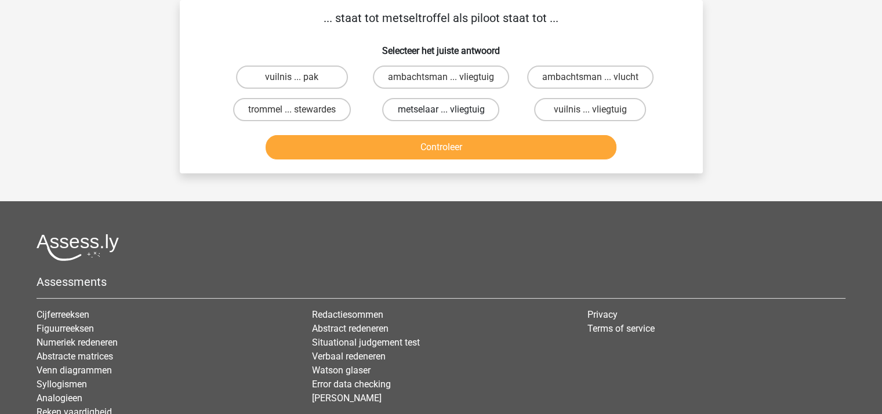
click at [435, 110] on label "metselaar ... vliegtuig" at bounding box center [440, 109] width 117 height 23
click at [441, 110] on input "metselaar ... vliegtuig" at bounding box center [445, 114] width 8 height 8
radio input "true"
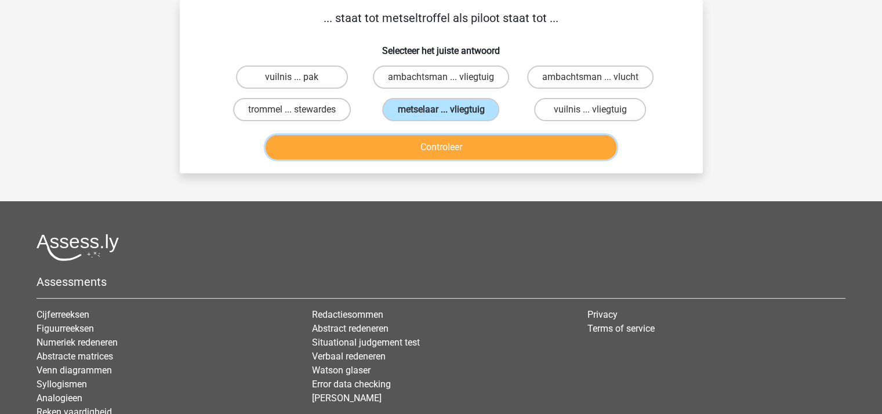
click at [444, 148] on button "Controleer" at bounding box center [441, 147] width 351 height 24
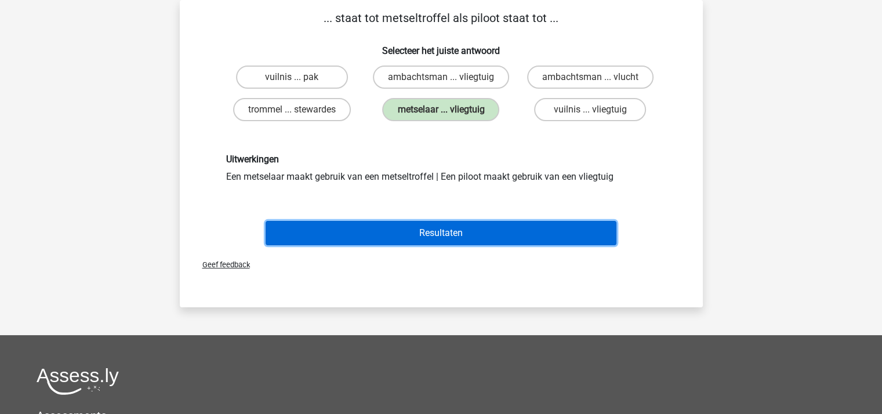
click at [446, 231] on button "Resultaten" at bounding box center [441, 233] width 351 height 24
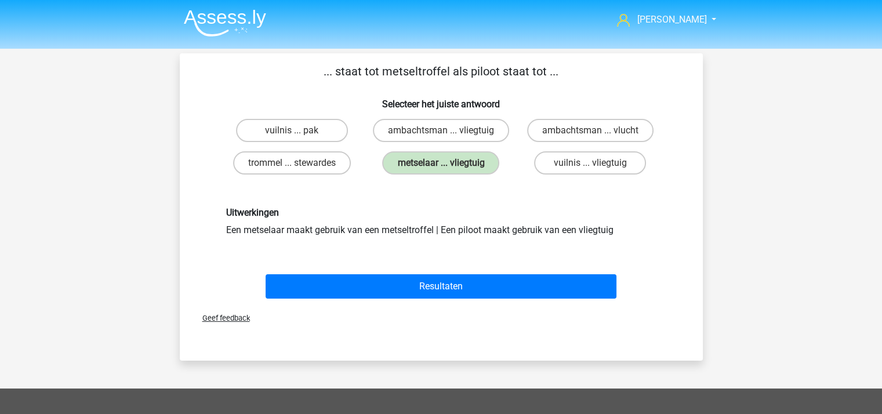
scroll to position [21, 0]
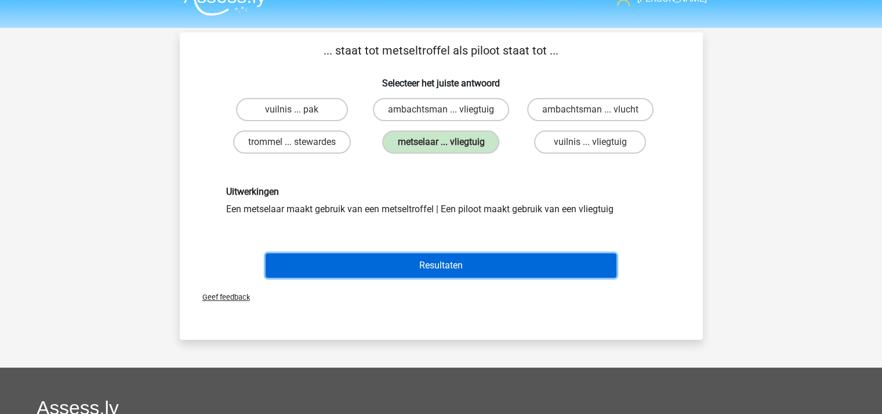
click at [485, 268] on button "Resultaten" at bounding box center [441, 265] width 351 height 24
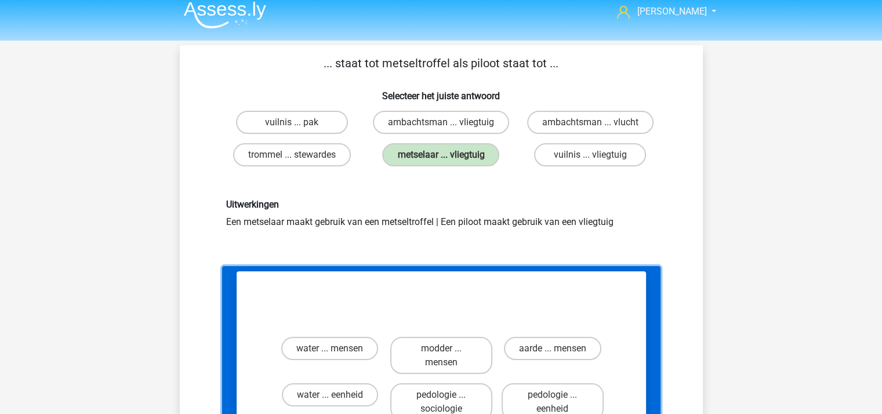
scroll to position [0, 0]
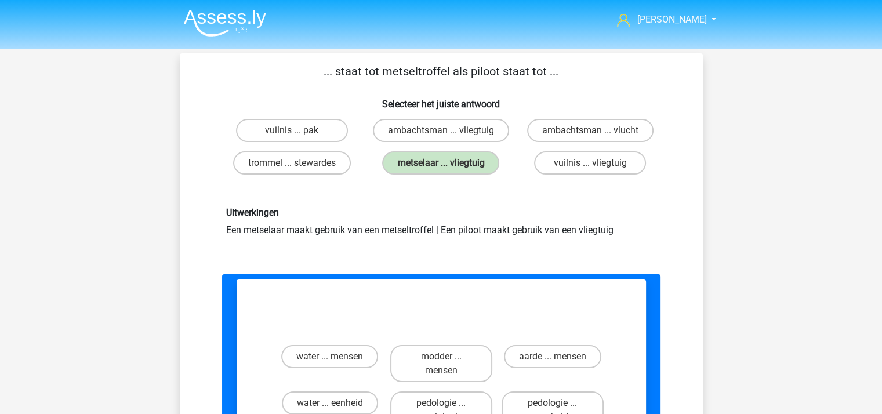
click at [219, 31] on img at bounding box center [225, 22] width 82 height 27
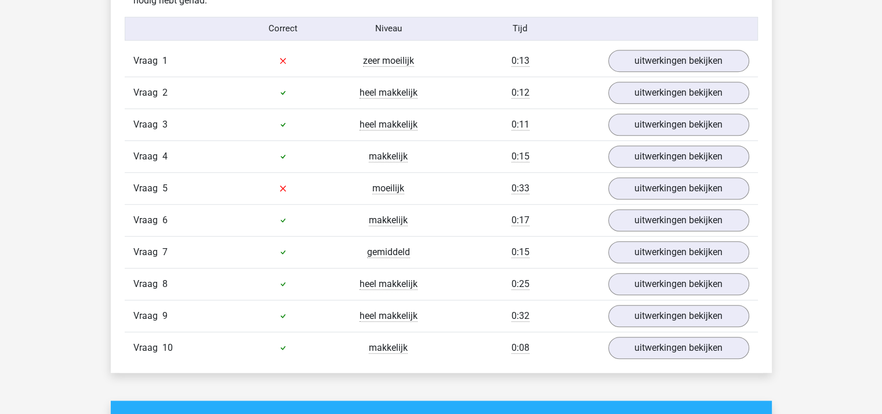
scroll to position [759, 0]
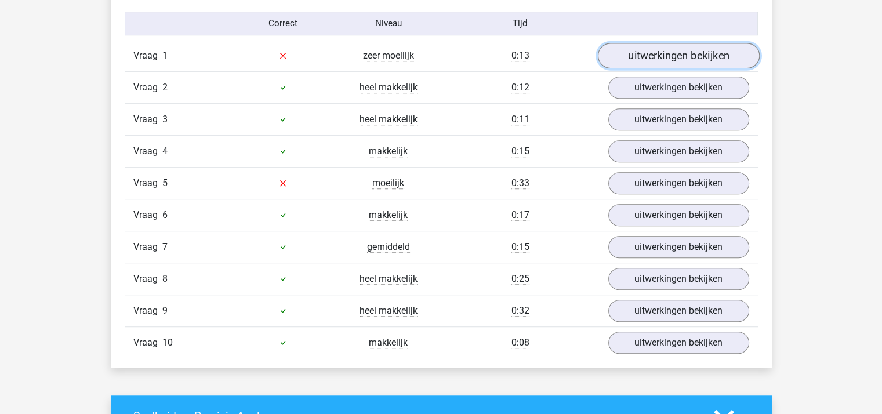
click at [647, 52] on link "uitwerkingen bekijken" at bounding box center [678, 56] width 162 height 26
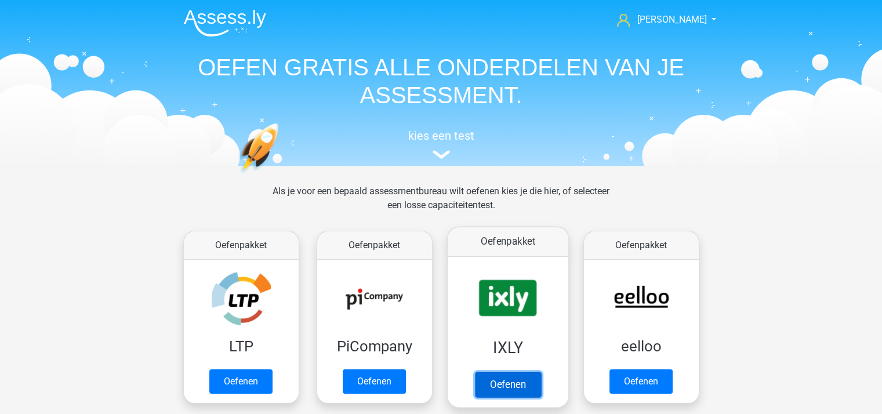
click at [527, 372] on link "Oefenen" at bounding box center [507, 385] width 66 height 26
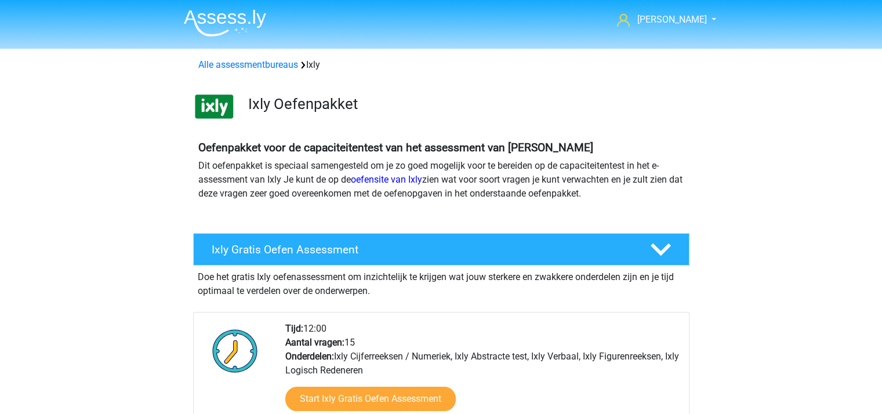
click at [230, 15] on img at bounding box center [225, 22] width 82 height 27
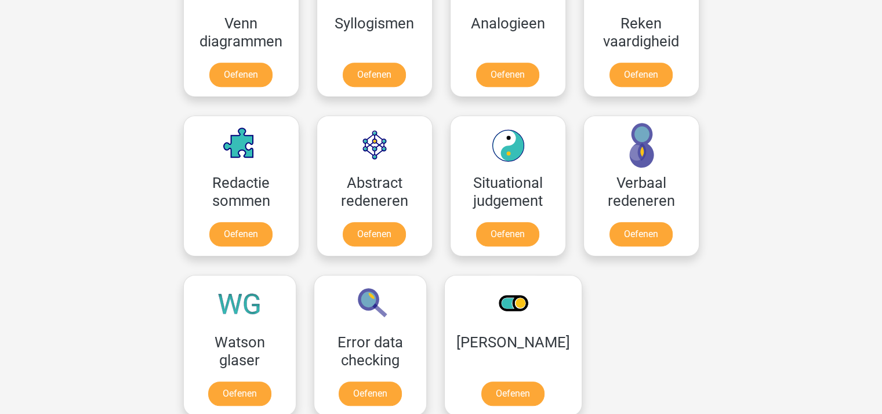
scroll to position [750, 0]
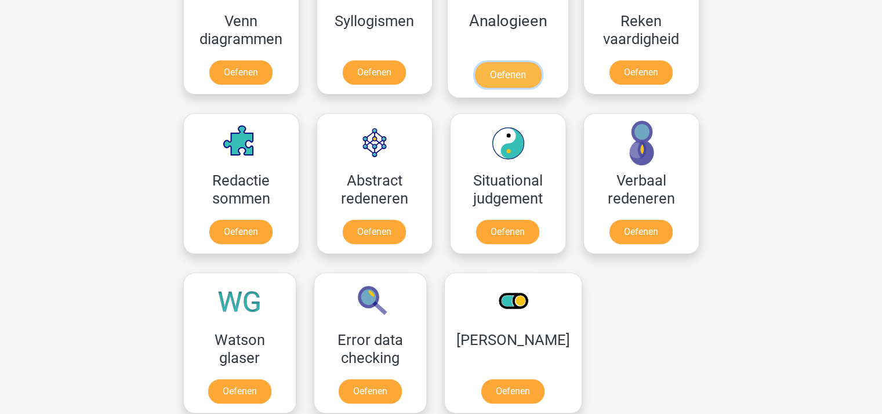
click at [510, 62] on link "Oefenen" at bounding box center [507, 75] width 66 height 26
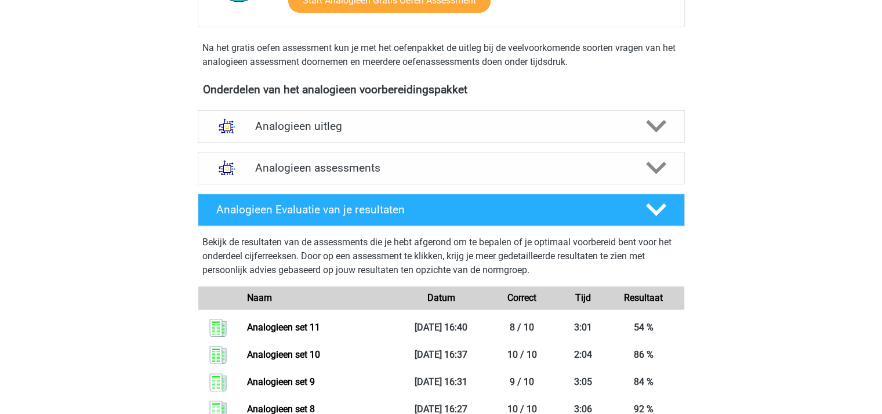
scroll to position [332, 0]
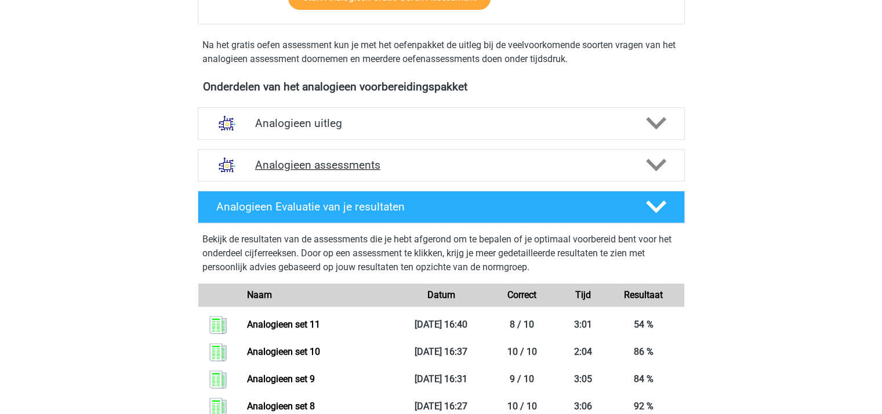
click at [662, 156] on icon at bounding box center [656, 165] width 20 height 20
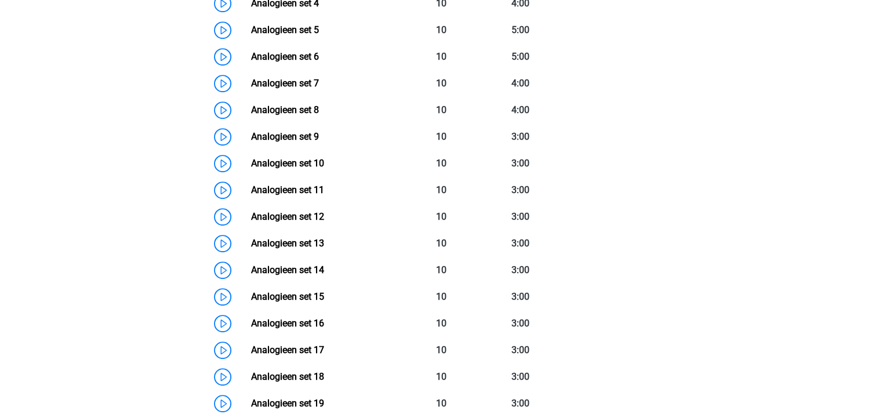
scroll to position [739, 0]
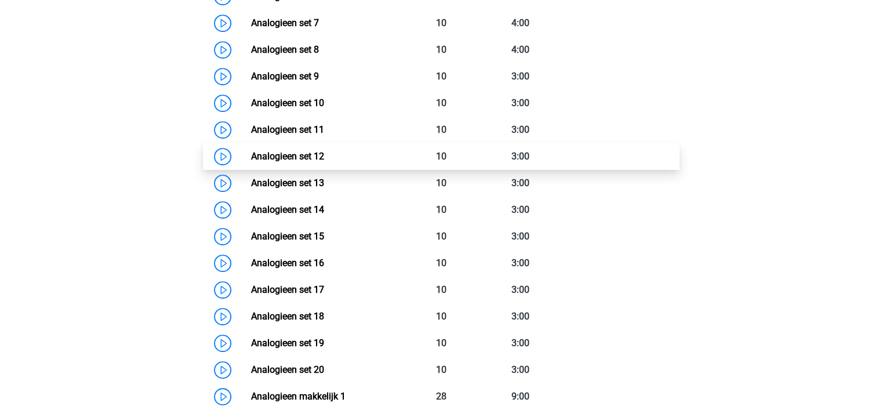
click at [315, 151] on link "Analogieen set 12" at bounding box center [287, 156] width 73 height 11
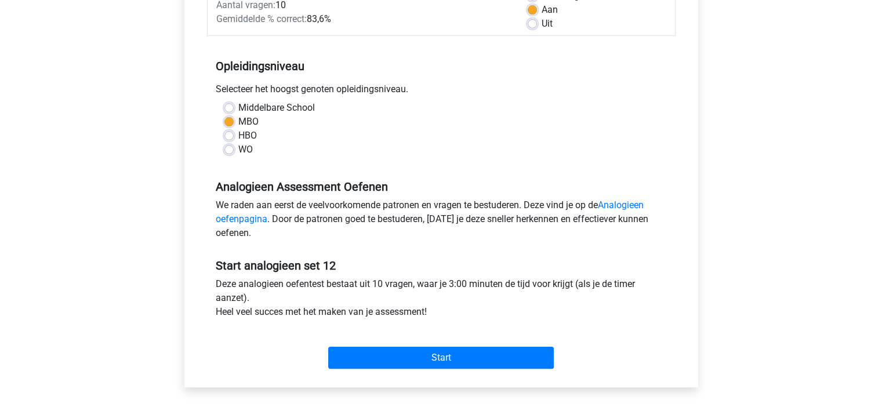
scroll to position [198, 0]
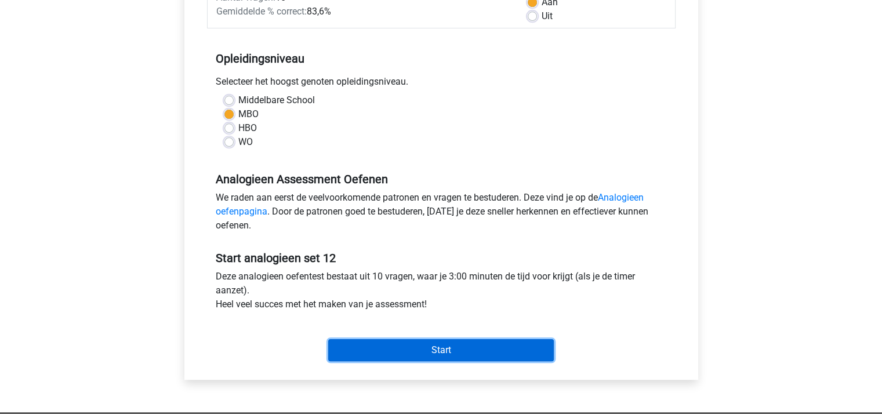
click at [456, 351] on input "Start" at bounding box center [441, 350] width 226 height 22
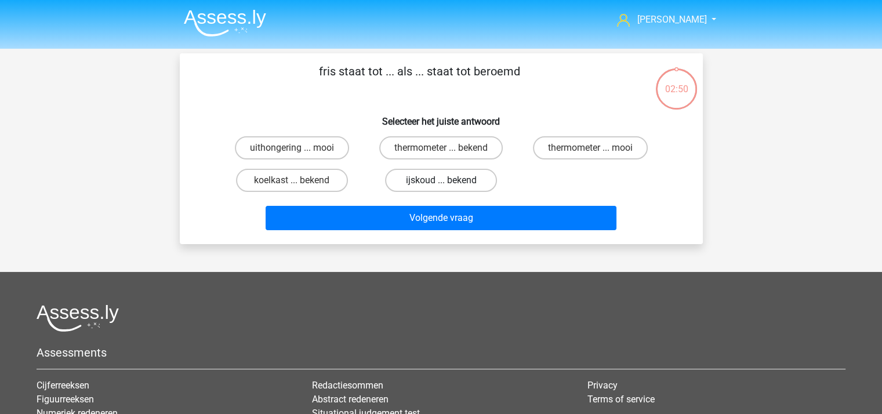
click at [438, 176] on label "ijskoud ... bekend" at bounding box center [441, 180] width 112 height 23
click at [441, 180] on input "ijskoud ... bekend" at bounding box center [445, 184] width 8 height 8
radio input "true"
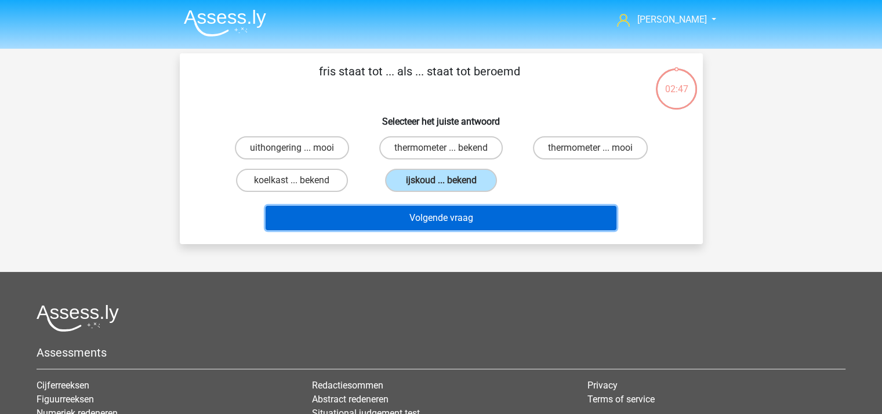
click at [445, 219] on button "Volgende vraag" at bounding box center [441, 218] width 351 height 24
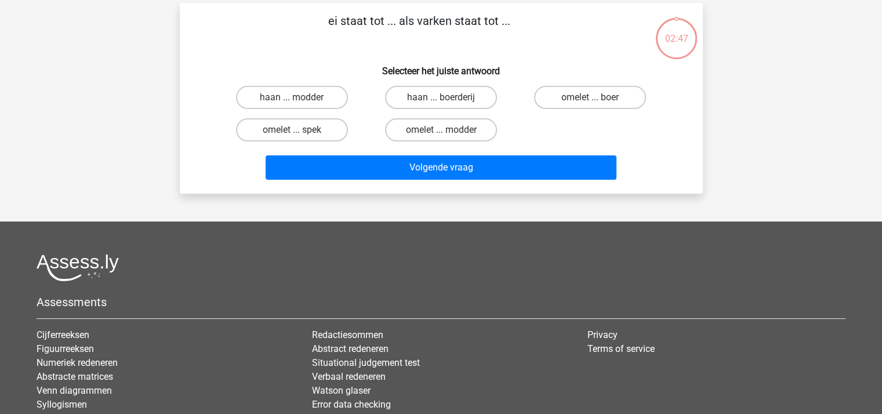
scroll to position [53, 0]
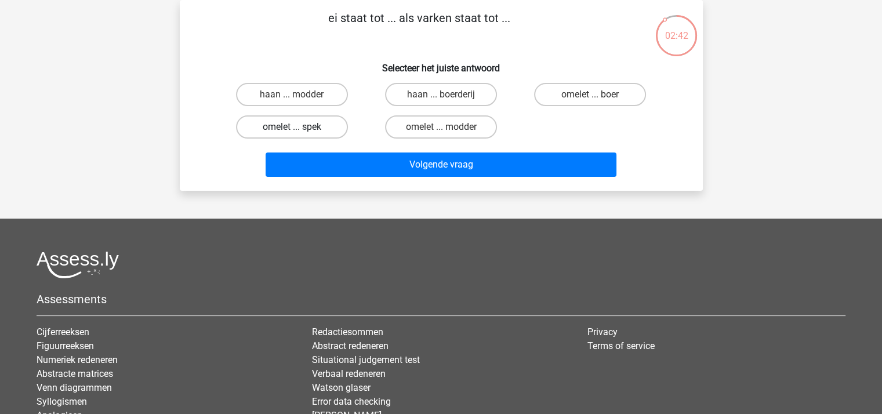
click at [291, 124] on label "omelet ... spek" at bounding box center [292, 126] width 112 height 23
click at [292, 127] on input "omelet ... spek" at bounding box center [296, 131] width 8 height 8
radio input "true"
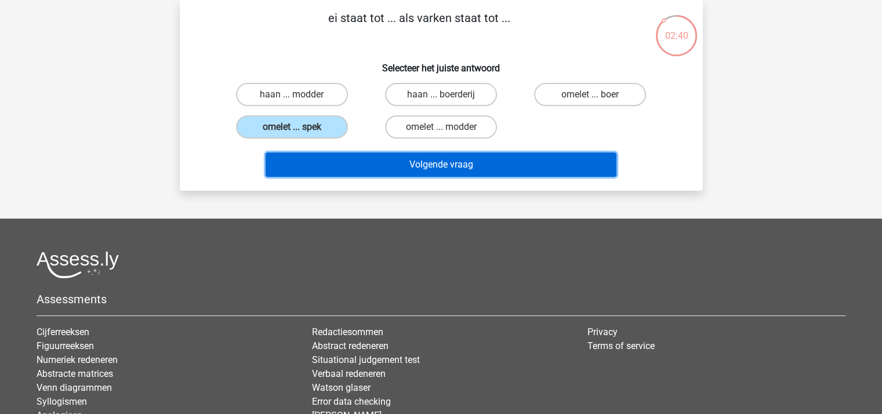
click at [377, 154] on button "Volgende vraag" at bounding box center [441, 165] width 351 height 24
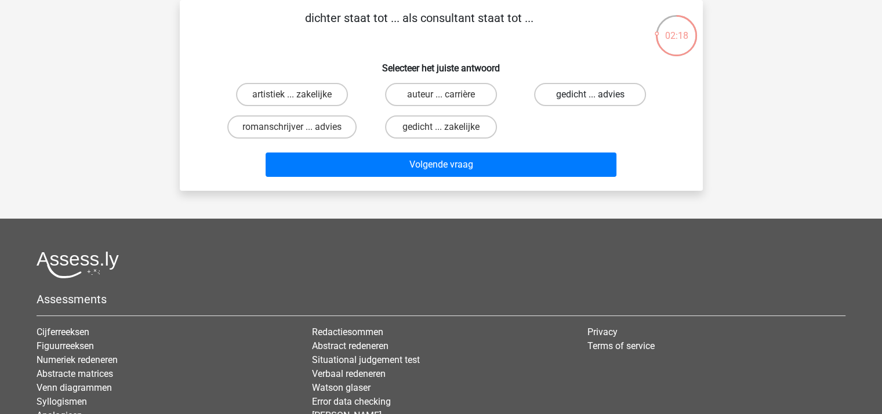
click at [573, 90] on label "gedicht ... advies" at bounding box center [590, 94] width 112 height 23
click at [590, 95] on input "gedicht ... advies" at bounding box center [594, 99] width 8 height 8
radio input "true"
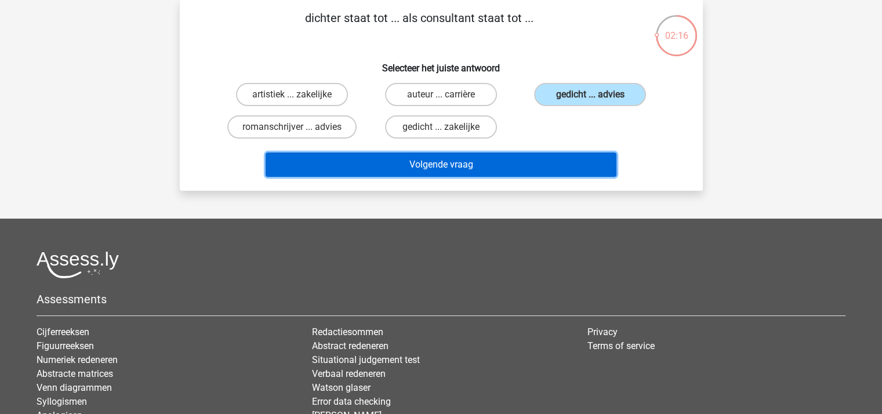
click at [471, 159] on button "Volgende vraag" at bounding box center [441, 165] width 351 height 24
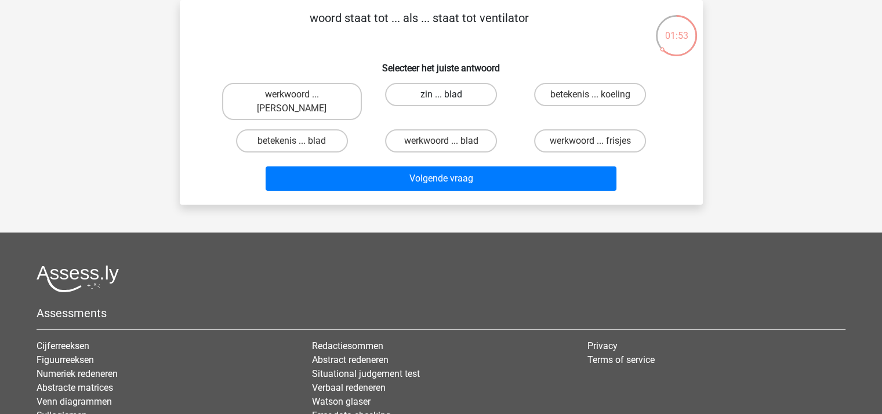
click at [442, 92] on label "zin ... blad" at bounding box center [441, 94] width 112 height 23
click at [442, 95] on input "zin ... blad" at bounding box center [445, 99] width 8 height 8
radio input "true"
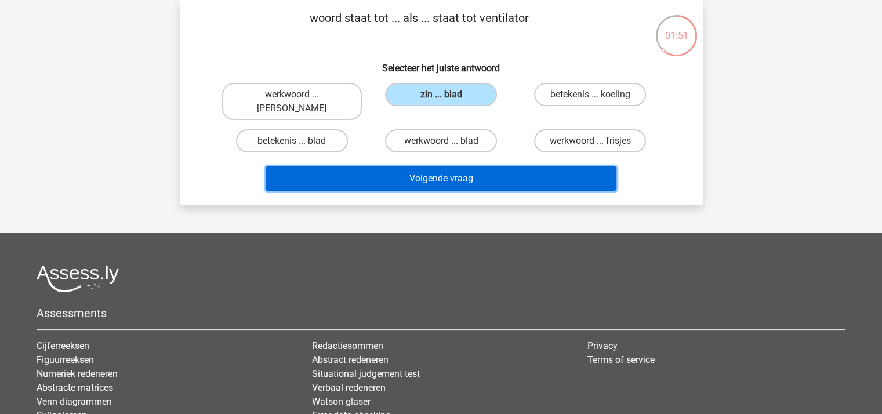
click at [455, 166] on button "Volgende vraag" at bounding box center [441, 178] width 351 height 24
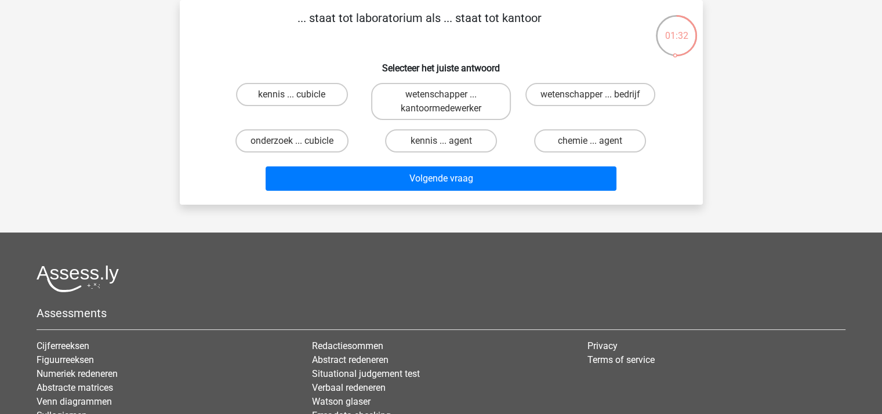
click at [445, 99] on input "wetenschapper ... kantoormedewerker" at bounding box center [445, 99] width 8 height 8
radio input "true"
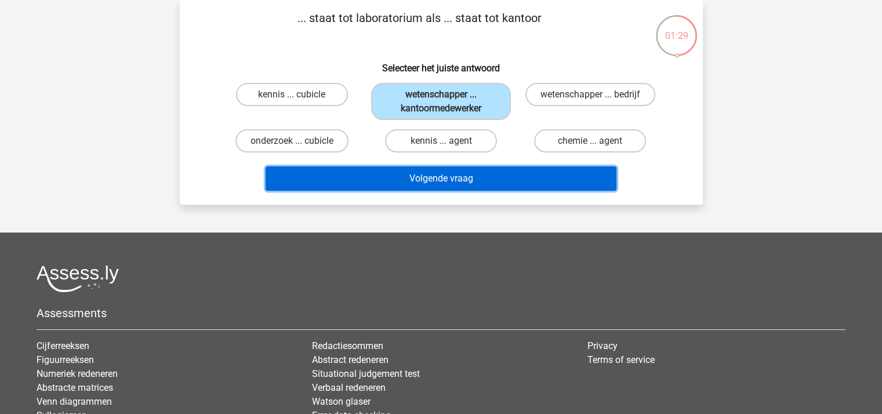
click at [447, 170] on button "Volgende vraag" at bounding box center [441, 178] width 351 height 24
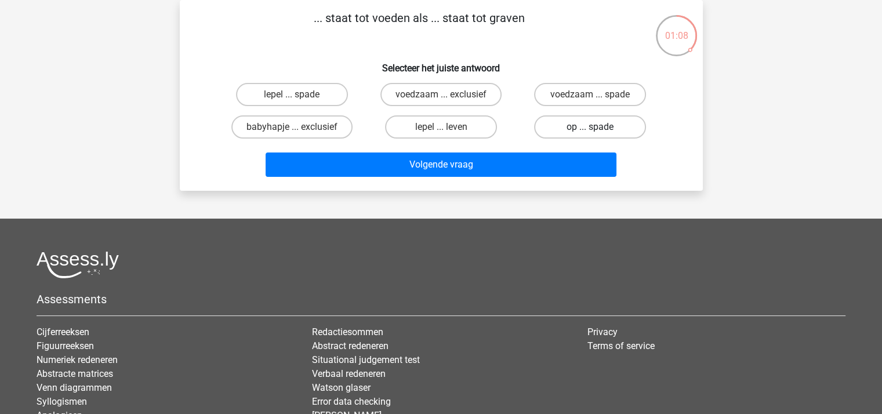
click at [578, 122] on label "op ... spade" at bounding box center [590, 126] width 112 height 23
click at [590, 127] on input "op ... spade" at bounding box center [594, 131] width 8 height 8
radio input "true"
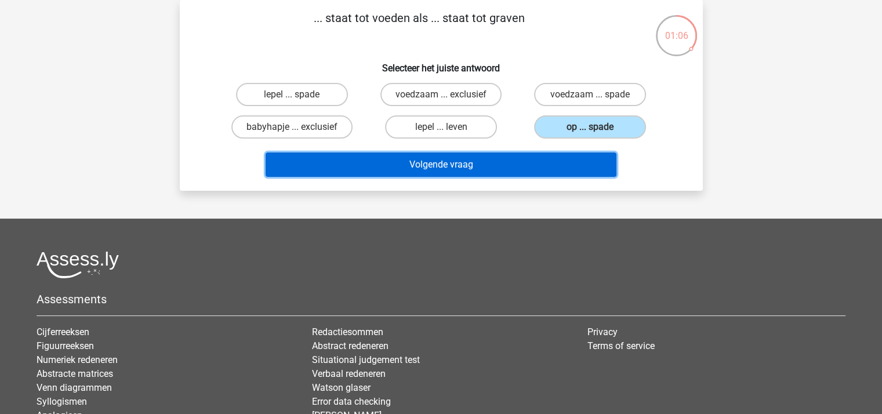
click at [535, 154] on button "Volgende vraag" at bounding box center [441, 165] width 351 height 24
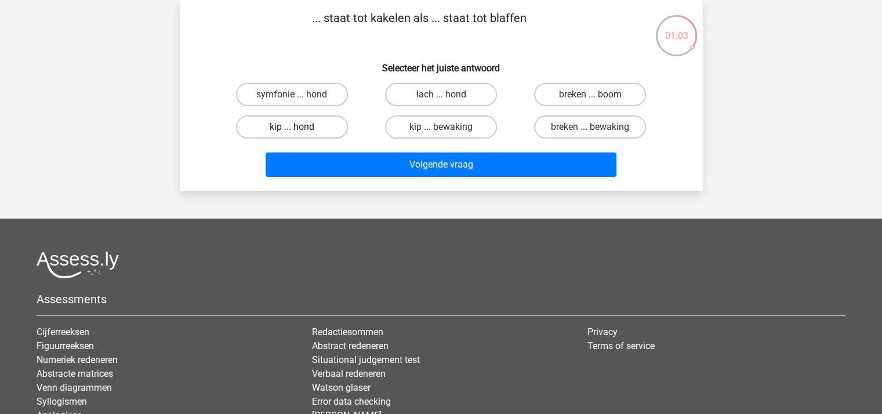
click at [309, 124] on label "kip ... hond" at bounding box center [292, 126] width 112 height 23
click at [299, 127] on input "kip ... hond" at bounding box center [296, 131] width 8 height 8
radio input "true"
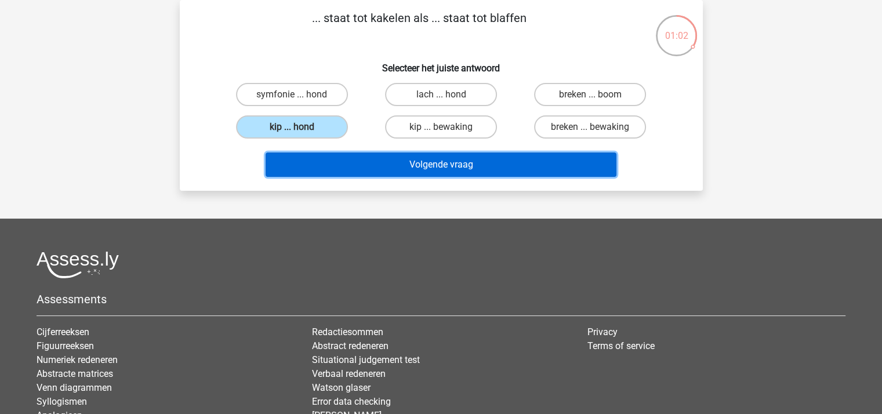
click at [390, 154] on button "Volgende vraag" at bounding box center [441, 165] width 351 height 24
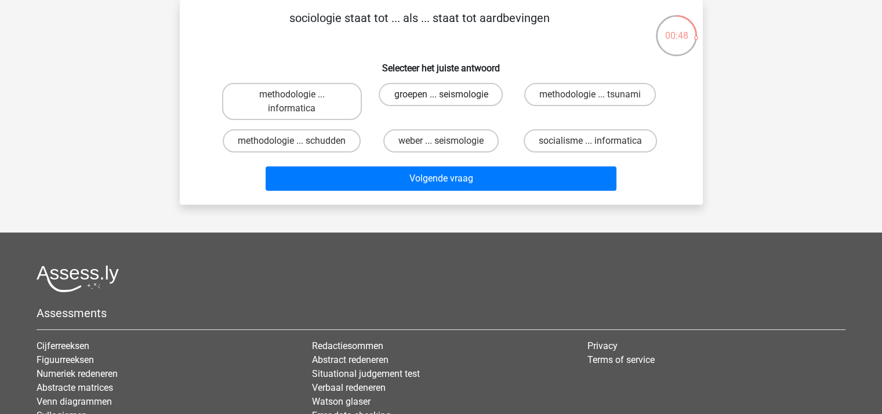
click at [441, 91] on label "groepen ... seismologie" at bounding box center [441, 94] width 124 height 23
click at [441, 95] on input "groepen ... seismologie" at bounding box center [445, 99] width 8 height 8
radio input "true"
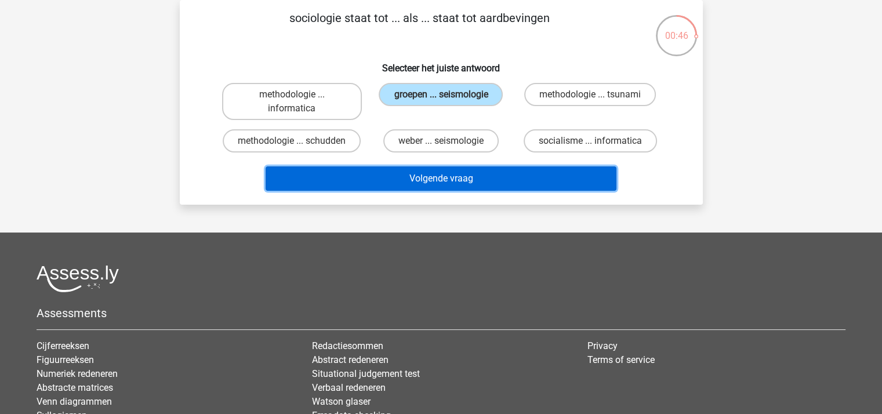
click at [457, 173] on button "Volgende vraag" at bounding box center [441, 178] width 351 height 24
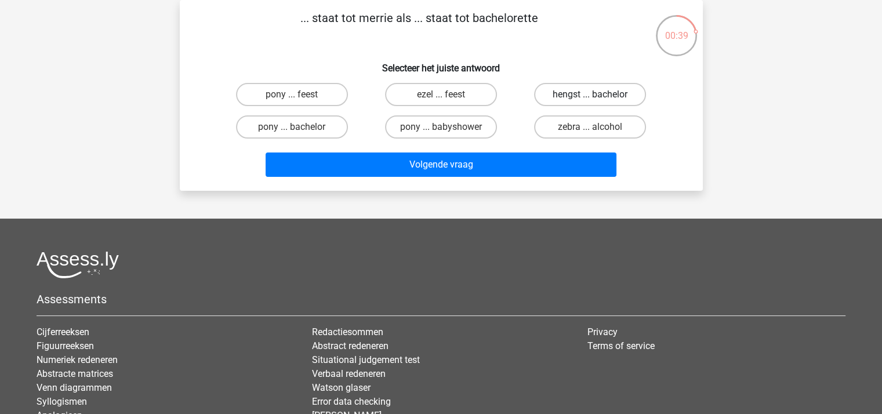
click at [587, 92] on label "hengst ... bachelor" at bounding box center [590, 94] width 112 height 23
click at [590, 95] on input "hengst ... bachelor" at bounding box center [594, 99] width 8 height 8
radio input "true"
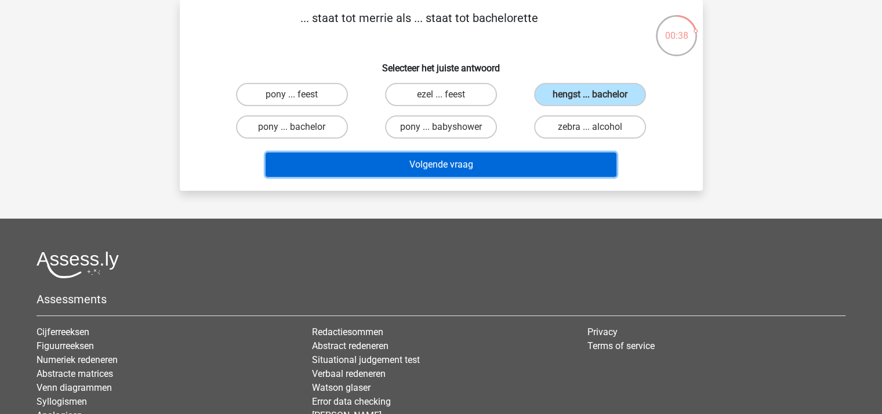
click at [564, 156] on button "Volgende vraag" at bounding box center [441, 165] width 351 height 24
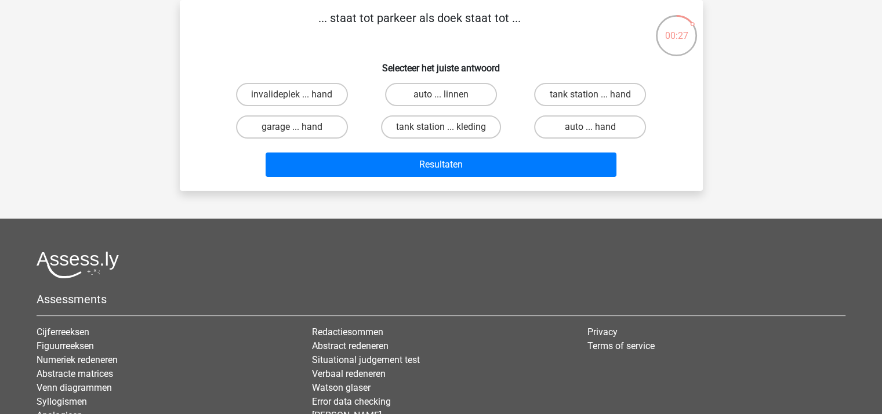
click at [297, 133] on input "garage ... hand" at bounding box center [296, 131] width 8 height 8
radio input "true"
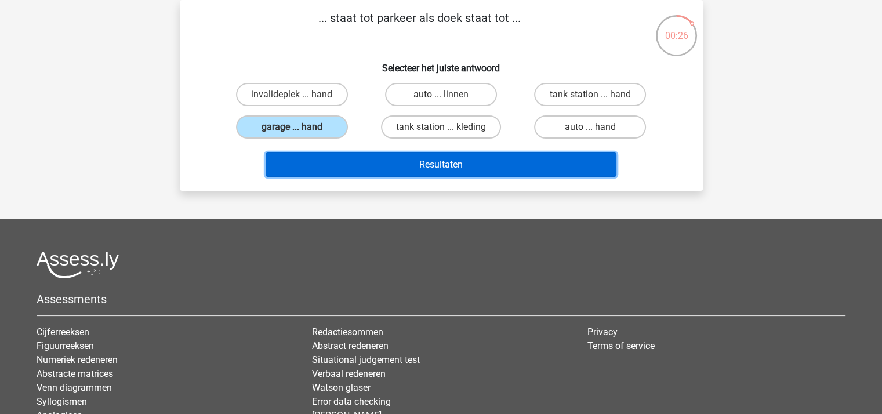
click at [337, 169] on button "Resultaten" at bounding box center [441, 165] width 351 height 24
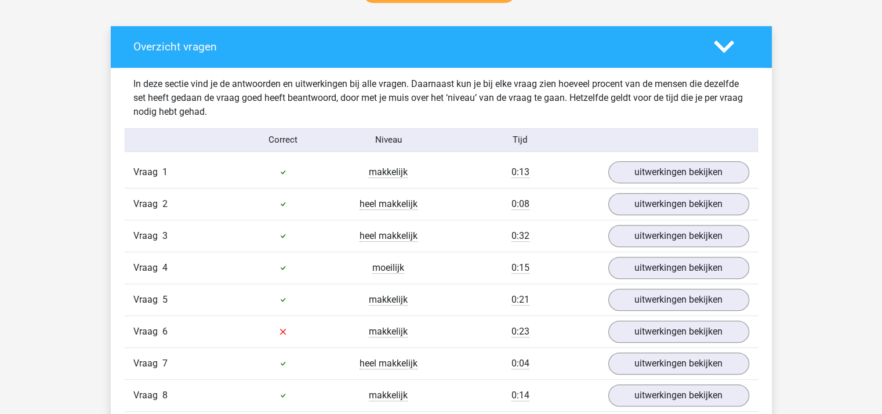
scroll to position [691, 0]
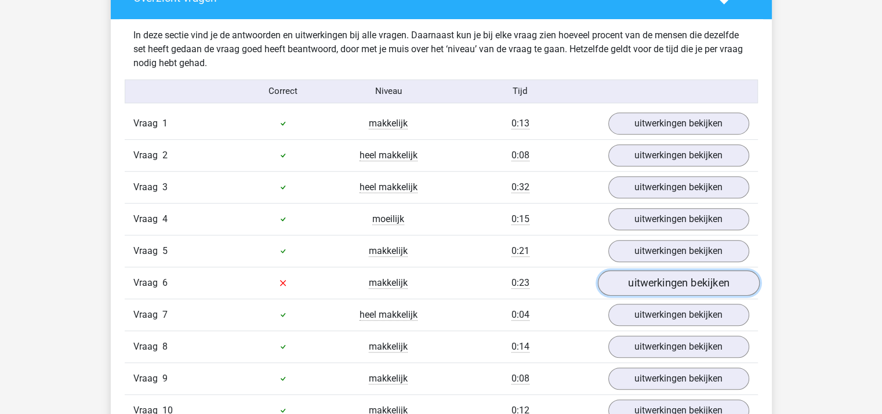
click at [713, 288] on link "uitwerkingen bekijken" at bounding box center [678, 283] width 162 height 26
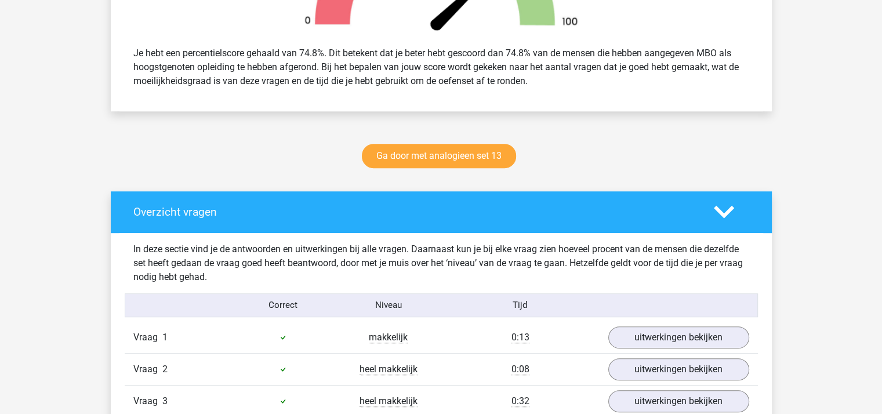
scroll to position [471, 0]
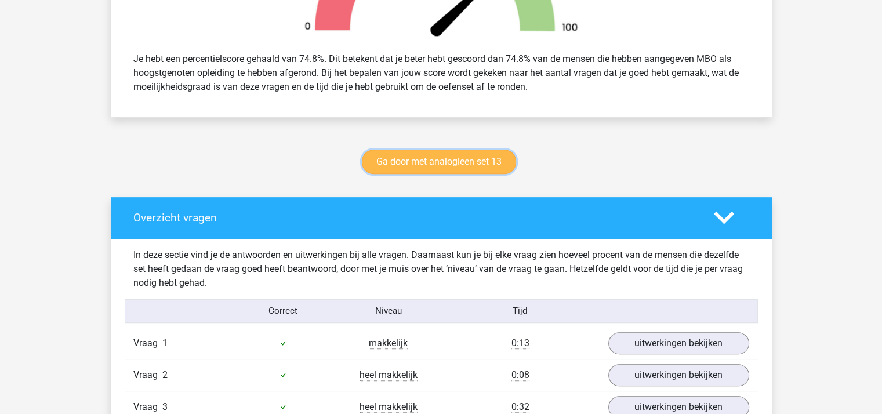
click at [482, 161] on link "Ga door met analogieen set 13" at bounding box center [439, 162] width 154 height 24
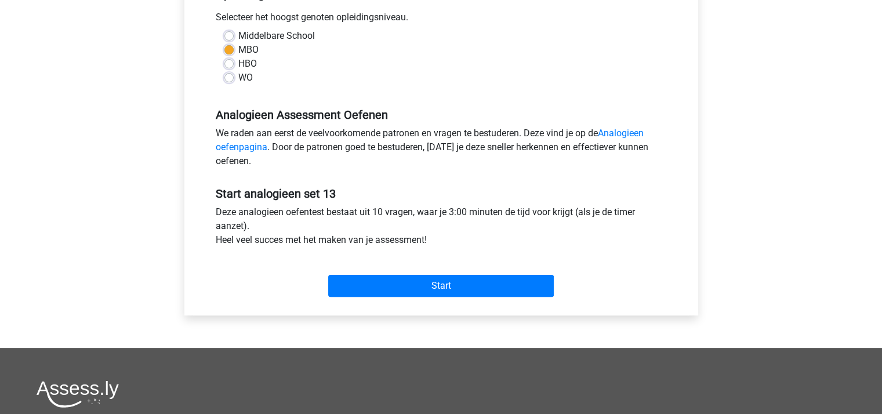
scroll to position [263, 0]
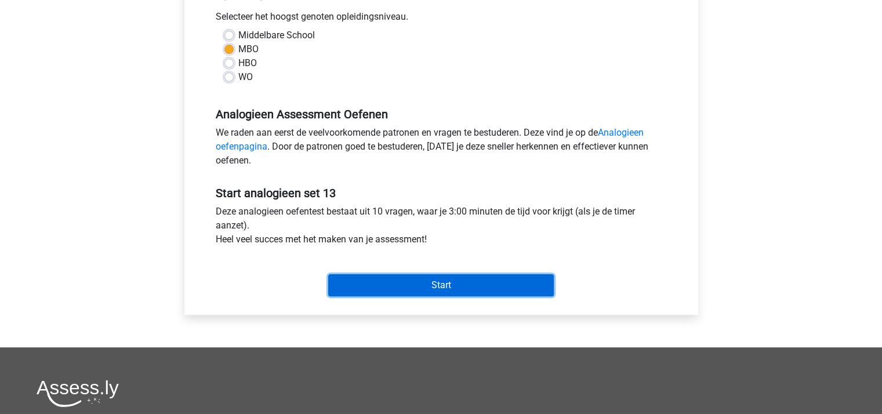
click at [467, 287] on input "Start" at bounding box center [441, 285] width 226 height 22
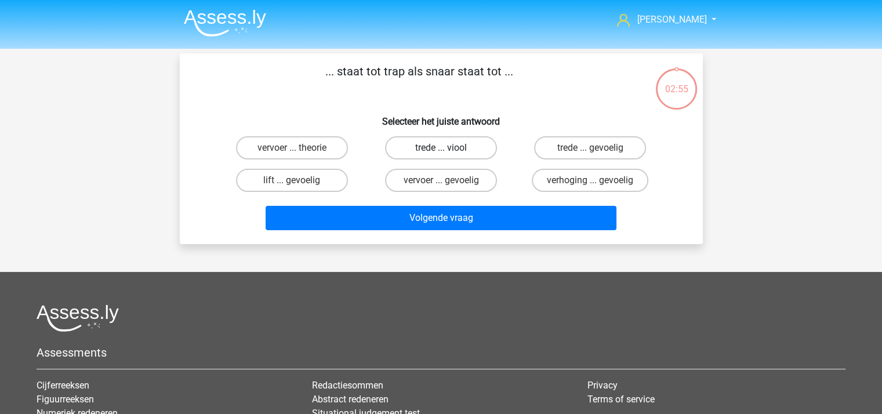
click at [429, 141] on label "trede ... viool" at bounding box center [441, 147] width 112 height 23
click at [441, 148] on input "trede ... viool" at bounding box center [445, 152] width 8 height 8
radio input "true"
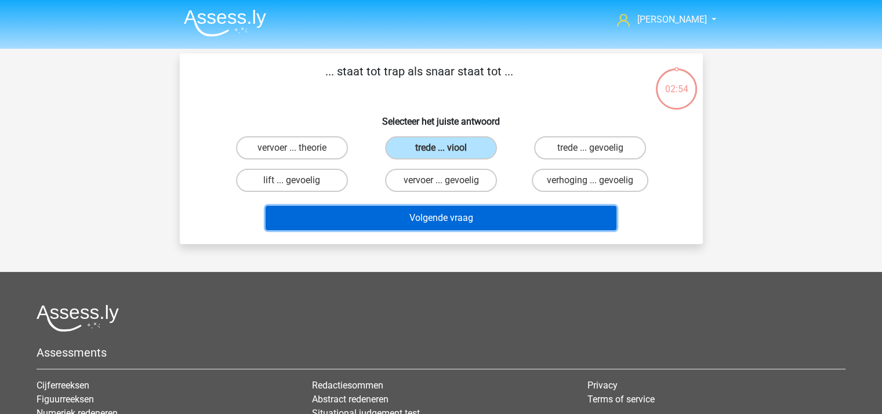
click at [435, 210] on button "Volgende vraag" at bounding box center [441, 218] width 351 height 24
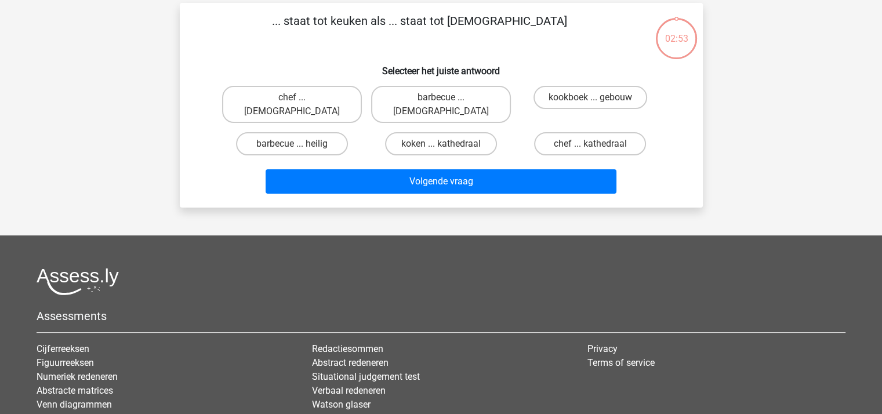
scroll to position [53, 0]
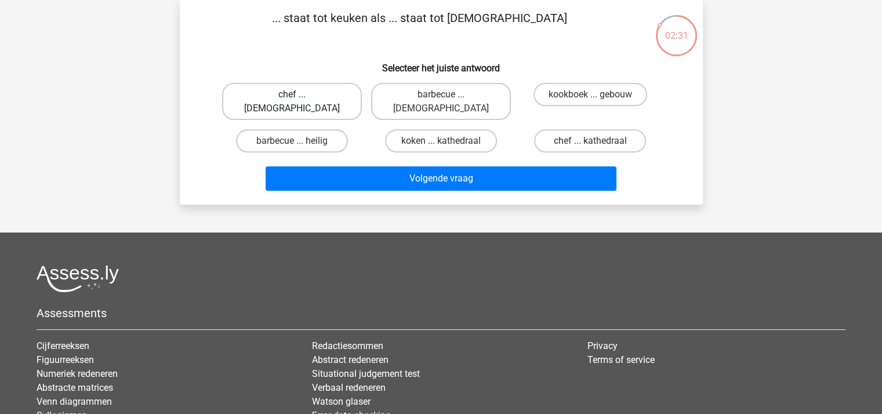
click at [299, 88] on label "chef ... [DEMOGRAPHIC_DATA]" at bounding box center [292, 101] width 140 height 37
click at [299, 95] on input "chef ... [DEMOGRAPHIC_DATA]" at bounding box center [296, 99] width 8 height 8
radio input "true"
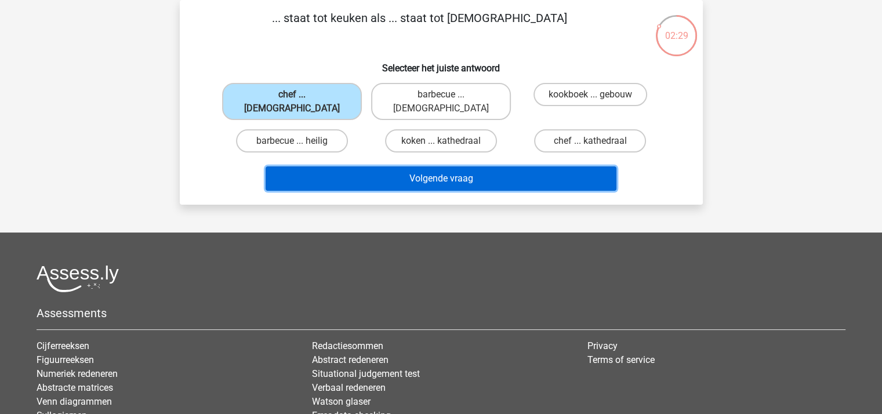
click at [380, 166] on button "Volgende vraag" at bounding box center [441, 178] width 351 height 24
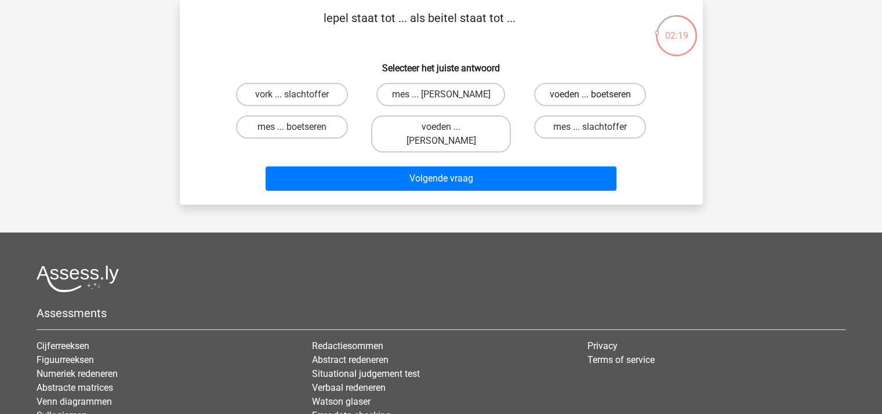
click at [573, 91] on label "voeden ... boetseren" at bounding box center [590, 94] width 112 height 23
click at [590, 95] on input "voeden ... boetseren" at bounding box center [594, 99] width 8 height 8
radio input "true"
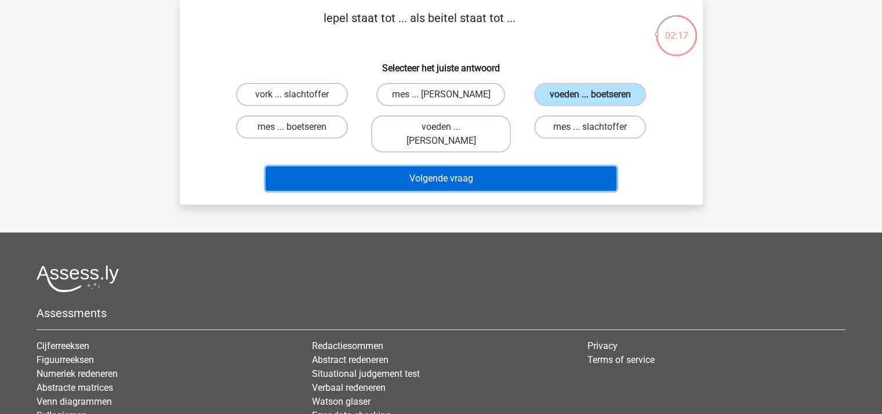
click at [510, 166] on button "Volgende vraag" at bounding box center [441, 178] width 351 height 24
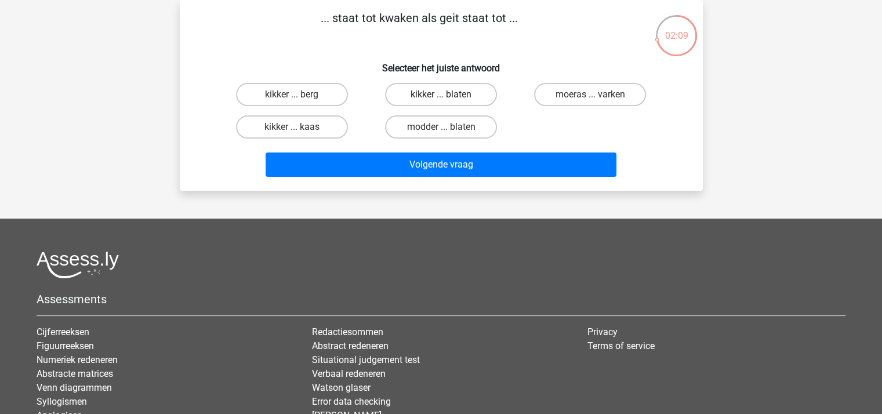
click at [432, 97] on label "kikker ... blaten" at bounding box center [441, 94] width 112 height 23
click at [441, 97] on input "kikker ... blaten" at bounding box center [445, 99] width 8 height 8
radio input "true"
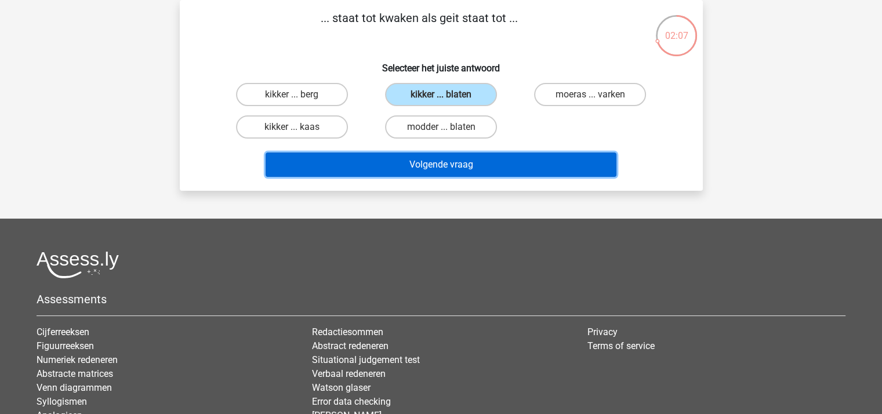
click at [435, 158] on button "Volgende vraag" at bounding box center [441, 165] width 351 height 24
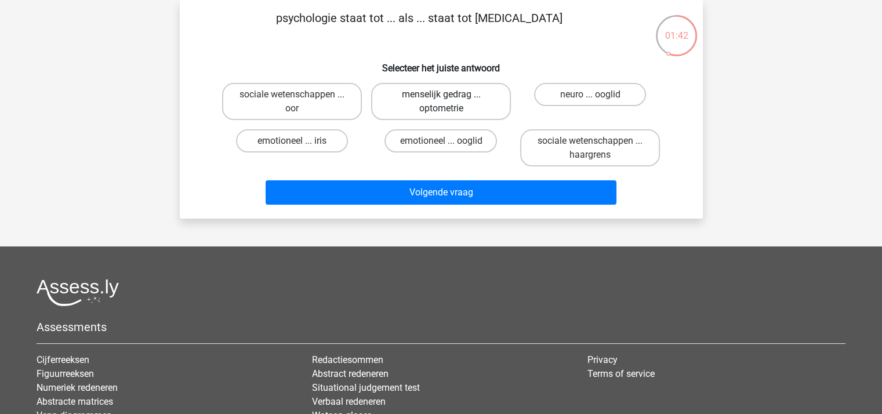
click at [455, 96] on label "menselijk gedrag ... optometrie" at bounding box center [441, 101] width 140 height 37
click at [448, 96] on input "menselijk gedrag ... optometrie" at bounding box center [445, 99] width 8 height 8
radio input "true"
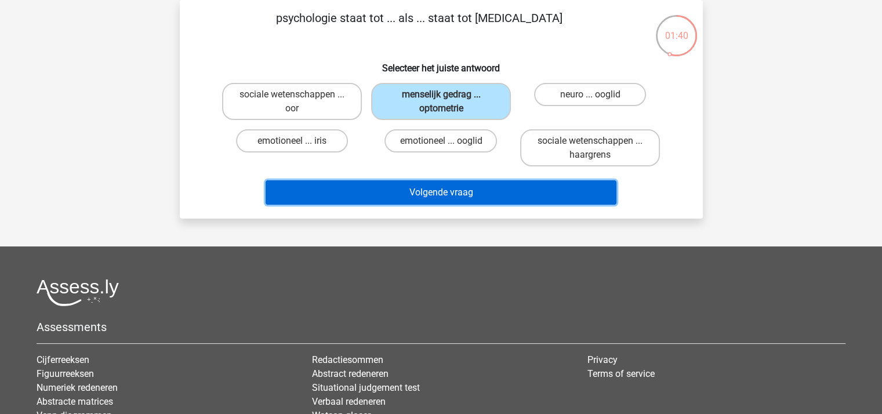
click at [443, 181] on button "Volgende vraag" at bounding box center [441, 192] width 351 height 24
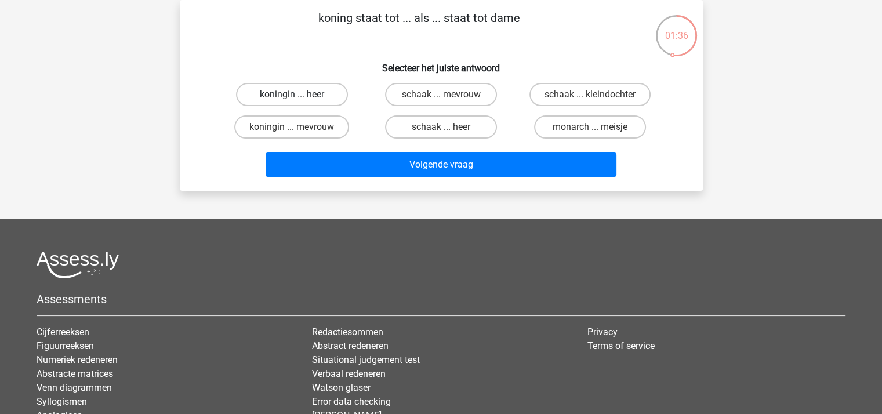
click at [297, 94] on label "koningin ... heer" at bounding box center [292, 94] width 112 height 23
click at [297, 95] on input "koningin ... heer" at bounding box center [296, 99] width 8 height 8
radio input "true"
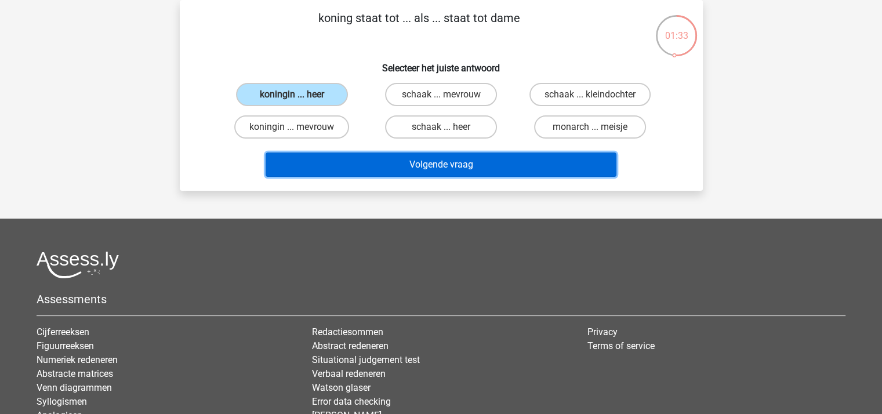
click at [376, 157] on button "Volgende vraag" at bounding box center [441, 165] width 351 height 24
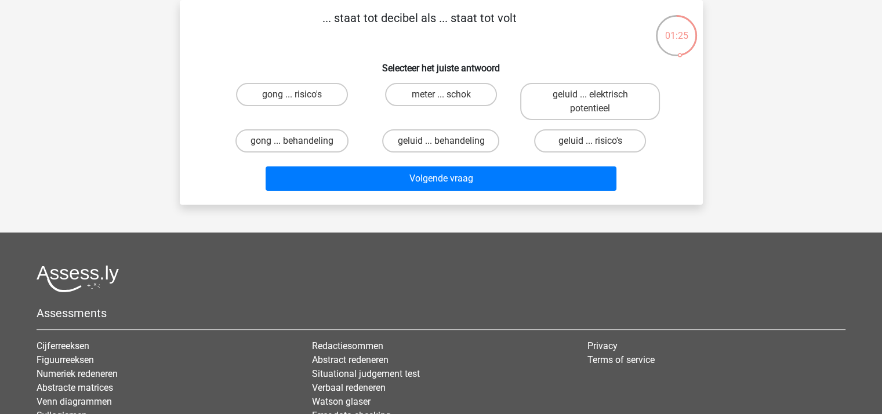
click at [591, 95] on input "geluid ... elektrisch potentieel" at bounding box center [594, 99] width 8 height 8
radio input "true"
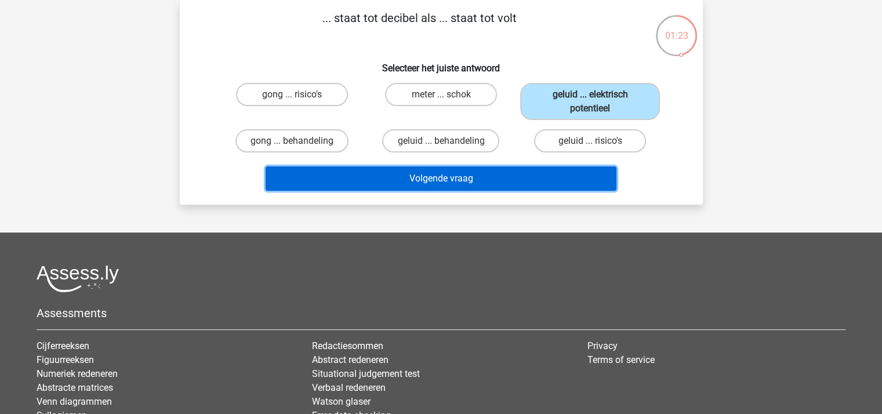
click at [510, 171] on button "Volgende vraag" at bounding box center [441, 178] width 351 height 24
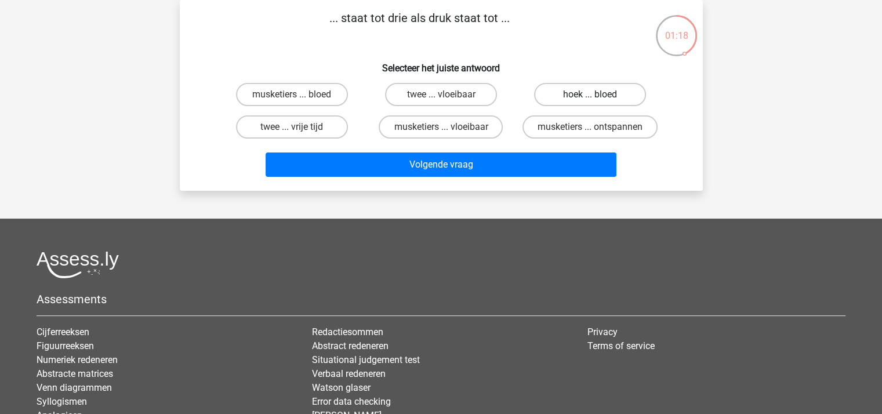
click at [588, 96] on label "hoek ... bloed" at bounding box center [590, 94] width 112 height 23
click at [590, 96] on input "hoek ... bloed" at bounding box center [594, 99] width 8 height 8
radio input "true"
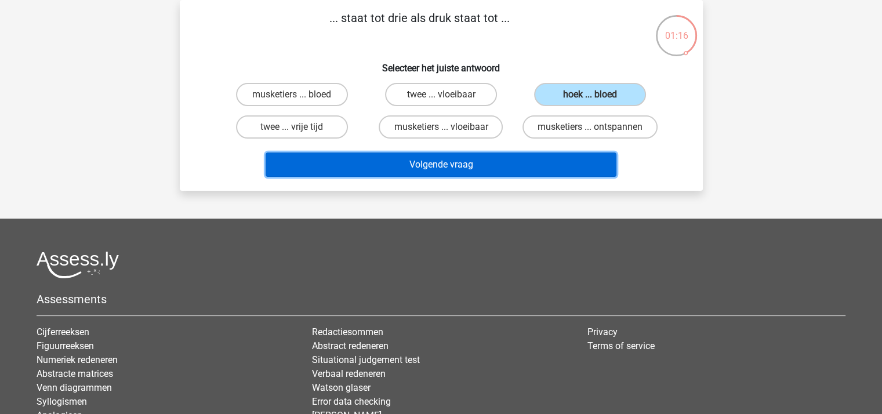
click at [568, 164] on button "Volgende vraag" at bounding box center [441, 165] width 351 height 24
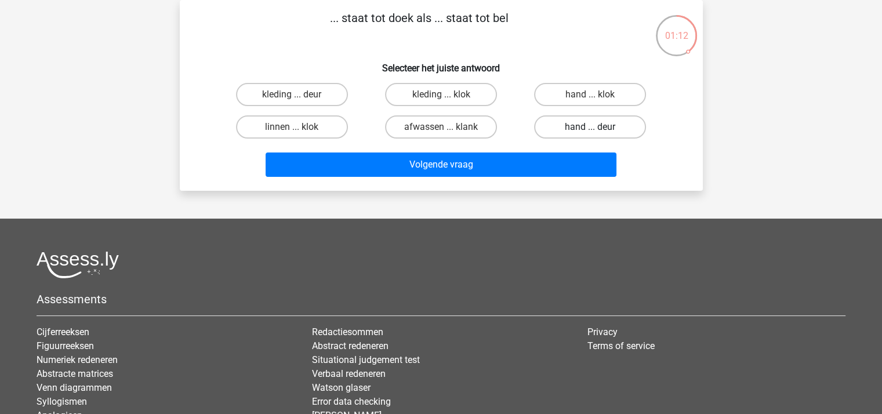
click at [586, 122] on label "hand ... deur" at bounding box center [590, 126] width 112 height 23
click at [590, 127] on input "hand ... deur" at bounding box center [594, 131] width 8 height 8
radio input "true"
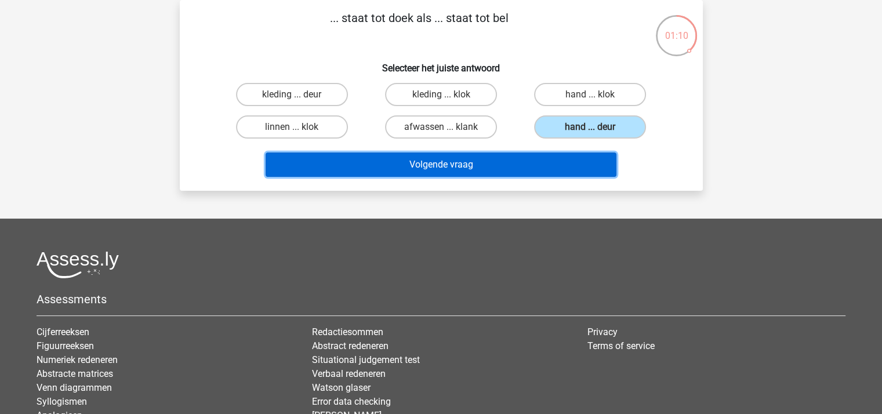
click at [480, 157] on button "Volgende vraag" at bounding box center [441, 165] width 351 height 24
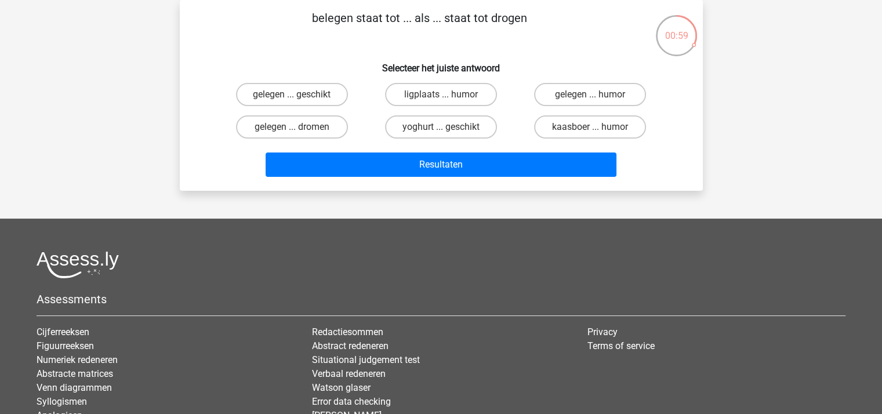
click at [298, 127] on input "gelegen ... dromen" at bounding box center [296, 131] width 8 height 8
radio input "true"
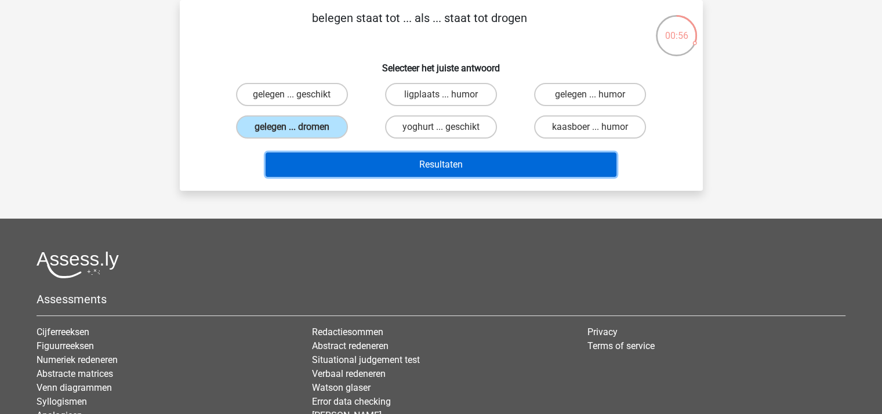
click at [390, 162] on button "Resultaten" at bounding box center [441, 165] width 351 height 24
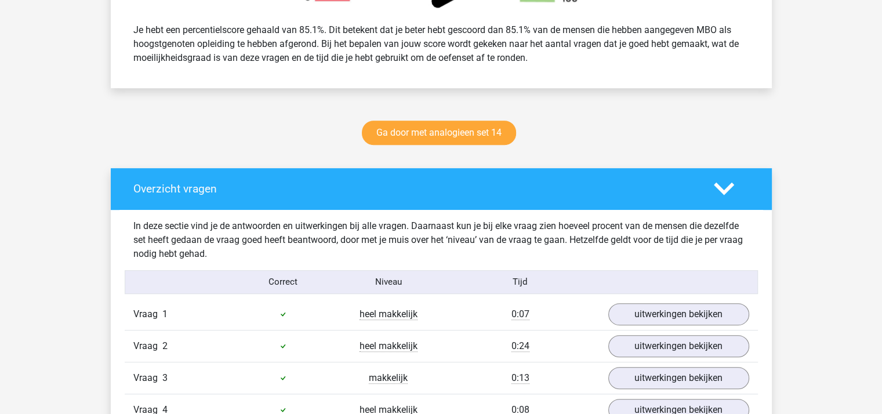
scroll to position [513, 0]
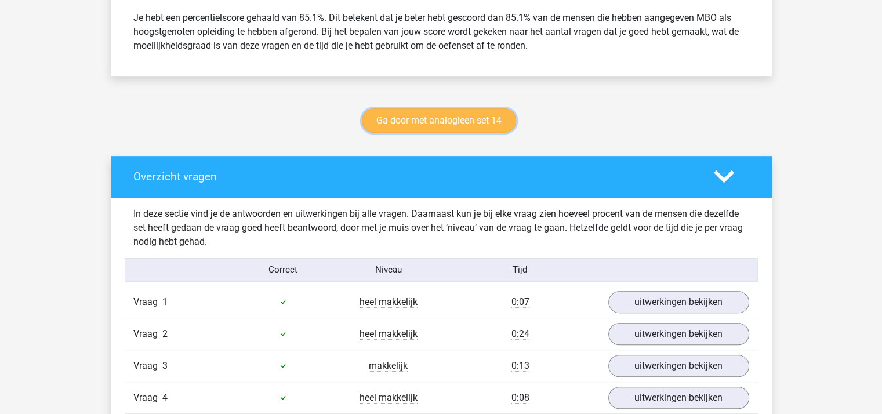
click at [477, 118] on link "Ga door met analogieen set 14" at bounding box center [439, 120] width 154 height 24
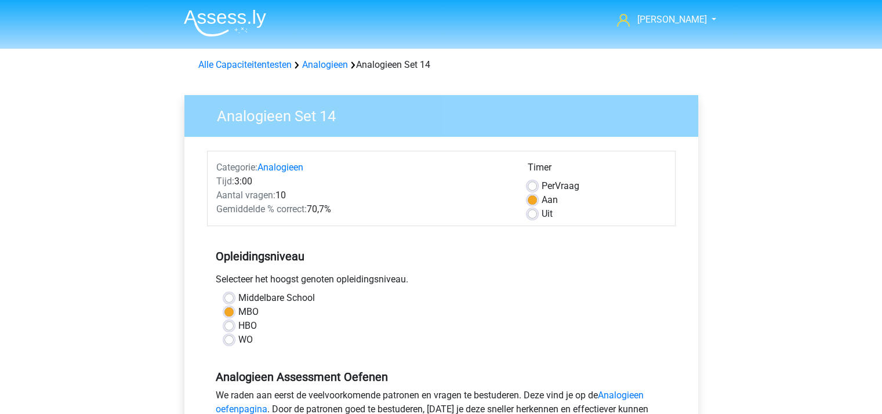
click at [542, 216] on label "Uit" at bounding box center [547, 214] width 11 height 14
click at [532, 216] on input "Uit" at bounding box center [532, 213] width 9 height 12
radio input "true"
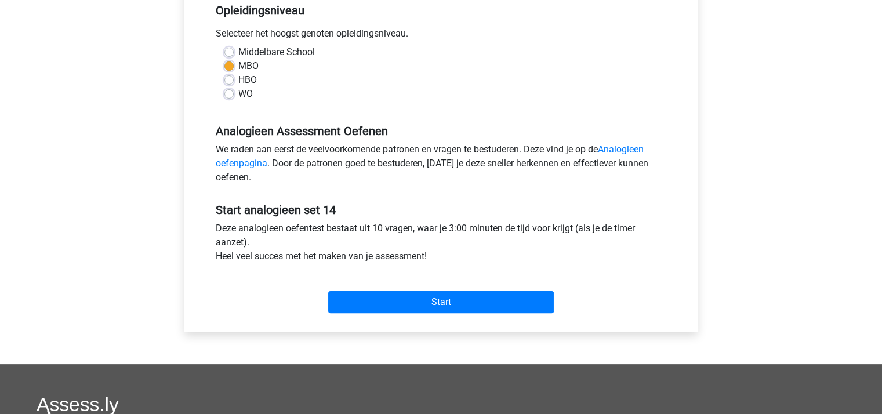
scroll to position [246, 0]
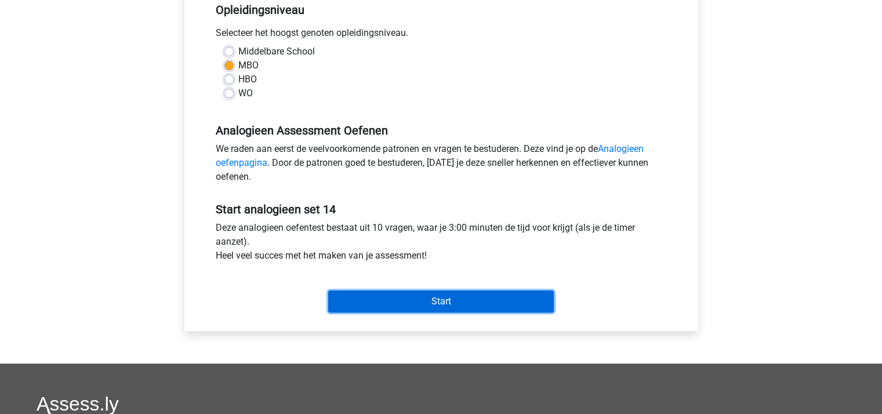
click at [441, 294] on input "Start" at bounding box center [441, 302] width 226 height 22
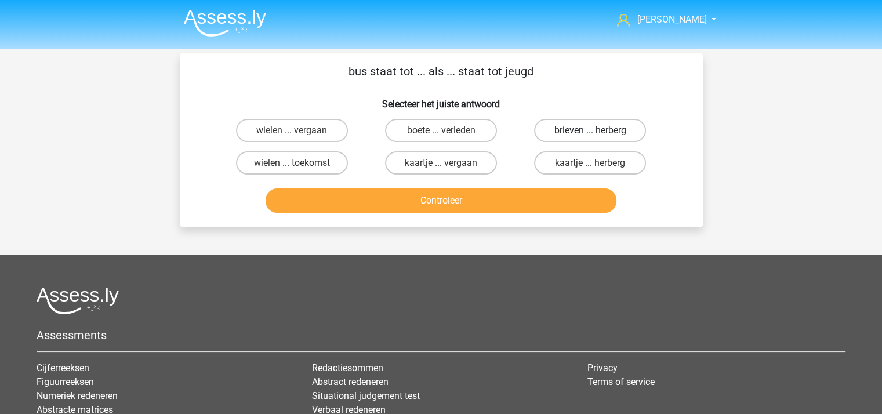
click at [583, 125] on label "brieven ... herberg" at bounding box center [590, 130] width 112 height 23
click at [590, 130] on input "brieven ... herberg" at bounding box center [594, 134] width 8 height 8
radio input "true"
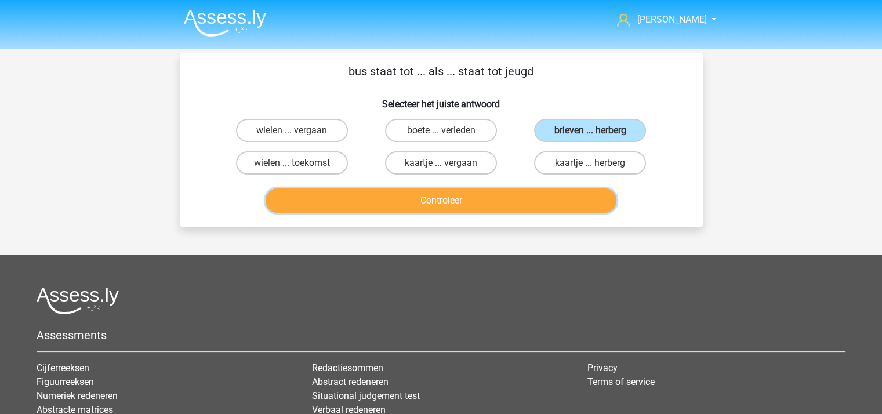
click at [538, 194] on button "Controleer" at bounding box center [441, 200] width 351 height 24
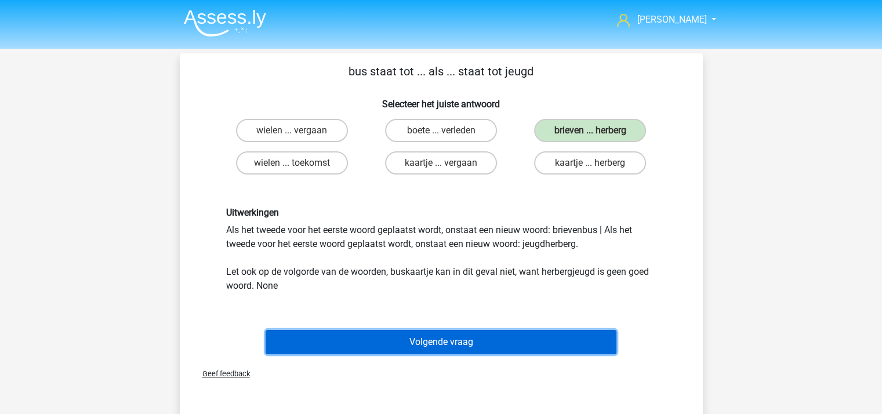
click at [456, 345] on button "Volgende vraag" at bounding box center [441, 342] width 351 height 24
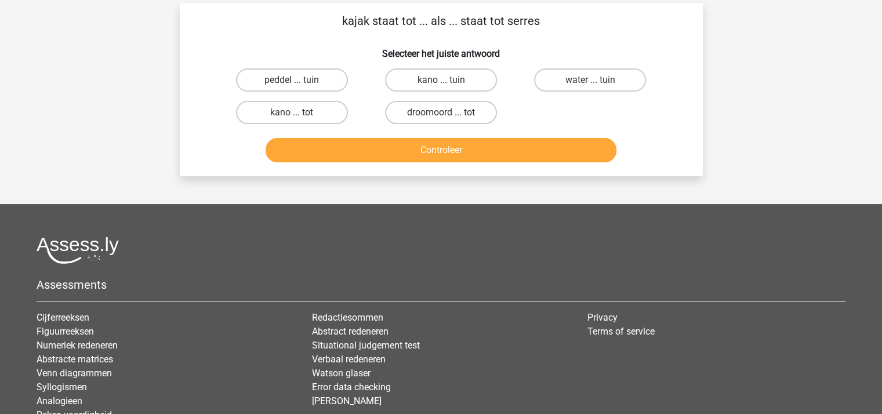
scroll to position [53, 0]
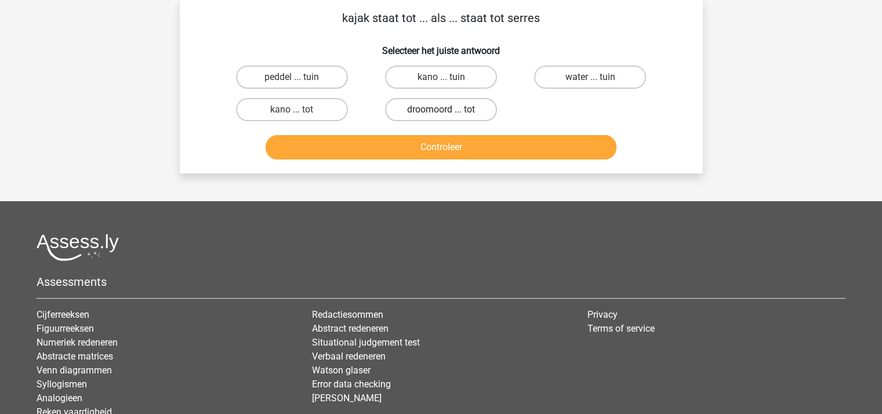
click at [423, 107] on label "droomoord ... tot" at bounding box center [441, 109] width 112 height 23
click at [441, 110] on input "droomoord ... tot" at bounding box center [445, 114] width 8 height 8
radio input "true"
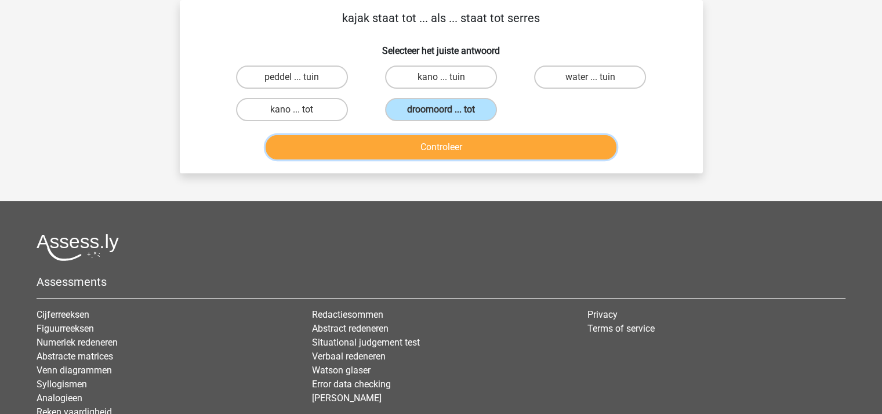
click at [427, 150] on button "Controleer" at bounding box center [441, 147] width 351 height 24
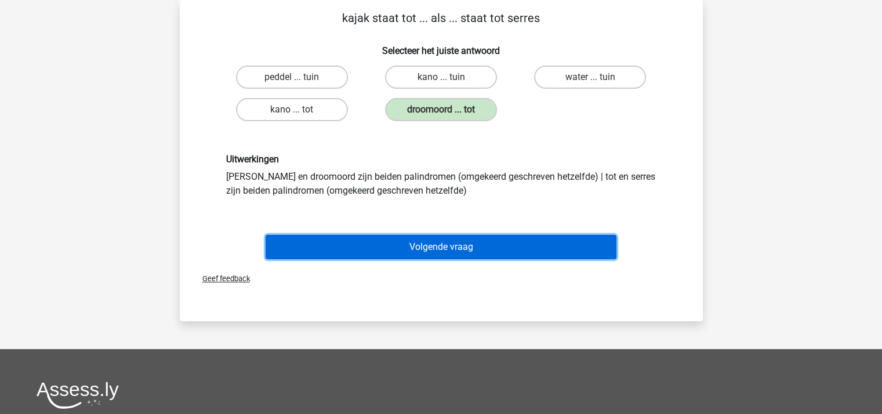
click at [439, 248] on button "Volgende vraag" at bounding box center [441, 247] width 351 height 24
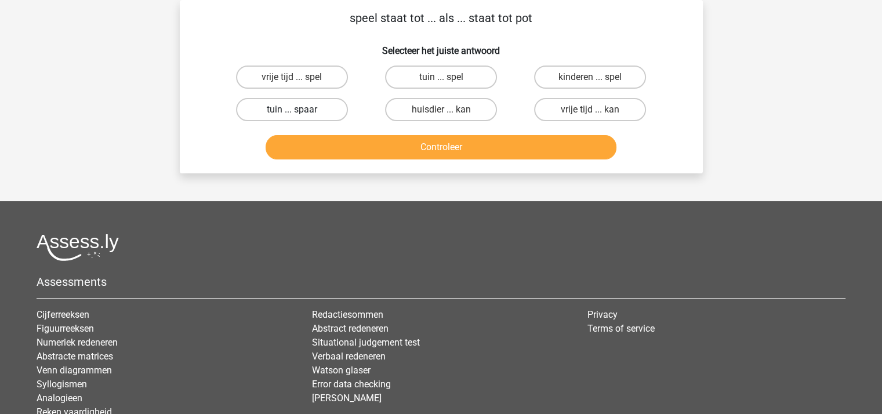
click at [290, 112] on label "tuin ... spaar" at bounding box center [292, 109] width 112 height 23
click at [292, 112] on input "tuin ... spaar" at bounding box center [296, 114] width 8 height 8
radio input "true"
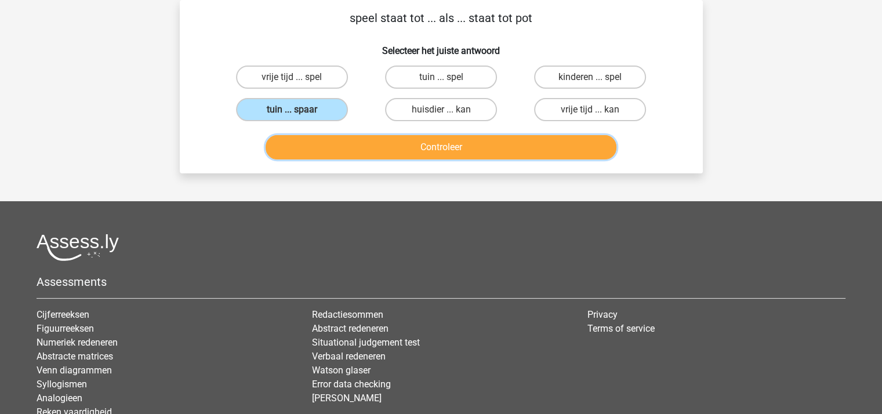
click at [332, 149] on button "Controleer" at bounding box center [441, 147] width 351 height 24
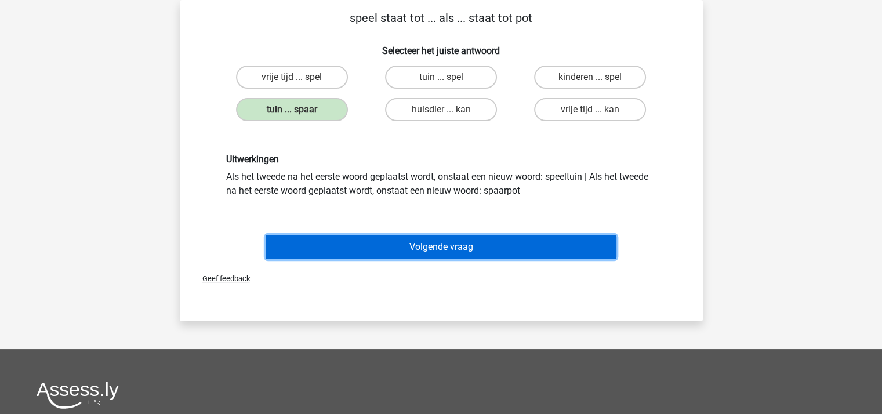
click at [390, 239] on button "Volgende vraag" at bounding box center [441, 247] width 351 height 24
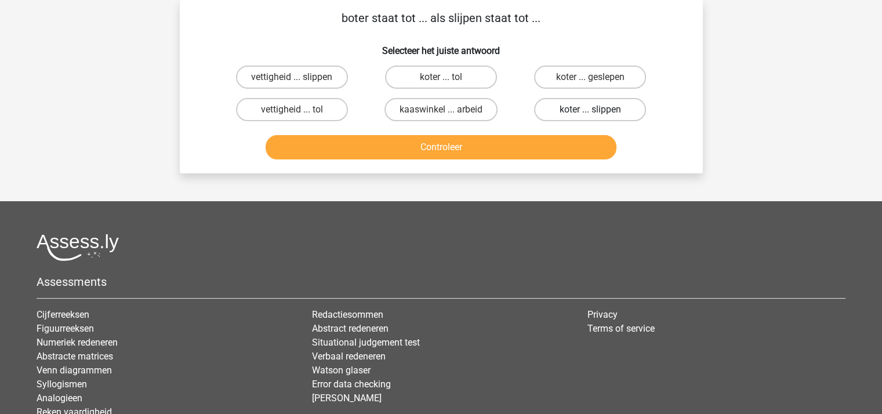
click at [573, 106] on label "koter ... slippen" at bounding box center [590, 109] width 112 height 23
click at [590, 110] on input "koter ... slippen" at bounding box center [594, 114] width 8 height 8
radio input "true"
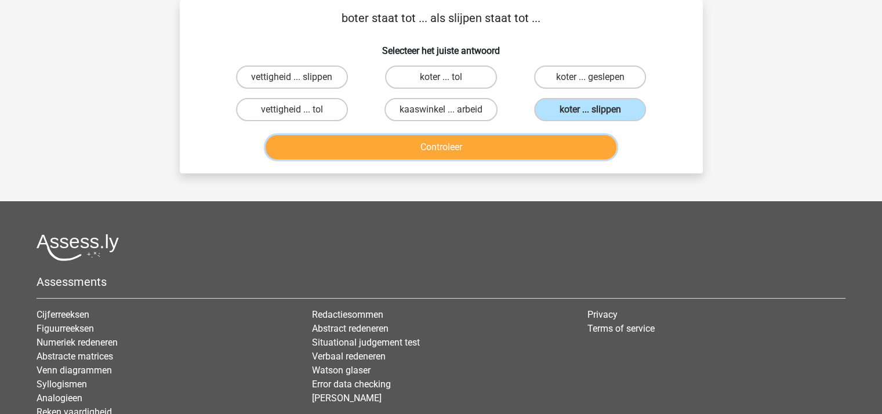
click at [533, 140] on button "Controleer" at bounding box center [441, 147] width 351 height 24
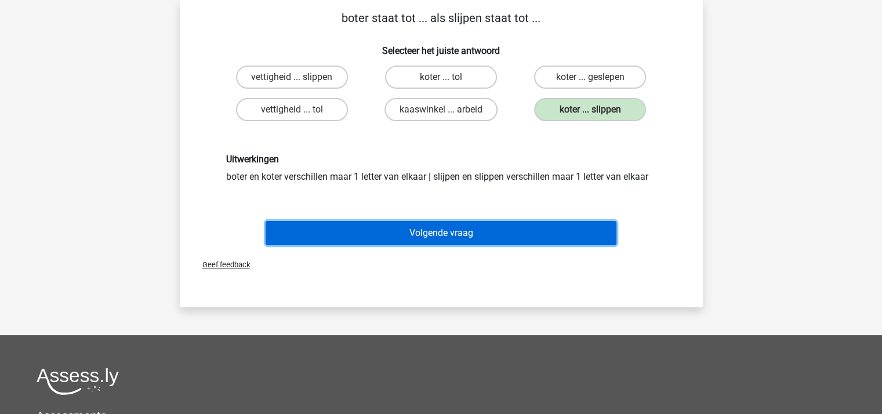
click at [458, 238] on button "Volgende vraag" at bounding box center [441, 233] width 351 height 24
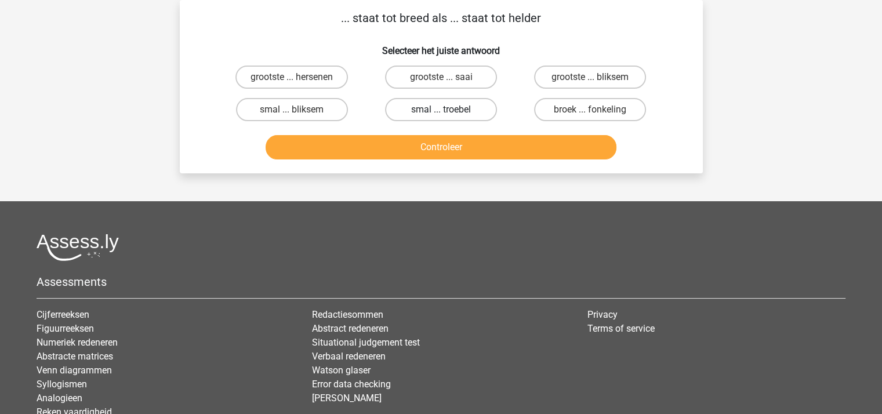
click at [420, 104] on label "smal ... troebel" at bounding box center [441, 109] width 112 height 23
click at [441, 110] on input "smal ... troebel" at bounding box center [445, 114] width 8 height 8
radio input "true"
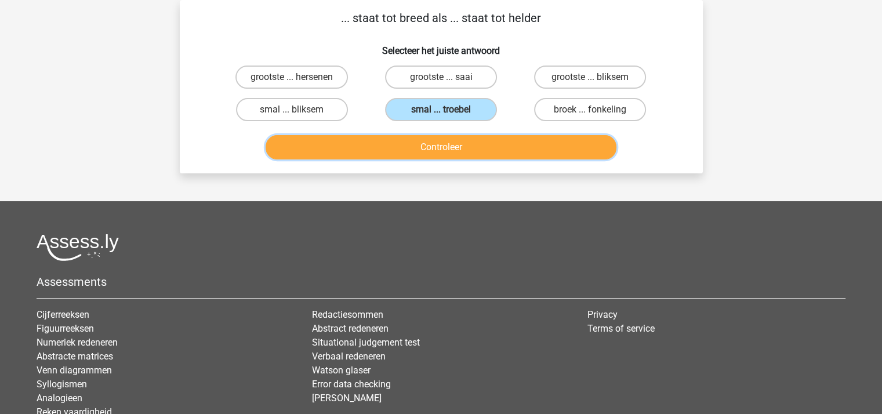
click at [434, 143] on button "Controleer" at bounding box center [441, 147] width 351 height 24
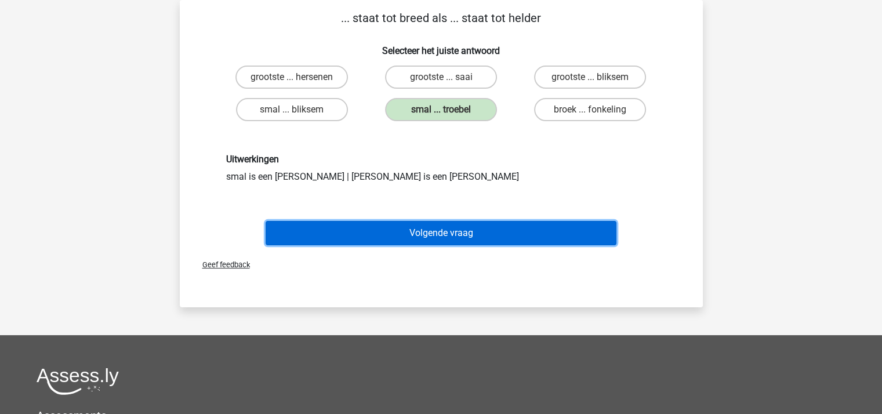
click at [442, 229] on button "Volgende vraag" at bounding box center [441, 233] width 351 height 24
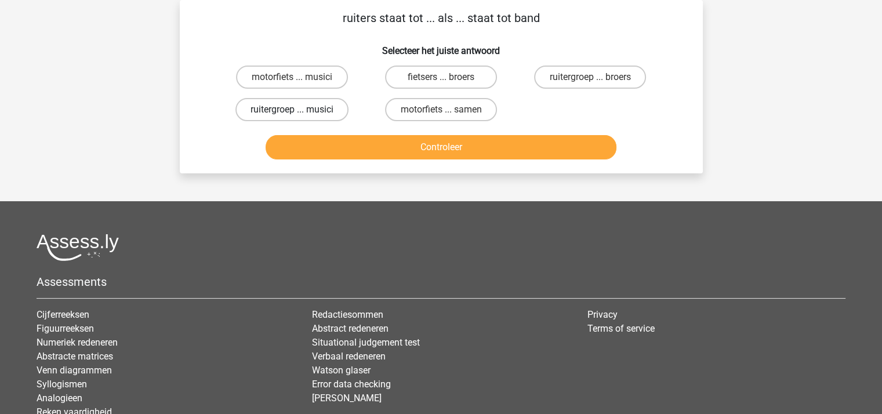
click at [309, 107] on label "ruitergroep ... musici" at bounding box center [291, 109] width 113 height 23
click at [299, 110] on input "ruitergroep ... musici" at bounding box center [296, 114] width 8 height 8
radio input "true"
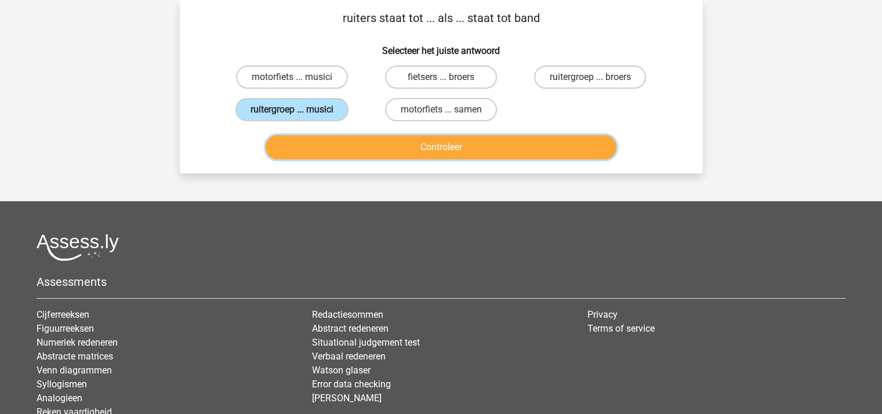
click at [341, 150] on button "Controleer" at bounding box center [441, 147] width 351 height 24
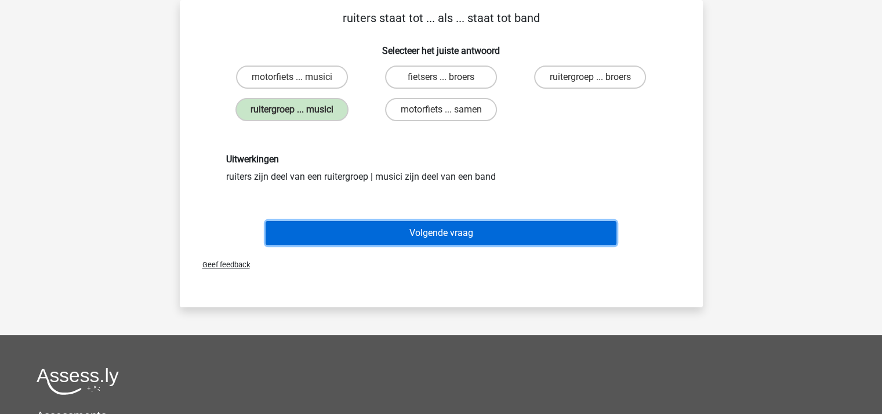
click at [379, 223] on button "Volgende vraag" at bounding box center [441, 233] width 351 height 24
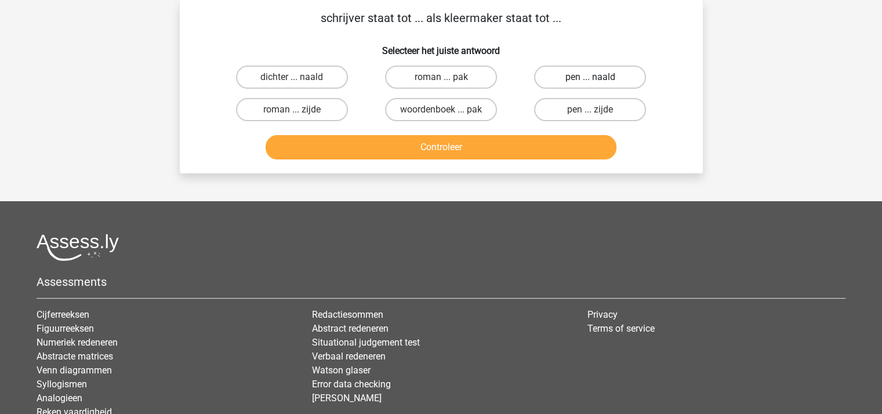
click at [578, 78] on label "pen ... naald" at bounding box center [590, 77] width 112 height 23
click at [590, 78] on input "pen ... naald" at bounding box center [594, 81] width 8 height 8
radio input "true"
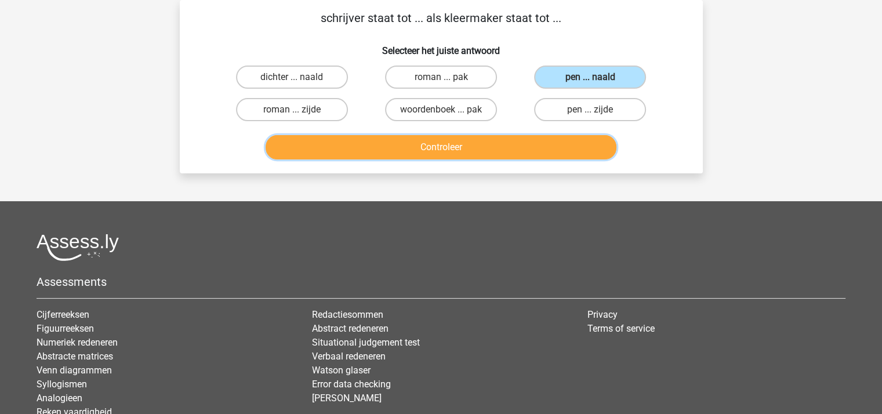
click at [507, 143] on button "Controleer" at bounding box center [441, 147] width 351 height 24
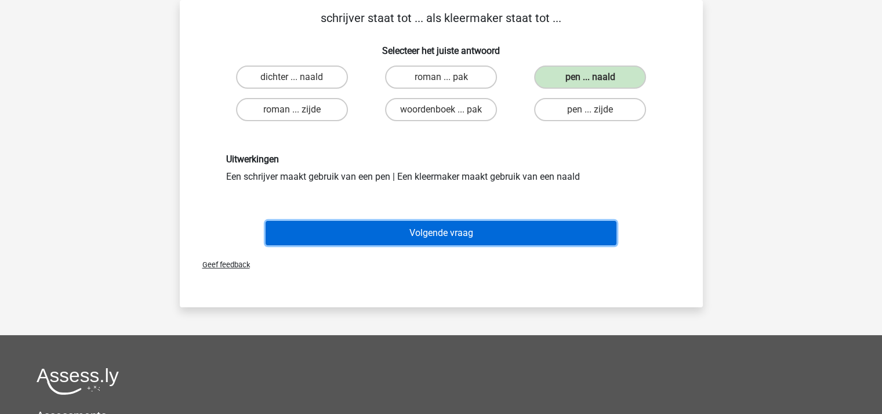
click at [452, 224] on button "Volgende vraag" at bounding box center [441, 233] width 351 height 24
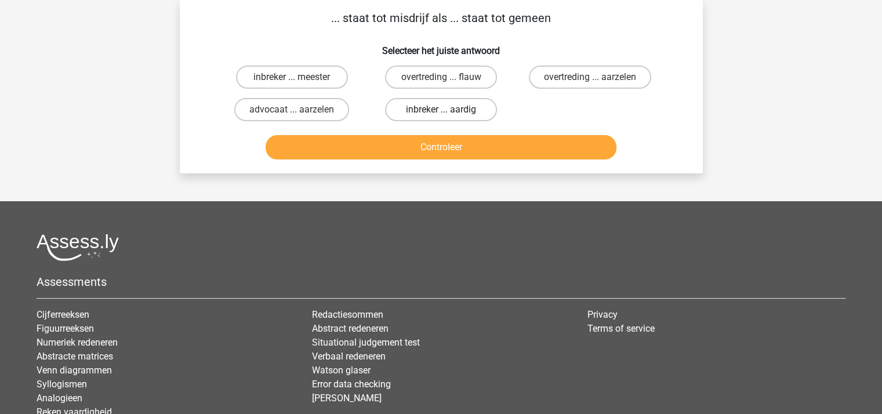
click at [433, 104] on label "inbreker ... aardig" at bounding box center [441, 109] width 112 height 23
click at [441, 110] on input "inbreker ... aardig" at bounding box center [445, 114] width 8 height 8
radio input "true"
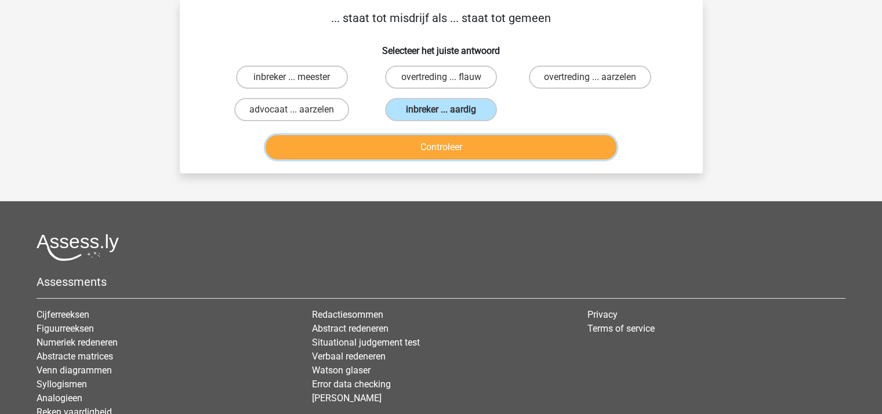
click at [439, 143] on button "Controleer" at bounding box center [441, 147] width 351 height 24
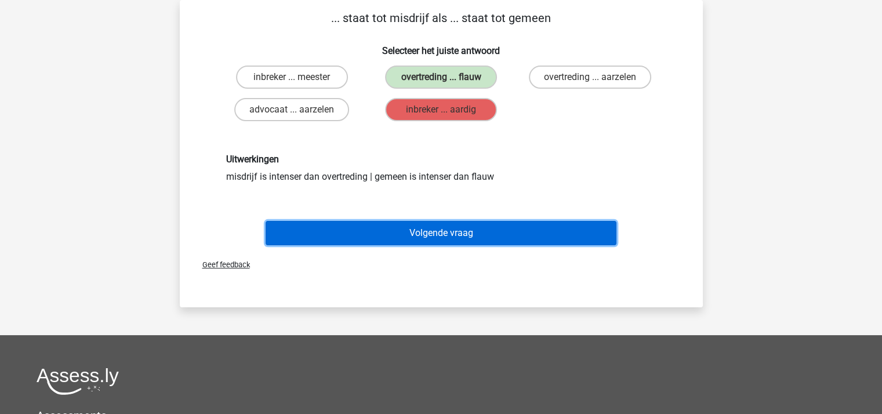
click at [435, 223] on button "Volgende vraag" at bounding box center [441, 233] width 351 height 24
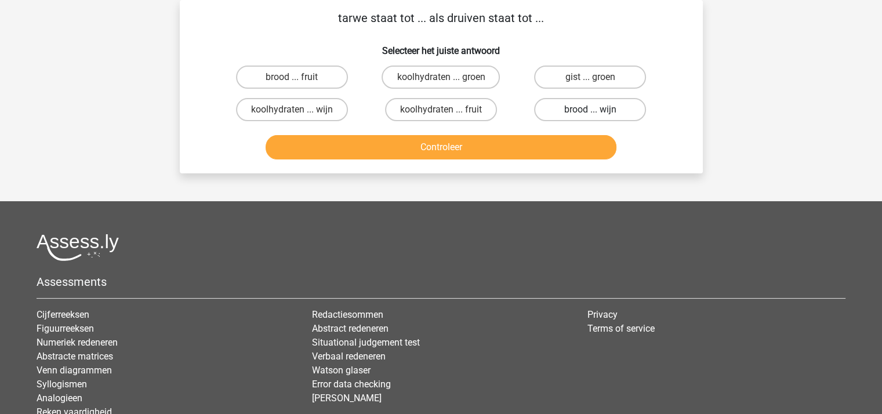
click at [573, 106] on label "brood ... wijn" at bounding box center [590, 109] width 112 height 23
click at [590, 110] on input "brood ... wijn" at bounding box center [594, 114] width 8 height 8
radio input "true"
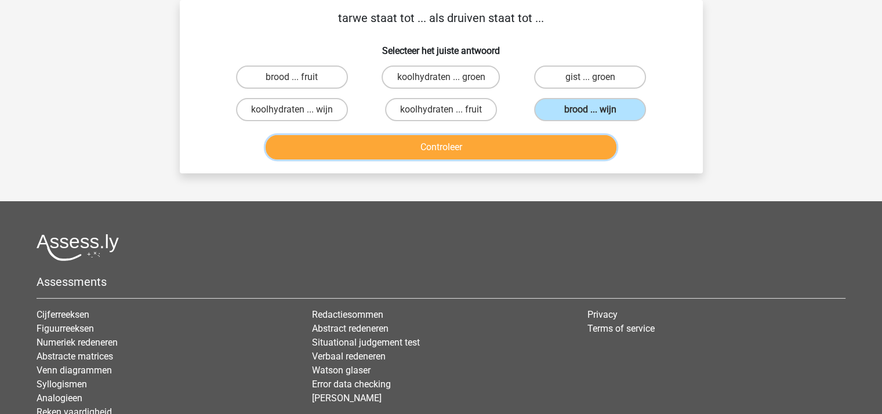
click at [482, 146] on button "Controleer" at bounding box center [441, 147] width 351 height 24
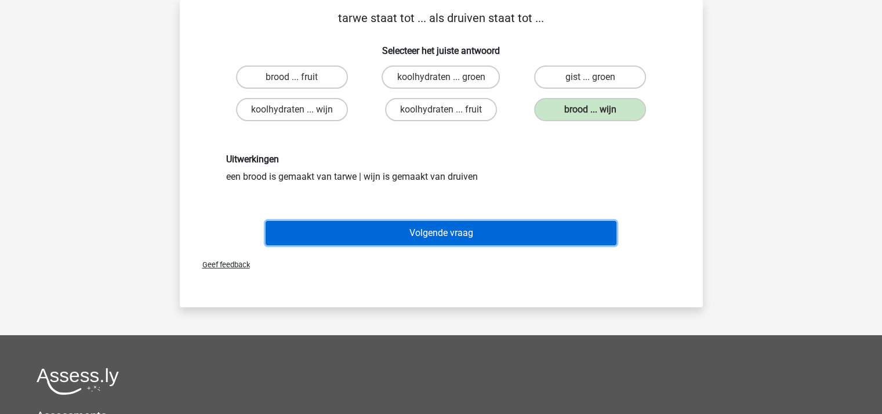
click at [453, 226] on button "Volgende vraag" at bounding box center [441, 233] width 351 height 24
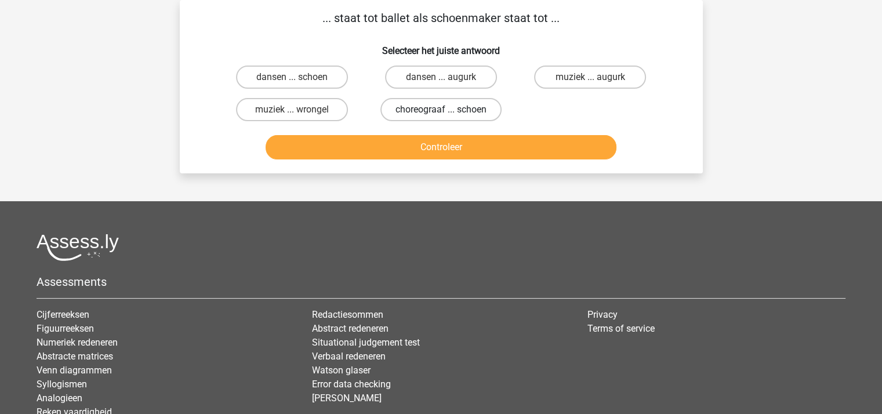
click at [418, 107] on label "choreograaf ... schoen" at bounding box center [440, 109] width 121 height 23
click at [441, 110] on input "choreograaf ... schoen" at bounding box center [445, 114] width 8 height 8
radio input "true"
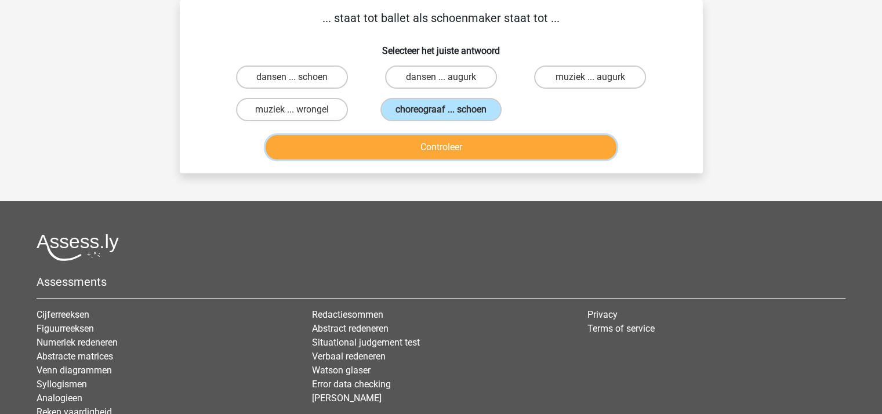
click at [424, 143] on button "Controleer" at bounding box center [441, 147] width 351 height 24
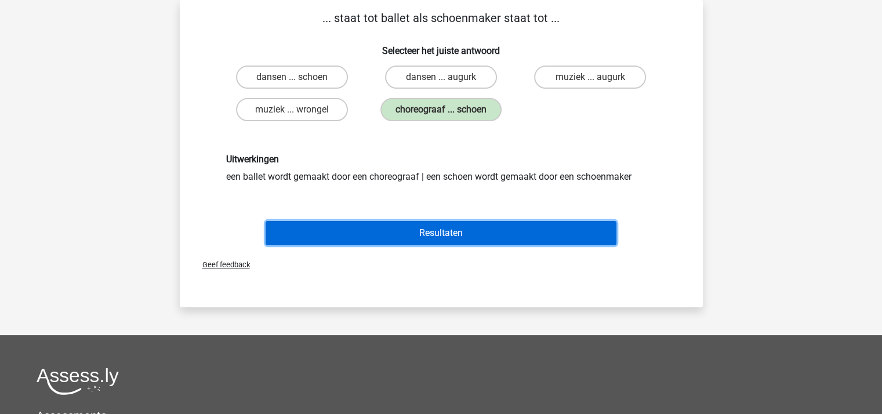
click at [435, 230] on button "Resultaten" at bounding box center [441, 233] width 351 height 24
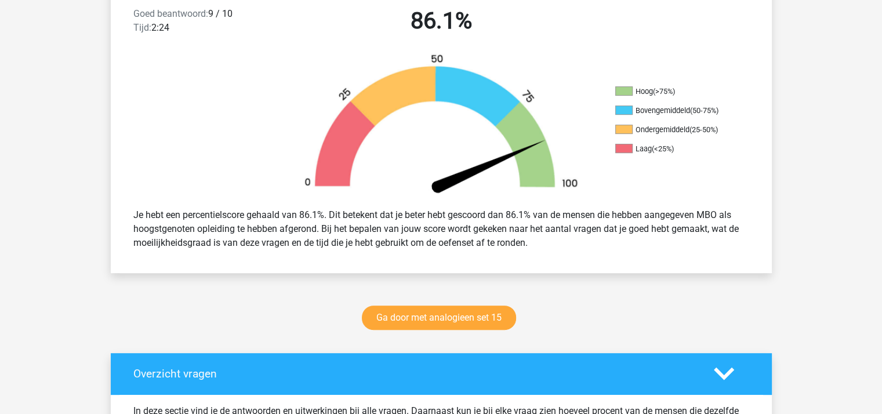
scroll to position [318, 0]
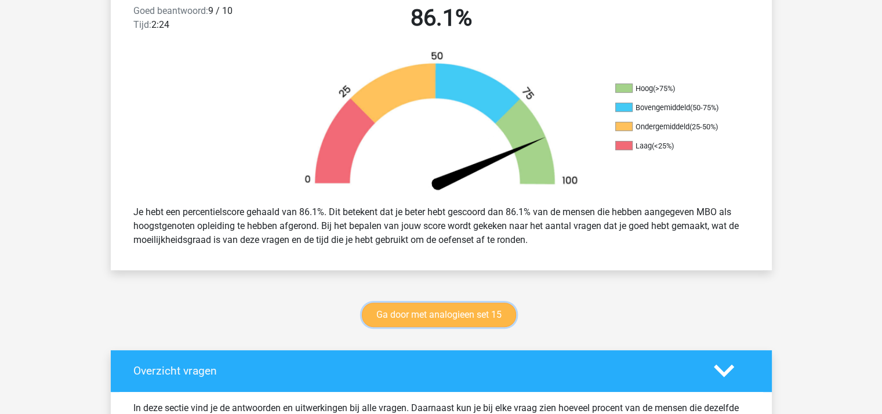
click at [441, 315] on link "Ga door met analogieen set 15" at bounding box center [439, 315] width 154 height 24
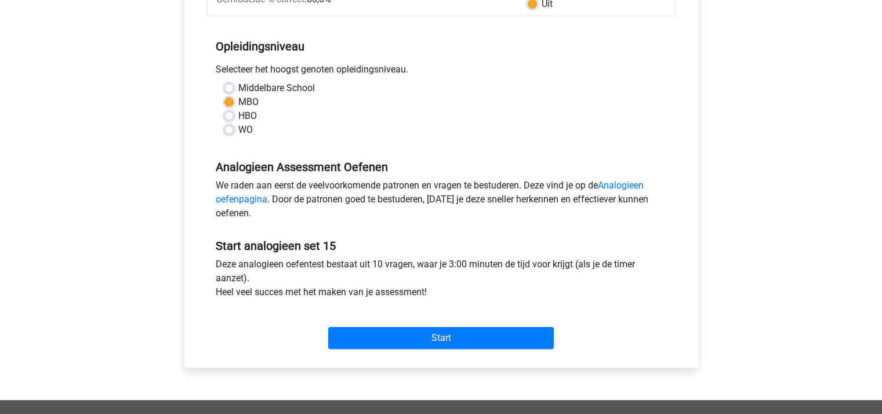
scroll to position [223, 0]
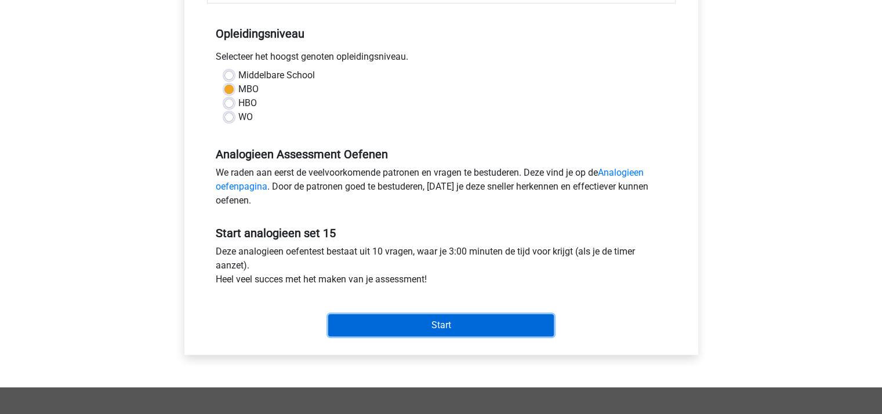
click at [450, 323] on input "Start" at bounding box center [441, 325] width 226 height 22
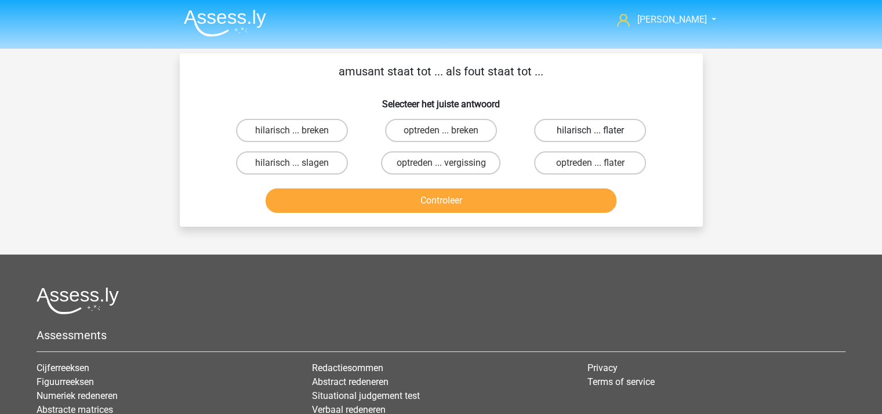
click at [591, 129] on label "hilarisch ... flater" at bounding box center [590, 130] width 112 height 23
click at [591, 130] on input "hilarisch ... flater" at bounding box center [594, 134] width 8 height 8
radio input "true"
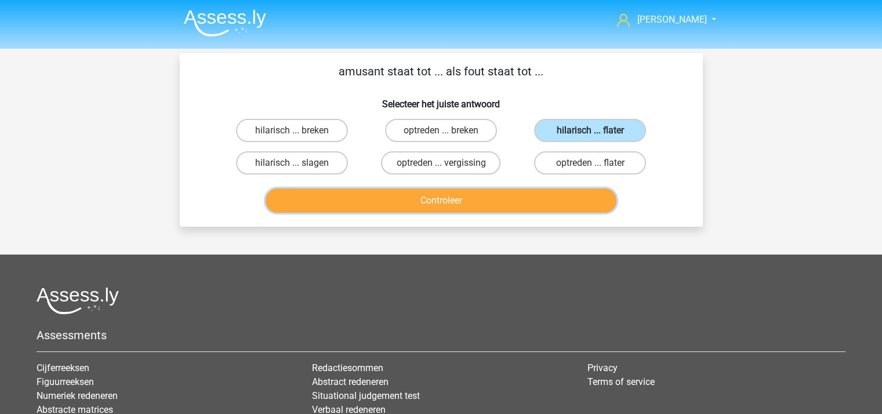
click at [521, 197] on button "Controleer" at bounding box center [441, 200] width 351 height 24
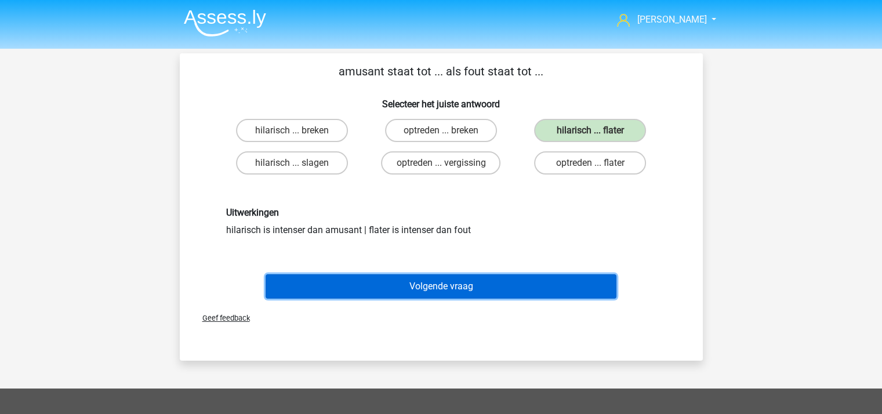
click at [482, 279] on button "Volgende vraag" at bounding box center [441, 286] width 351 height 24
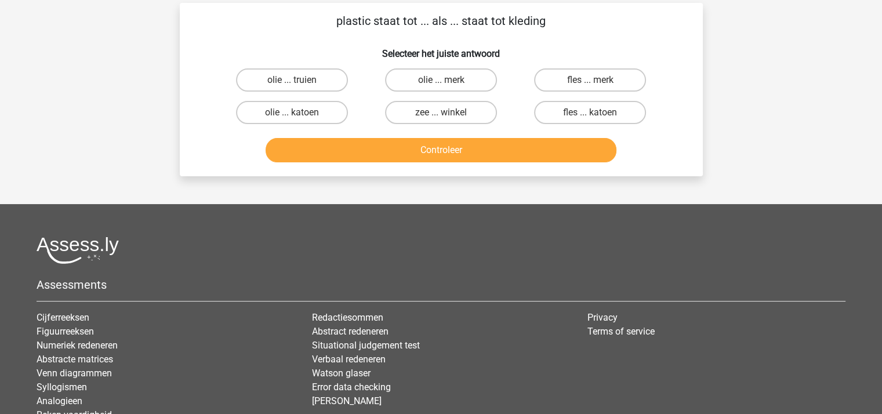
scroll to position [53, 0]
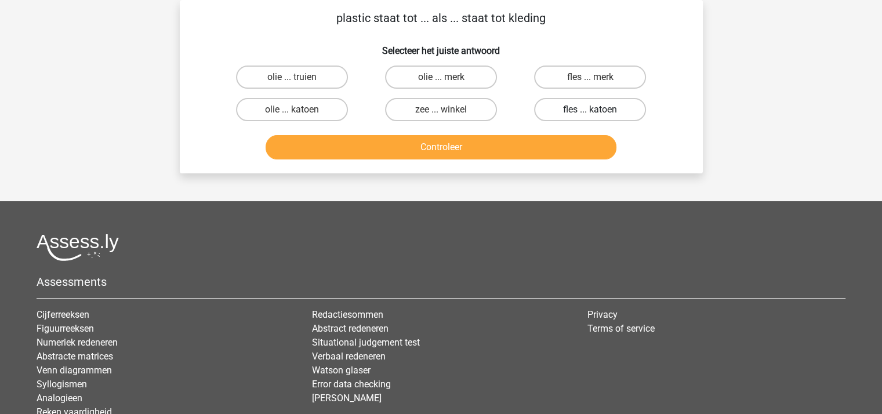
click at [566, 104] on label "fles ... katoen" at bounding box center [590, 109] width 112 height 23
click at [590, 110] on input "fles ... katoen" at bounding box center [594, 114] width 8 height 8
radio input "true"
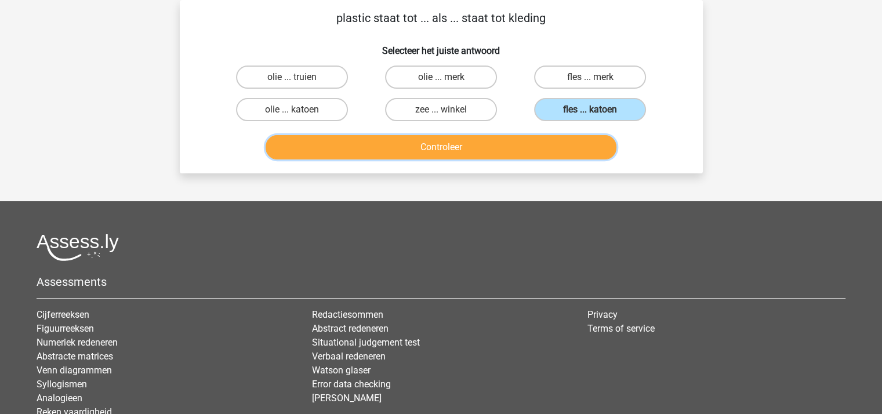
click at [478, 139] on button "Controleer" at bounding box center [441, 147] width 351 height 24
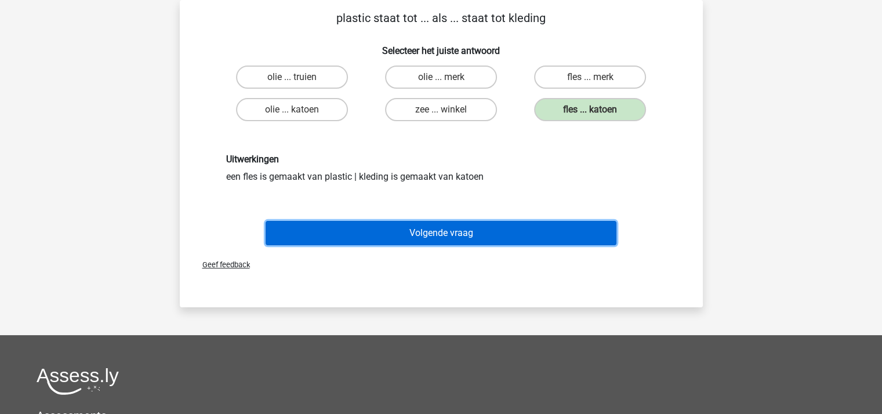
click at [473, 231] on button "Volgende vraag" at bounding box center [441, 233] width 351 height 24
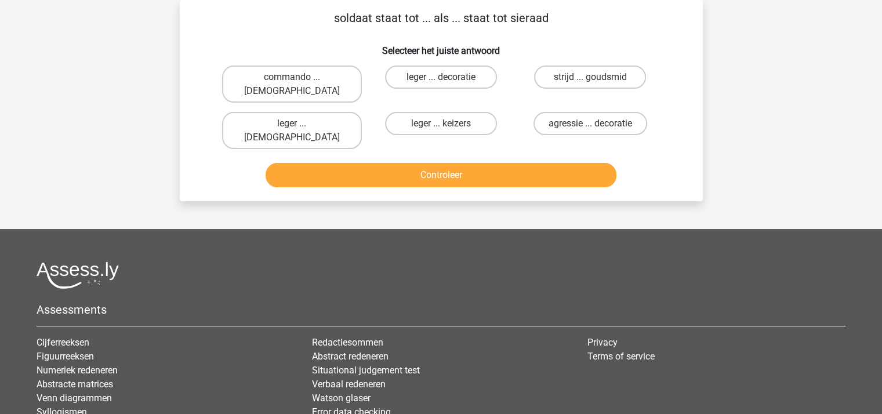
click at [594, 77] on input "strijd ... goudsmid" at bounding box center [594, 81] width 8 height 8
radio input "true"
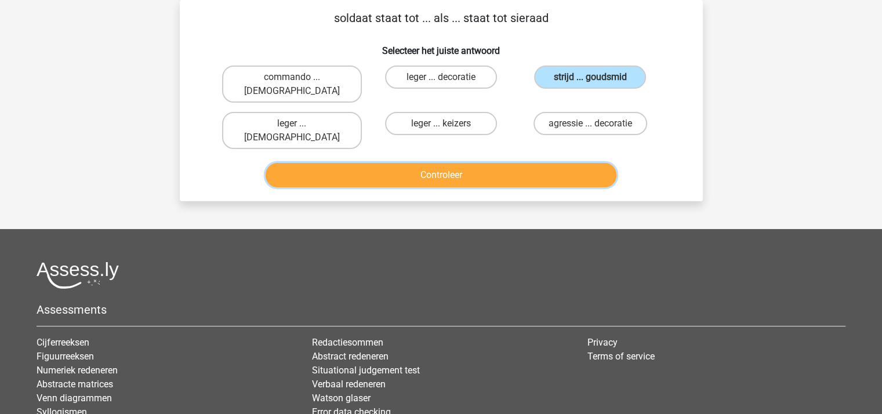
click at [544, 163] on button "Controleer" at bounding box center [441, 175] width 351 height 24
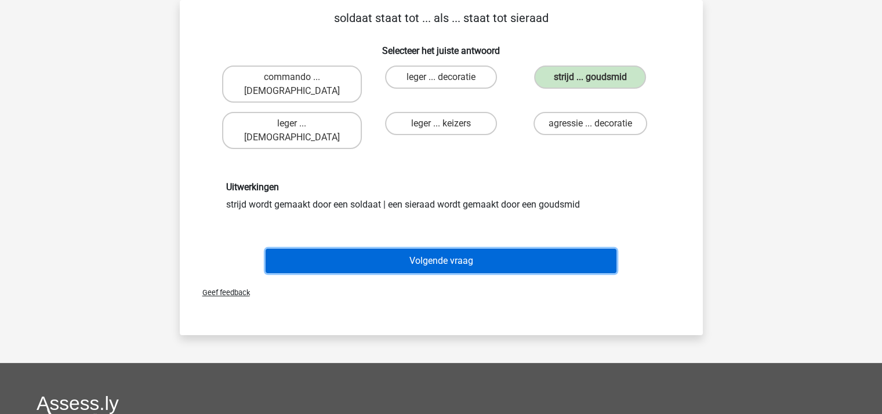
click at [516, 249] on button "Volgende vraag" at bounding box center [441, 261] width 351 height 24
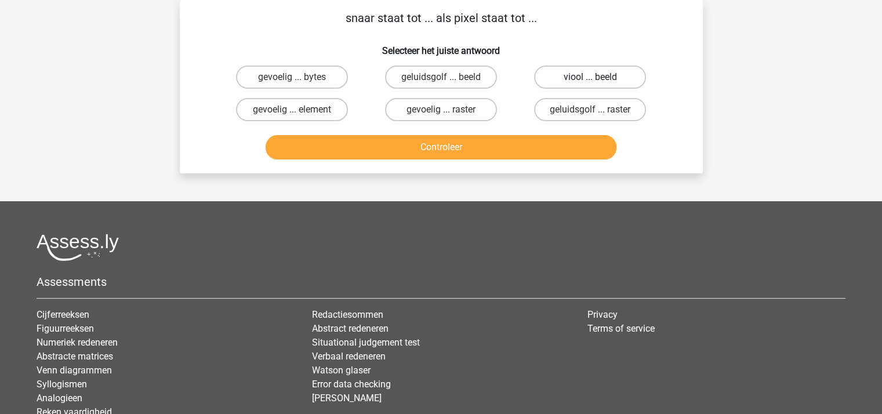
click at [575, 67] on label "viool ... beeld" at bounding box center [590, 77] width 112 height 23
click at [590, 77] on input "viool ... beeld" at bounding box center [594, 81] width 8 height 8
radio input "true"
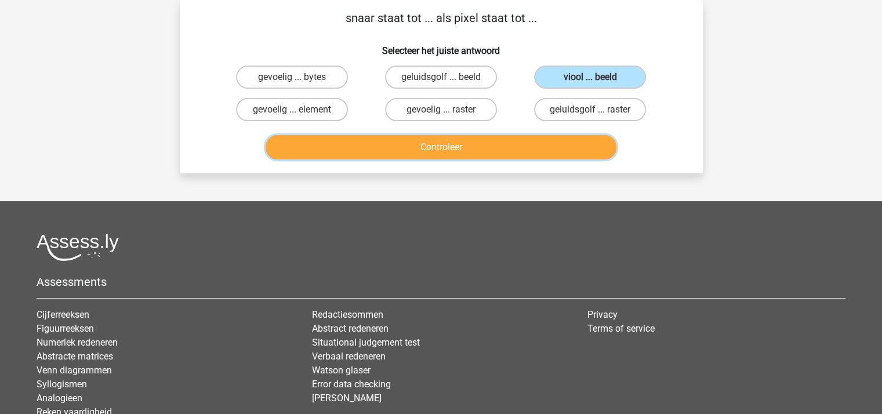
click at [499, 140] on button "Controleer" at bounding box center [441, 147] width 351 height 24
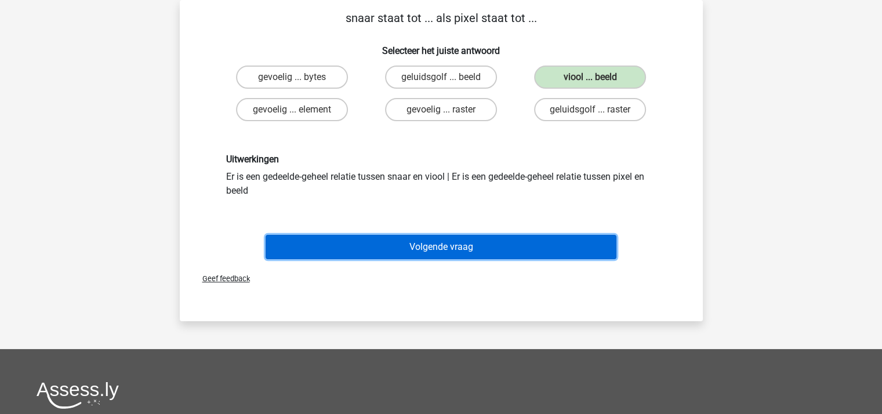
click at [459, 248] on button "Volgende vraag" at bounding box center [441, 247] width 351 height 24
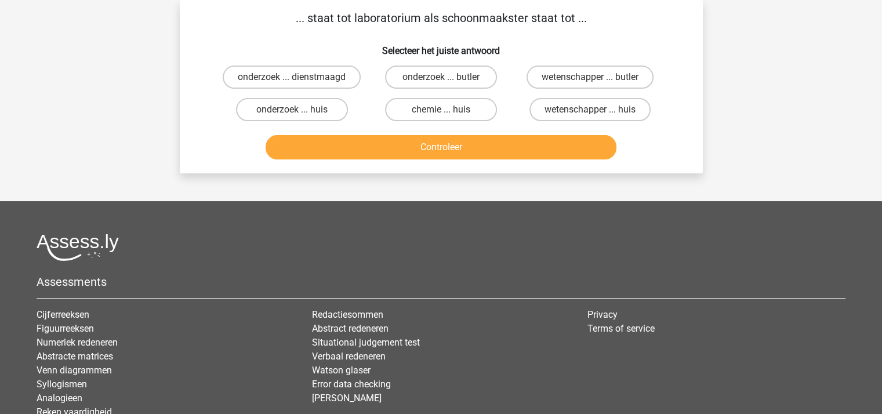
click at [459, 248] on div at bounding box center [441, 247] width 809 height 27
click at [459, 111] on label "chemie ... huis" at bounding box center [441, 109] width 112 height 23
click at [448, 111] on input "chemie ... huis" at bounding box center [445, 114] width 8 height 8
radio input "true"
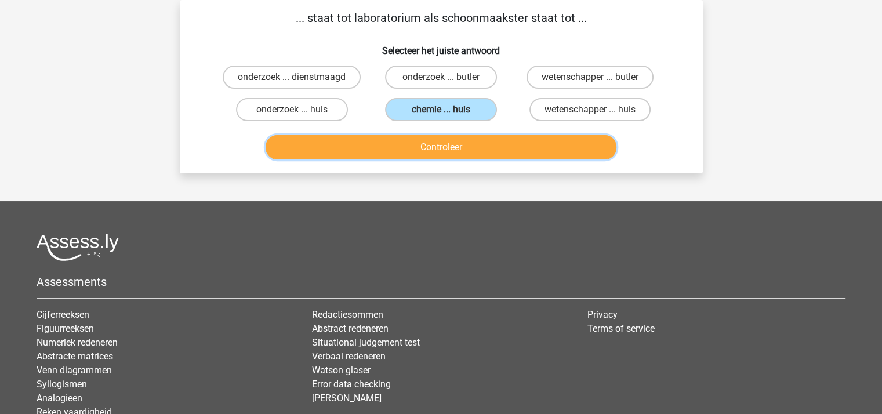
click at [464, 149] on button "Controleer" at bounding box center [441, 147] width 351 height 24
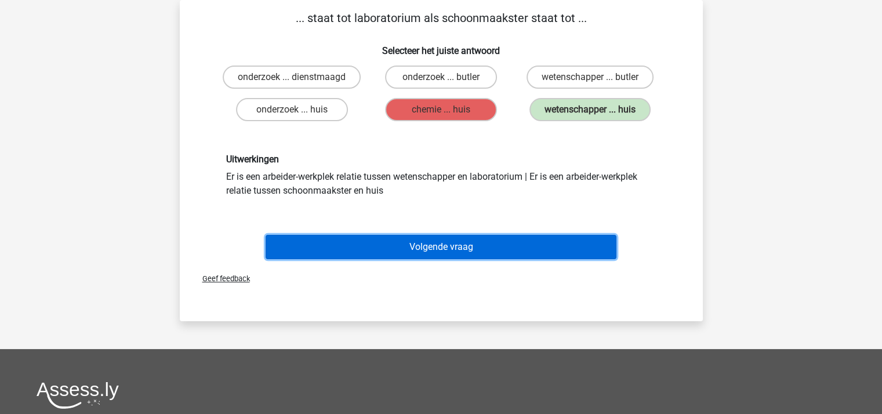
click at [474, 236] on button "Volgende vraag" at bounding box center [441, 247] width 351 height 24
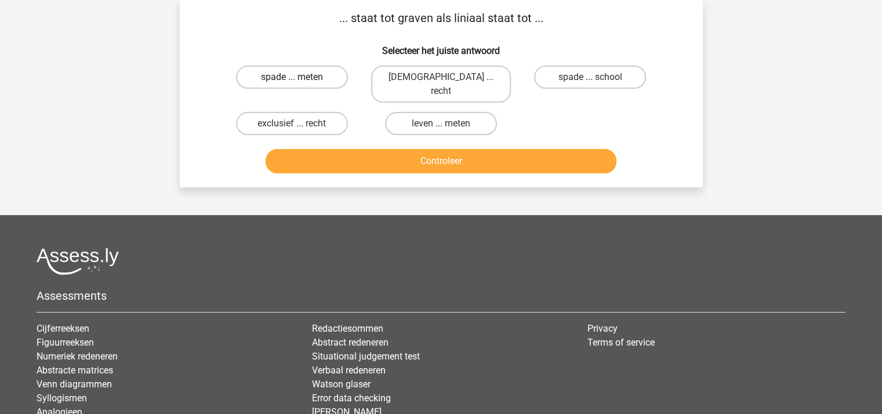
click at [306, 78] on label "spade ... meten" at bounding box center [292, 77] width 112 height 23
click at [299, 78] on input "spade ... meten" at bounding box center [296, 81] width 8 height 8
radio input "true"
click at [385, 149] on button "Controleer" at bounding box center [441, 161] width 351 height 24
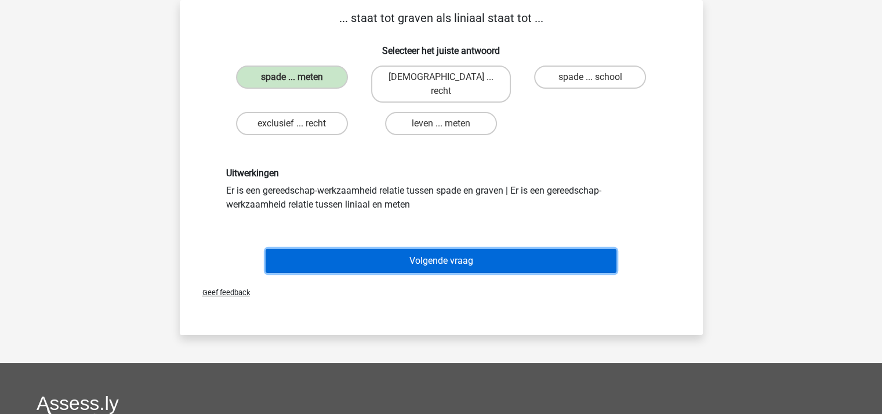
click at [462, 249] on button "Volgende vraag" at bounding box center [441, 261] width 351 height 24
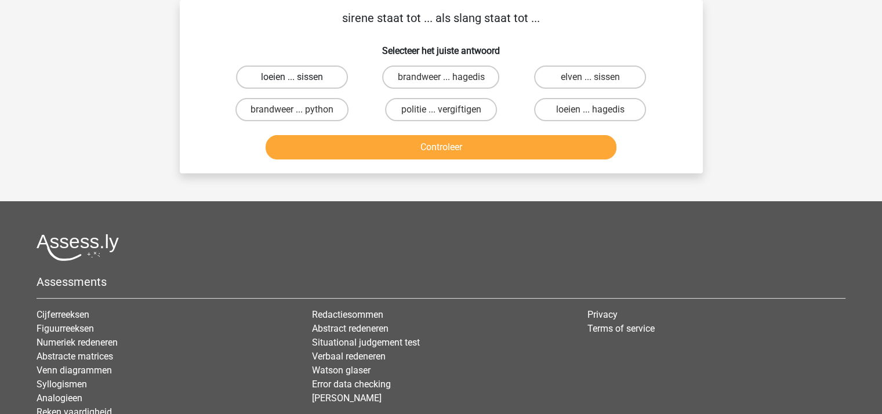
click at [308, 87] on label "loeien ... sissen" at bounding box center [292, 77] width 112 height 23
click at [299, 85] on input "loeien ... sissen" at bounding box center [296, 81] width 8 height 8
radio input "true"
click at [308, 87] on label "loeien ... sissen" at bounding box center [292, 77] width 112 height 23
click at [299, 85] on input "loeien ... sissen" at bounding box center [296, 81] width 8 height 8
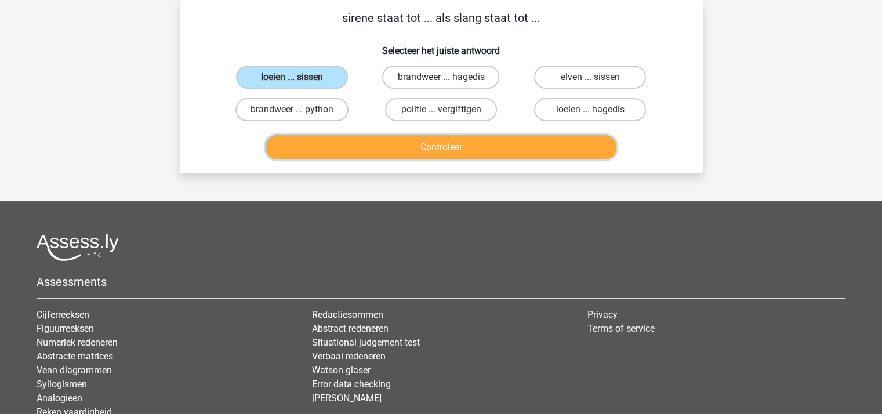
click at [380, 146] on button "Controleer" at bounding box center [441, 147] width 351 height 24
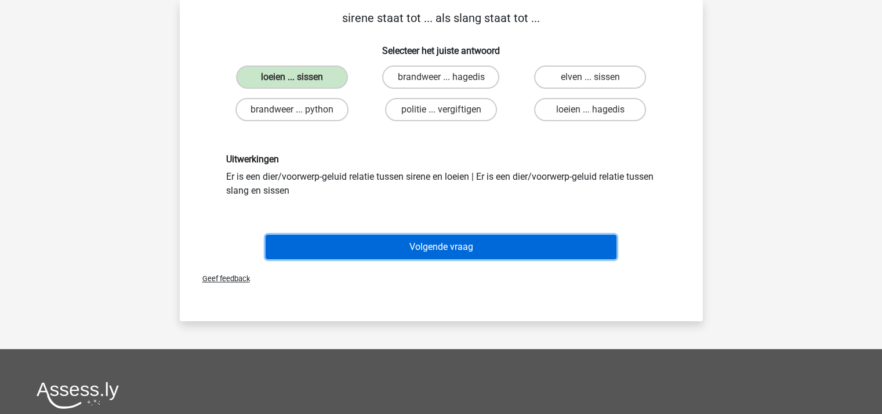
click at [416, 238] on button "Volgende vraag" at bounding box center [441, 247] width 351 height 24
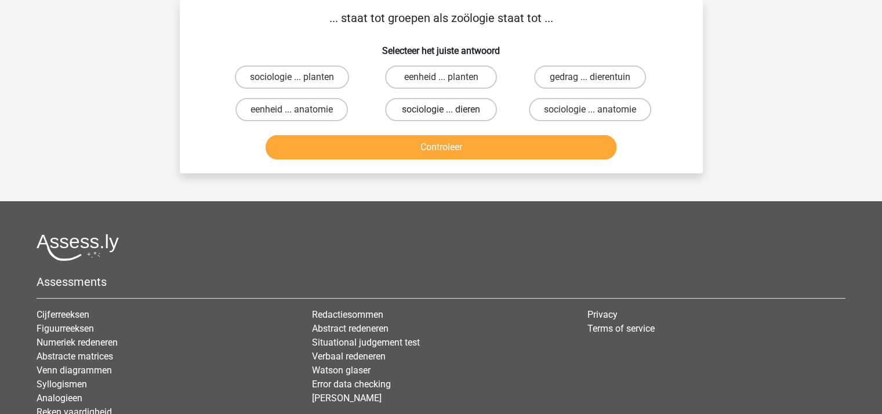
click at [430, 108] on label "sociologie ... dieren" at bounding box center [441, 109] width 112 height 23
click at [441, 110] on input "sociologie ... dieren" at bounding box center [445, 114] width 8 height 8
radio input "true"
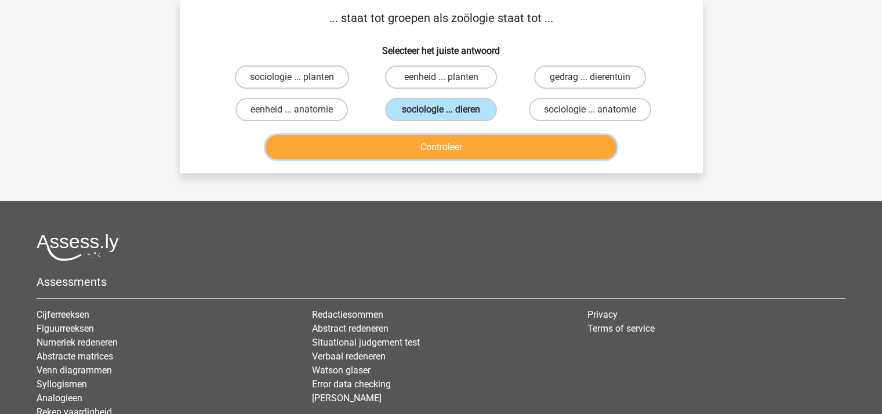
click at [439, 148] on button "Controleer" at bounding box center [441, 147] width 351 height 24
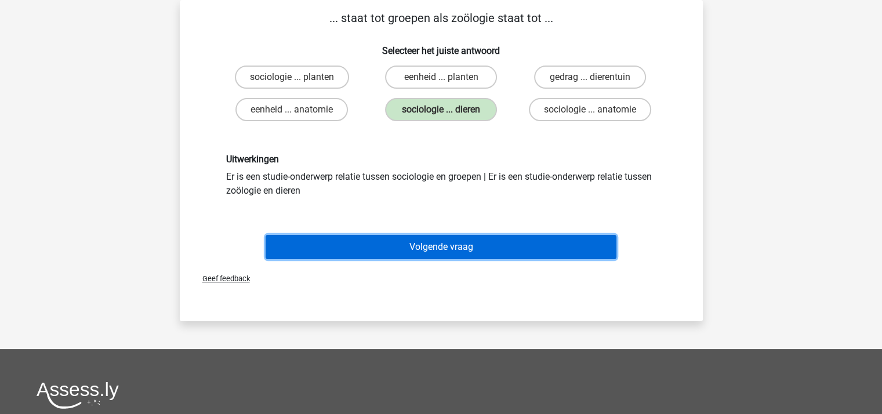
click at [454, 243] on button "Volgende vraag" at bounding box center [441, 247] width 351 height 24
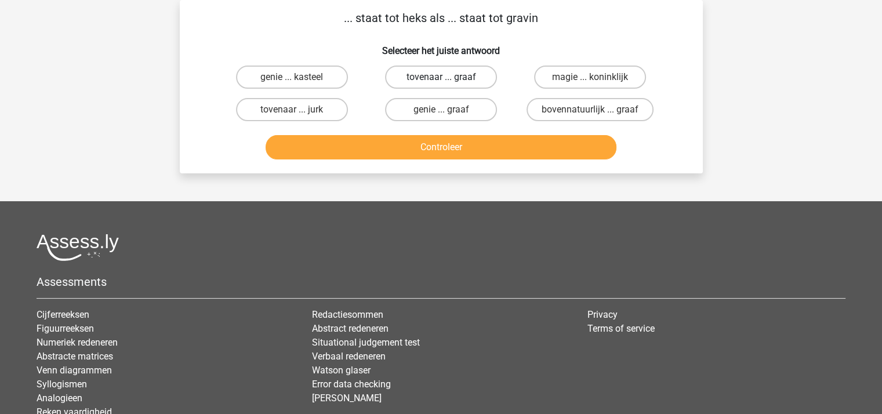
click at [452, 80] on label "tovenaar ... graaf" at bounding box center [441, 77] width 112 height 23
click at [448, 80] on input "tovenaar ... graaf" at bounding box center [445, 81] width 8 height 8
radio input "true"
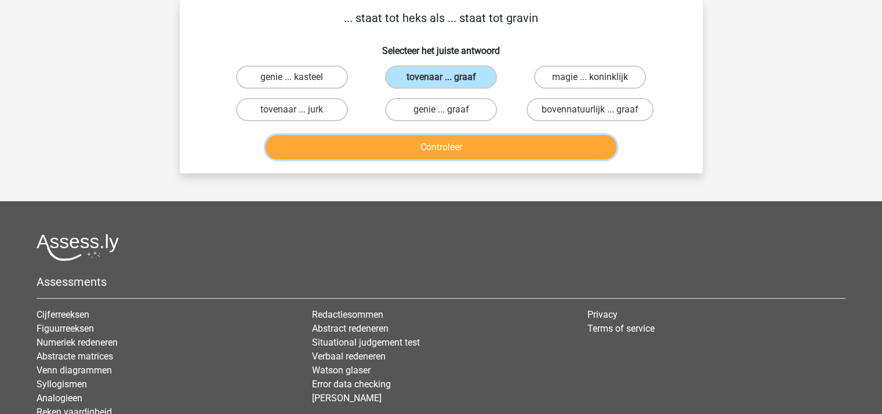
click at [448, 151] on button "Controleer" at bounding box center [441, 147] width 351 height 24
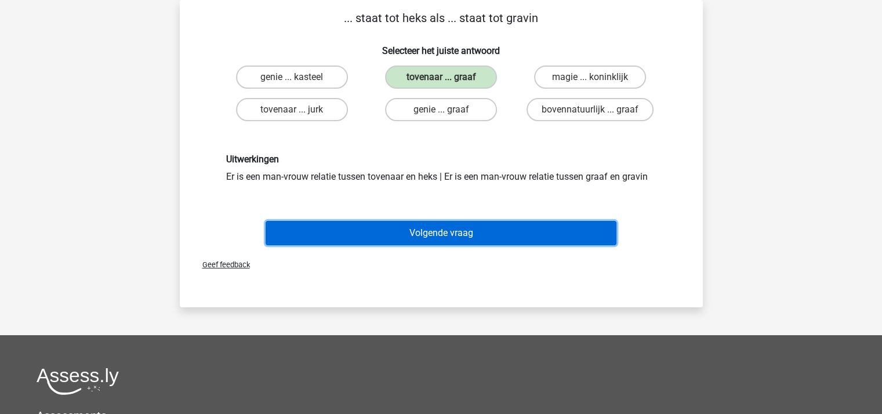
click at [442, 230] on button "Volgende vraag" at bounding box center [441, 233] width 351 height 24
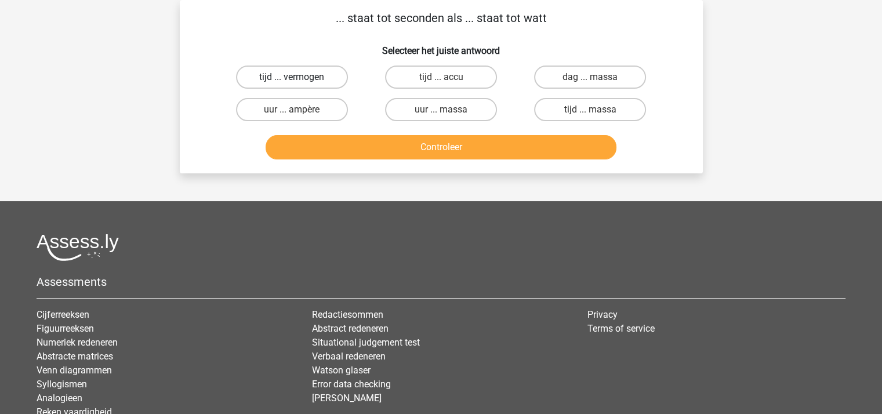
click at [304, 76] on label "tijd ... vermogen" at bounding box center [292, 77] width 112 height 23
click at [299, 77] on input "tijd ... vermogen" at bounding box center [296, 81] width 8 height 8
radio input "true"
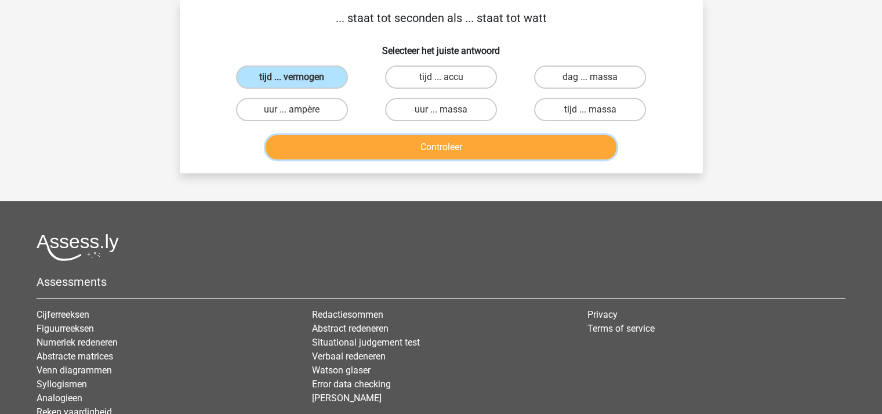
click at [364, 139] on button "Controleer" at bounding box center [441, 147] width 351 height 24
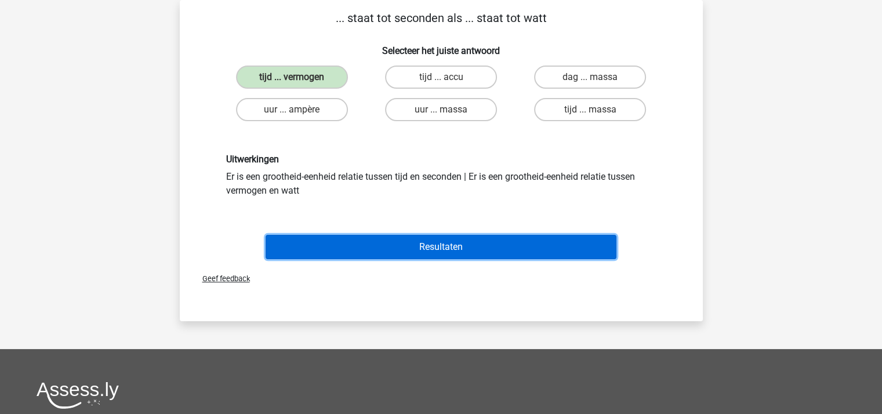
click at [406, 238] on button "Resultaten" at bounding box center [441, 247] width 351 height 24
click at [409, 245] on button "Resultaten" at bounding box center [441, 247] width 351 height 24
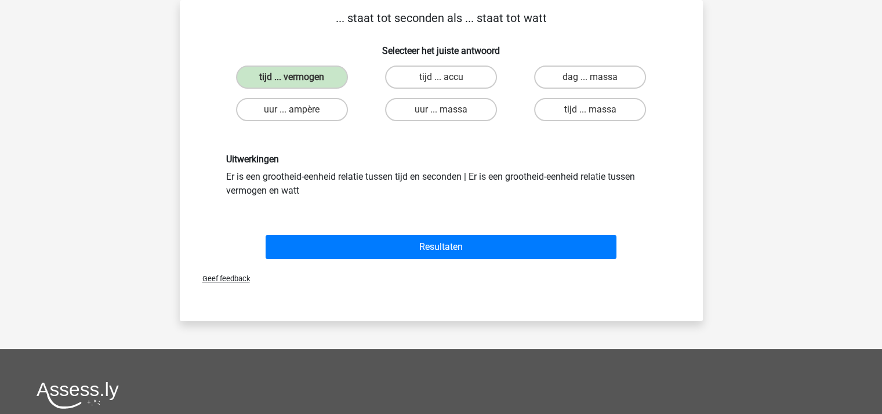
click at [734, 153] on div "Richard richardvmalsen@hotmail.com Nederlands English" at bounding box center [441, 301] width 882 height 709
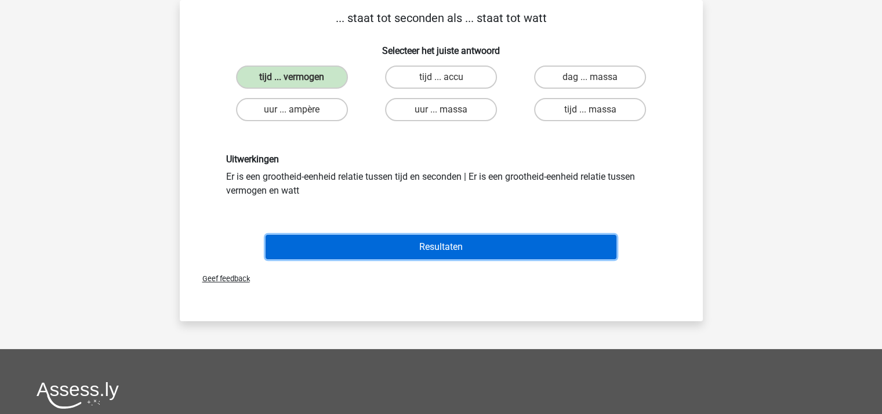
click at [456, 241] on button "Resultaten" at bounding box center [441, 247] width 351 height 24
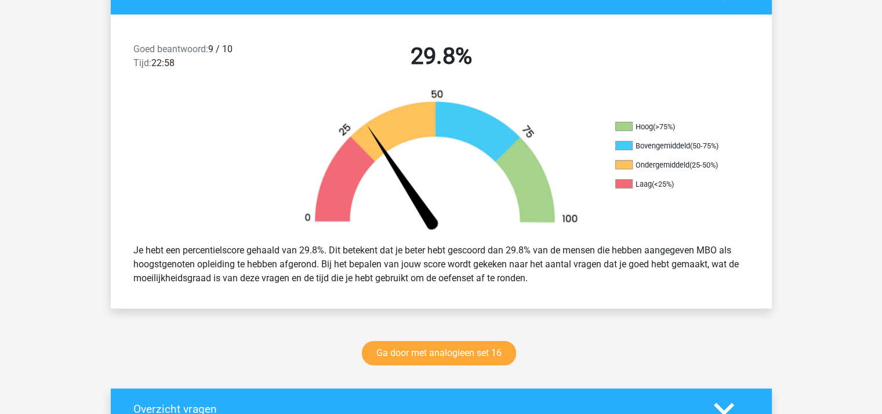
scroll to position [278, 0]
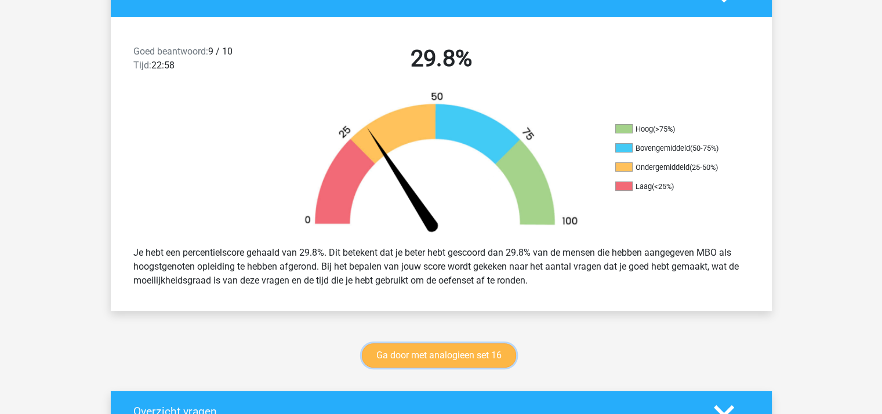
click at [434, 350] on link "Ga door met analogieen set 16" at bounding box center [439, 355] width 154 height 24
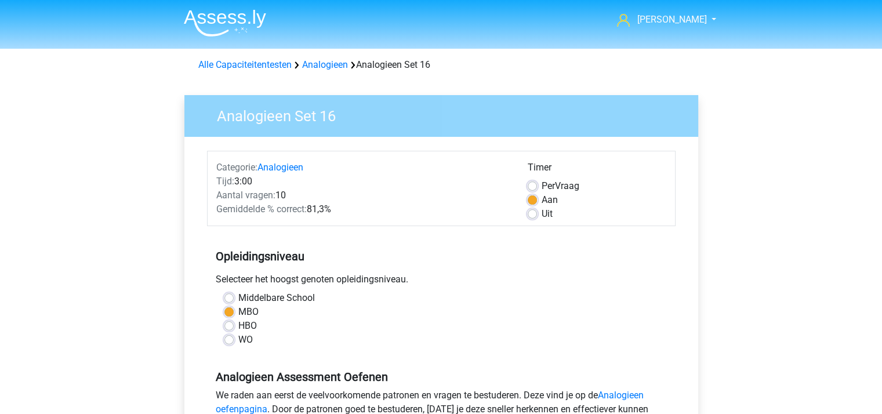
click at [542, 216] on label "Uit" at bounding box center [547, 214] width 11 height 14
click at [533, 216] on input "Uit" at bounding box center [532, 213] width 9 height 12
radio input "true"
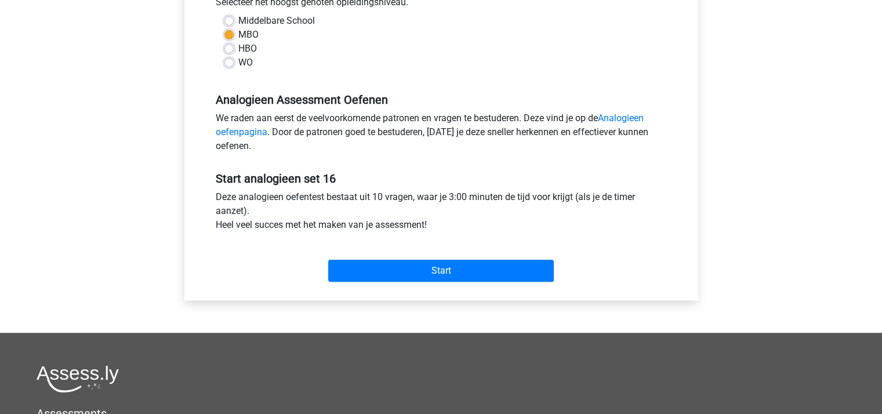
scroll to position [278, 0]
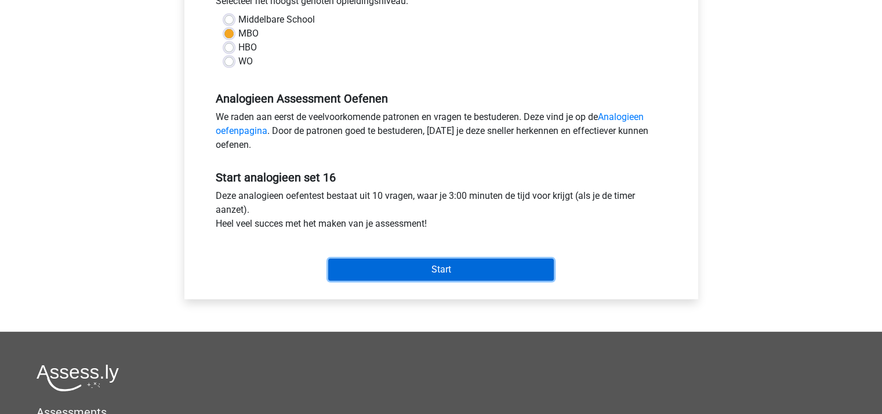
click at [447, 268] on input "Start" at bounding box center [441, 270] width 226 height 22
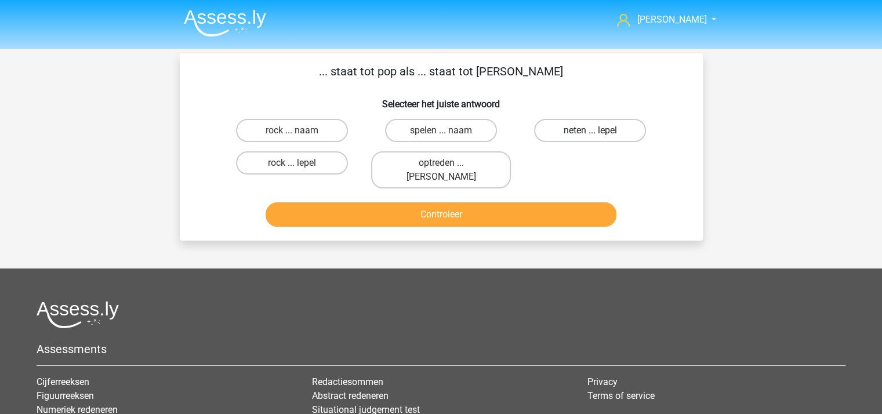
click at [579, 128] on label "neten ... lepel" at bounding box center [590, 130] width 112 height 23
click at [590, 130] on input "neten ... lepel" at bounding box center [594, 134] width 8 height 8
radio input "true"
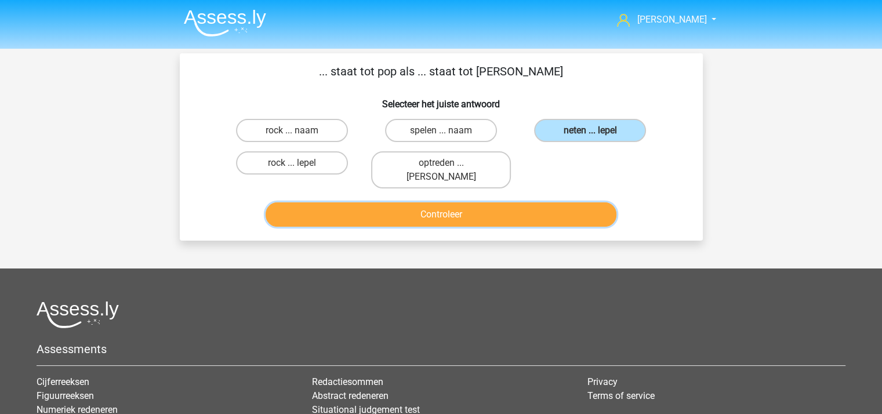
click at [486, 204] on button "Controleer" at bounding box center [441, 214] width 351 height 24
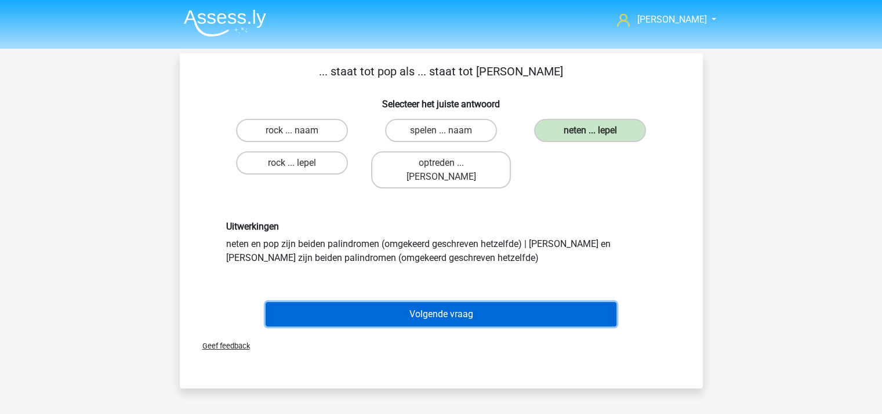
click at [480, 302] on button "Volgende vraag" at bounding box center [441, 314] width 351 height 24
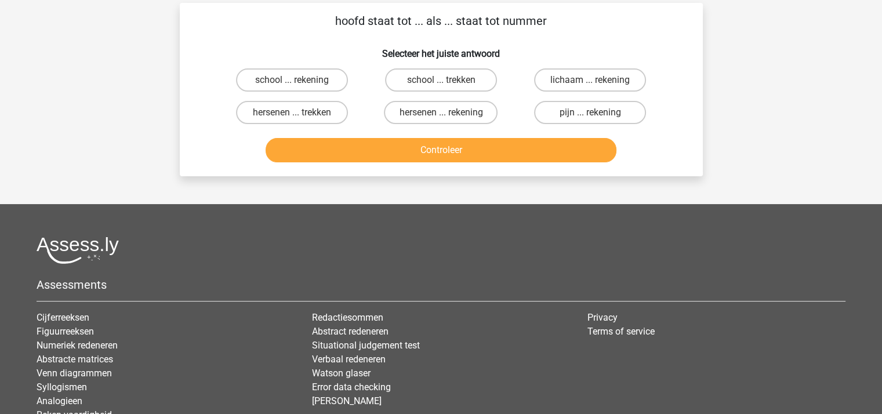
scroll to position [53, 0]
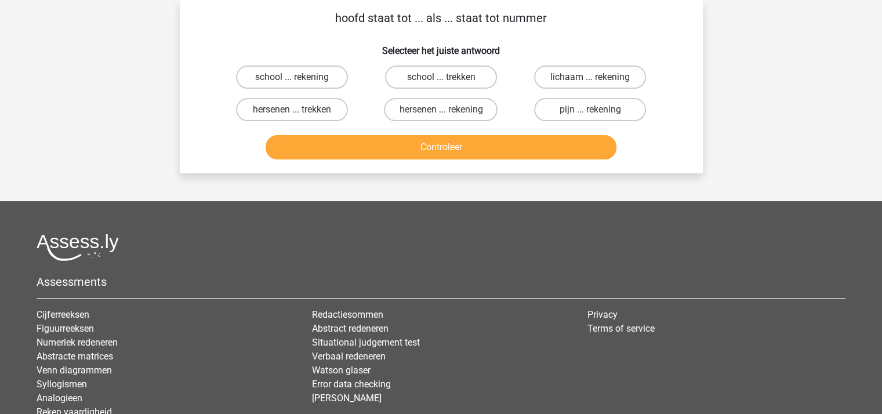
click at [401, 162] on div "Controleer" at bounding box center [441, 149] width 448 height 29
click at [580, 109] on label "pijn ... rekening" at bounding box center [590, 109] width 112 height 23
click at [590, 110] on input "pijn ... rekening" at bounding box center [594, 114] width 8 height 8
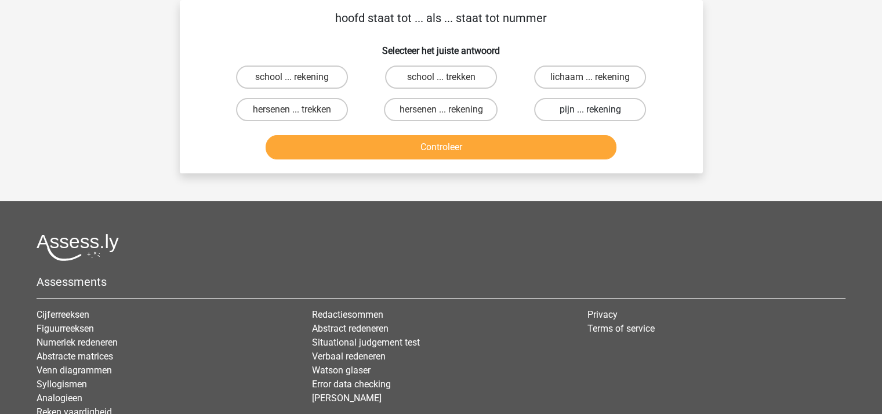
radio input "true"
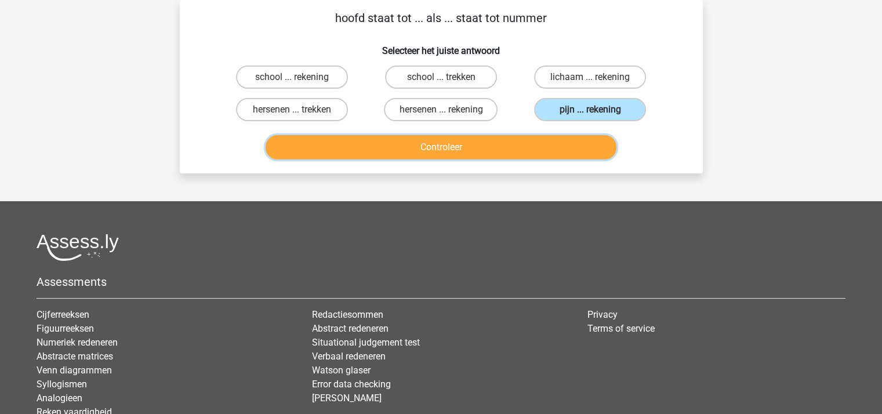
click at [477, 146] on button "Controleer" at bounding box center [441, 147] width 351 height 24
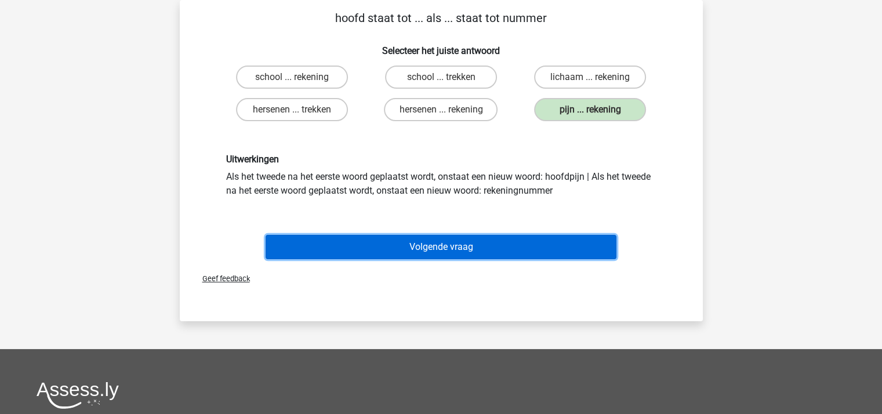
click at [452, 237] on button "Volgende vraag" at bounding box center [441, 247] width 351 height 24
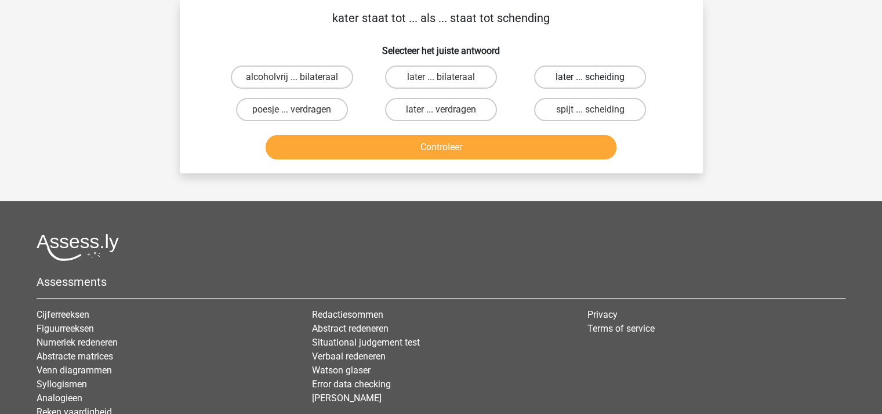
click at [582, 77] on label "later ... scheiding" at bounding box center [590, 77] width 112 height 23
click at [590, 77] on input "later ... scheiding" at bounding box center [594, 81] width 8 height 8
radio input "true"
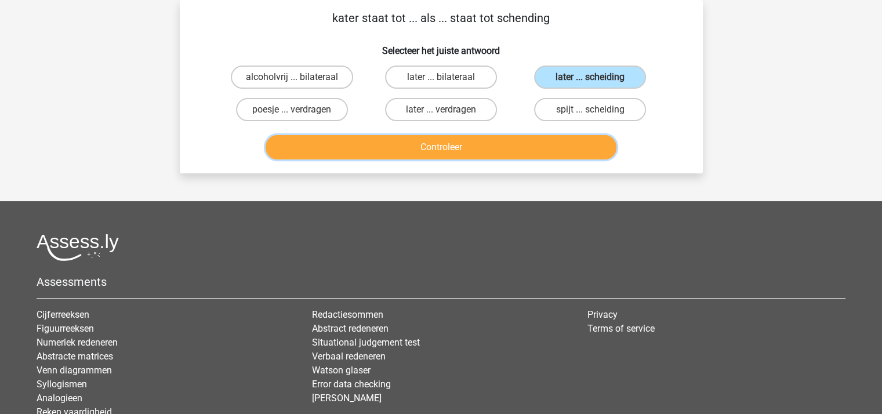
click at [491, 150] on button "Controleer" at bounding box center [441, 147] width 351 height 24
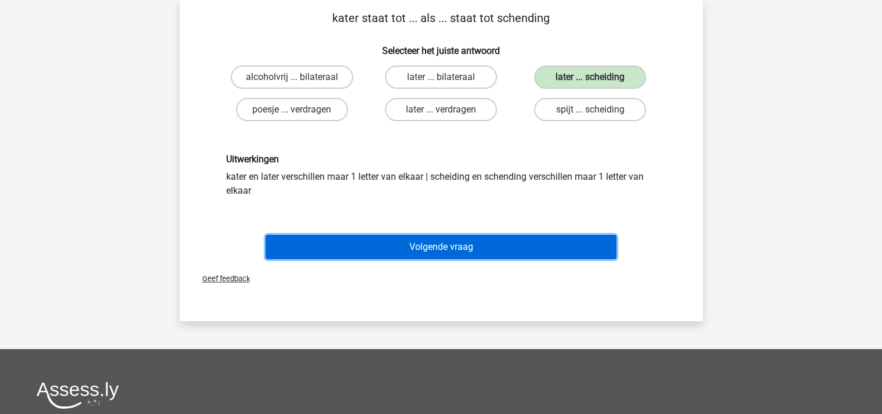
click at [446, 241] on button "Volgende vraag" at bounding box center [441, 247] width 351 height 24
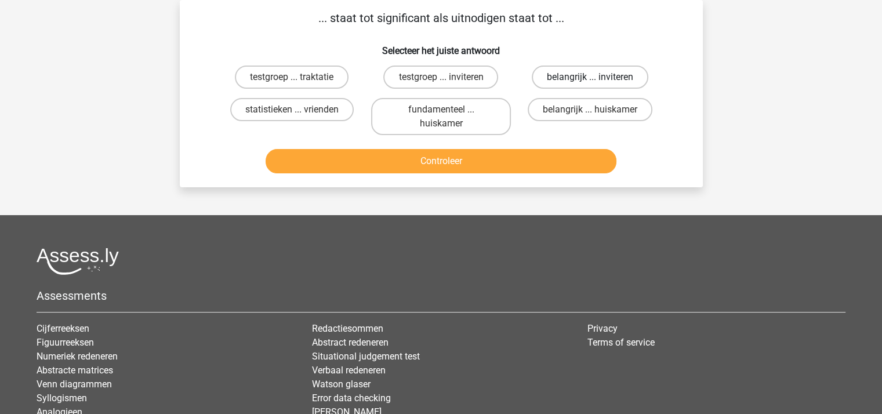
click at [597, 73] on label "belangrijk ... inviteren" at bounding box center [590, 77] width 117 height 23
click at [597, 77] on input "belangrijk ... inviteren" at bounding box center [594, 81] width 8 height 8
radio input "true"
click at [502, 158] on button "Controleer" at bounding box center [441, 161] width 351 height 24
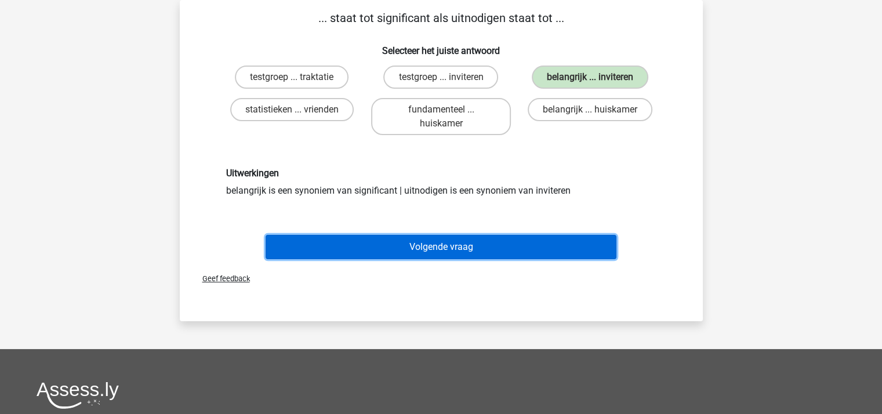
click at [436, 239] on button "Volgende vraag" at bounding box center [441, 247] width 351 height 24
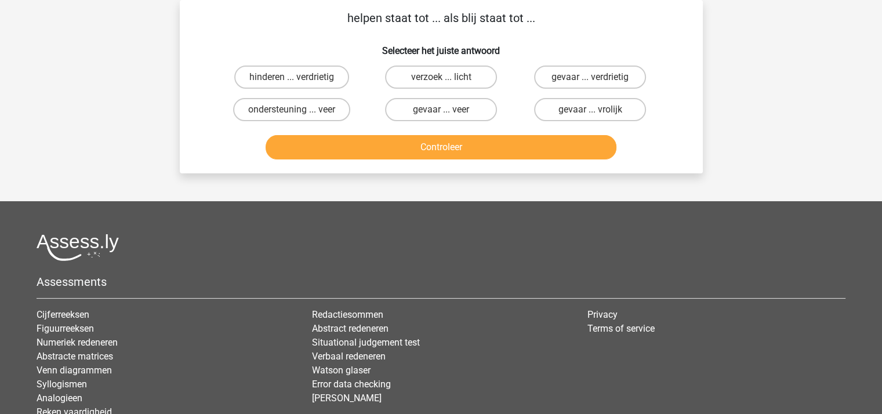
click at [299, 81] on input "hinderen ... verdrietig" at bounding box center [296, 81] width 8 height 8
radio input "true"
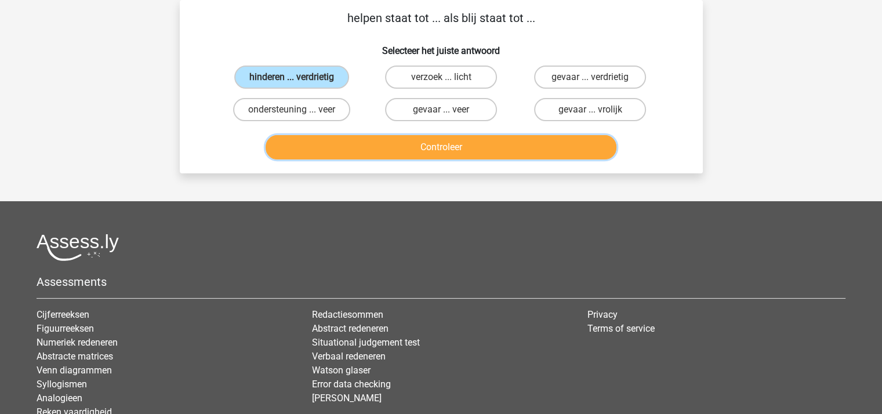
click at [353, 139] on button "Controleer" at bounding box center [441, 147] width 351 height 24
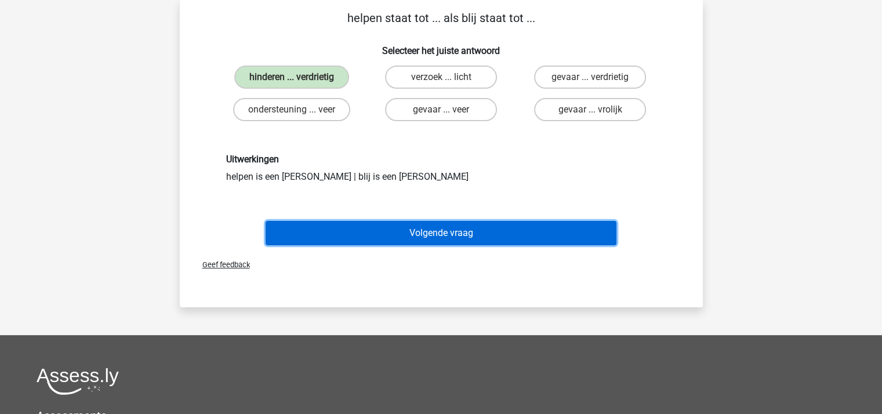
click at [423, 224] on button "Volgende vraag" at bounding box center [441, 233] width 351 height 24
click at [427, 233] on button "Volgende vraag" at bounding box center [441, 233] width 351 height 24
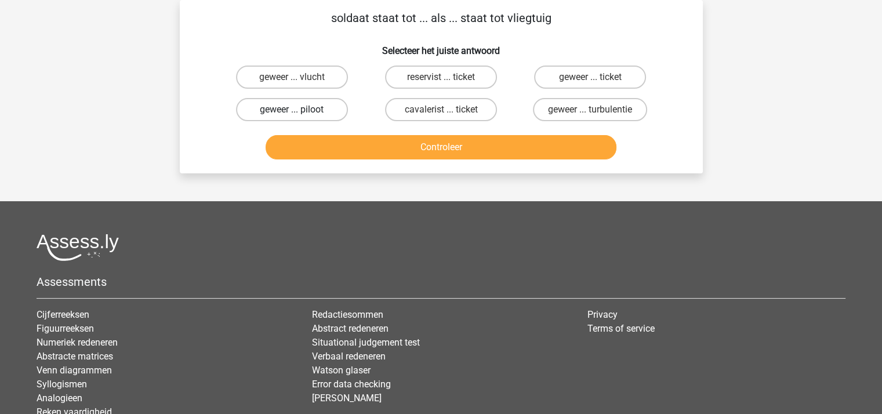
click at [291, 107] on label "geweer ... piloot" at bounding box center [292, 109] width 112 height 23
click at [292, 110] on input "geweer ... piloot" at bounding box center [296, 114] width 8 height 8
radio input "true"
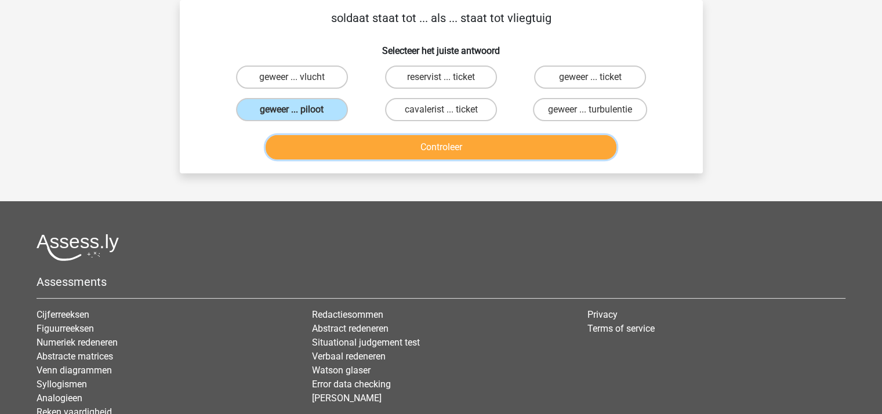
click at [375, 151] on button "Controleer" at bounding box center [441, 147] width 351 height 24
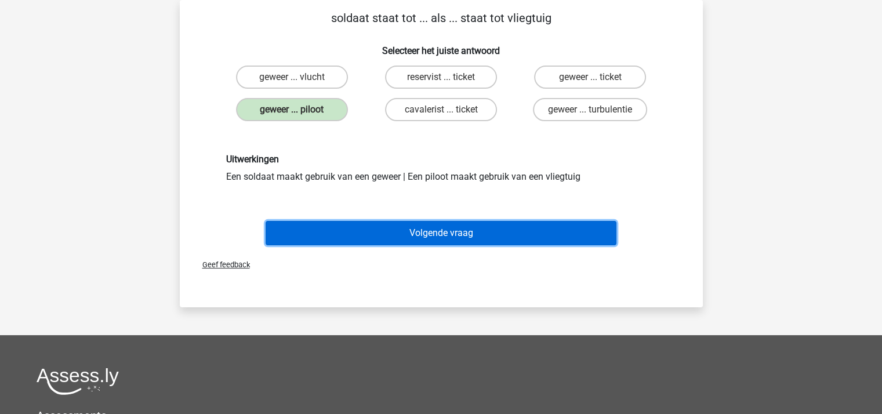
click at [411, 230] on button "Volgende vraag" at bounding box center [441, 233] width 351 height 24
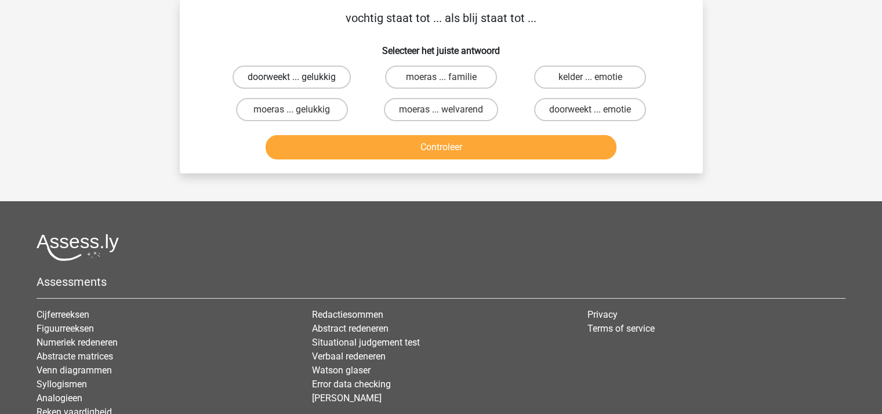
click at [314, 78] on label "doorweekt ... gelukkig" at bounding box center [292, 77] width 118 height 23
click at [299, 78] on input "doorweekt ... gelukkig" at bounding box center [296, 81] width 8 height 8
radio input "true"
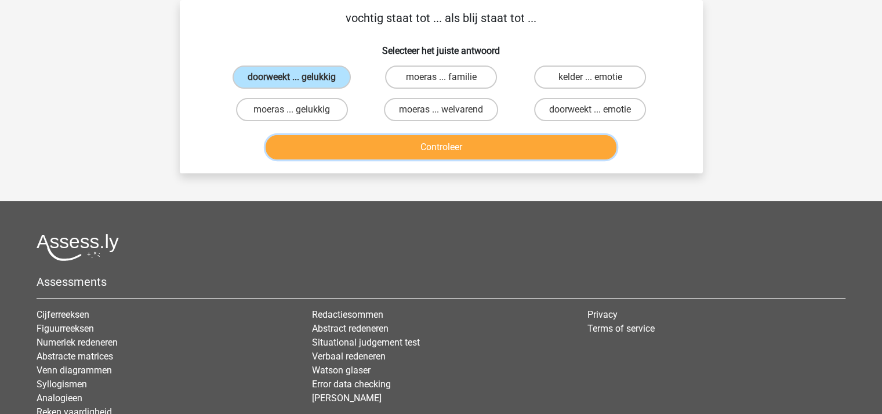
click at [364, 137] on button "Controleer" at bounding box center [441, 147] width 351 height 24
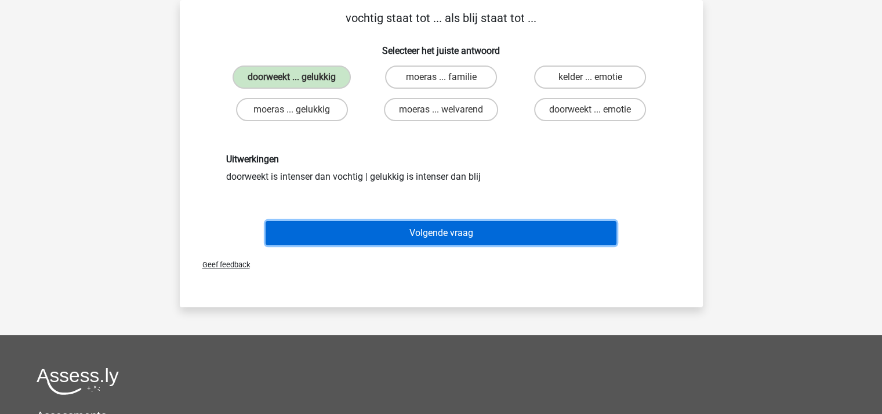
click at [424, 231] on button "Volgende vraag" at bounding box center [441, 233] width 351 height 24
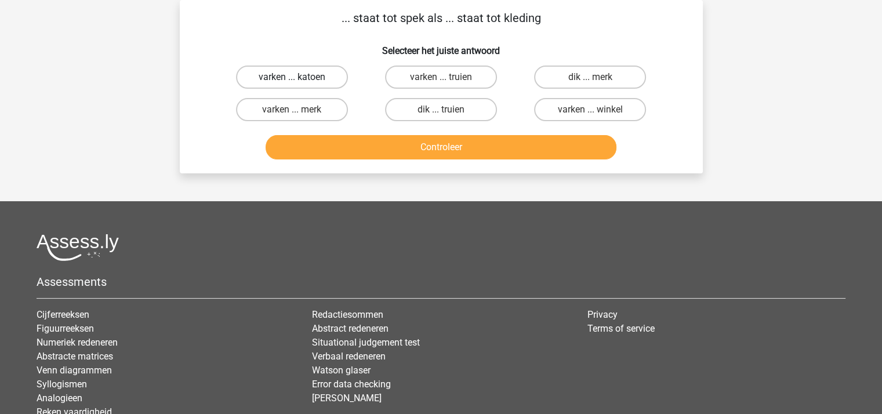
click at [299, 79] on label "varken ... katoen" at bounding box center [292, 77] width 112 height 23
click at [299, 79] on input "varken ... katoen" at bounding box center [296, 81] width 8 height 8
radio input "true"
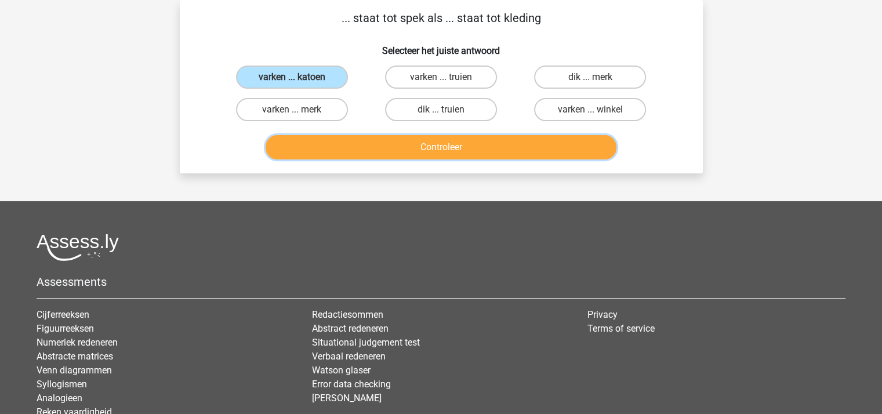
click at [342, 148] on button "Controleer" at bounding box center [441, 147] width 351 height 24
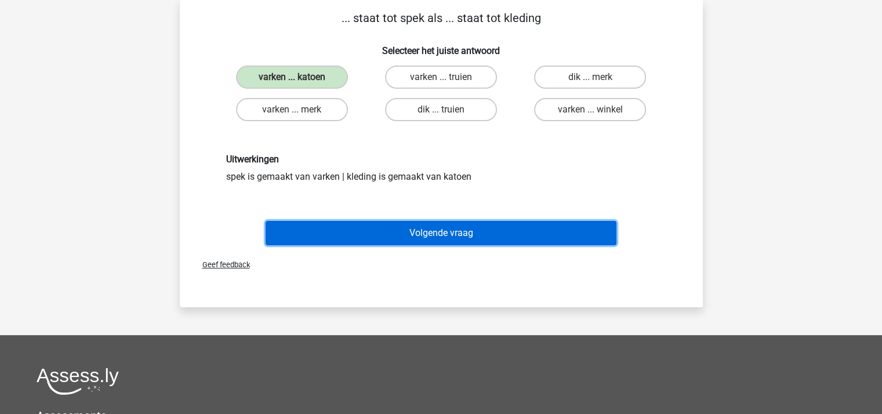
click at [423, 239] on button "Volgende vraag" at bounding box center [441, 233] width 351 height 24
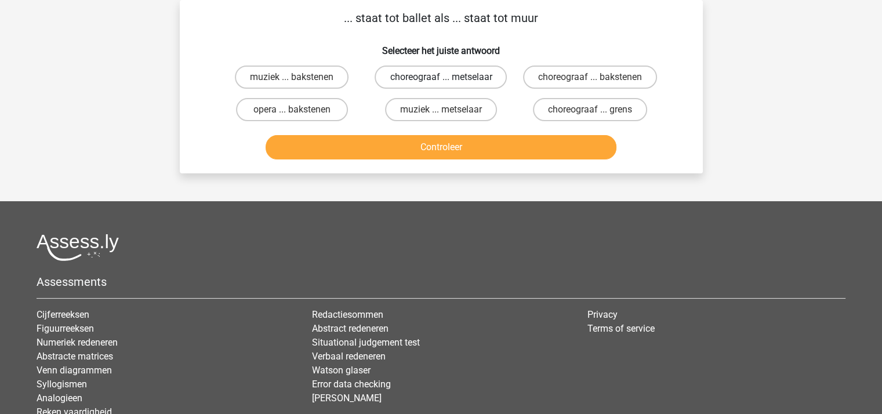
click at [431, 79] on label "choreograaf ... metselaar" at bounding box center [441, 77] width 132 height 23
click at [441, 79] on input "choreograaf ... metselaar" at bounding box center [445, 81] width 8 height 8
radio input "true"
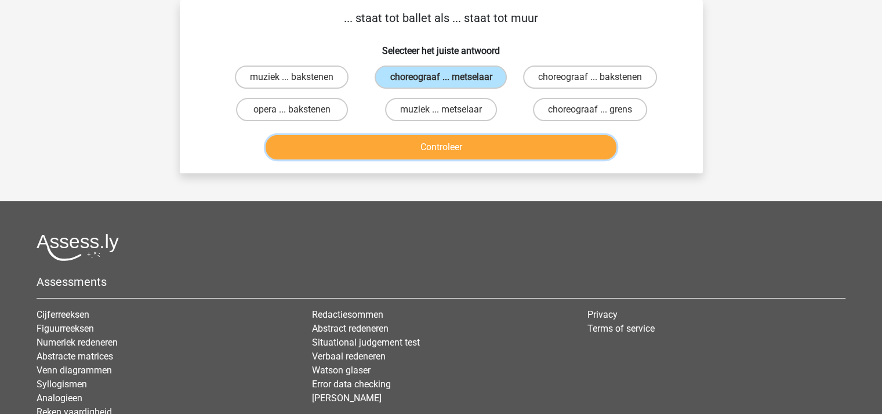
click at [434, 140] on button "Controleer" at bounding box center [441, 147] width 351 height 24
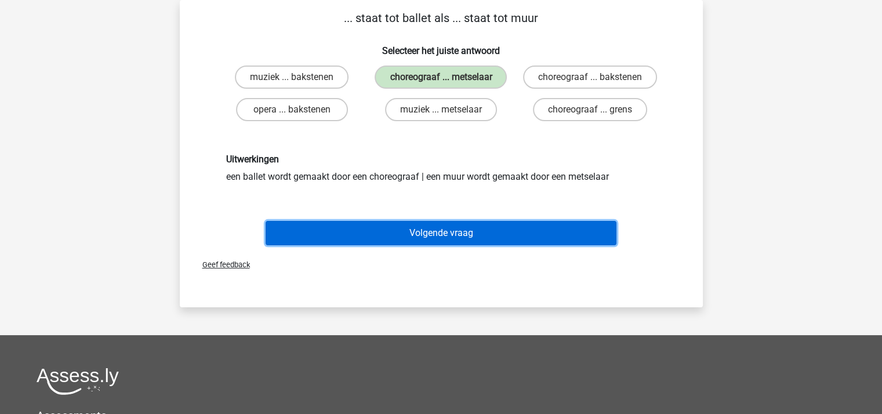
click at [419, 224] on button "Volgende vraag" at bounding box center [441, 233] width 351 height 24
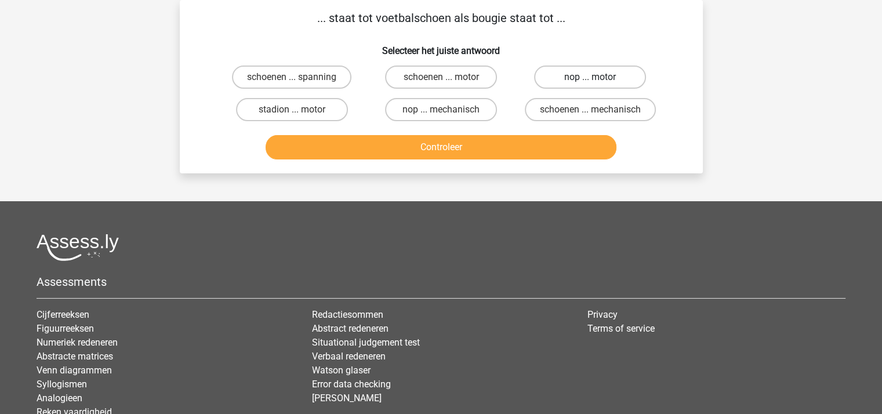
click at [573, 71] on label "nop ... motor" at bounding box center [590, 77] width 112 height 23
click at [590, 77] on input "nop ... motor" at bounding box center [594, 81] width 8 height 8
radio input "true"
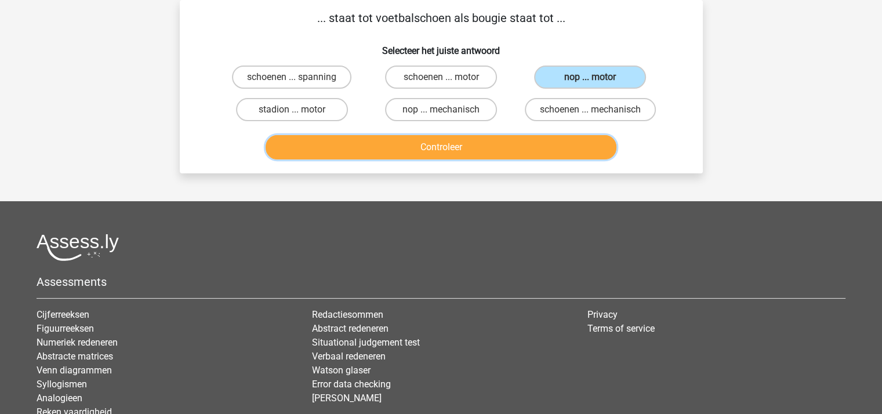
click at [477, 137] on button "Controleer" at bounding box center [441, 147] width 351 height 24
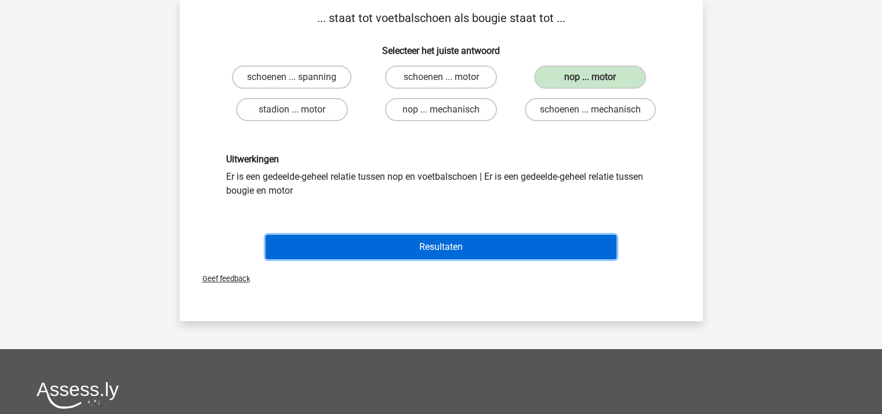
click at [455, 238] on button "Resultaten" at bounding box center [441, 247] width 351 height 24
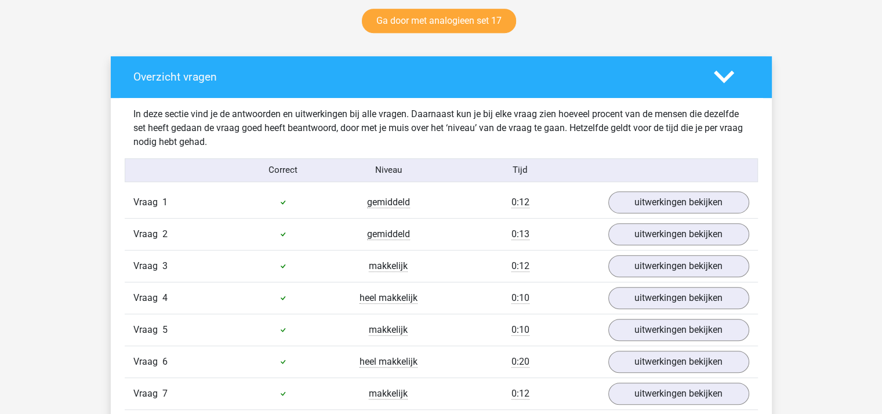
scroll to position [418, 0]
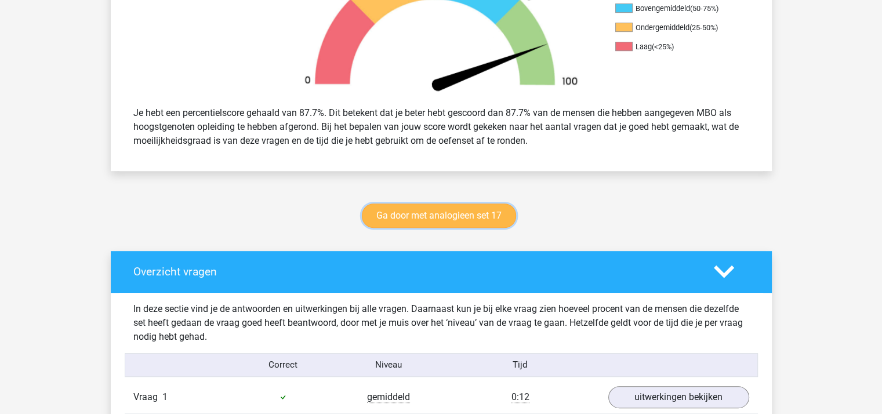
click at [438, 210] on link "Ga door met analogieen set 17" at bounding box center [439, 216] width 154 height 24
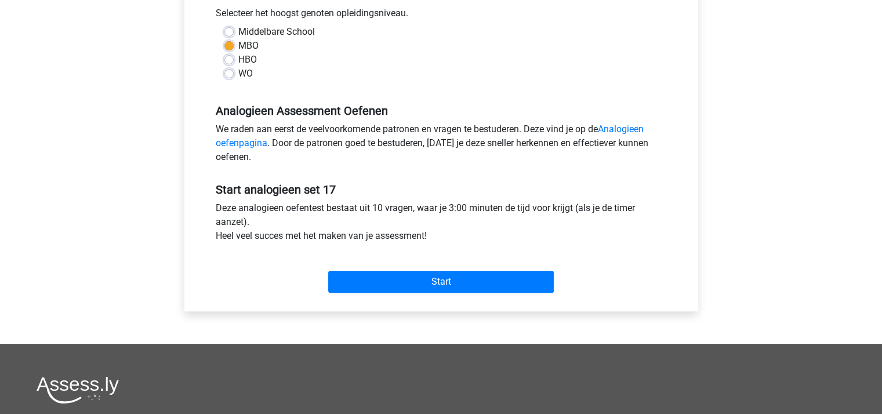
scroll to position [268, 0]
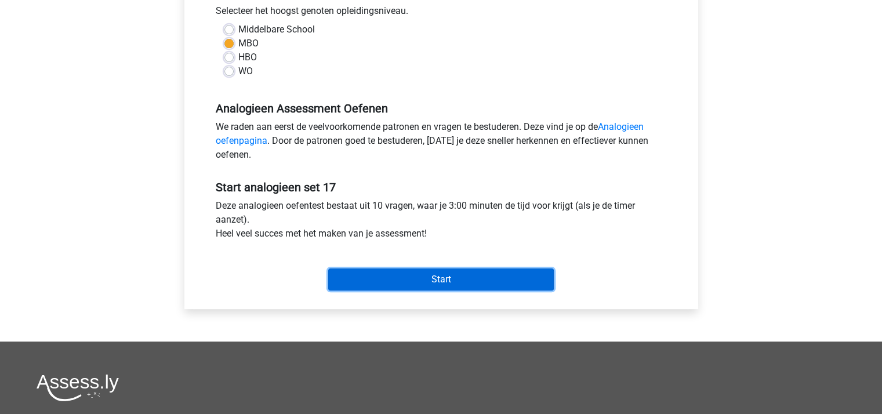
click at [458, 275] on input "Start" at bounding box center [441, 279] width 226 height 22
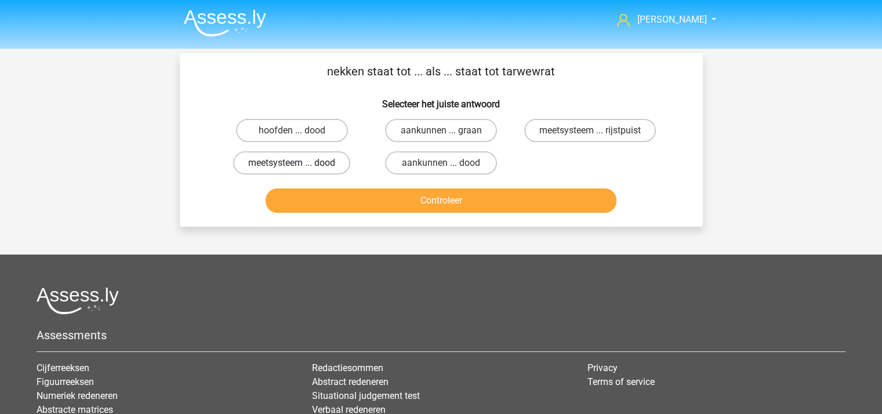
click at [285, 157] on label "meetsysteem ... dood" at bounding box center [291, 162] width 117 height 23
click at [292, 163] on input "meetsysteem ... dood" at bounding box center [296, 167] width 8 height 8
radio input "true"
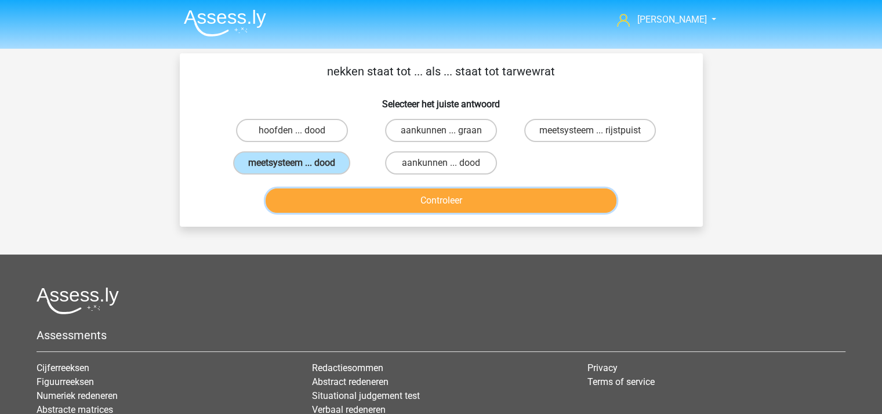
click at [435, 204] on button "Controleer" at bounding box center [441, 200] width 351 height 24
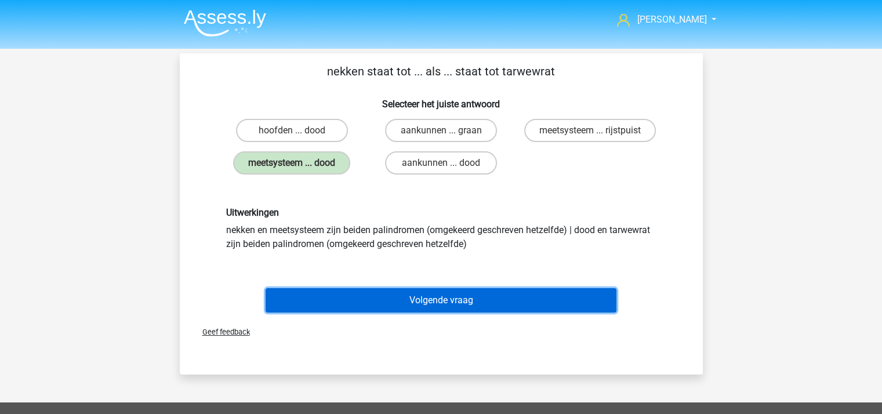
click at [450, 291] on button "Volgende vraag" at bounding box center [441, 300] width 351 height 24
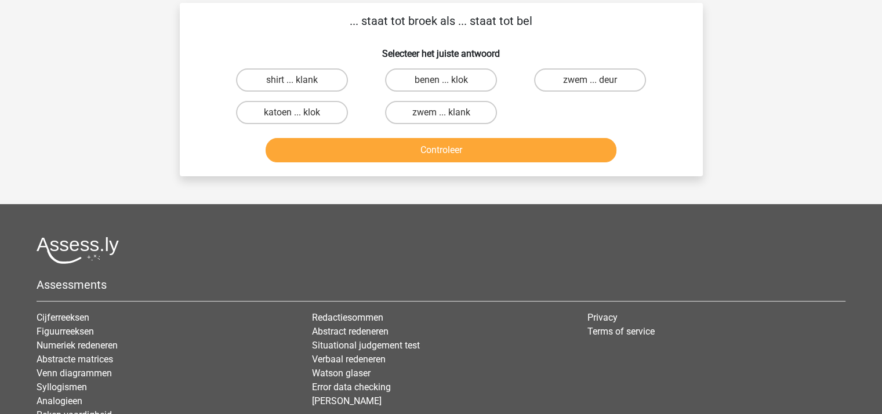
scroll to position [53, 0]
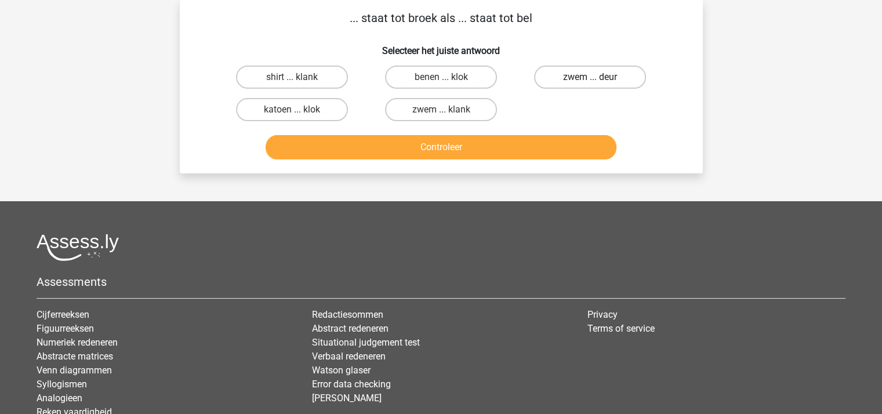
click at [575, 78] on label "zwem ... deur" at bounding box center [590, 77] width 112 height 23
click at [590, 78] on input "zwem ... deur" at bounding box center [594, 81] width 8 height 8
radio input "true"
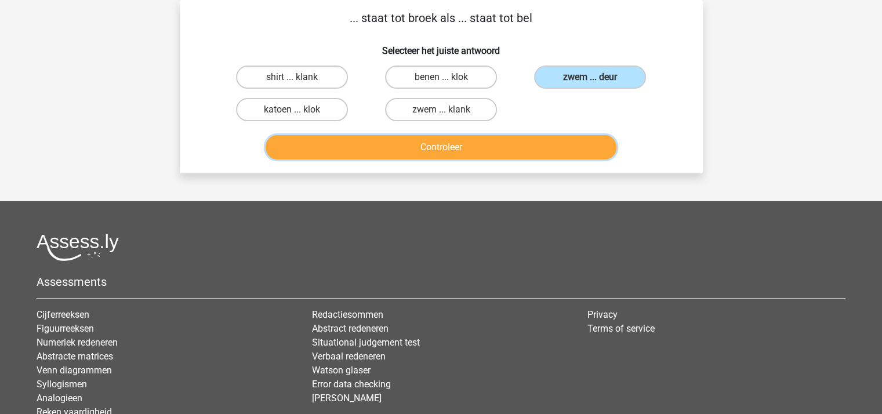
click at [499, 142] on button "Controleer" at bounding box center [441, 147] width 351 height 24
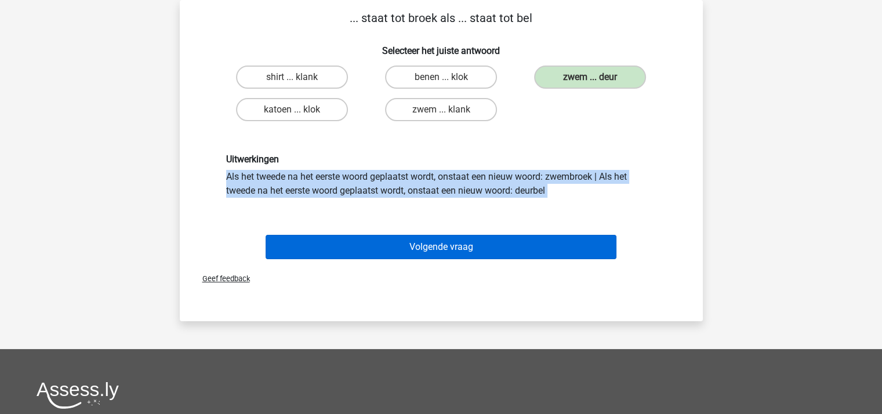
drag, startPoint x: 499, startPoint y: 142, endPoint x: 473, endPoint y: 252, distance: 112.5
click at [473, 252] on div "... staat tot broek als ... staat tot bel Selecteer het juiste antwoord shirt .…" at bounding box center [441, 136] width 514 height 254
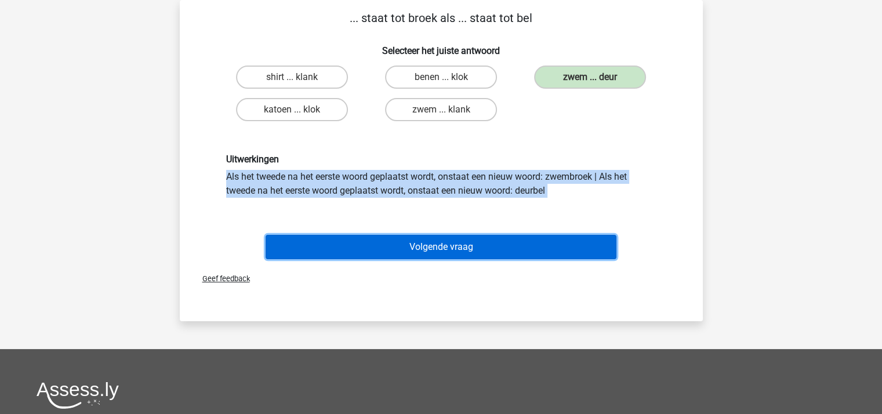
click at [473, 252] on button "Volgende vraag" at bounding box center [441, 247] width 351 height 24
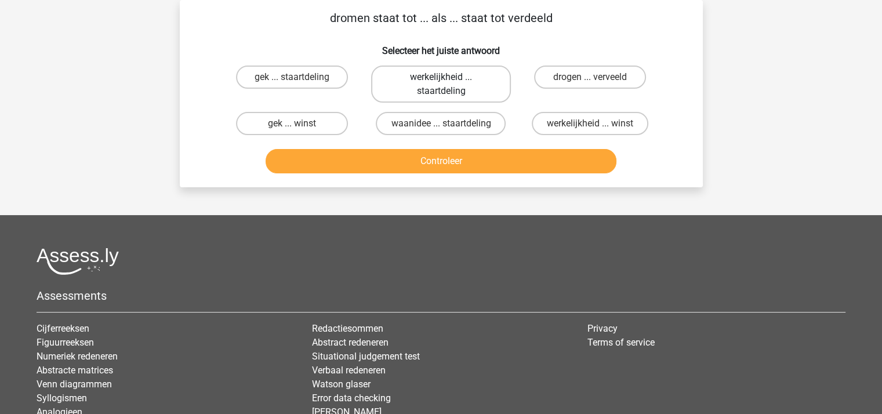
click at [433, 78] on label "werkelijkheid ... staartdeling" at bounding box center [441, 84] width 140 height 37
click at [441, 78] on input "werkelijkheid ... staartdeling" at bounding box center [445, 81] width 8 height 8
radio input "true"
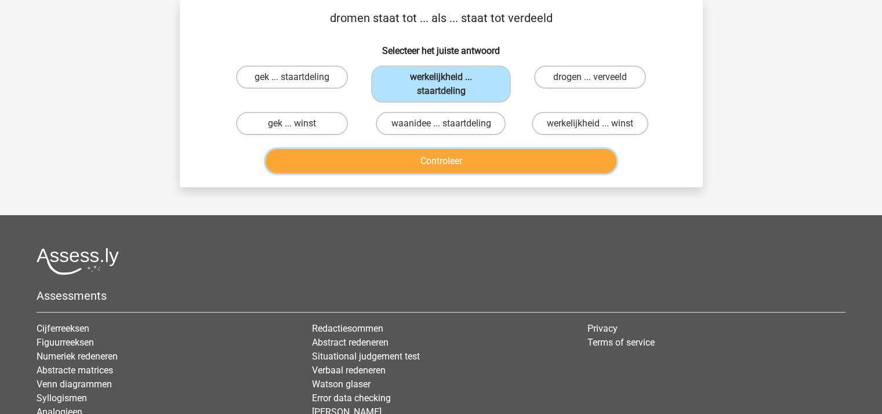
click at [439, 157] on button "Controleer" at bounding box center [441, 161] width 351 height 24
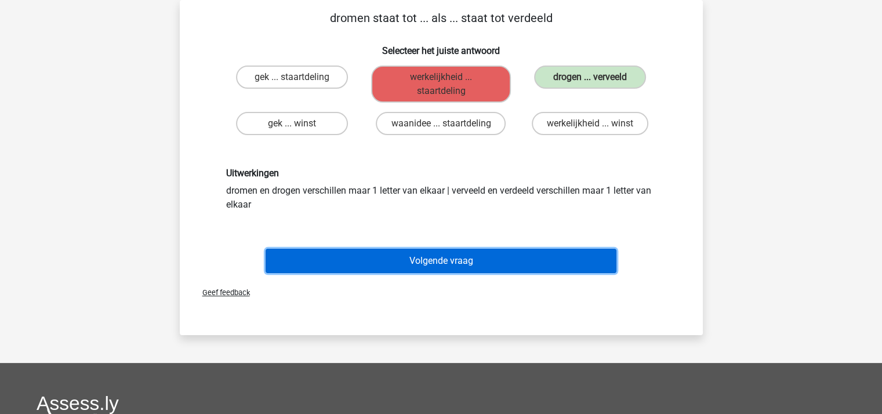
click at [452, 249] on button "Volgende vraag" at bounding box center [441, 261] width 351 height 24
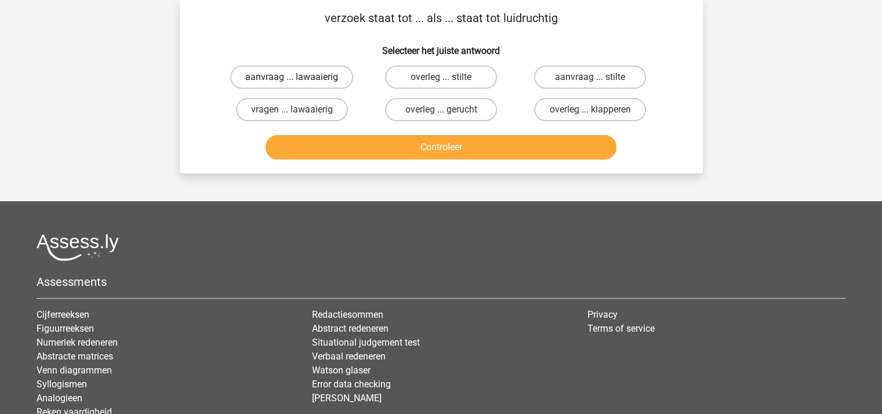
click at [314, 77] on label "aanvraag ... lawaaierig" at bounding box center [291, 77] width 123 height 23
click at [299, 77] on input "aanvraag ... lawaaierig" at bounding box center [296, 81] width 8 height 8
radio input "true"
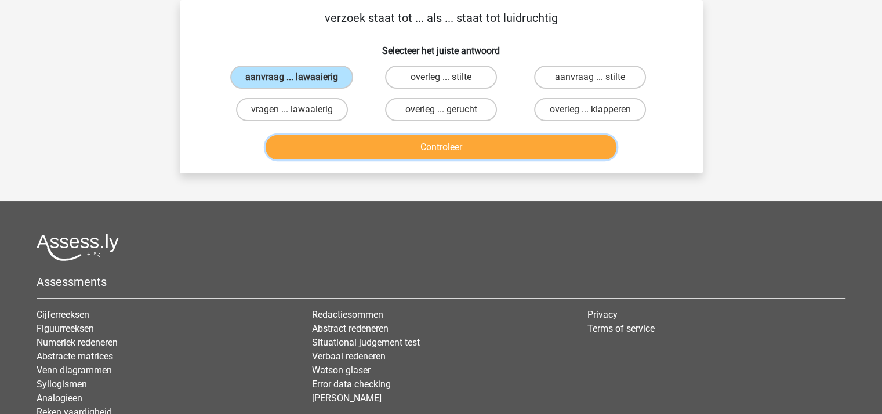
click at [377, 150] on button "Controleer" at bounding box center [441, 147] width 351 height 24
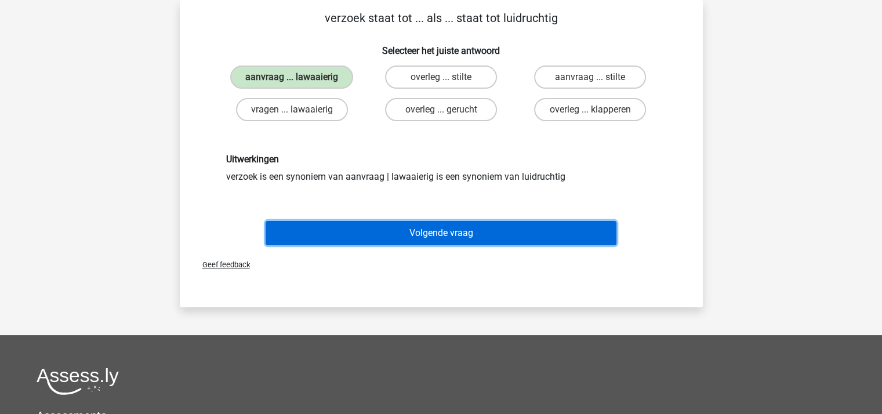
click at [409, 221] on button "Volgende vraag" at bounding box center [441, 233] width 351 height 24
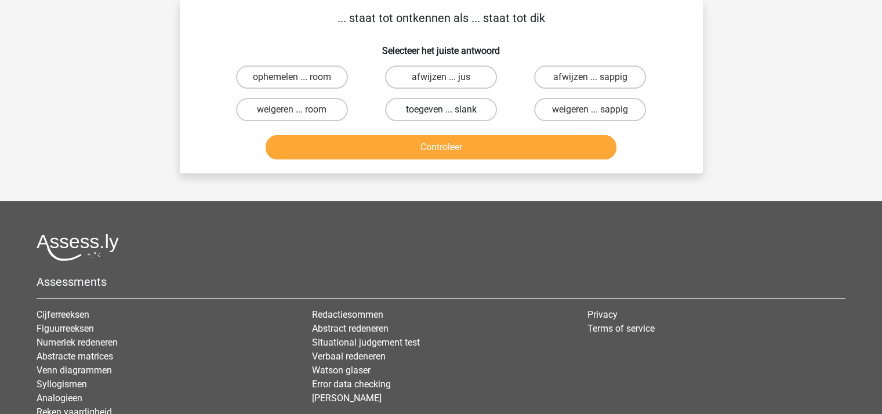
click at [429, 108] on label "toegeven ... slank" at bounding box center [441, 109] width 112 height 23
click at [441, 110] on input "toegeven ... slank" at bounding box center [445, 114] width 8 height 8
radio input "true"
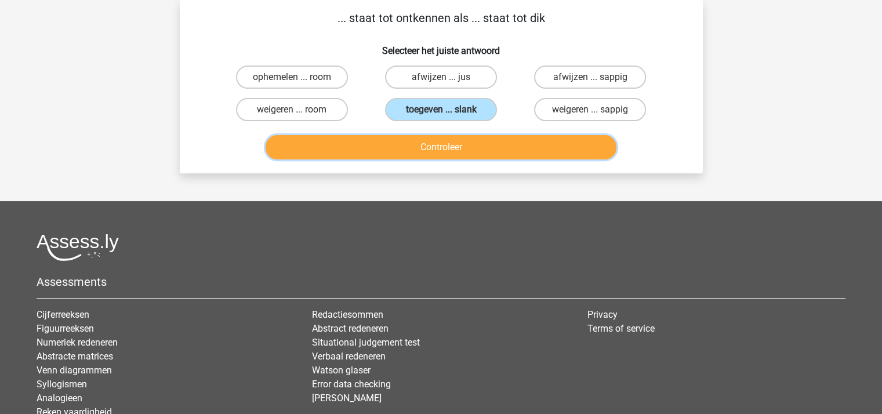
click at [430, 148] on button "Controleer" at bounding box center [441, 147] width 351 height 24
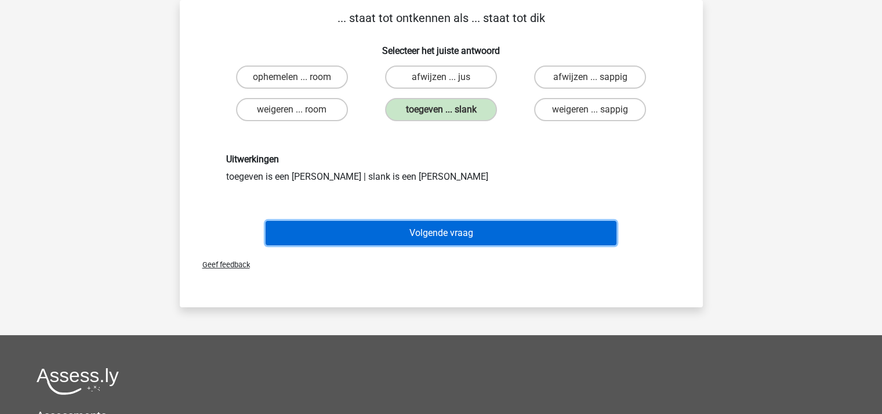
click at [438, 235] on button "Volgende vraag" at bounding box center [441, 233] width 351 height 24
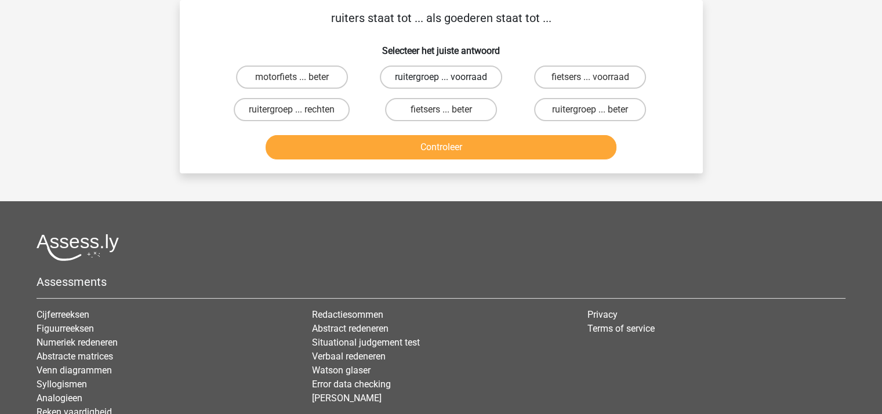
click at [425, 70] on label "ruitergroep ... voorraad" at bounding box center [441, 77] width 122 height 23
click at [441, 77] on input "ruitergroep ... voorraad" at bounding box center [445, 81] width 8 height 8
radio input "true"
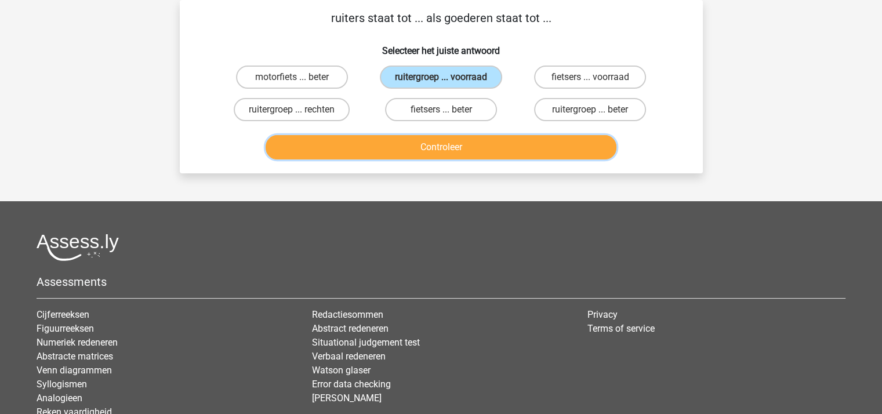
click at [432, 139] on button "Controleer" at bounding box center [441, 147] width 351 height 24
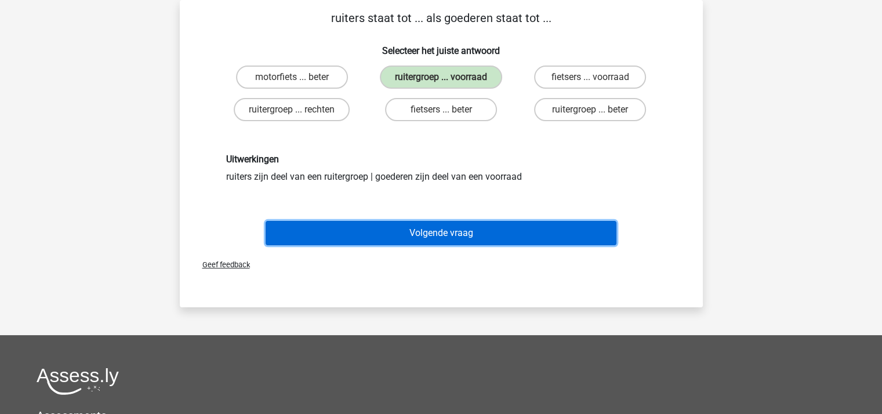
click at [448, 222] on button "Volgende vraag" at bounding box center [441, 233] width 351 height 24
